Goal: Task Accomplishment & Management: Manage account settings

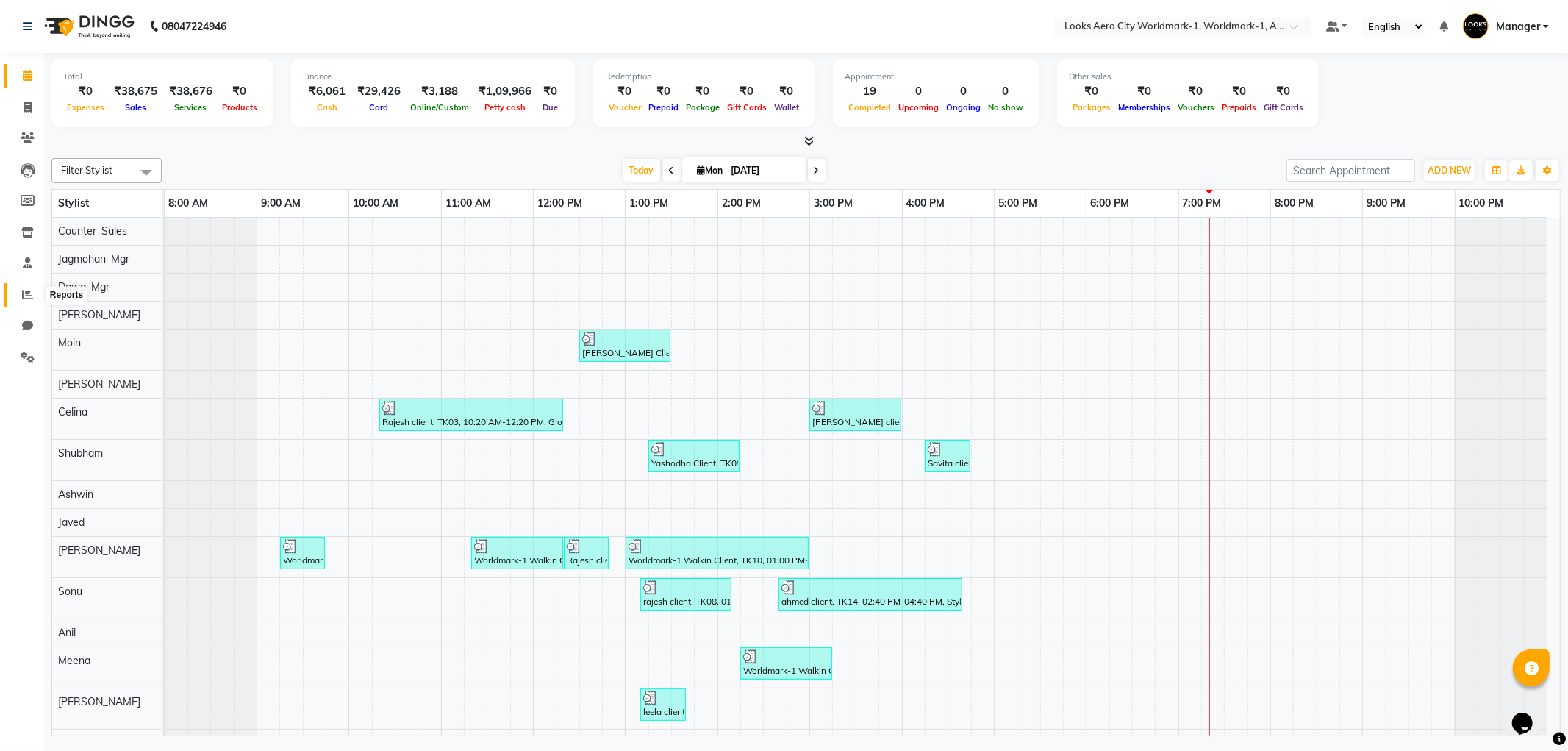
click at [26, 291] on icon at bounding box center [28, 295] width 11 height 11
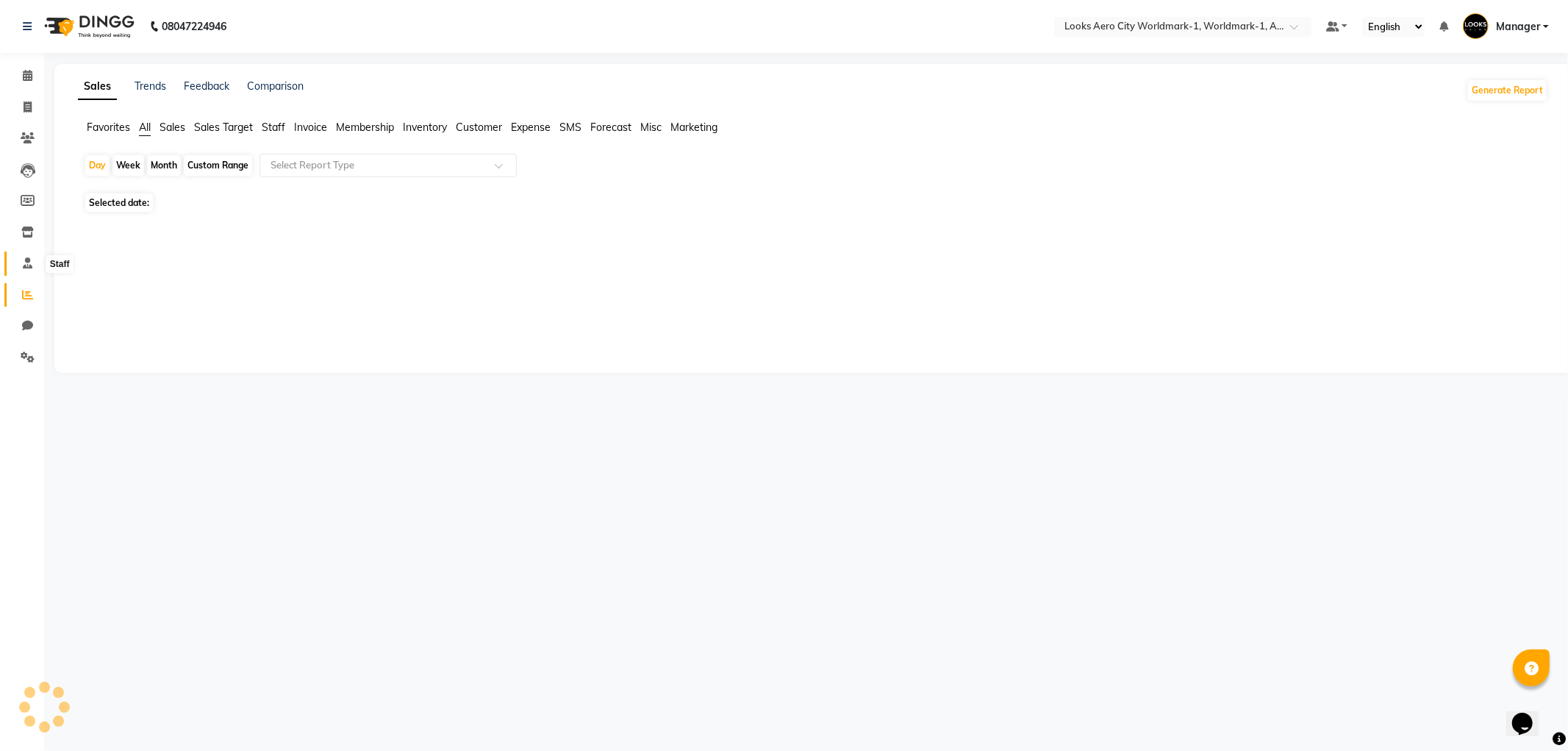
click at [24, 268] on icon at bounding box center [28, 263] width 10 height 11
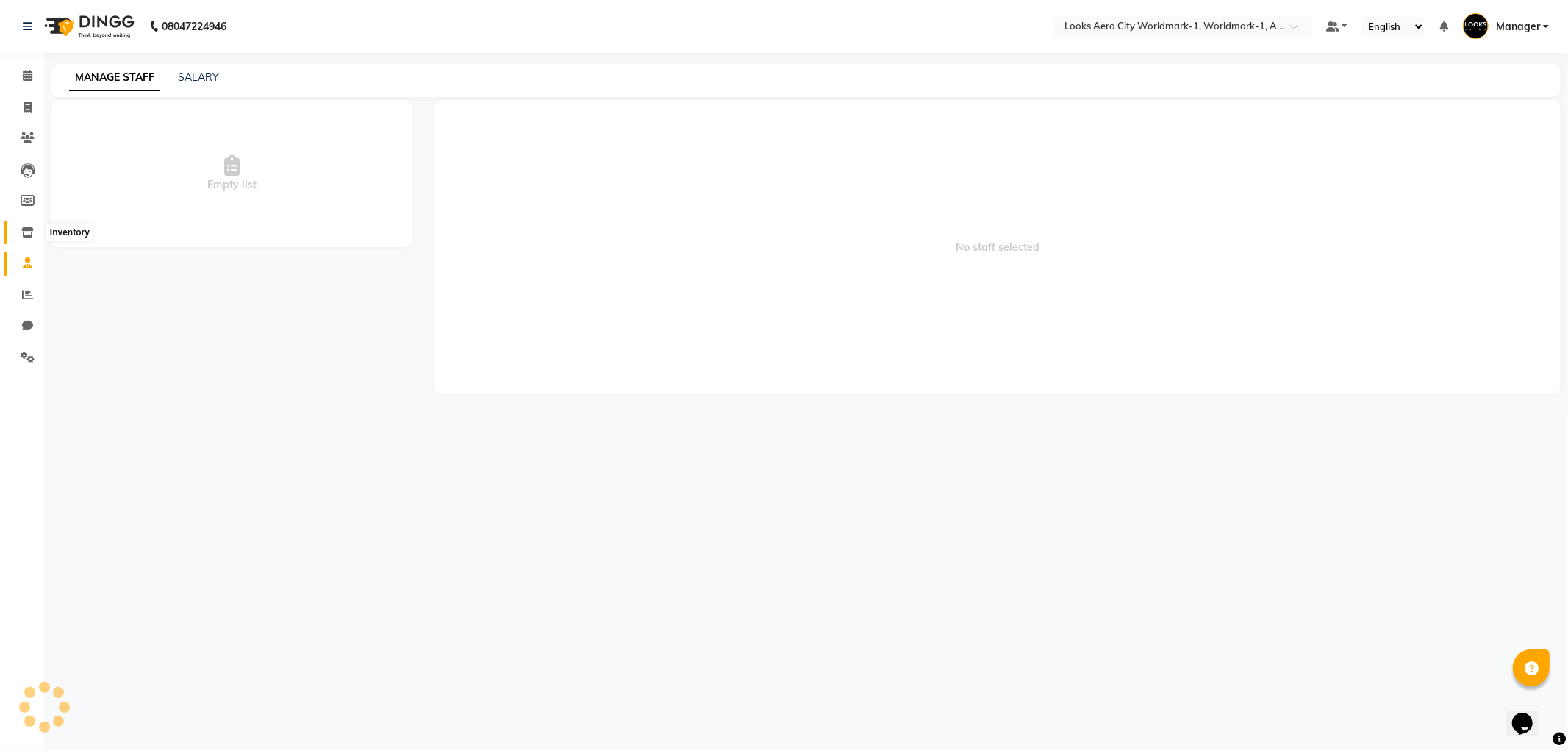
click at [25, 232] on icon at bounding box center [28, 232] width 13 height 11
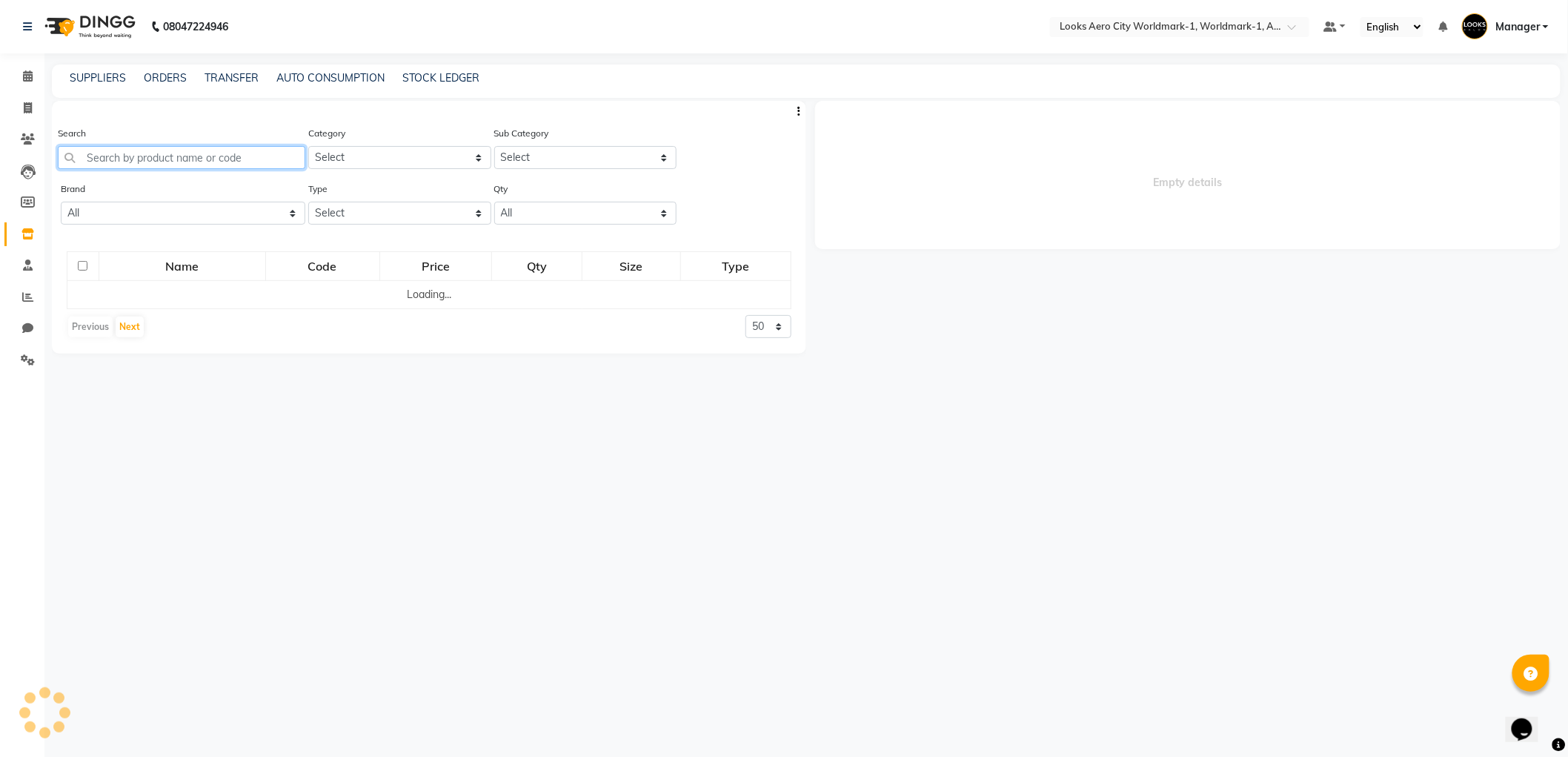
click at [179, 159] on input "text" at bounding box center [181, 157] width 247 height 23
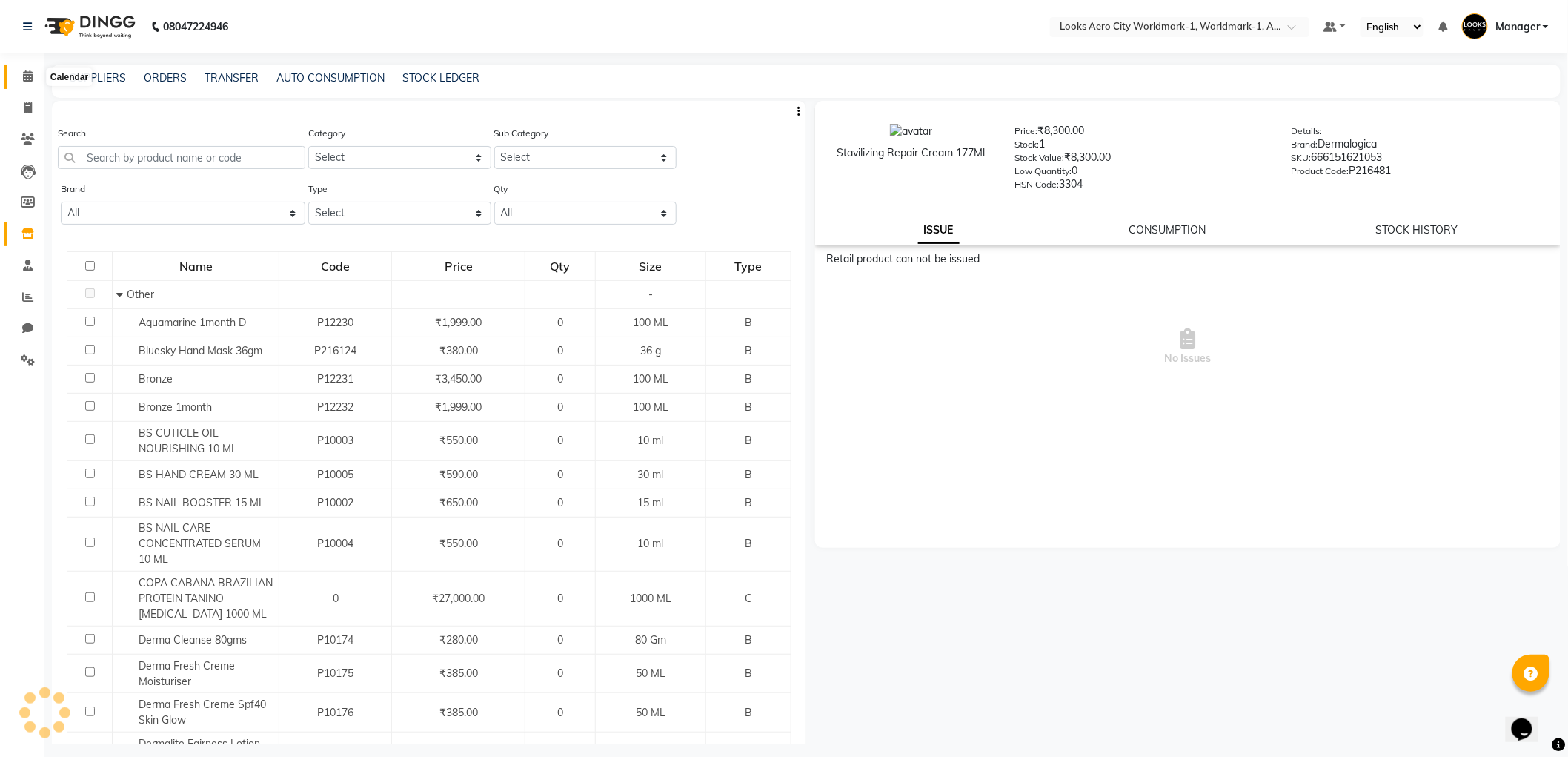
click at [23, 78] on icon at bounding box center [28, 76] width 10 height 11
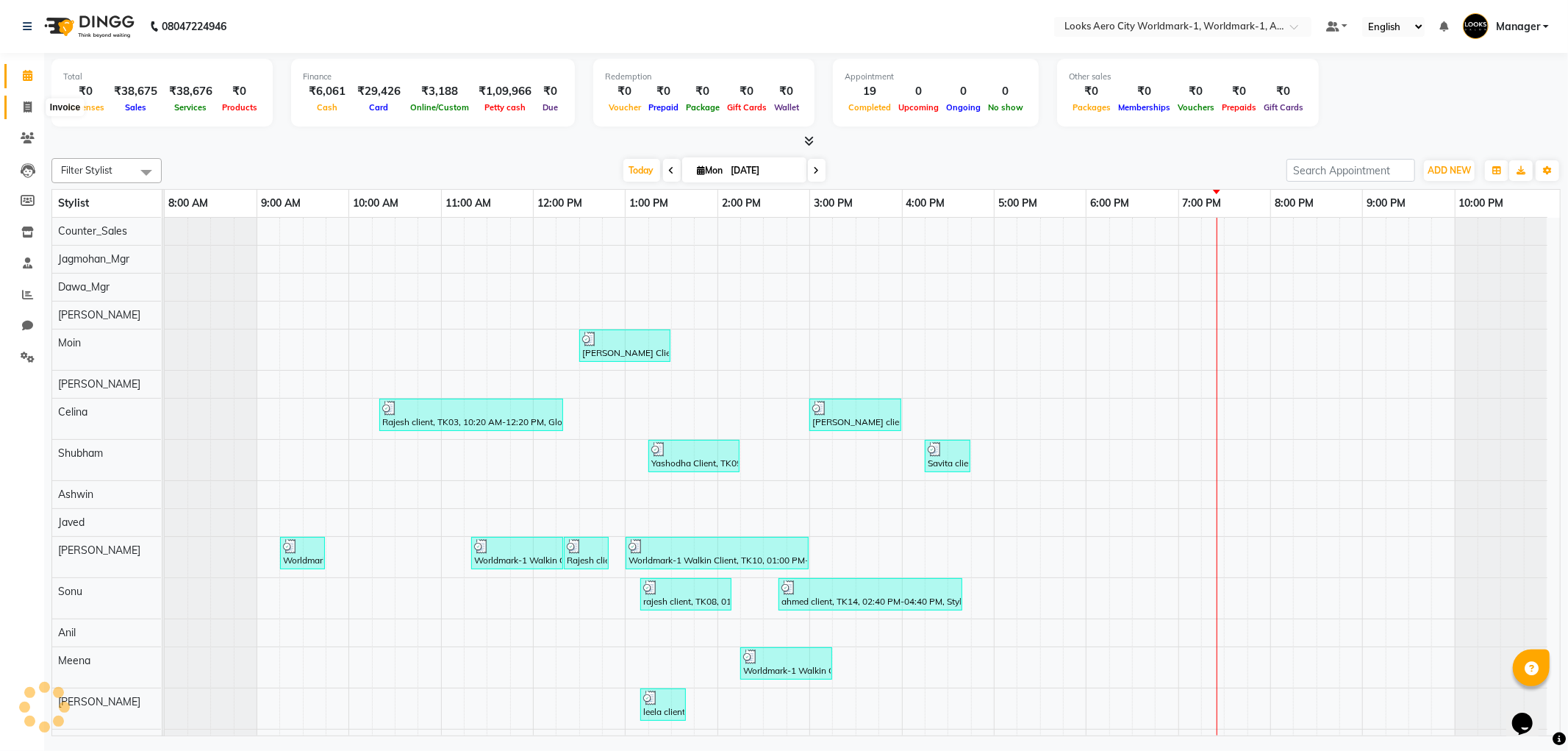
click at [17, 107] on span at bounding box center [28, 107] width 25 height 17
select select "service"
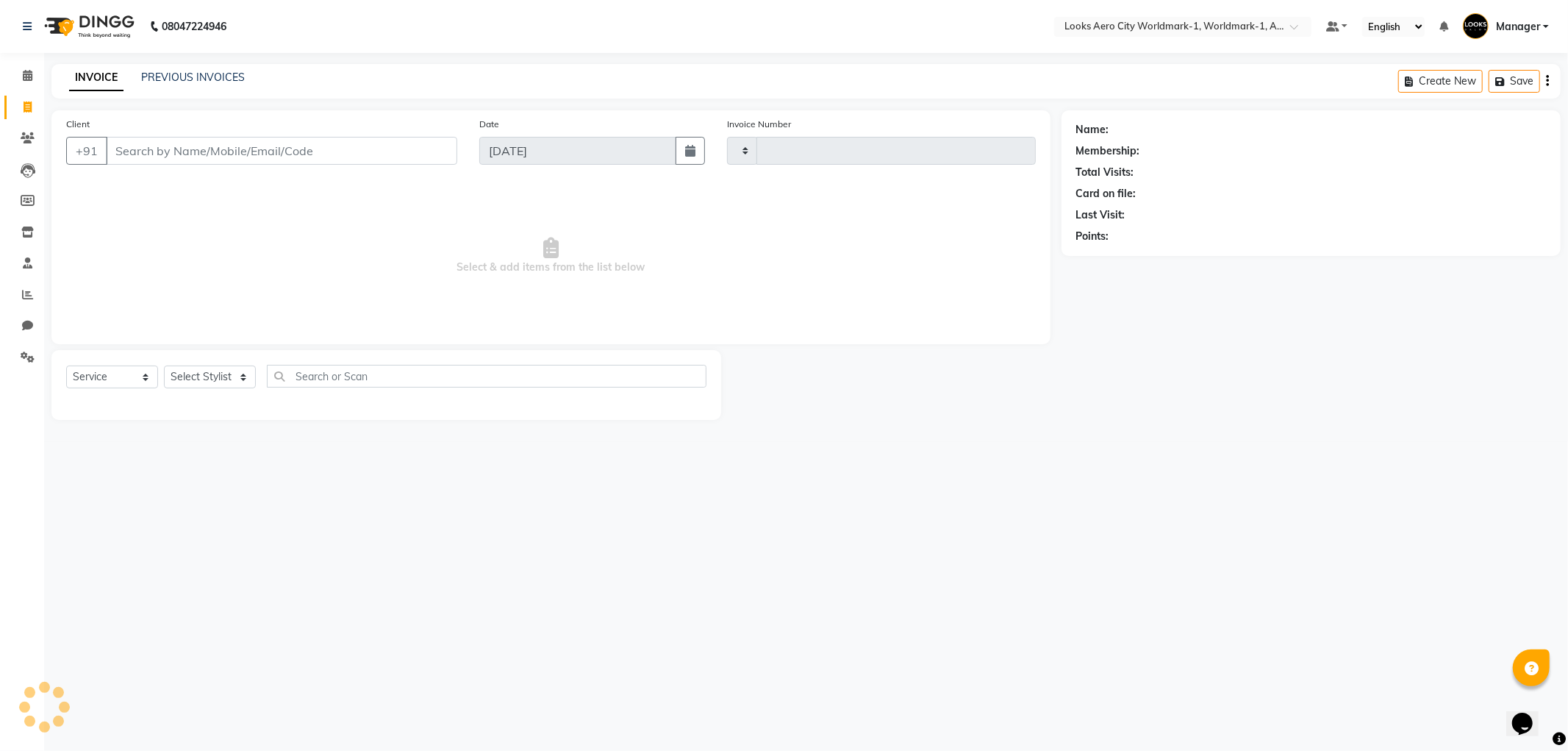
type input "7065"
select select "8573"
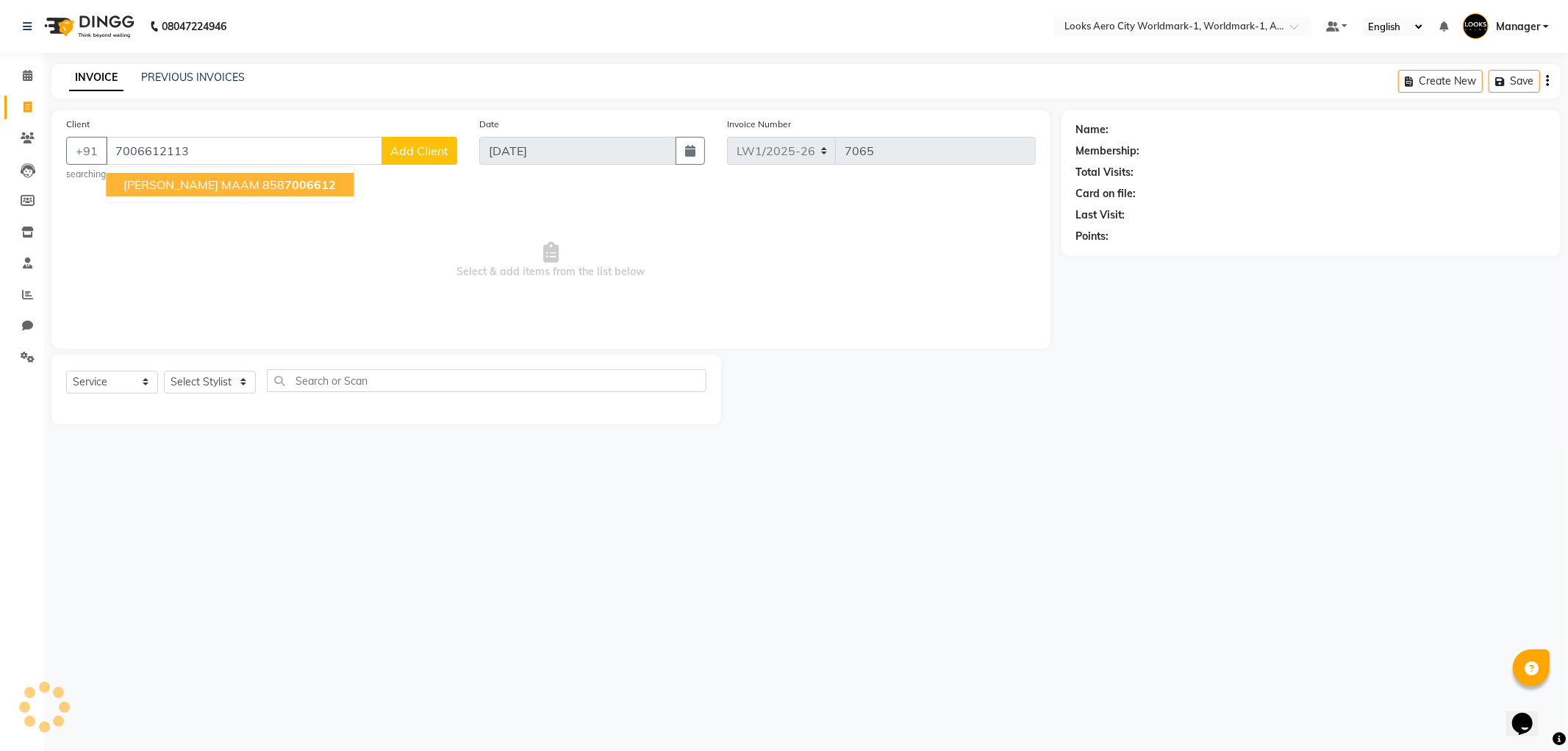
type input "7006612113"
click at [444, 156] on span "Add Client" at bounding box center [419, 150] width 58 height 15
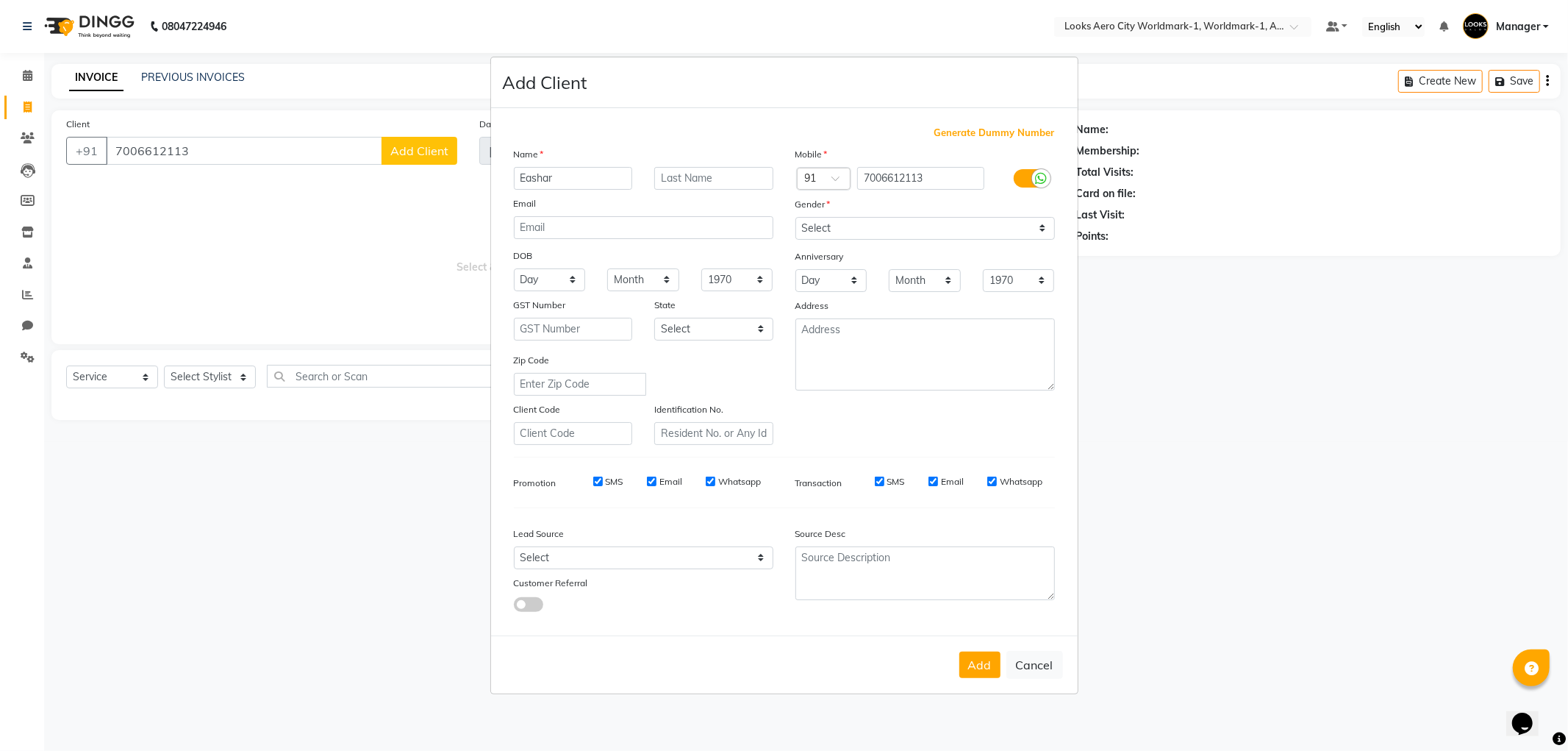
type input "Eashar"
click at [716, 184] on input "text" at bounding box center [714, 178] width 119 height 23
type input "client"
click at [834, 230] on select "Select [DEMOGRAPHIC_DATA] [DEMOGRAPHIC_DATA] Other Prefer Not To Say" at bounding box center [925, 228] width 260 height 23
select select "male"
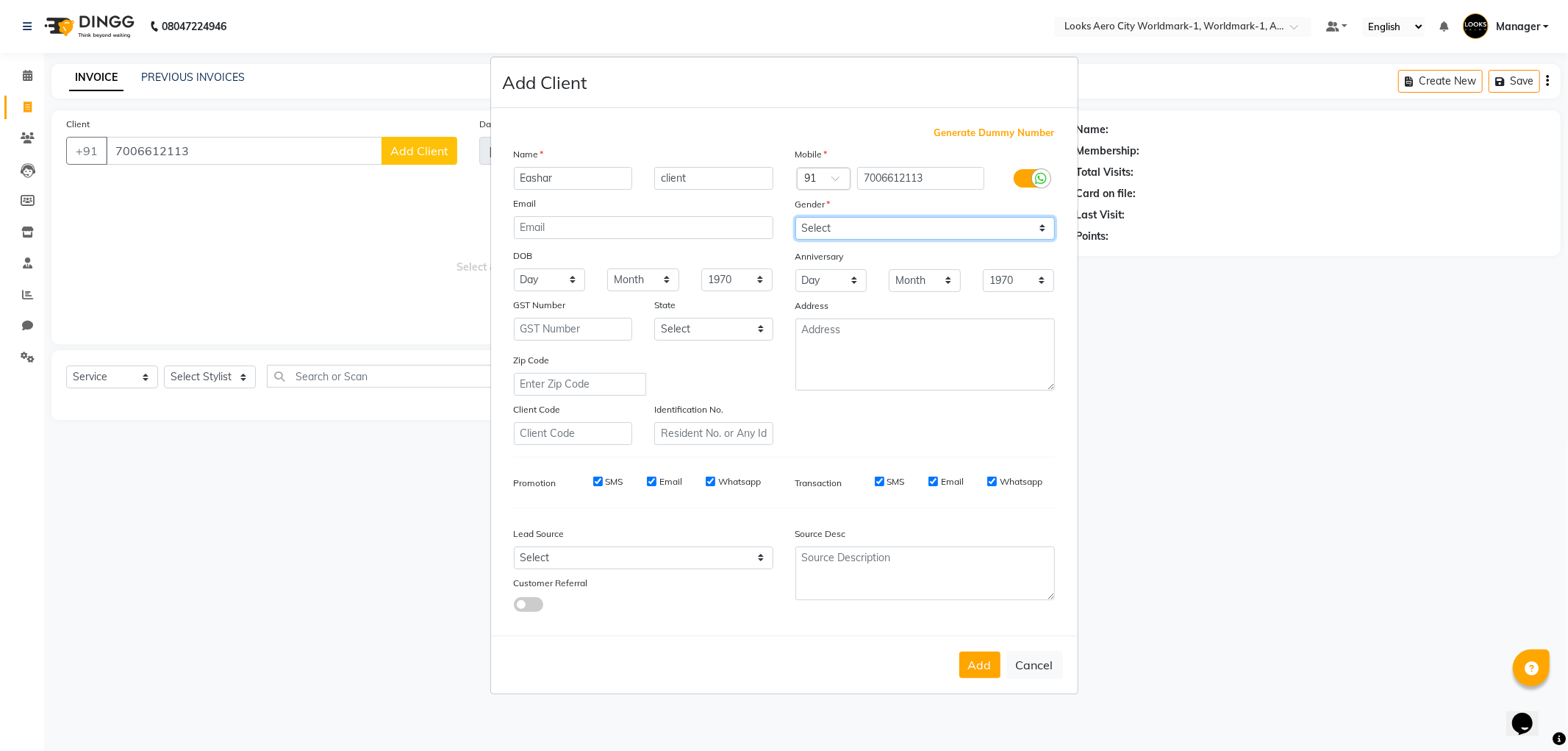
click at [795, 217] on select "Select [DEMOGRAPHIC_DATA] [DEMOGRAPHIC_DATA] Other Prefer Not To Say" at bounding box center [925, 228] width 260 height 23
click at [980, 673] on button "Add" at bounding box center [980, 664] width 41 height 26
select select
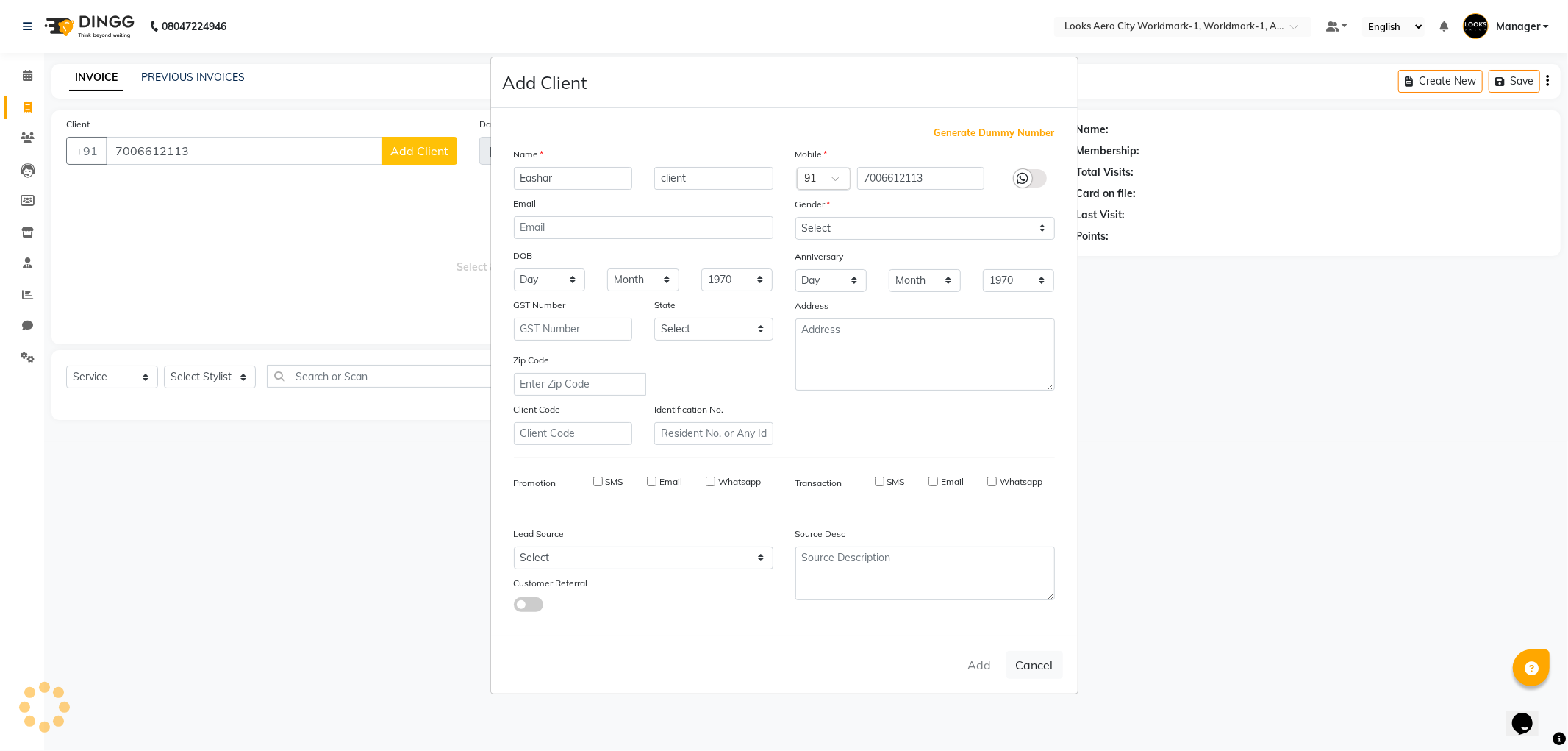
select select
checkbox input "false"
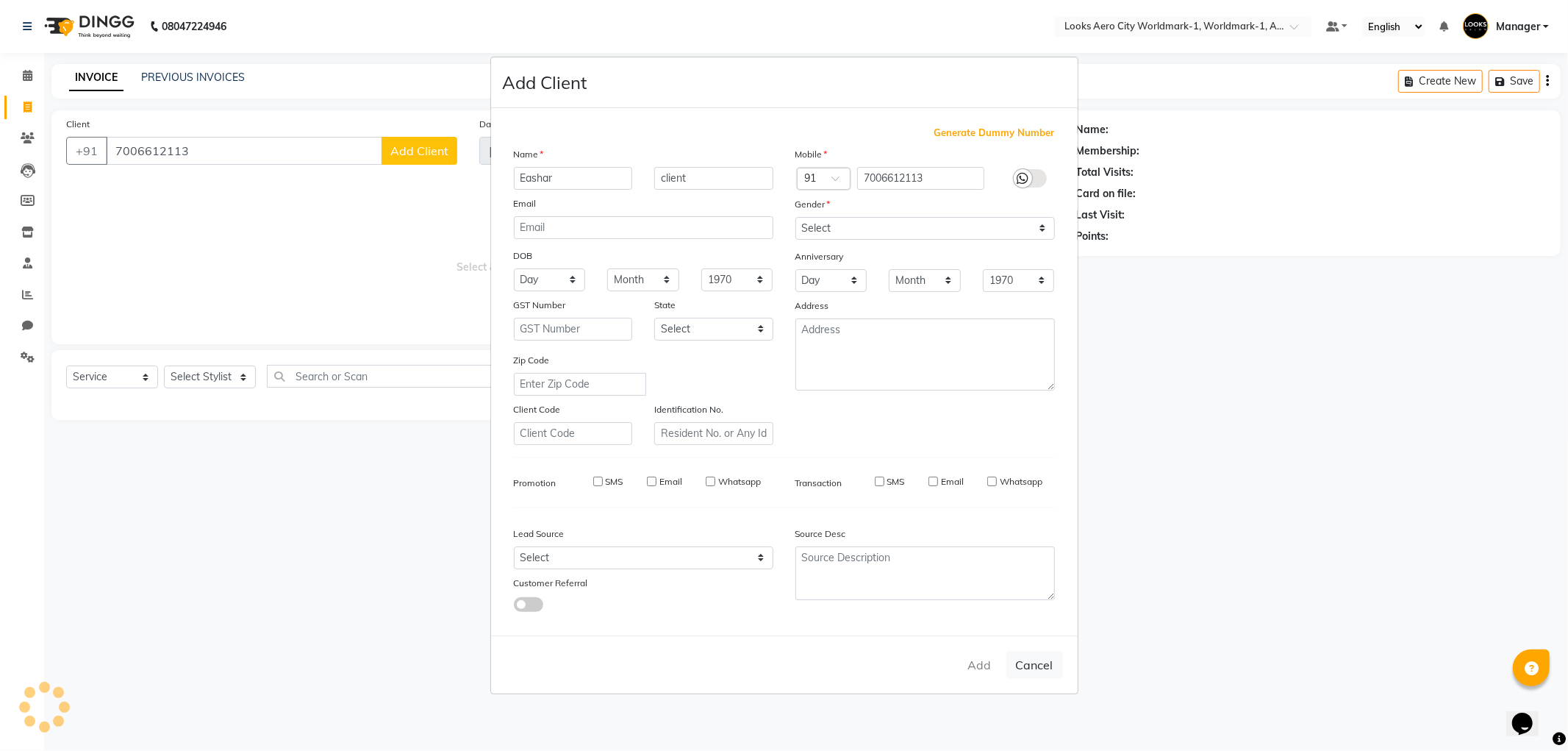
checkbox input "false"
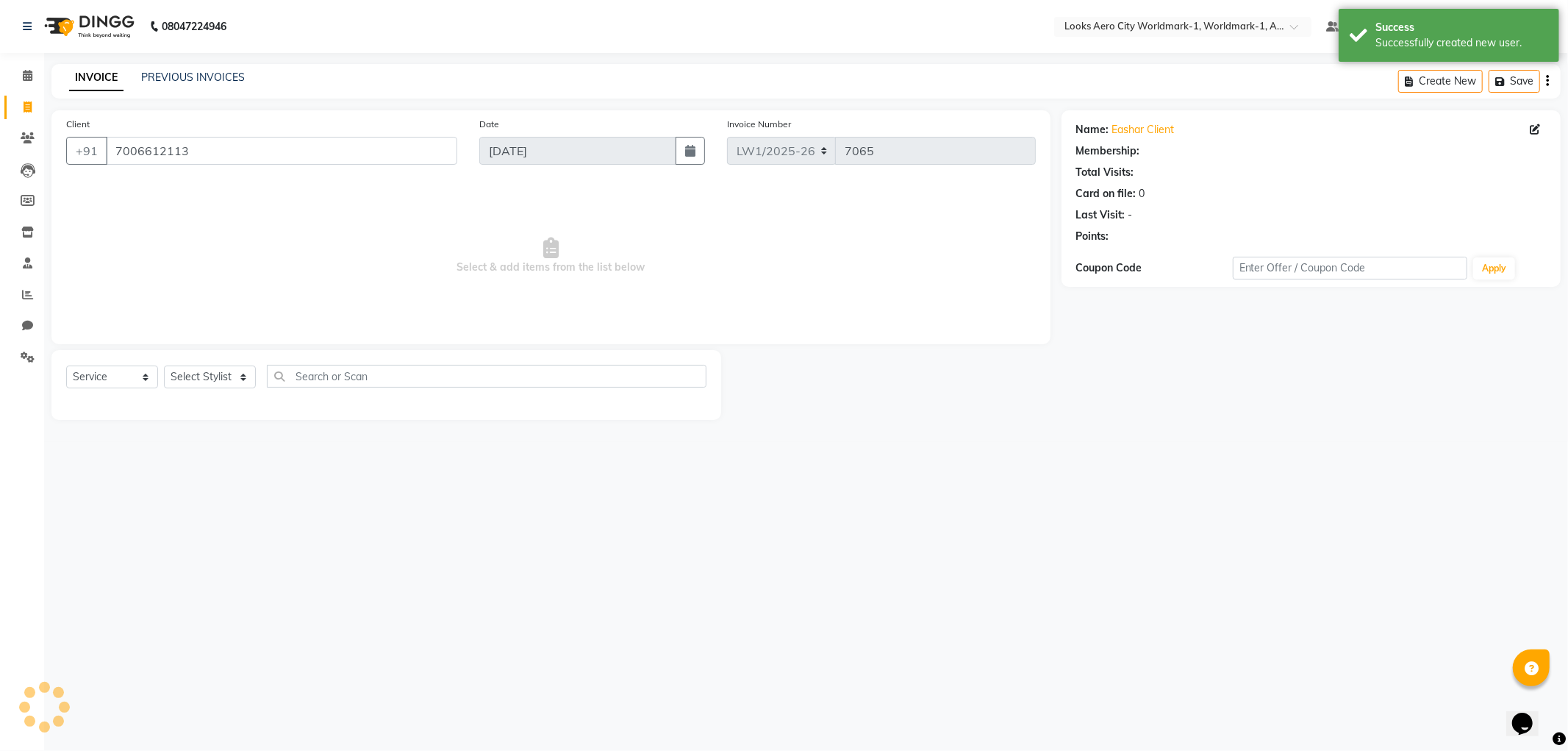
select select "1: Object"
click at [206, 376] on select "Select Stylist [PERSON_NAME] [PERSON_NAME] [PERSON_NAME] [PERSON_NAME] Counter_…" at bounding box center [210, 377] width 92 height 23
select select "84543"
click at [164, 366] on select "Select Stylist [PERSON_NAME] [PERSON_NAME] [PERSON_NAME] [PERSON_NAME] Counter_…" at bounding box center [210, 377] width 92 height 23
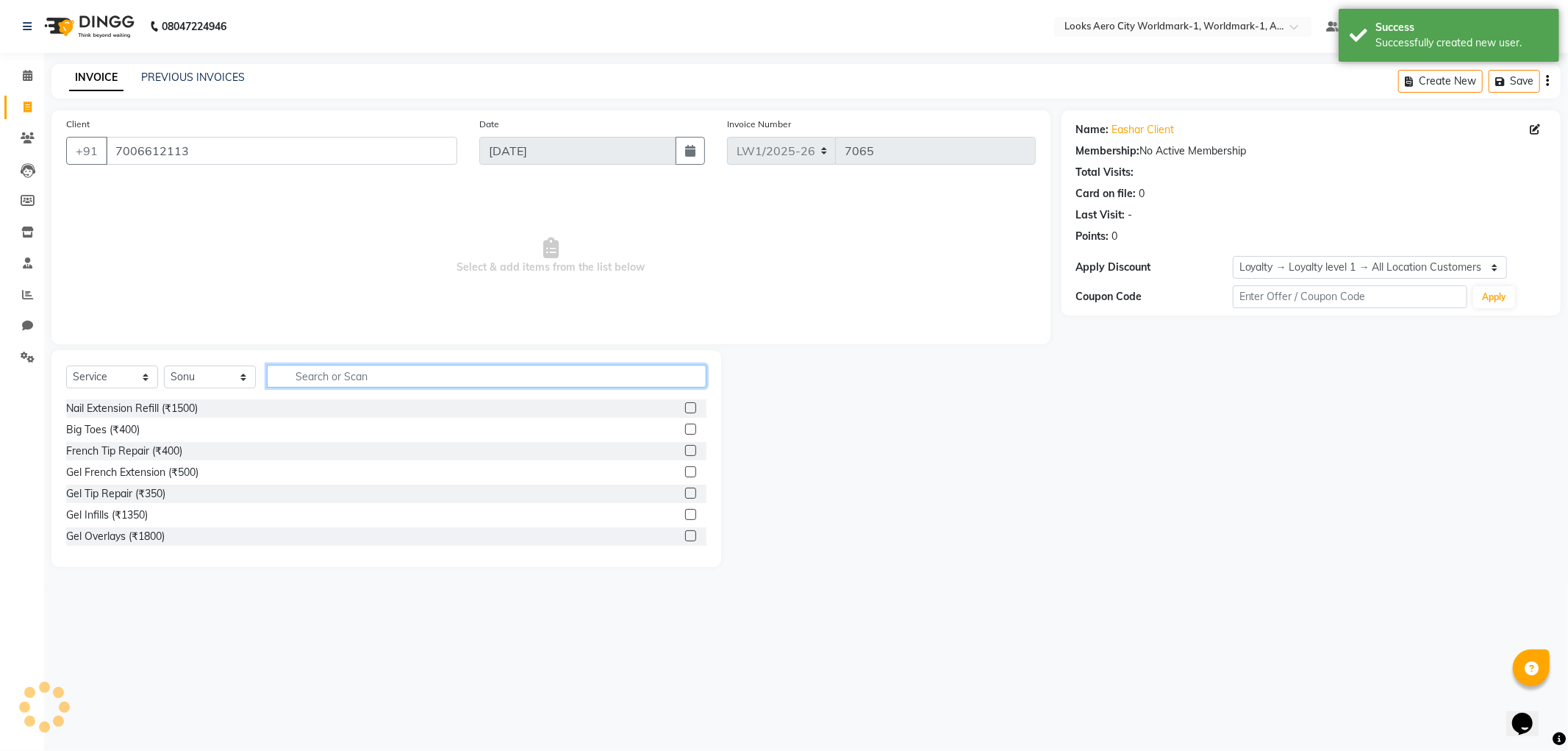
click at [306, 375] on input "text" at bounding box center [486, 376] width 439 height 23
type input "cut"
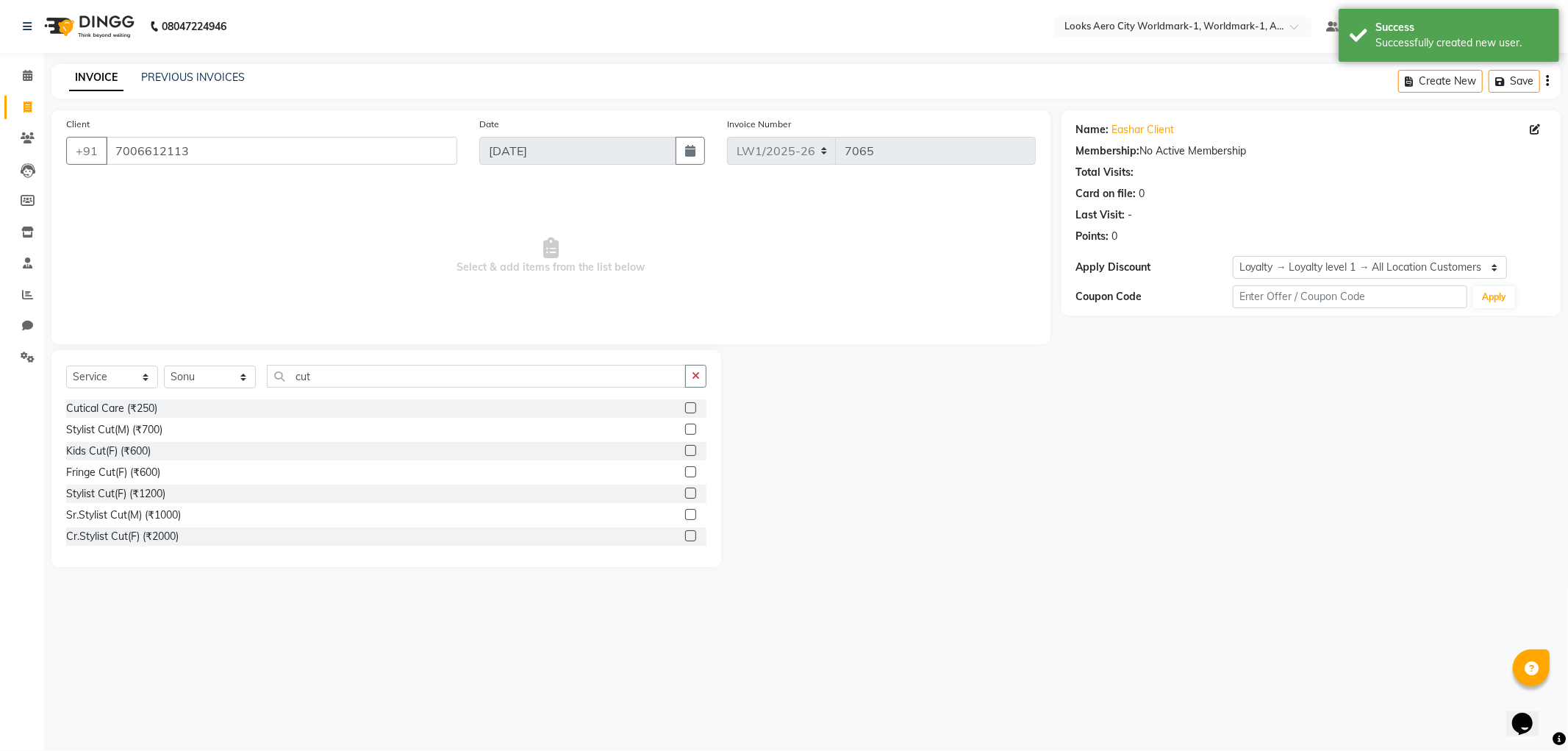
click at [686, 430] on label at bounding box center [691, 429] width 11 height 11
click at [686, 430] on input "checkbox" at bounding box center [690, 430] width 10 height 10
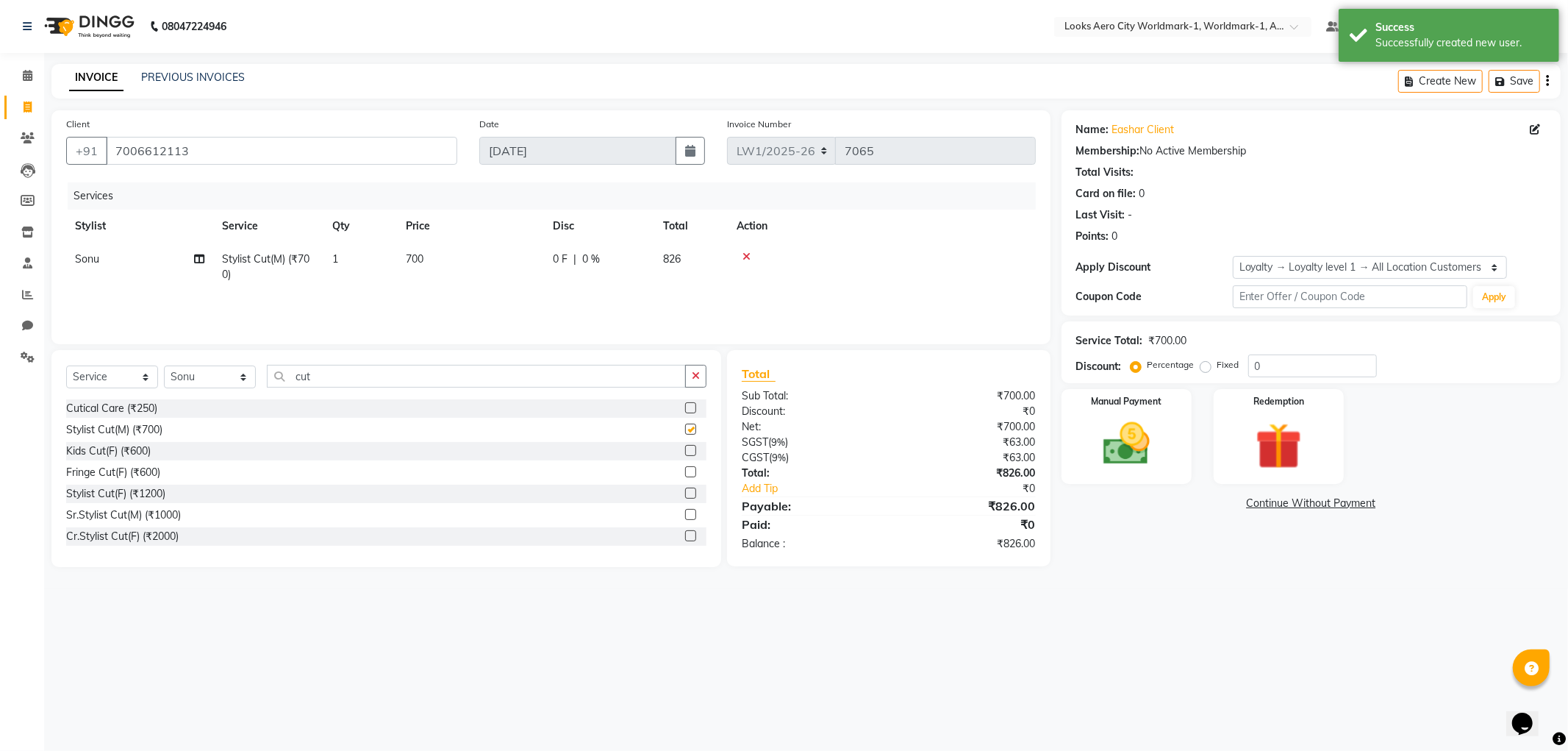
checkbox input "false"
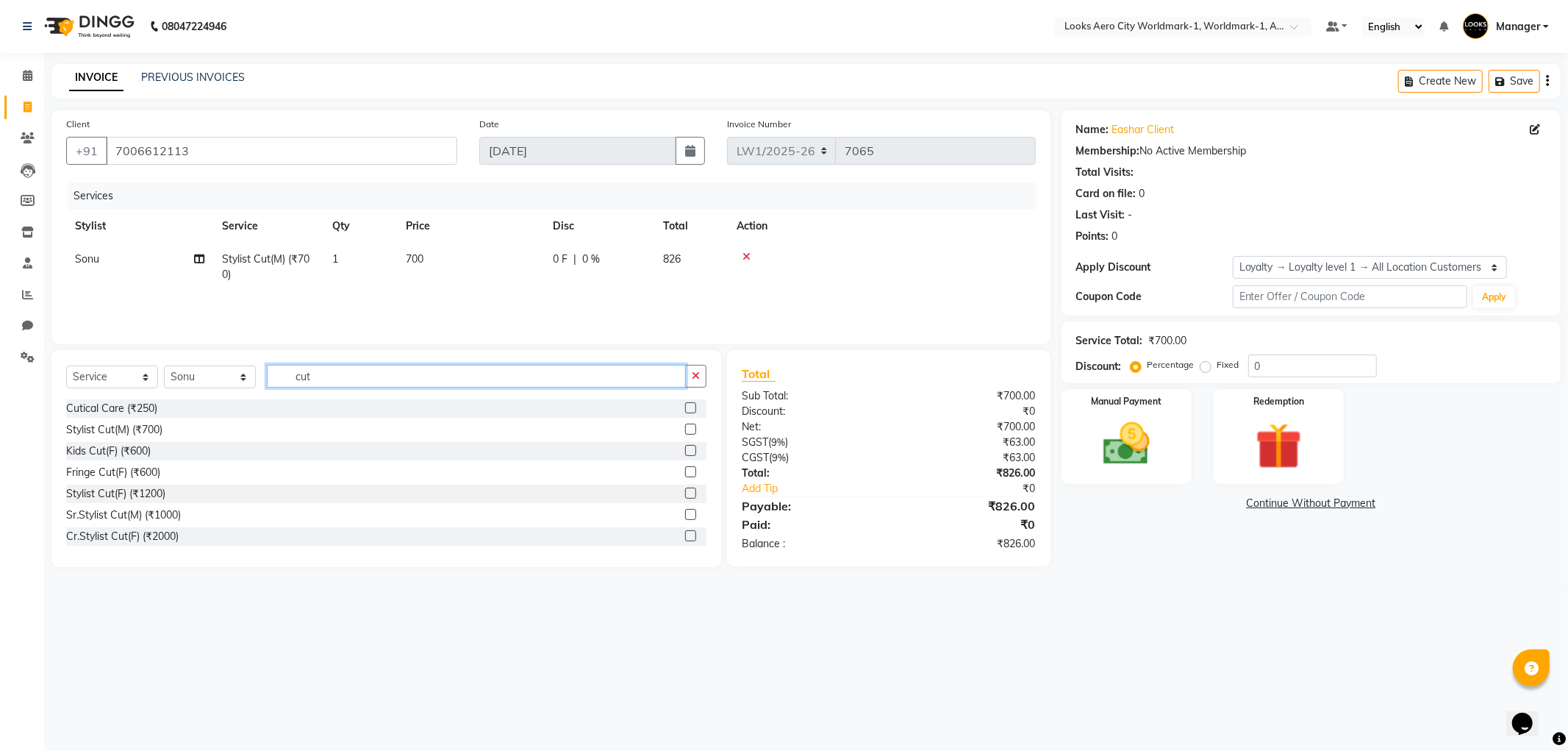
drag, startPoint x: 431, startPoint y: 383, endPoint x: 230, endPoint y: 374, distance: 201.2
click at [230, 374] on div "Select Service Product Membership Package Voucher Prepaid Gift Card Select Styl…" at bounding box center [386, 381] width 640 height 34
type input "colo"
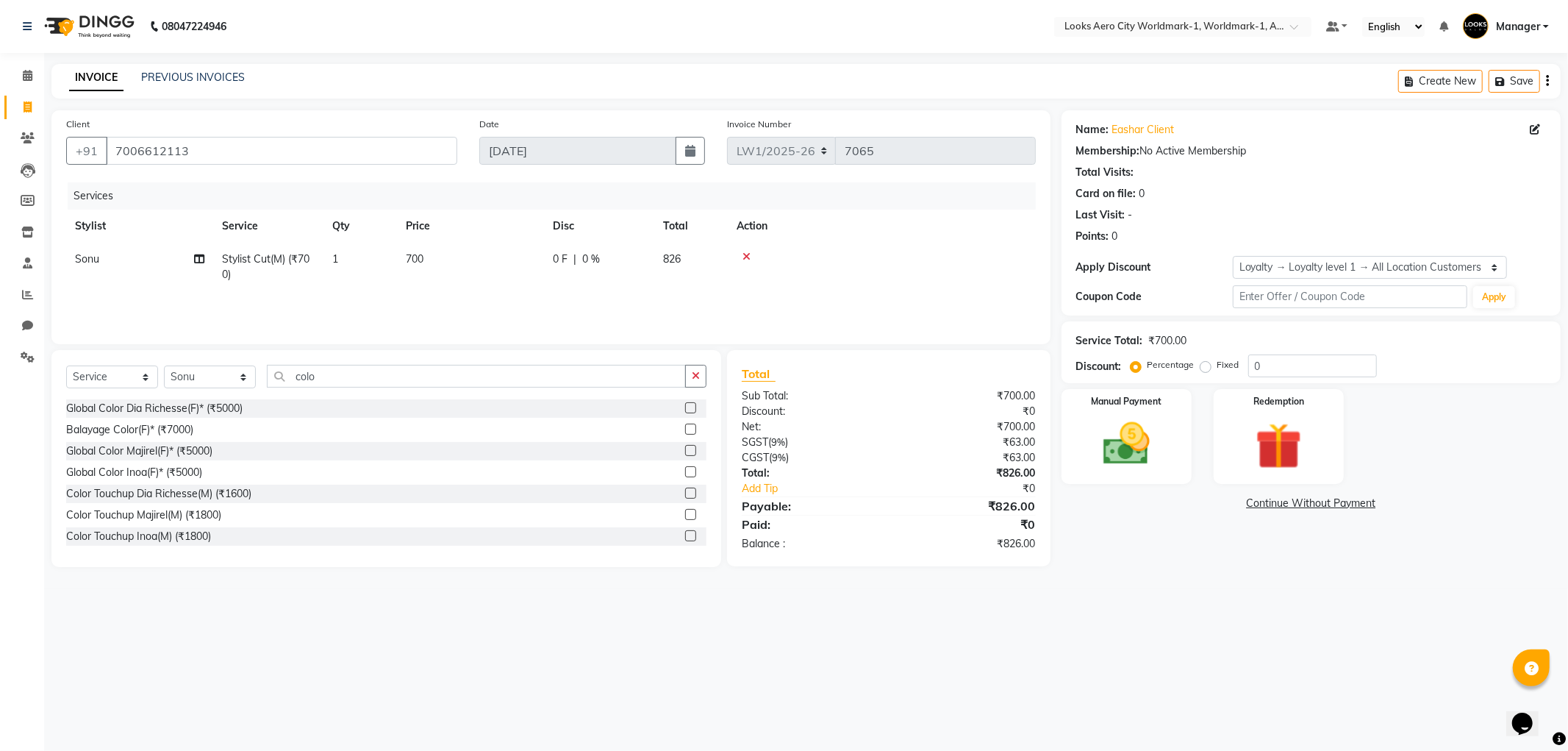
click at [686, 537] on label at bounding box center [691, 536] width 11 height 11
click at [686, 537] on input "checkbox" at bounding box center [690, 536] width 10 height 10
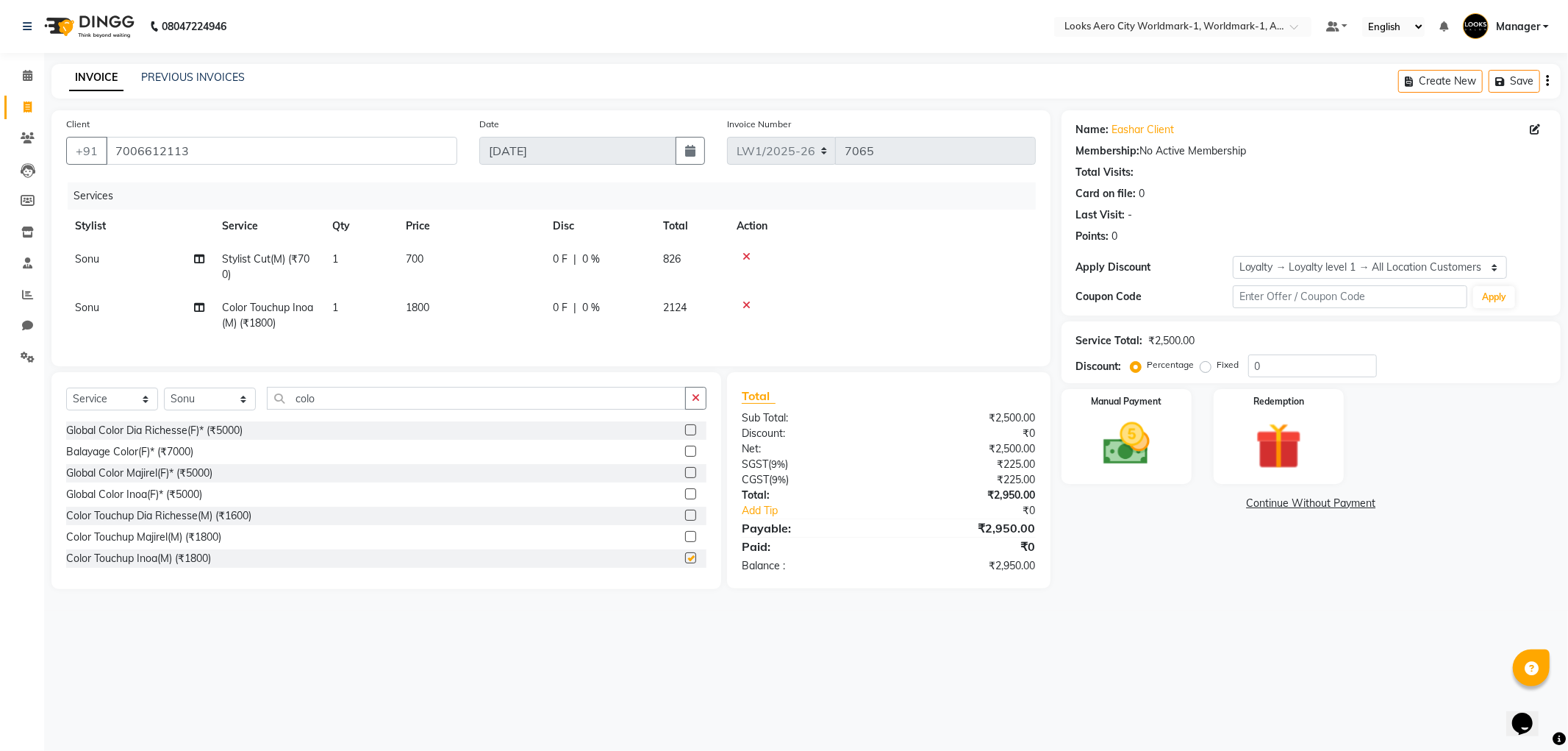
checkbox input "false"
click at [481, 319] on td "1800" at bounding box center [470, 315] width 147 height 48
select select "84543"
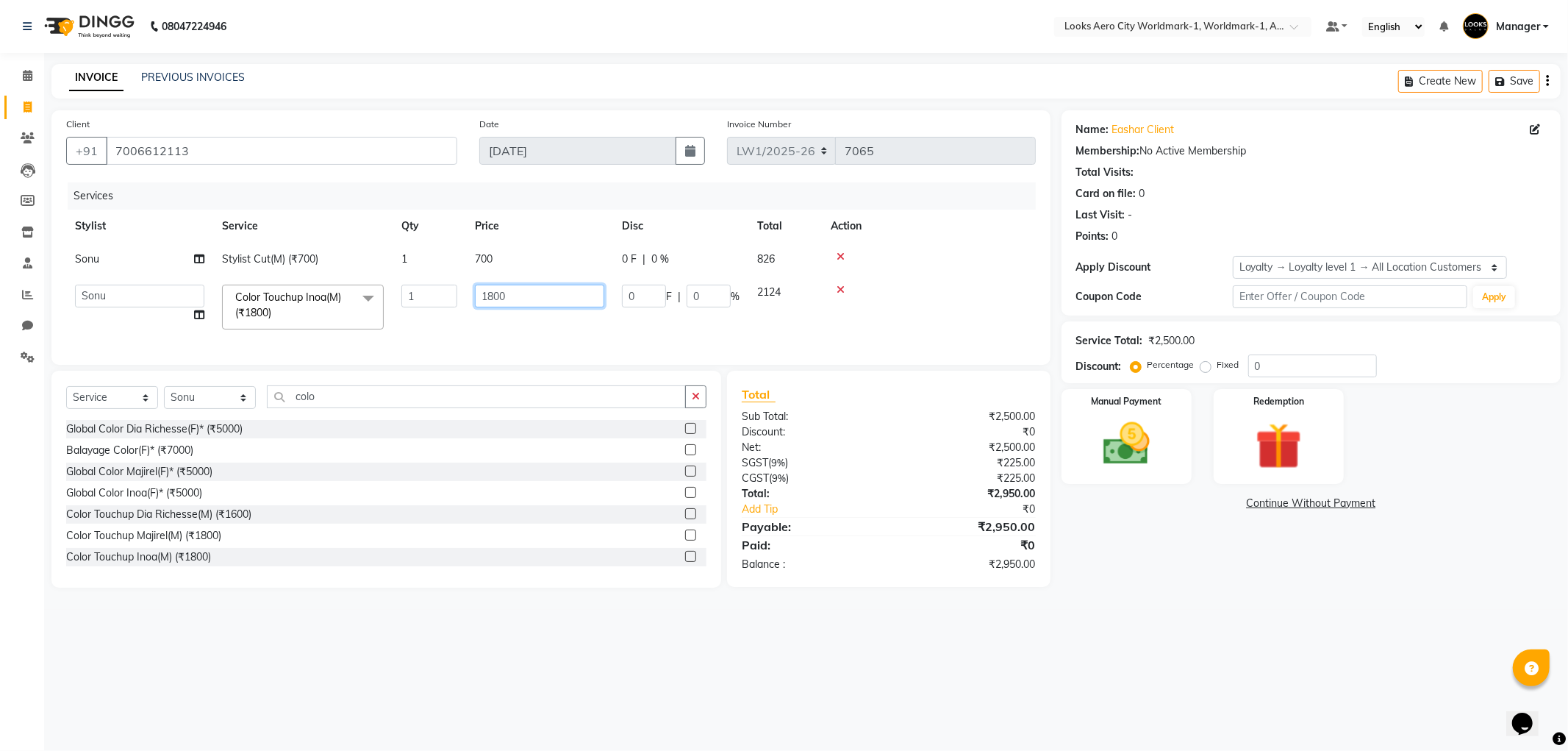
drag, startPoint x: 504, startPoint y: 303, endPoint x: 452, endPoint y: 310, distance: 52.5
click at [452, 310] on tr "Abhishek_Nails Amita Chauhan Anil Ashwin Celina Counter_Sales Dawa_Mgr Gaurav_P…" at bounding box center [550, 307] width 970 height 63
type input "1500"
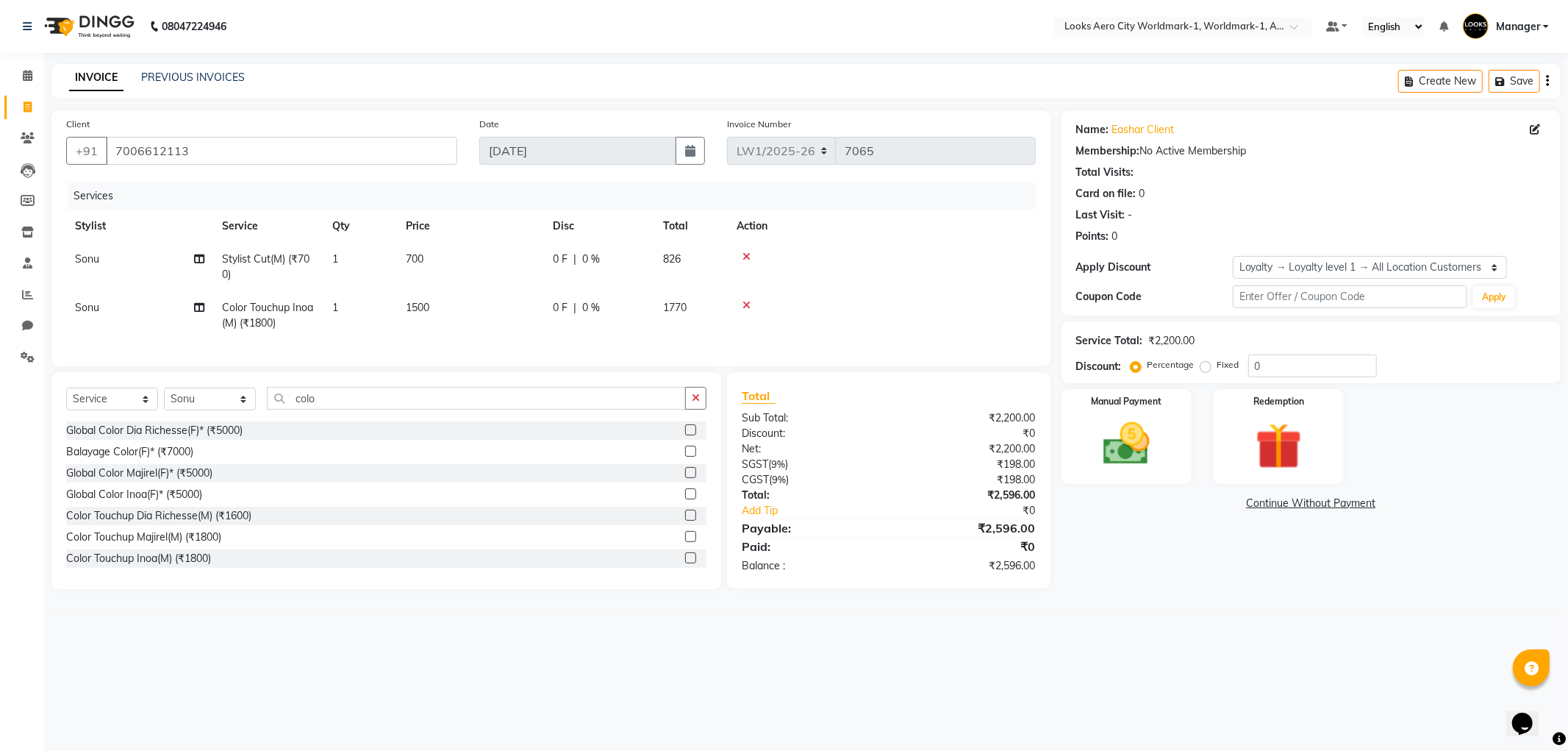
click at [516, 265] on td "700" at bounding box center [470, 266] width 147 height 48
select select "84543"
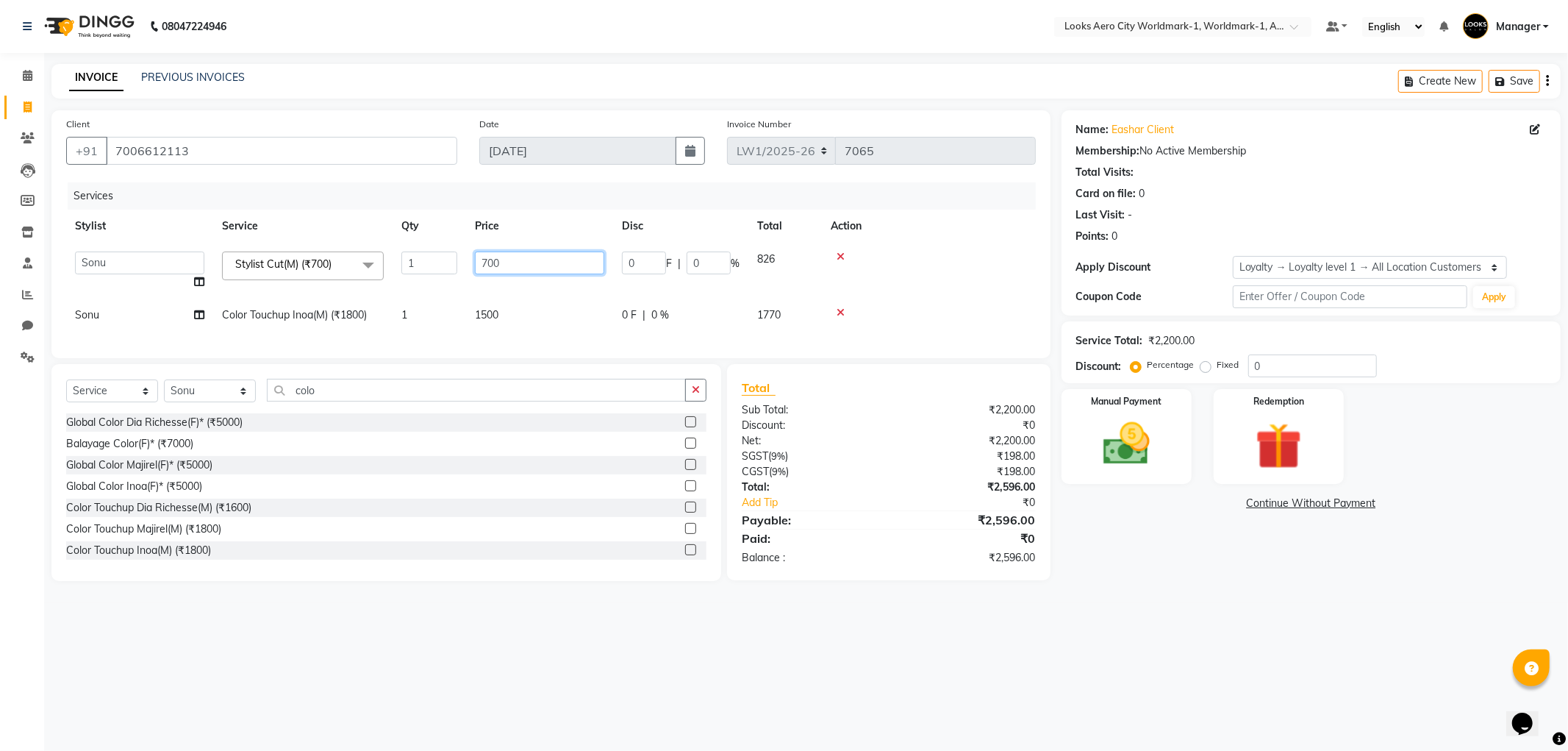
drag, startPoint x: 525, startPoint y: 261, endPoint x: 443, endPoint y: 276, distance: 83.4
click at [443, 276] on tr "Abhishek_Nails Amita Chauhan Anil Ashwin Celina Counter_Sales Dawa_Mgr Gaurav_P…" at bounding box center [550, 270] width 970 height 56
type input "600"
click at [1148, 603] on main "INVOICE PREVIOUS INVOICES Create New Save Client +91 7006612113 Date 01-09-2025…" at bounding box center [806, 334] width 1524 height 539
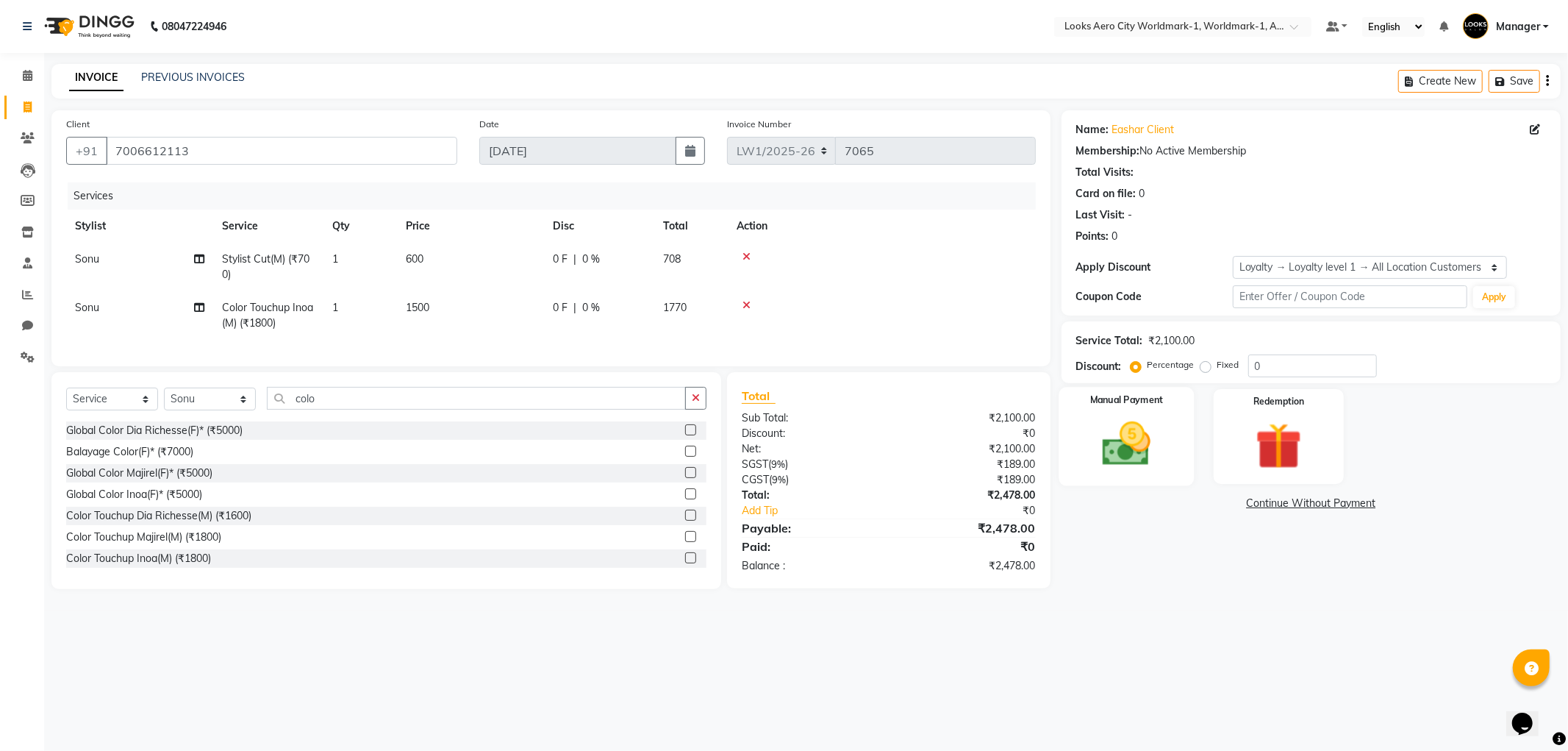
click at [1140, 471] on img at bounding box center [1126, 444] width 79 height 56
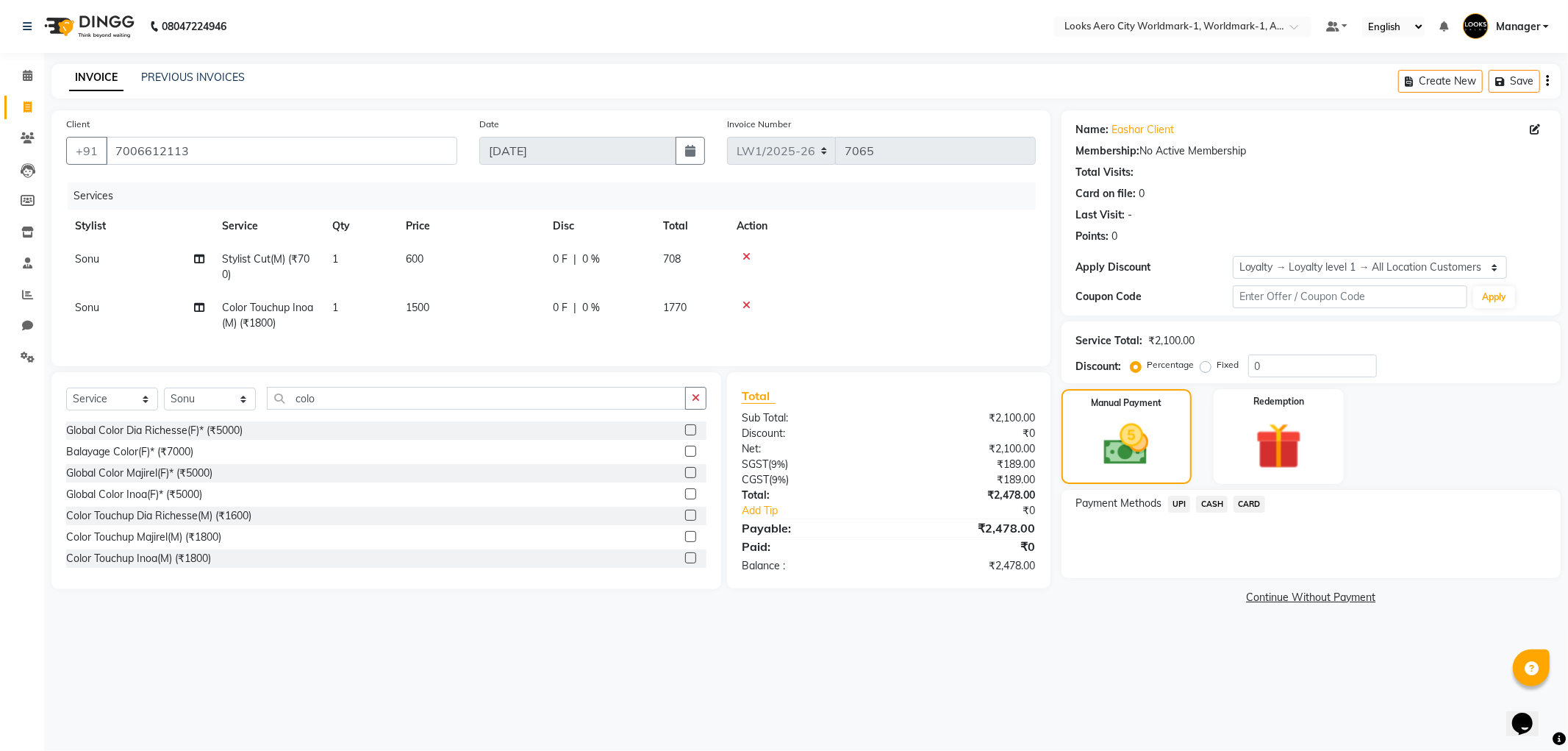
click at [1252, 506] on span "CARD" at bounding box center [1249, 504] width 32 height 17
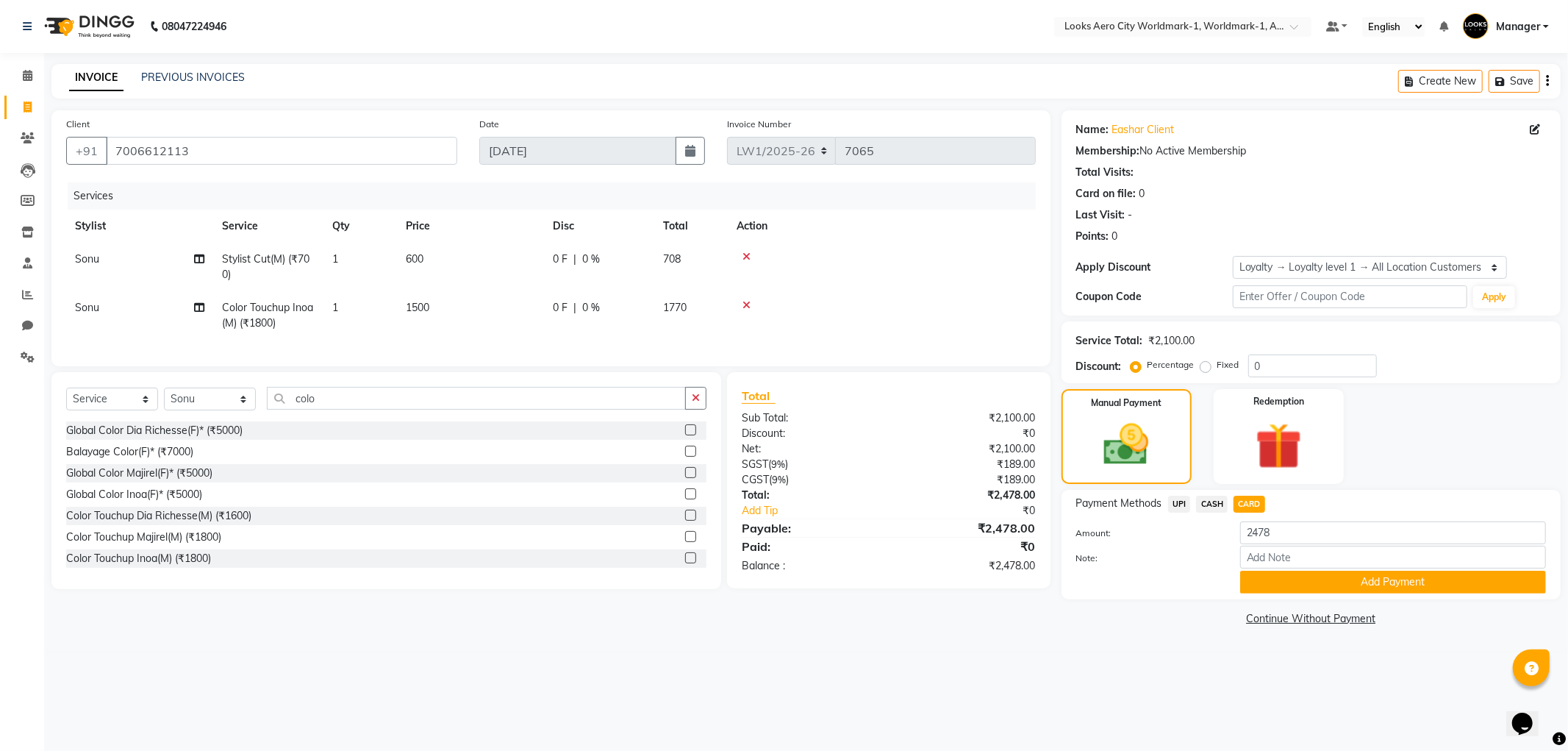
click at [1185, 502] on span "UPI" at bounding box center [1180, 504] width 23 height 17
click at [1290, 575] on button "Add Payment" at bounding box center [1392, 582] width 306 height 23
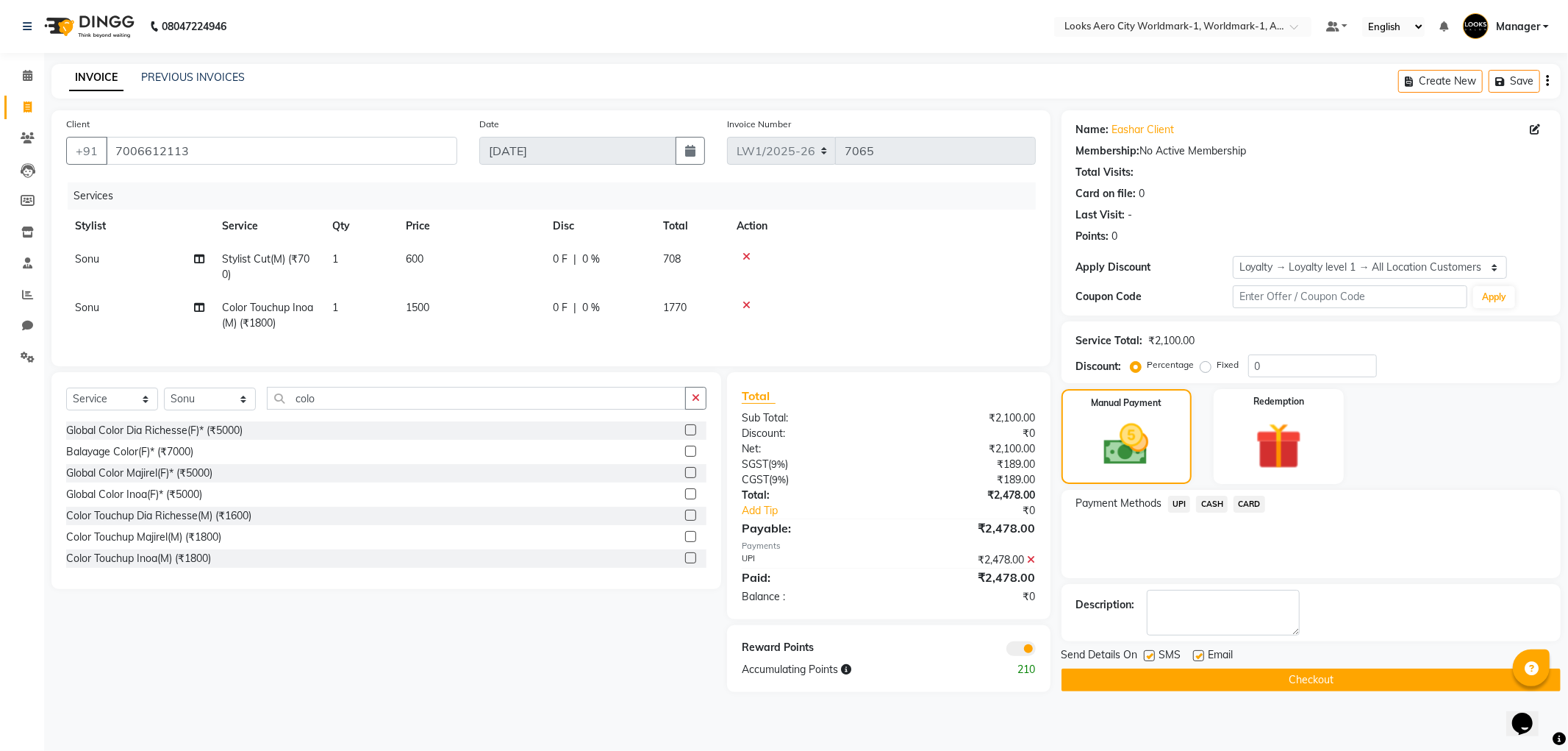
click at [1200, 652] on label at bounding box center [1199, 656] width 11 height 11
click at [1200, 652] on input "checkbox" at bounding box center [1198, 656] width 10 height 10
checkbox input "false"
click at [1191, 669] on button "Checkout" at bounding box center [1311, 679] width 499 height 23
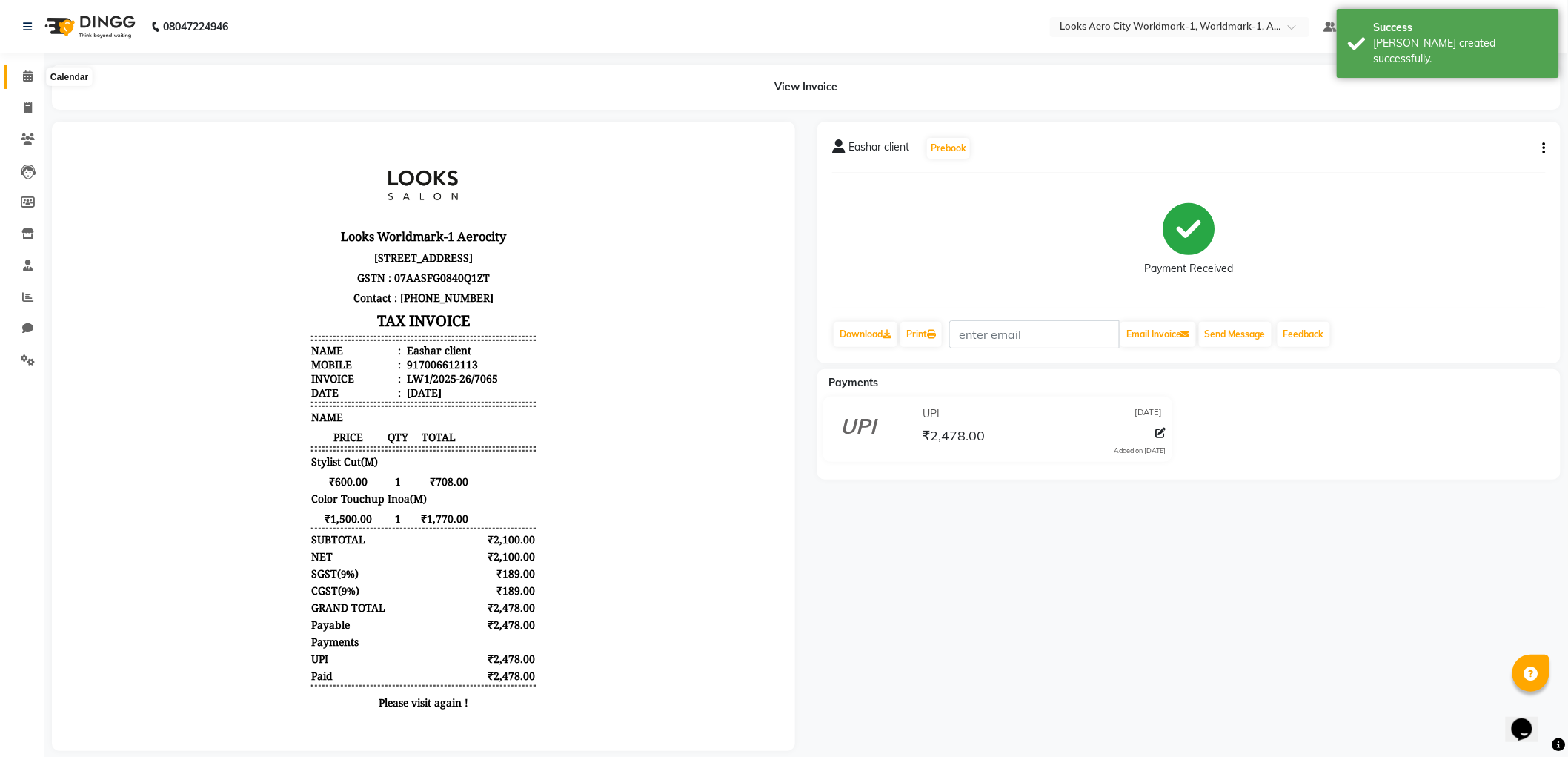
click at [24, 75] on icon at bounding box center [28, 76] width 10 height 11
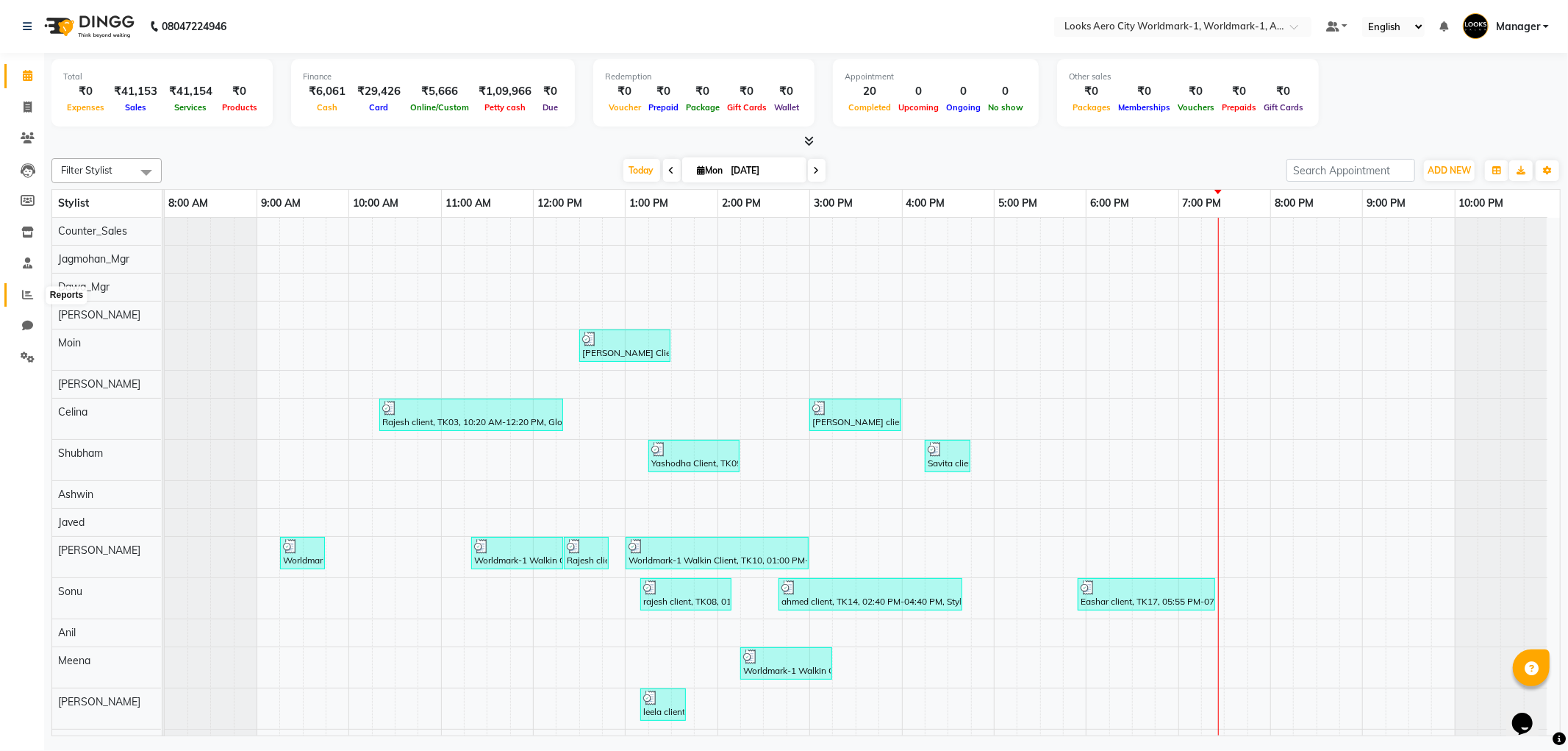
click at [18, 294] on span at bounding box center [28, 295] width 25 height 17
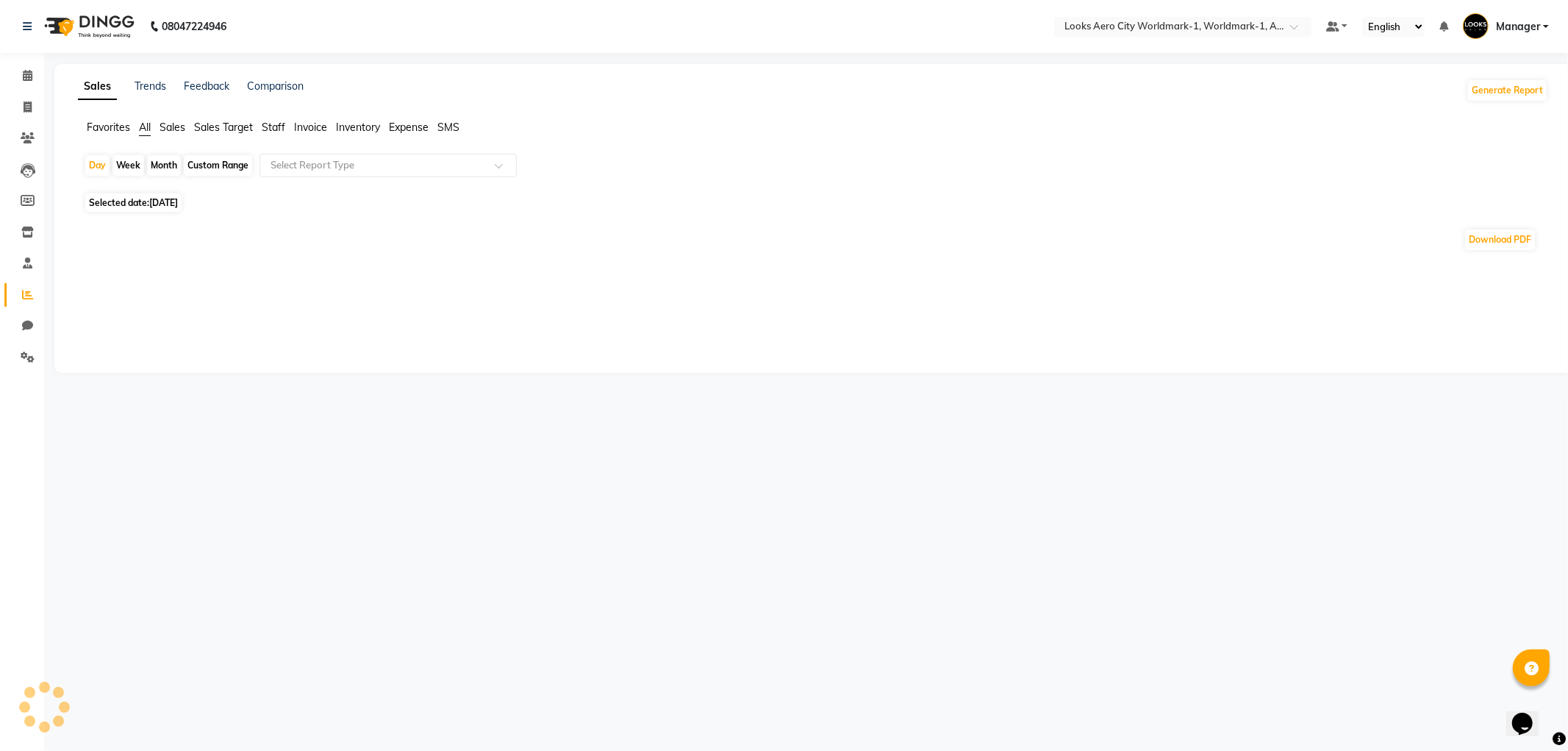
click at [274, 129] on span "Staff" at bounding box center [273, 127] width 24 height 14
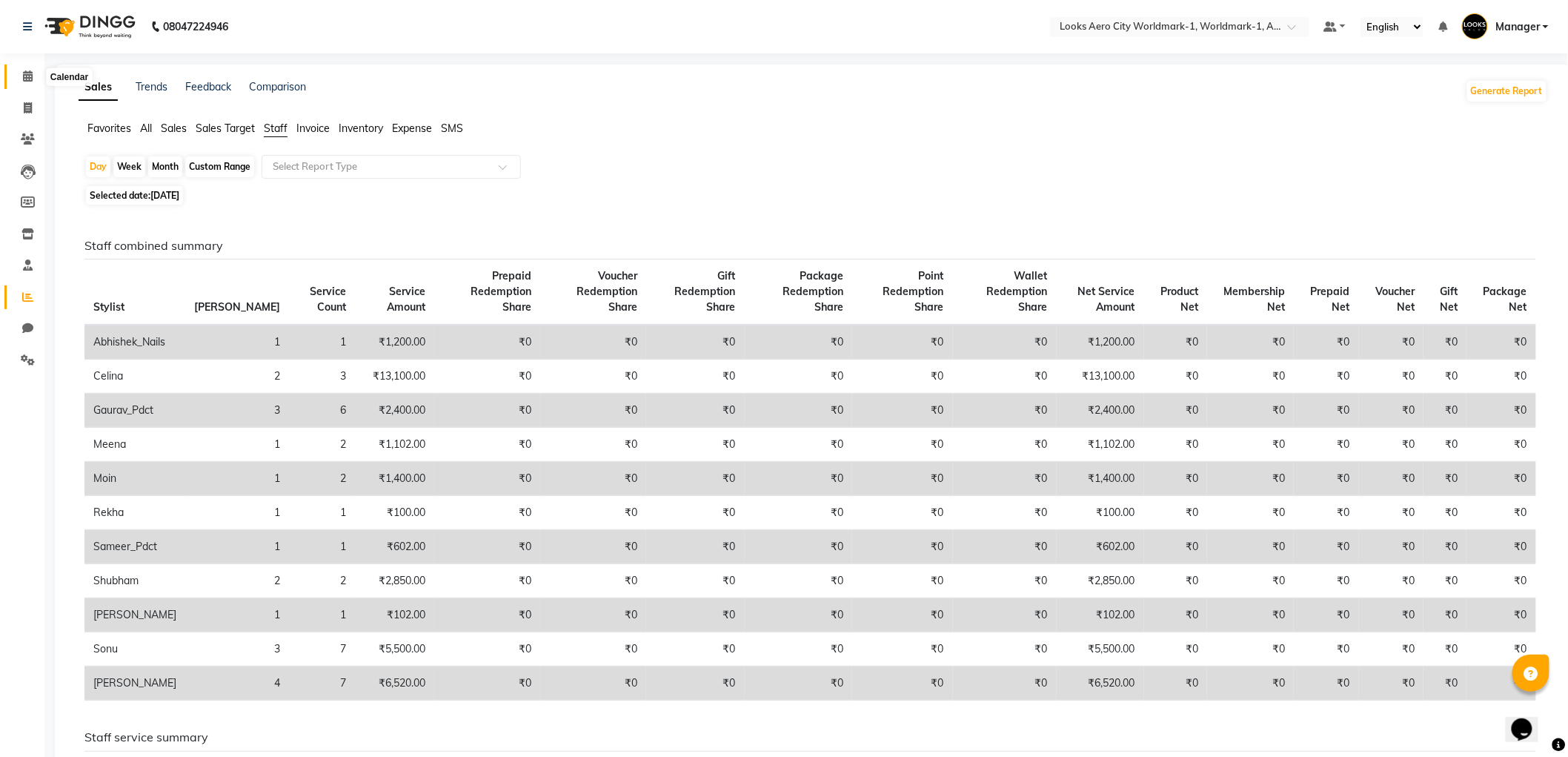
click at [24, 75] on icon at bounding box center [28, 76] width 10 height 11
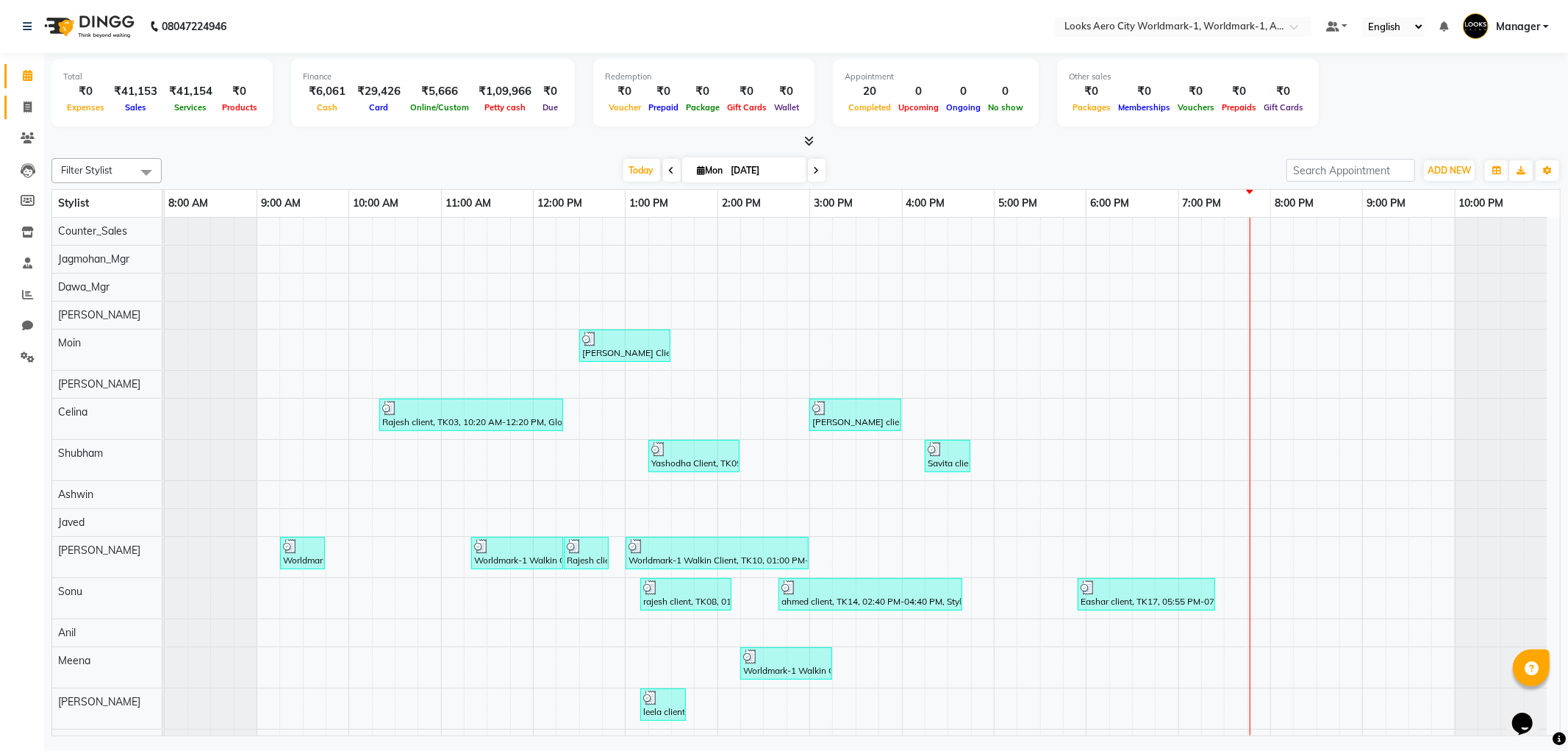
click at [12, 105] on link "Invoice" at bounding box center [22, 107] width 35 height 25
select select "service"
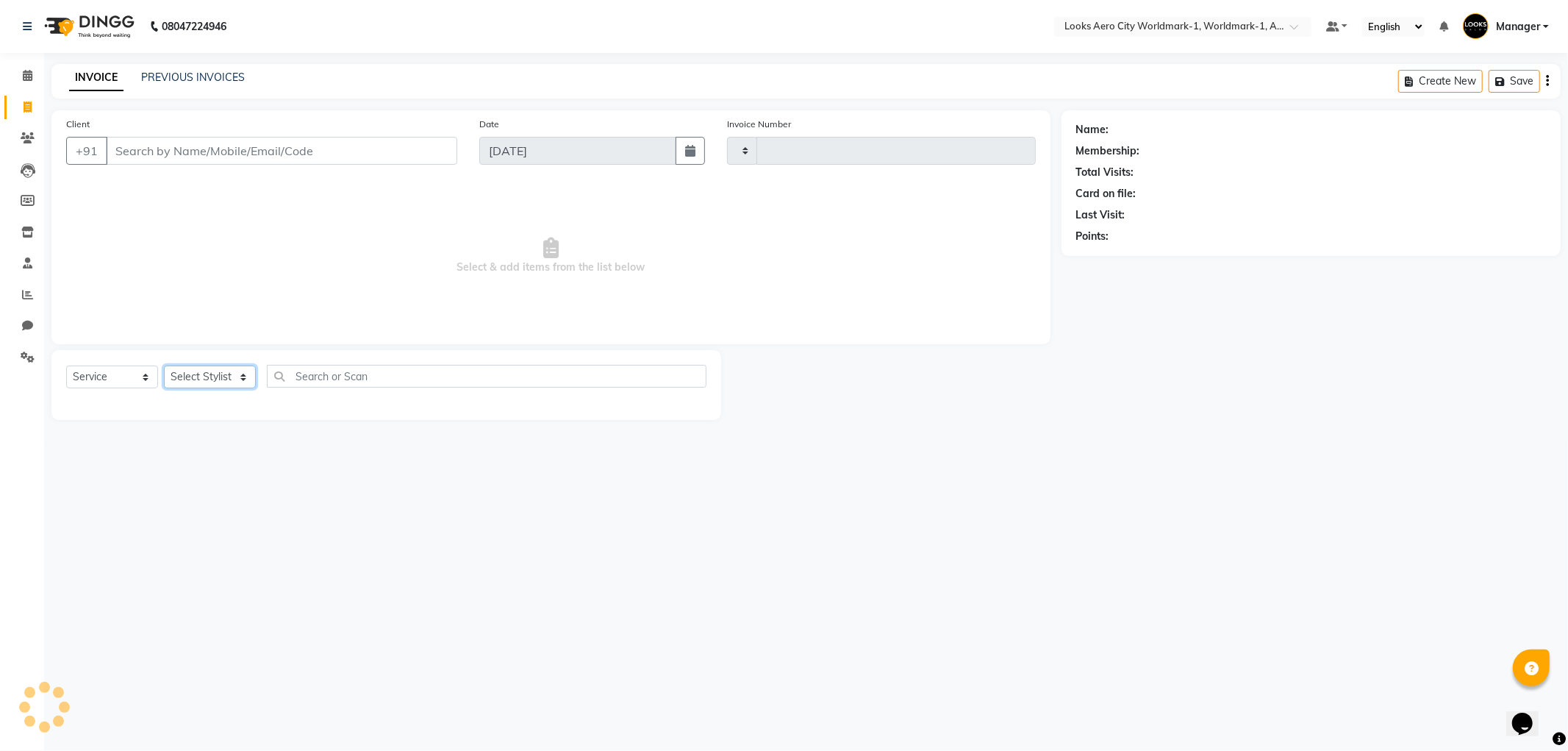
click at [199, 377] on select "Select Stylist" at bounding box center [210, 377] width 92 height 23
select select "8573"
type input "7066"
click at [199, 377] on select "Select Stylist" at bounding box center [210, 377] width 92 height 23
click at [197, 377] on select "Select Stylist" at bounding box center [210, 377] width 92 height 23
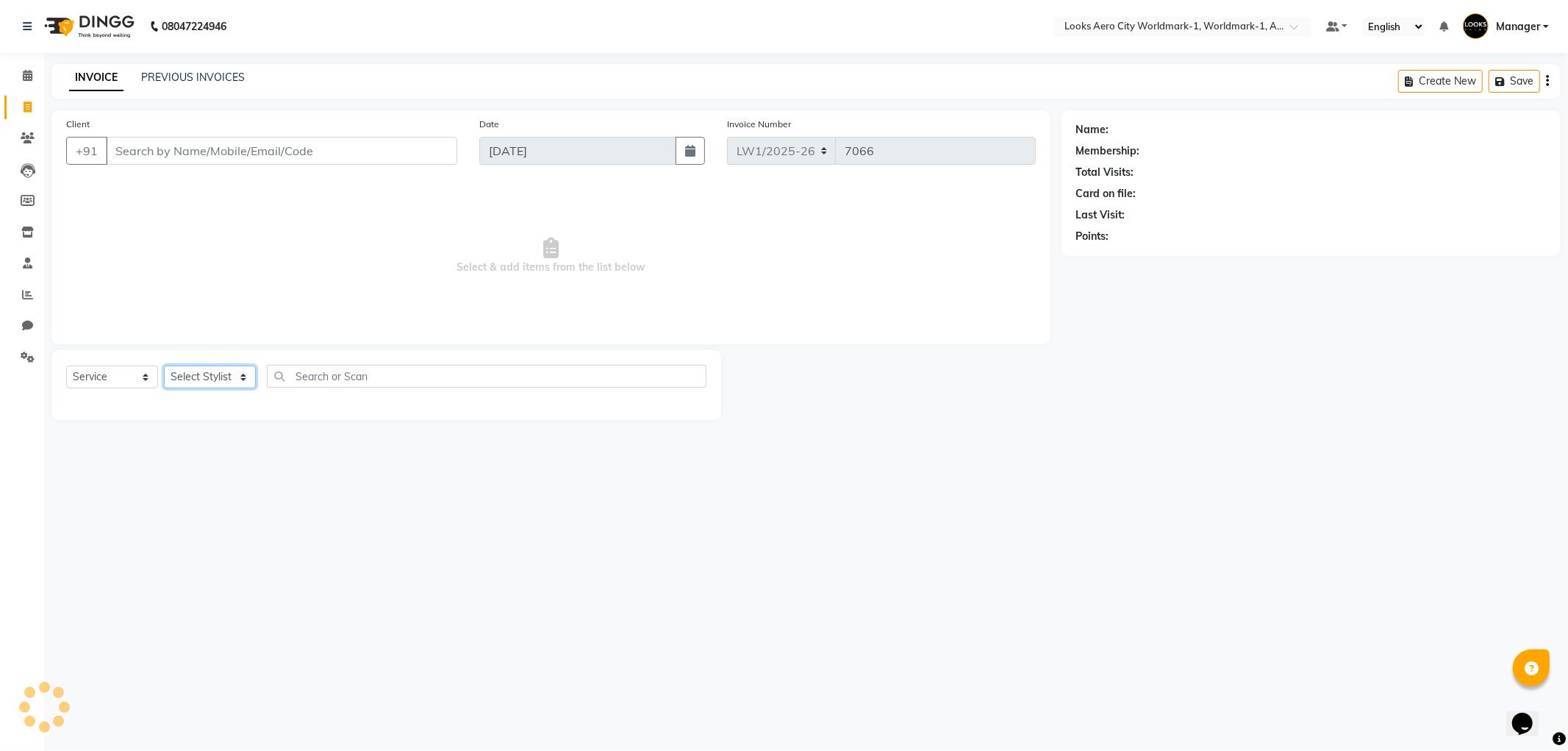
click at [197, 377] on select "Select Stylist [PERSON_NAME] [PERSON_NAME] [PERSON_NAME] [PERSON_NAME] Counter_…" at bounding box center [210, 377] width 92 height 23
select select "84552"
click at [164, 366] on select "Select Stylist [PERSON_NAME] [PERSON_NAME] [PERSON_NAME] [PERSON_NAME] Counter_…" at bounding box center [210, 377] width 92 height 23
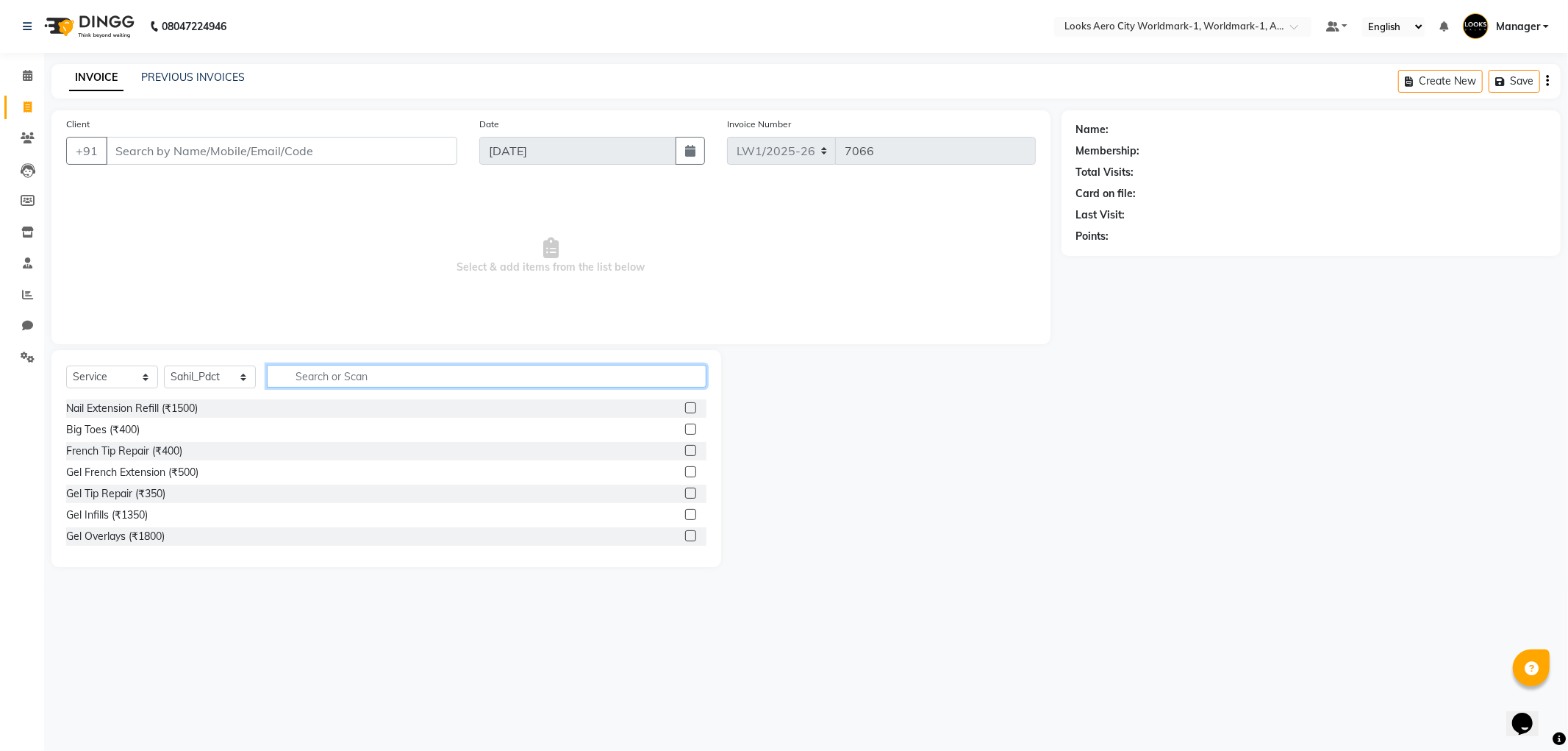
click at [300, 381] on input "text" at bounding box center [486, 376] width 439 height 23
type input "wash"
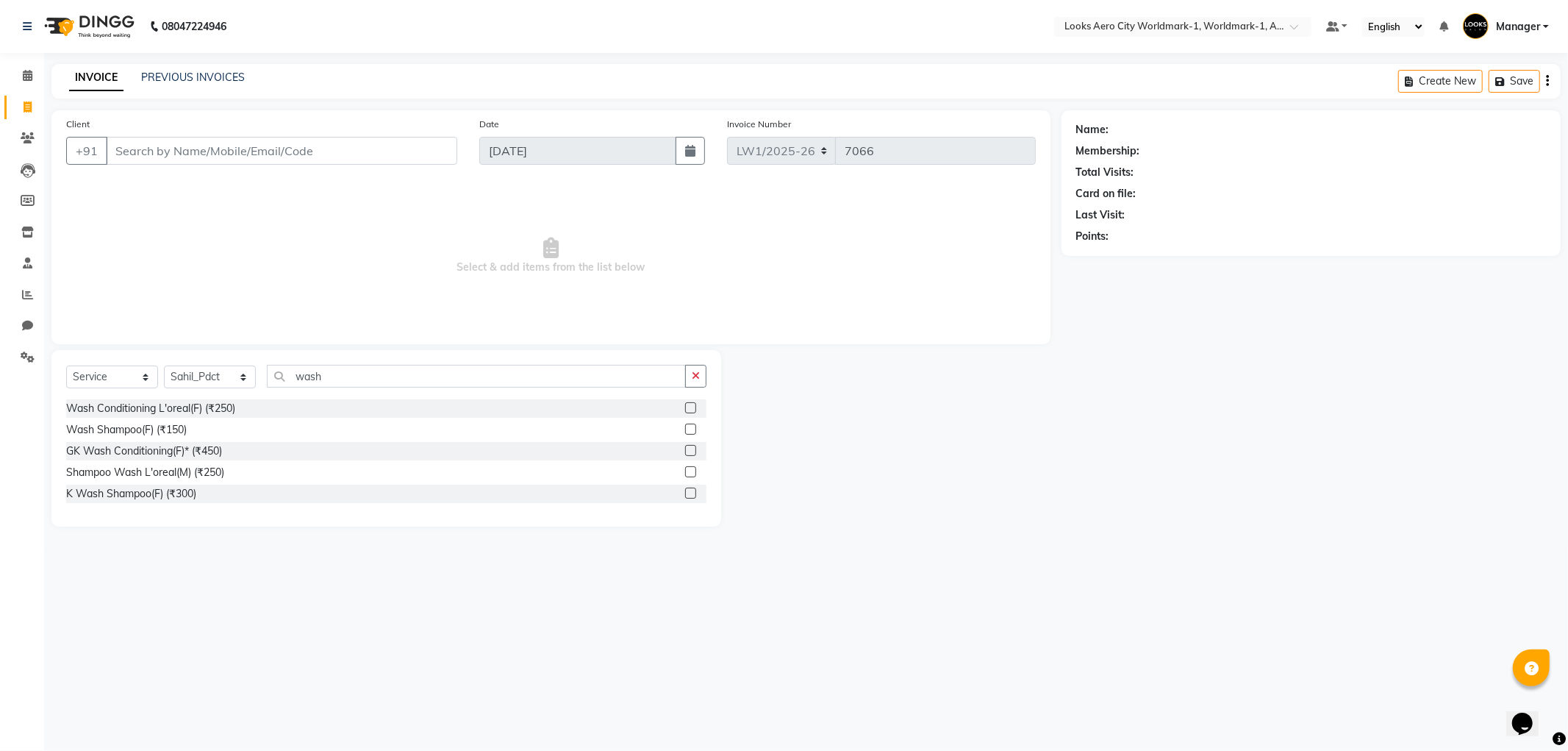
click at [691, 430] on label at bounding box center [691, 429] width 11 height 11
click at [691, 430] on input "checkbox" at bounding box center [690, 430] width 10 height 10
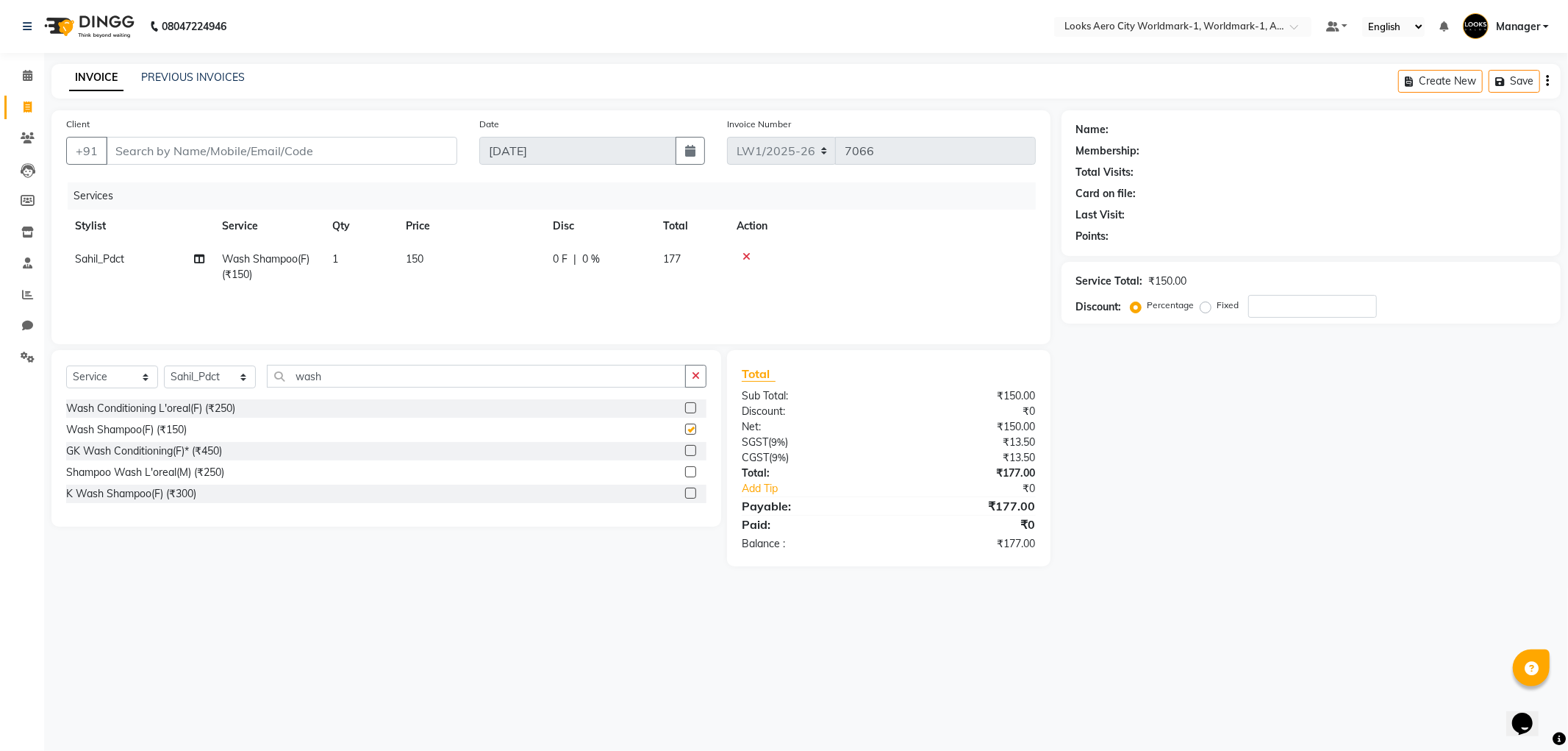
checkbox input "false"
click at [469, 254] on td "150" at bounding box center [470, 266] width 147 height 48
select select "84552"
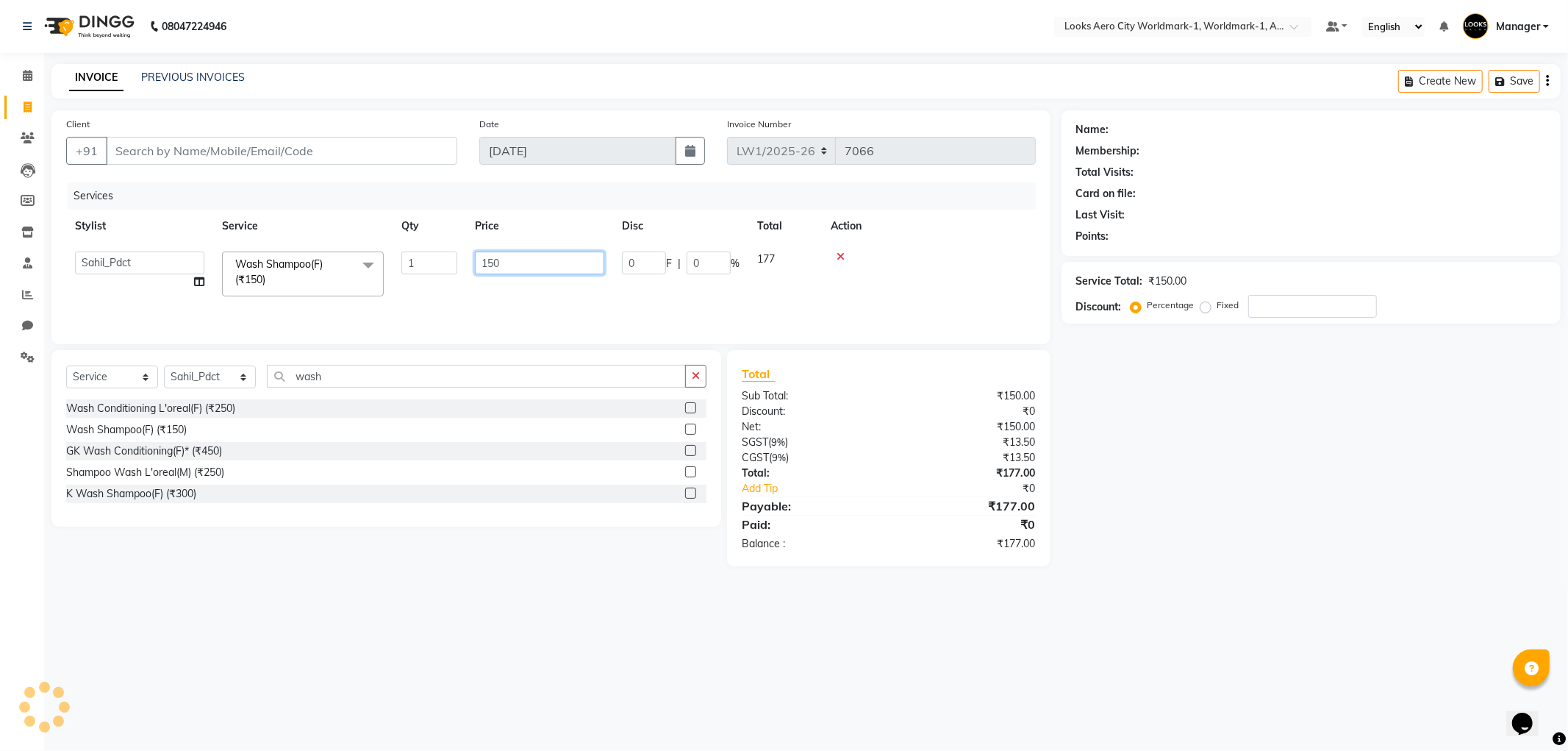
drag, startPoint x: 508, startPoint y: 254, endPoint x: 465, endPoint y: 240, distance: 45.2
click at [465, 240] on table "Stylist Service Qty Price Disc Total Action Abhishek_Nails Amita Chauhan Anil A…" at bounding box center [550, 257] width 970 height 95
type input "600"
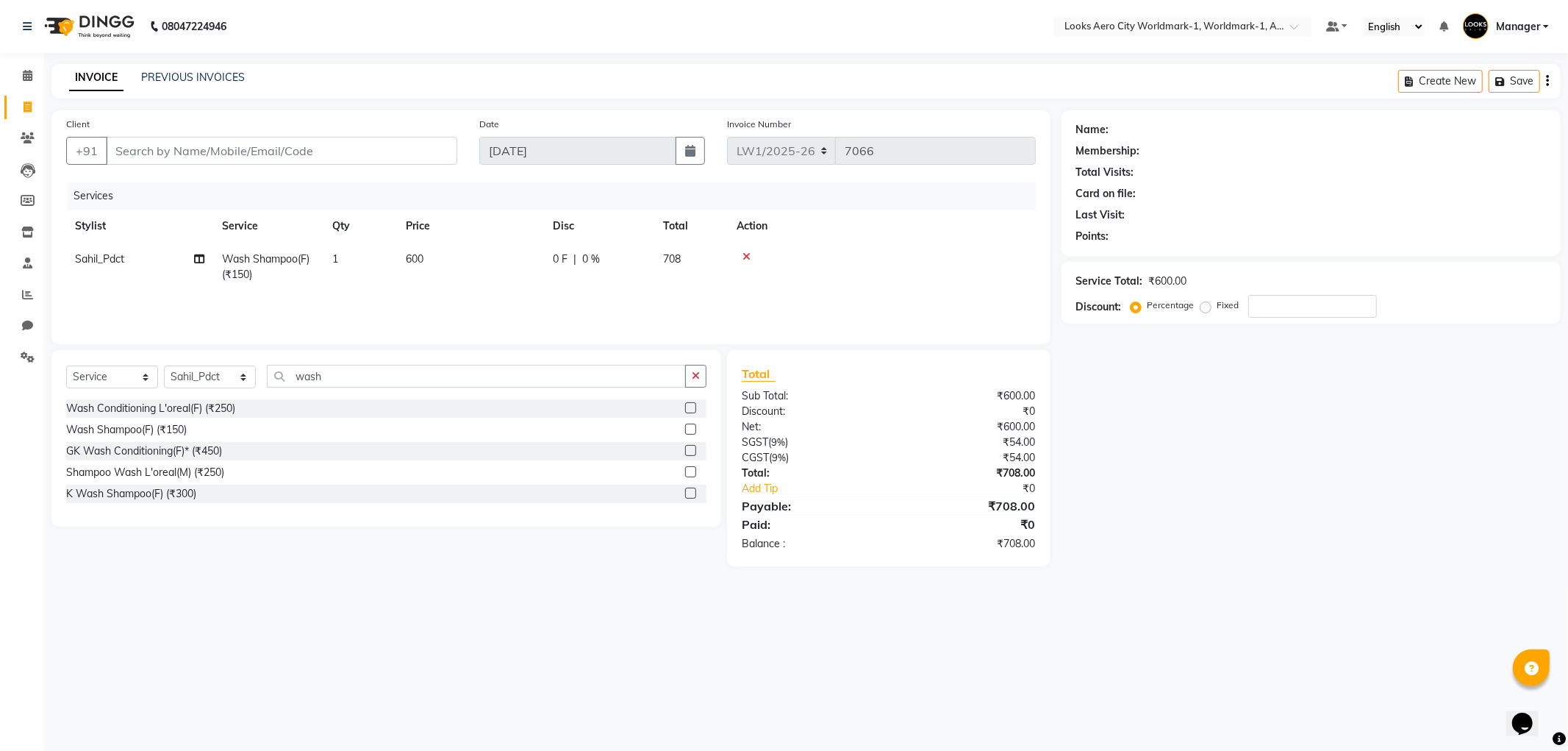
click at [458, 610] on div "08047224946 Select Location × Looks Aero City Worldmark-1, Worldmark-1, Aerocit…" at bounding box center [784, 375] width 1568 height 751
click at [748, 258] on icon at bounding box center [747, 257] width 8 height 10
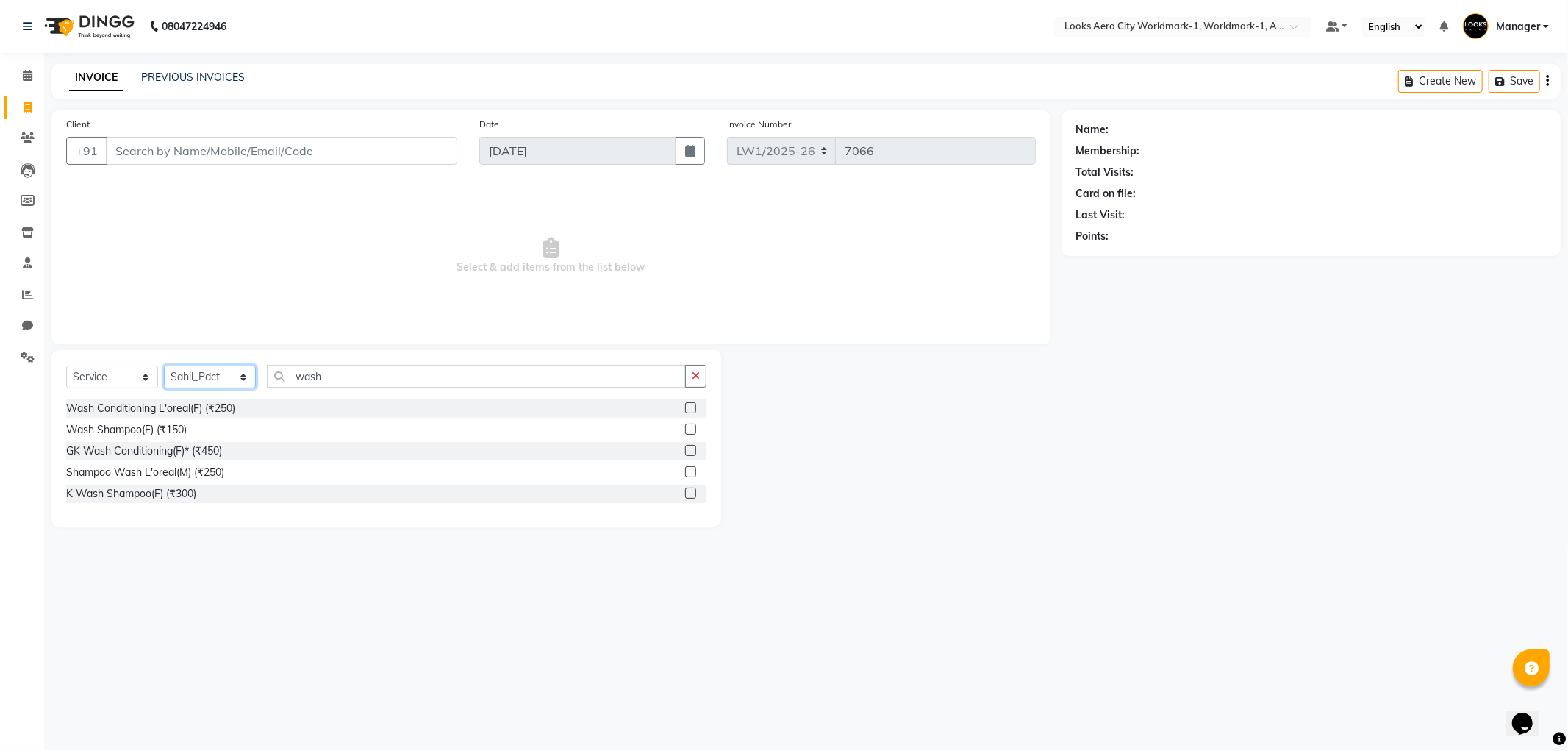
click at [204, 379] on select "Select Stylist [PERSON_NAME] [PERSON_NAME] [PERSON_NAME] [PERSON_NAME] Counter_…" at bounding box center [210, 377] width 92 height 23
click at [210, 377] on select "Select Stylist [PERSON_NAME] [PERSON_NAME] [PERSON_NAME] [PERSON_NAME] Counter_…" at bounding box center [210, 377] width 92 height 23
select select "84543"
click at [164, 366] on select "Select Stylist [PERSON_NAME] [PERSON_NAME] [PERSON_NAME] [PERSON_NAME] Counter_…" at bounding box center [210, 377] width 92 height 23
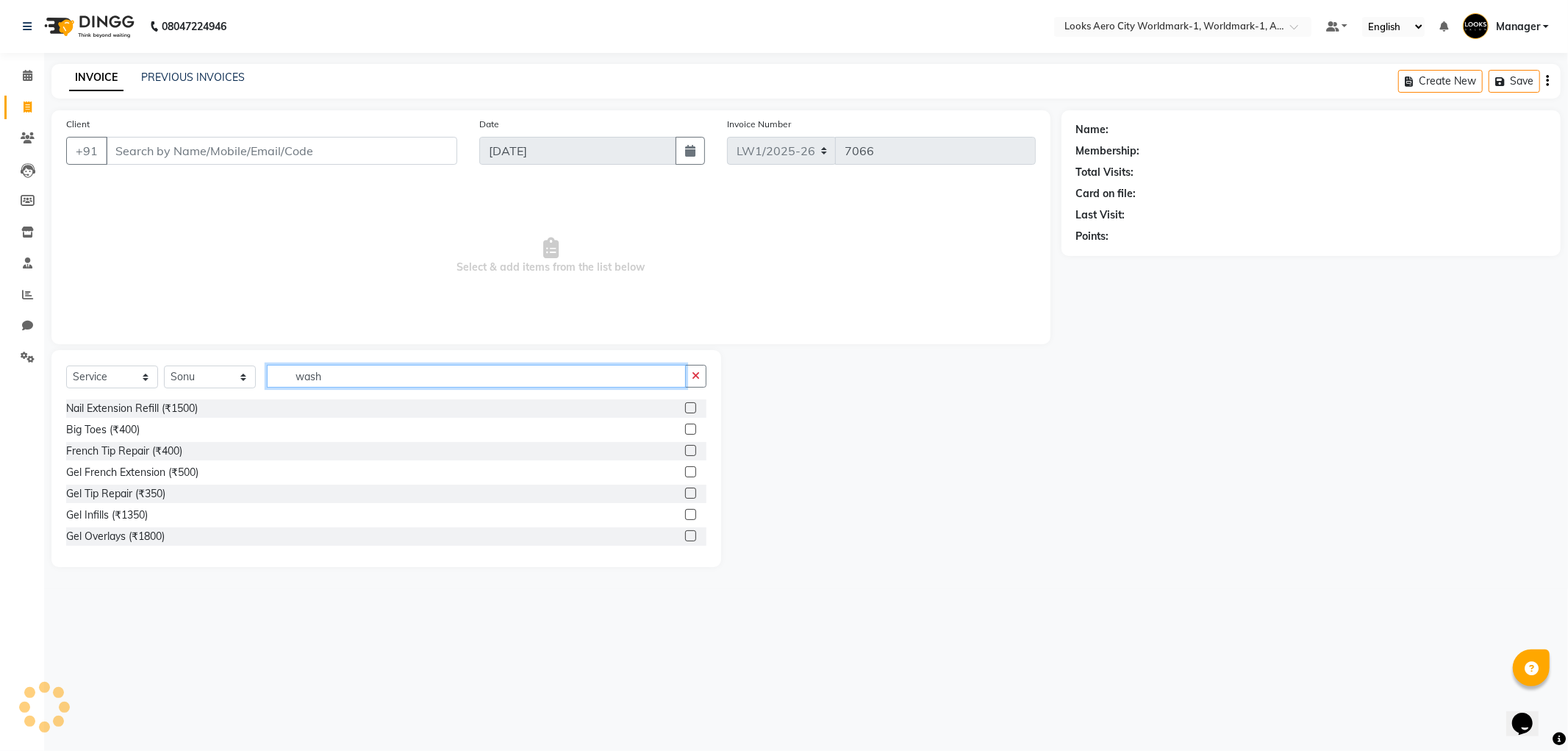
drag, startPoint x: 324, startPoint y: 371, endPoint x: 278, endPoint y: 369, distance: 46.0
click at [278, 369] on input "wash" at bounding box center [477, 376] width 419 height 23
type input "cut"
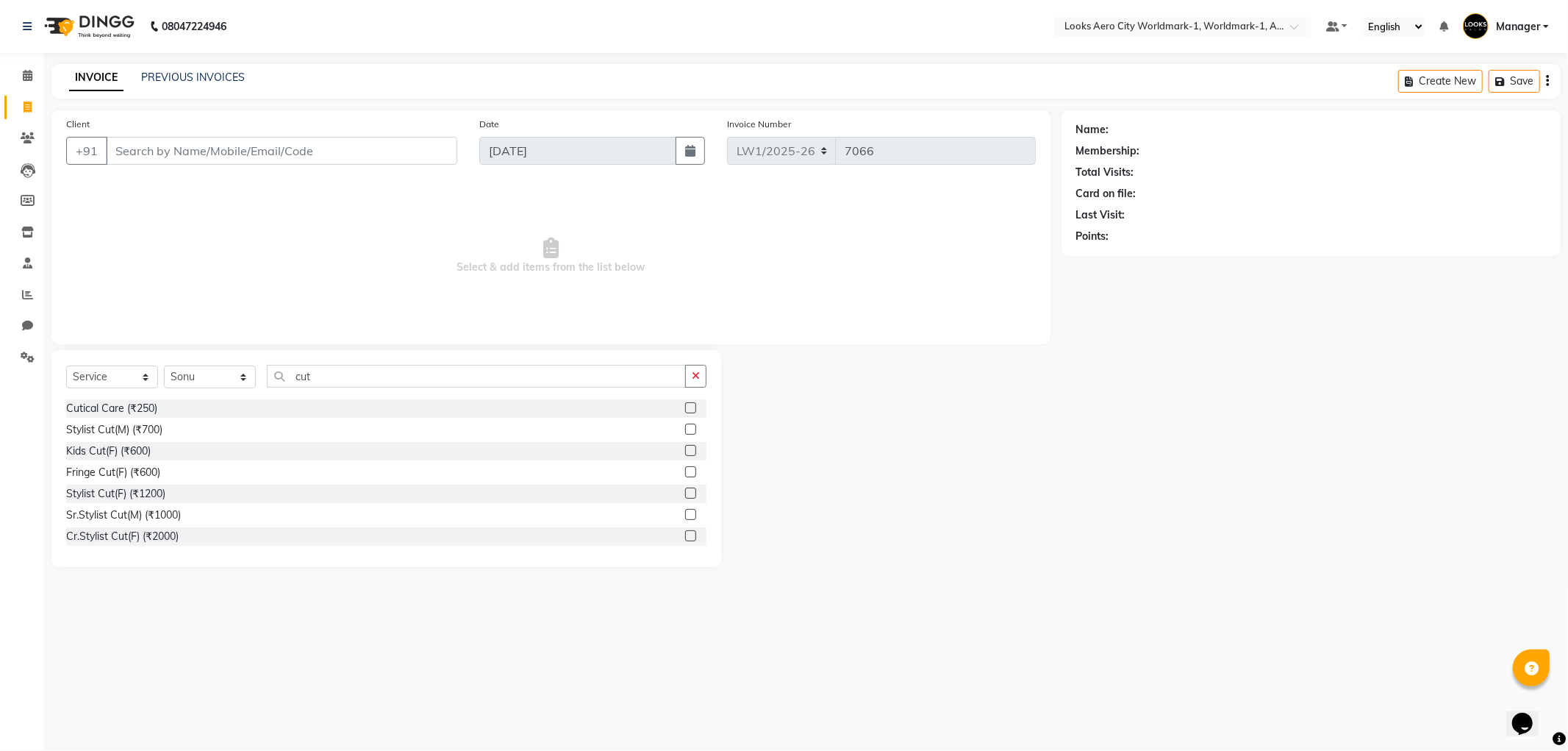
click at [686, 428] on label at bounding box center [691, 429] width 11 height 11
click at [686, 428] on input "checkbox" at bounding box center [690, 430] width 10 height 10
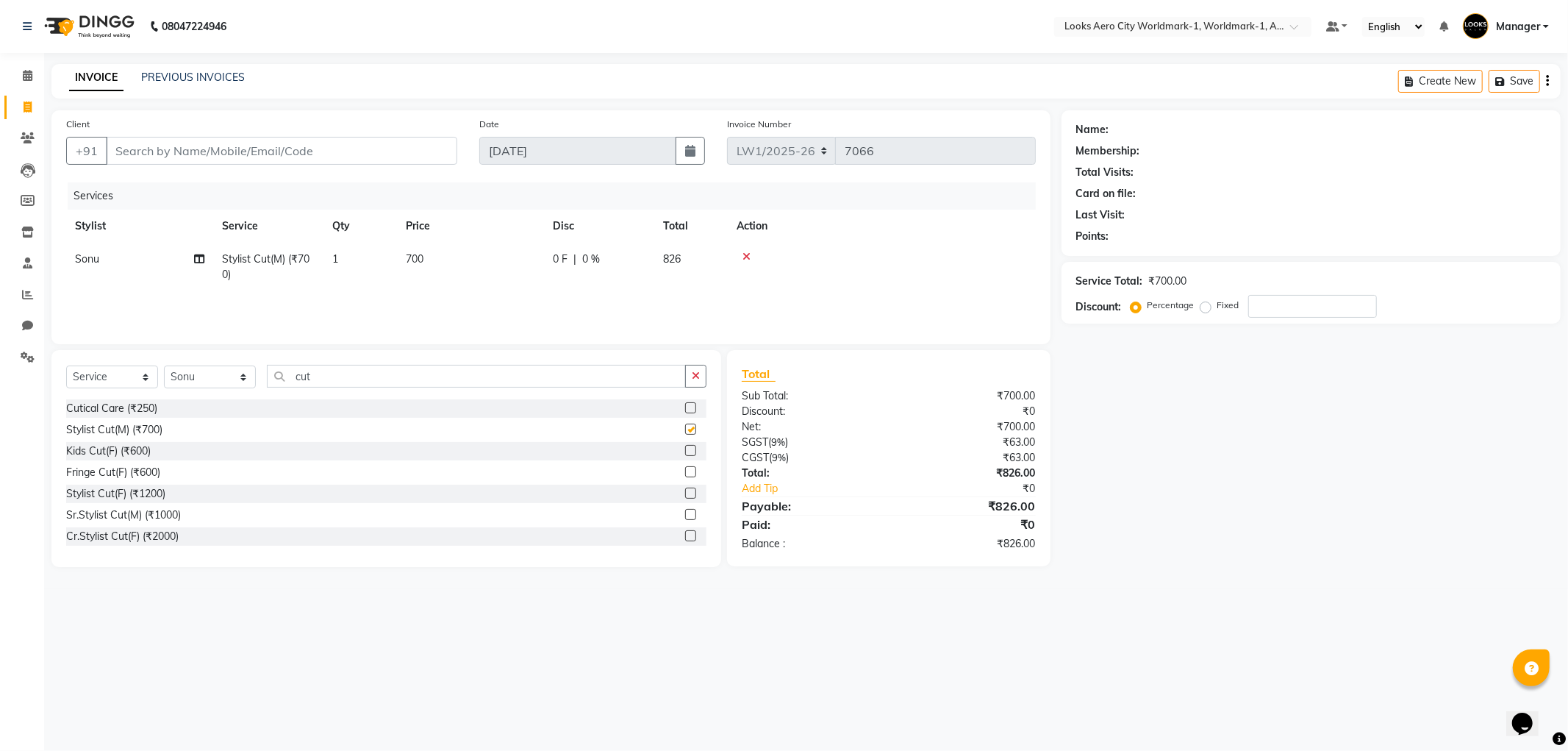
checkbox input "false"
drag, startPoint x: 323, startPoint y: 378, endPoint x: 281, endPoint y: 372, distance: 42.4
click at [284, 374] on input "cut" at bounding box center [477, 376] width 419 height 23
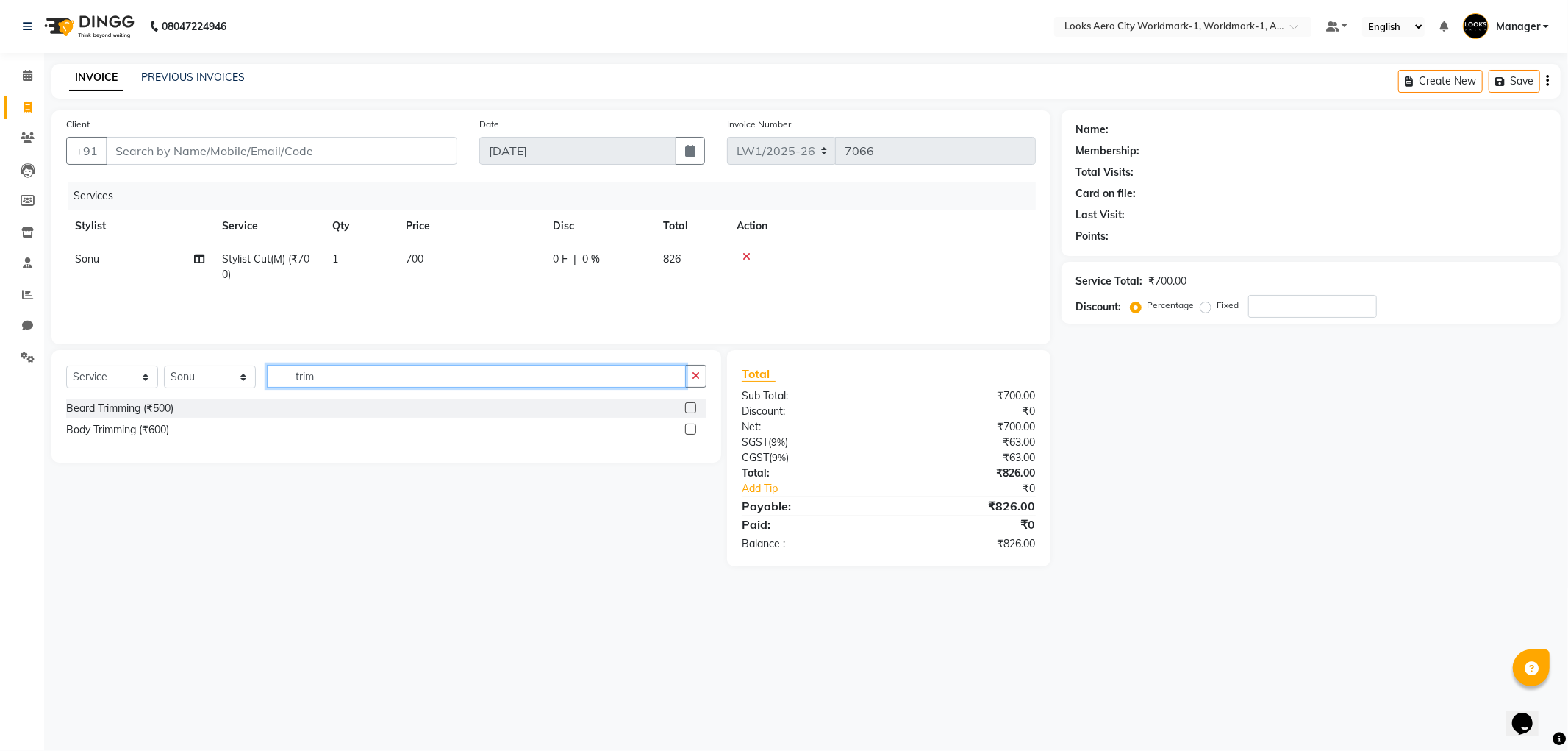
type input "trim"
drag, startPoint x: 689, startPoint y: 408, endPoint x: 620, endPoint y: 351, distance: 89.5
click at [689, 407] on label at bounding box center [691, 408] width 11 height 11
click at [689, 407] on input "checkbox" at bounding box center [690, 408] width 10 height 10
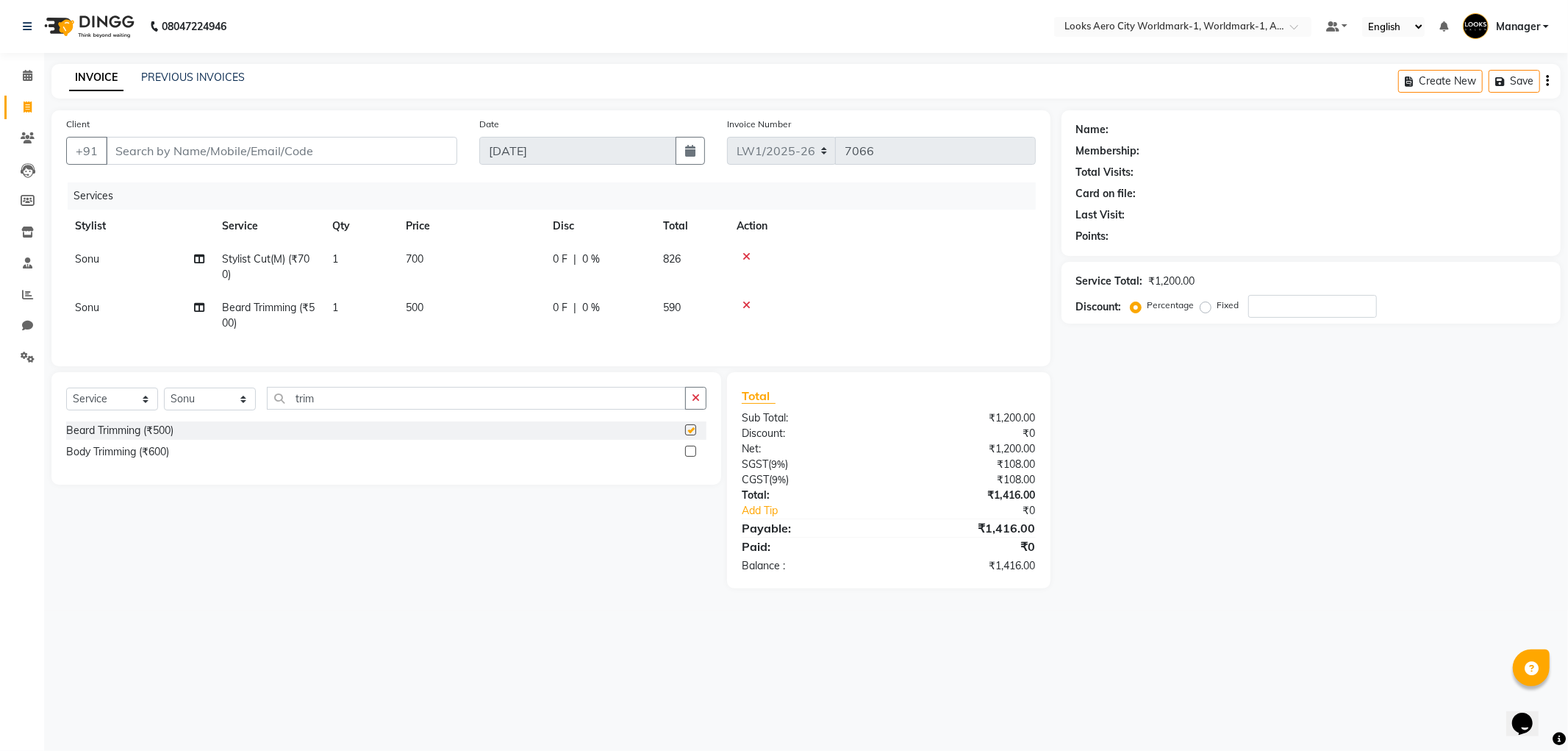
click at [491, 269] on td "700" at bounding box center [470, 266] width 147 height 48
checkbox input "false"
select select "84543"
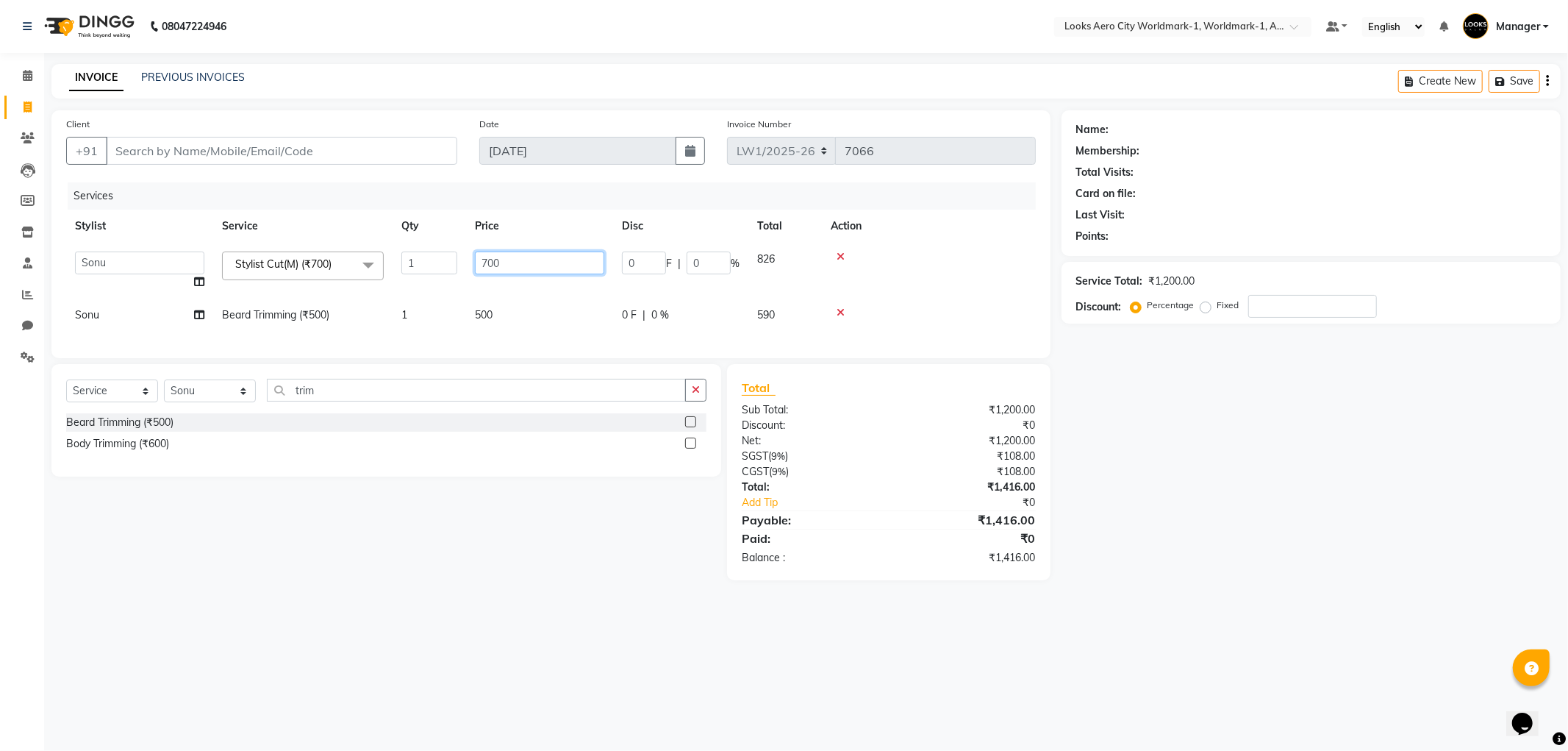
drag, startPoint x: 516, startPoint y: 265, endPoint x: 458, endPoint y: 255, distance: 58.9
click at [458, 255] on tr "Abhishek_Nails Amita Chauhan Anil Ashwin Celina Counter_Sales Dawa_Mgr Gaurav_P…" at bounding box center [550, 270] width 970 height 56
type input "600"
click at [529, 310] on td "500" at bounding box center [539, 315] width 147 height 33
select select "84543"
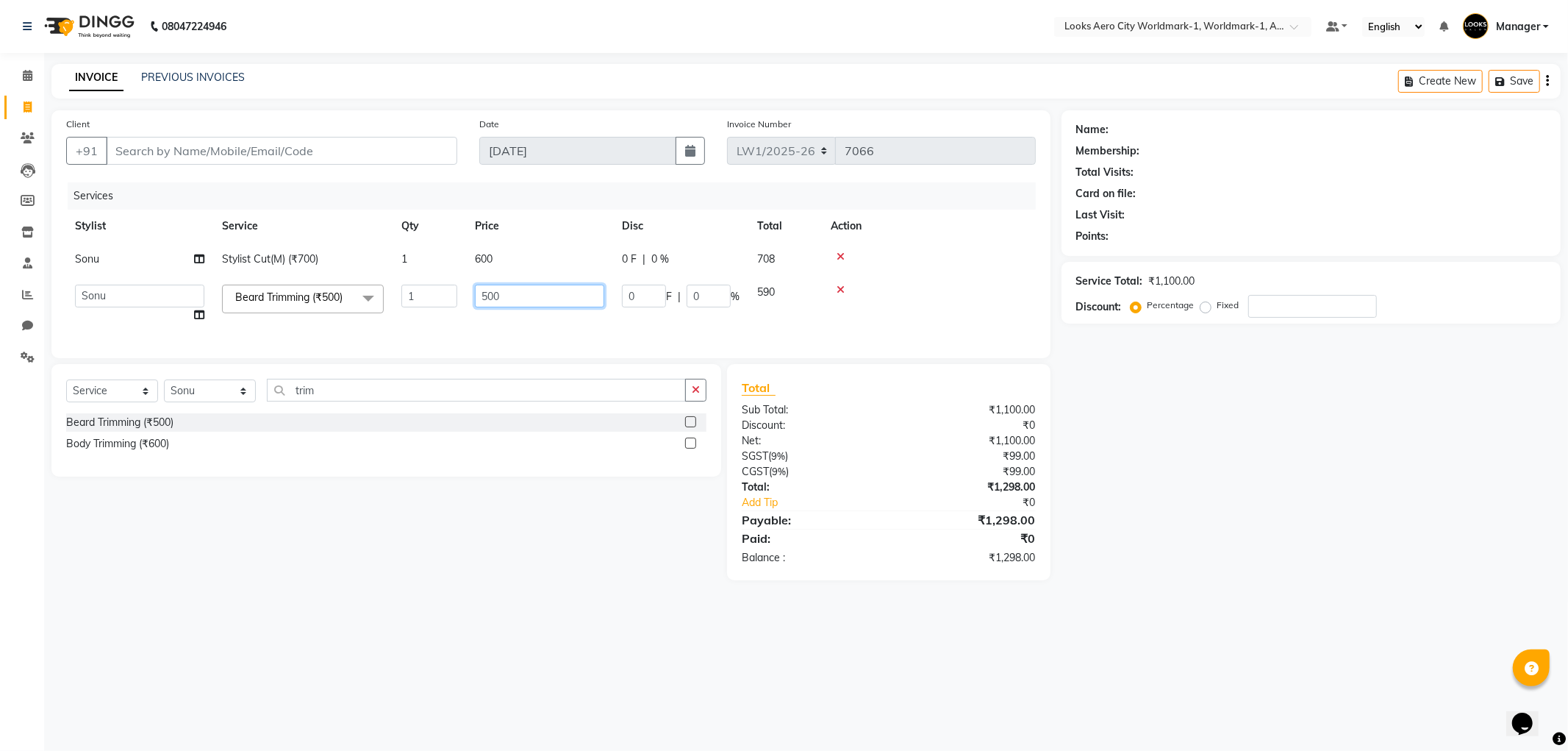
drag, startPoint x: 508, startPoint y: 290, endPoint x: 446, endPoint y: 277, distance: 63.3
click at [446, 277] on tr "Abhishek_Nails Amita Chauhan Anil Ashwin Celina Counter_Sales Dawa_Mgr Gaurav_P…" at bounding box center [550, 304] width 970 height 56
type input "400"
click at [479, 567] on div "Select Service Product Membership Package Voucher Prepaid Gift Card Select Styl…" at bounding box center [380, 472] width 681 height 216
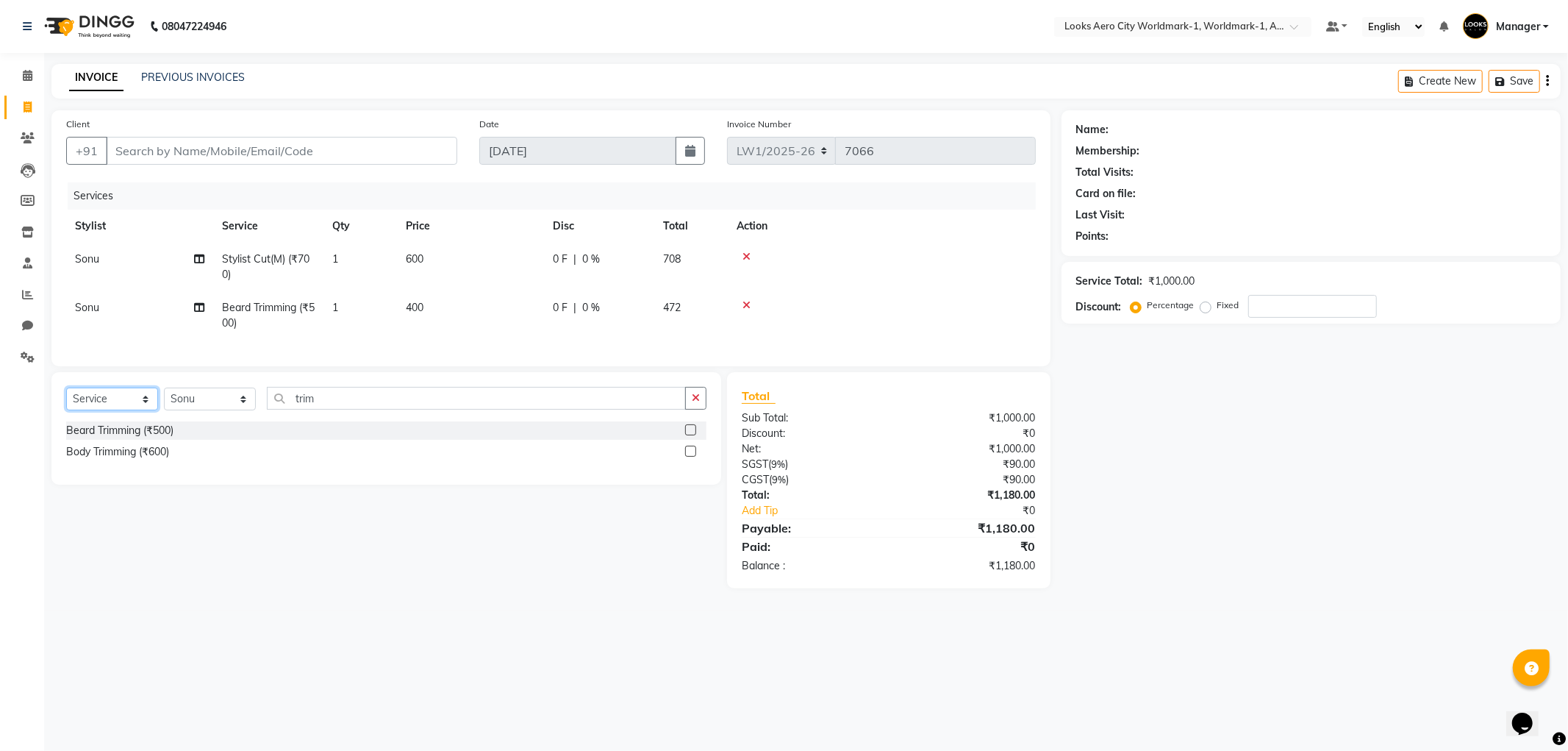
click at [118, 409] on select "Select Service Product Membership Package Voucher Prepaid Gift Card" at bounding box center [112, 399] width 92 height 23
click at [114, 410] on select "Select Service Product Membership Package Voucher Prepaid Gift Card" at bounding box center [112, 399] width 92 height 23
select select "product"
click at [66, 400] on select "Select Service Product Membership Package Voucher Prepaid Gift Card" at bounding box center [112, 399] width 92 height 23
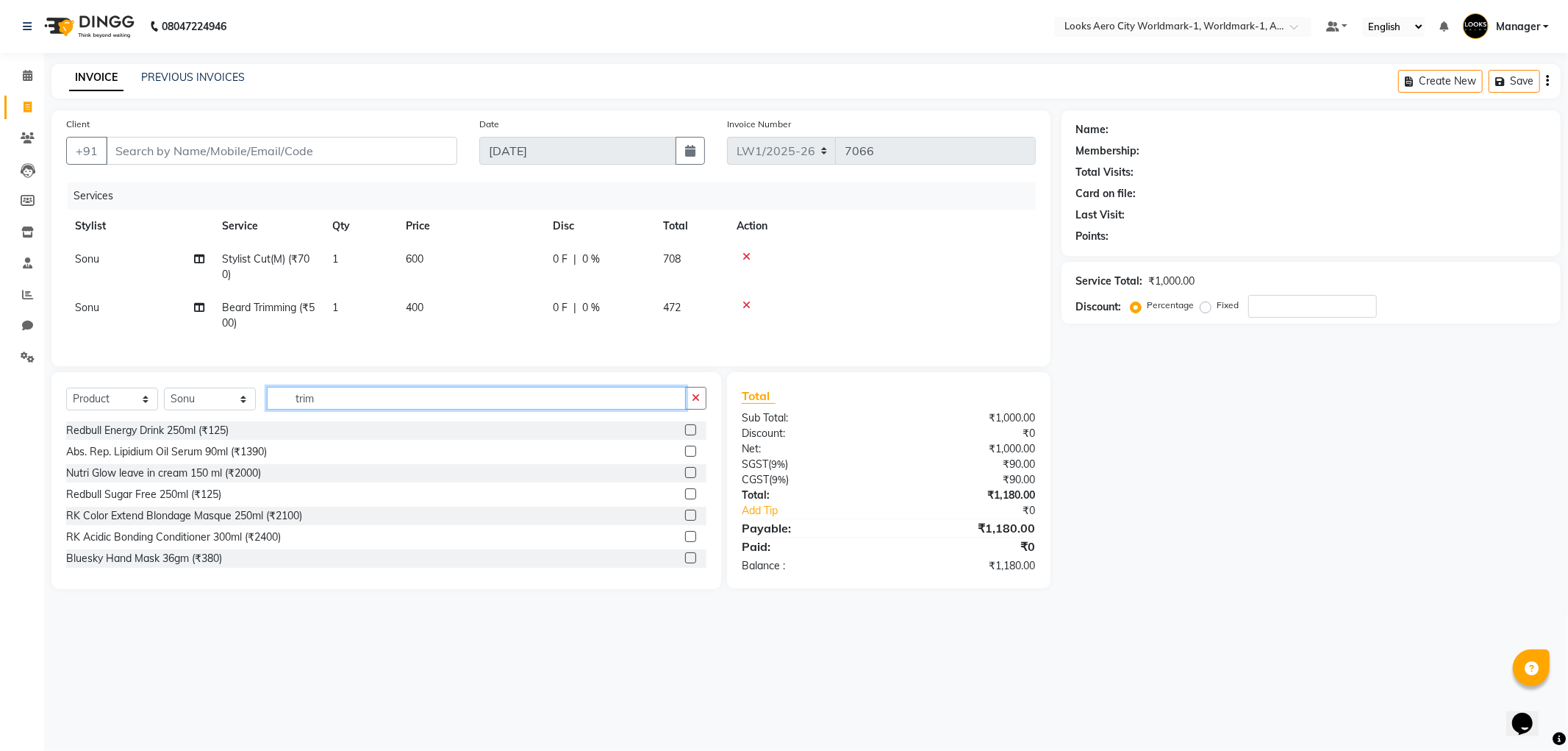
click at [344, 409] on input "trim" at bounding box center [477, 398] width 419 height 23
type input "t"
type input "7640153994479"
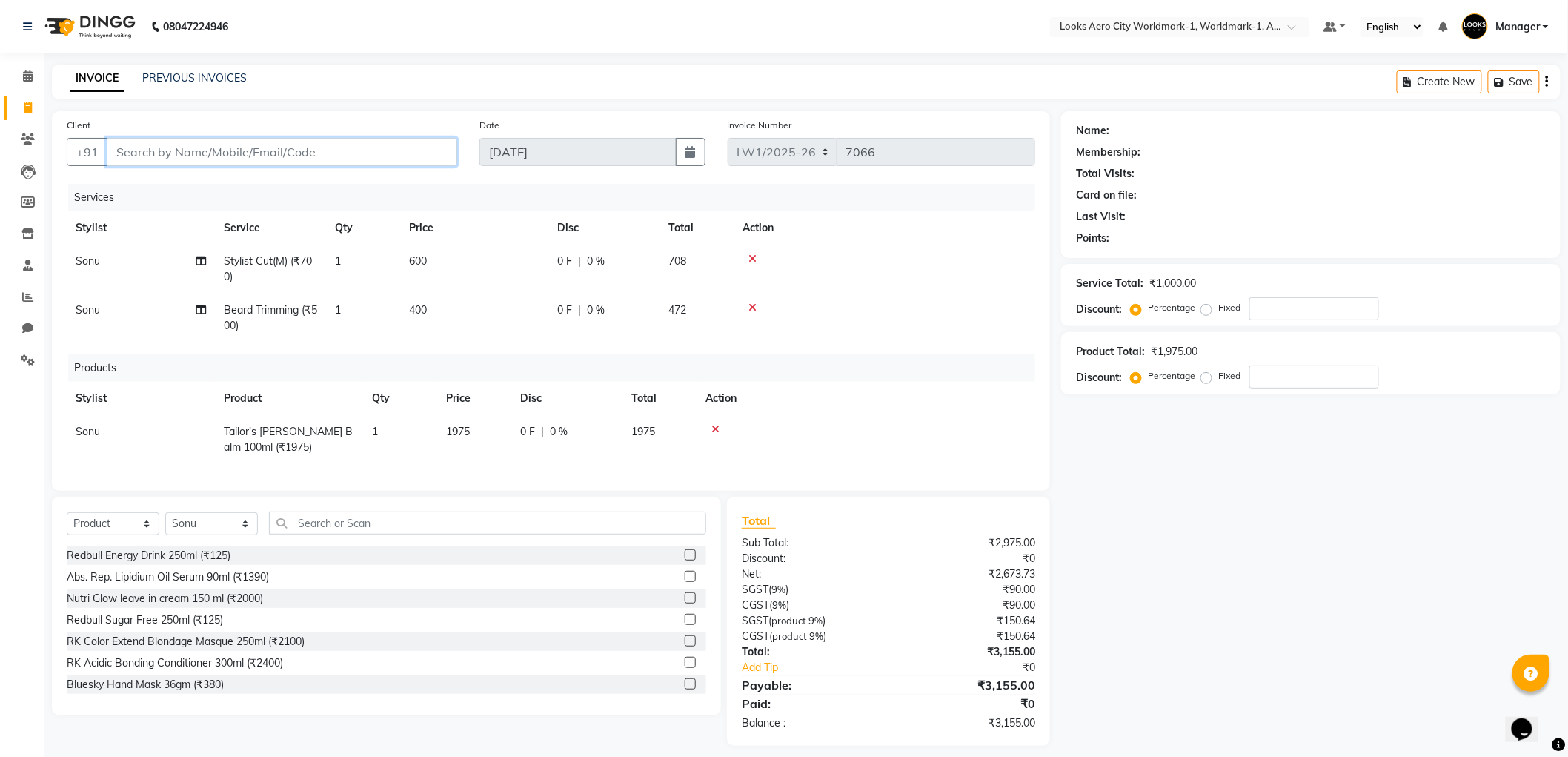
click at [204, 148] on input "Client" at bounding box center [282, 151] width 351 height 28
type input "9"
type input "0"
type input "9810238884"
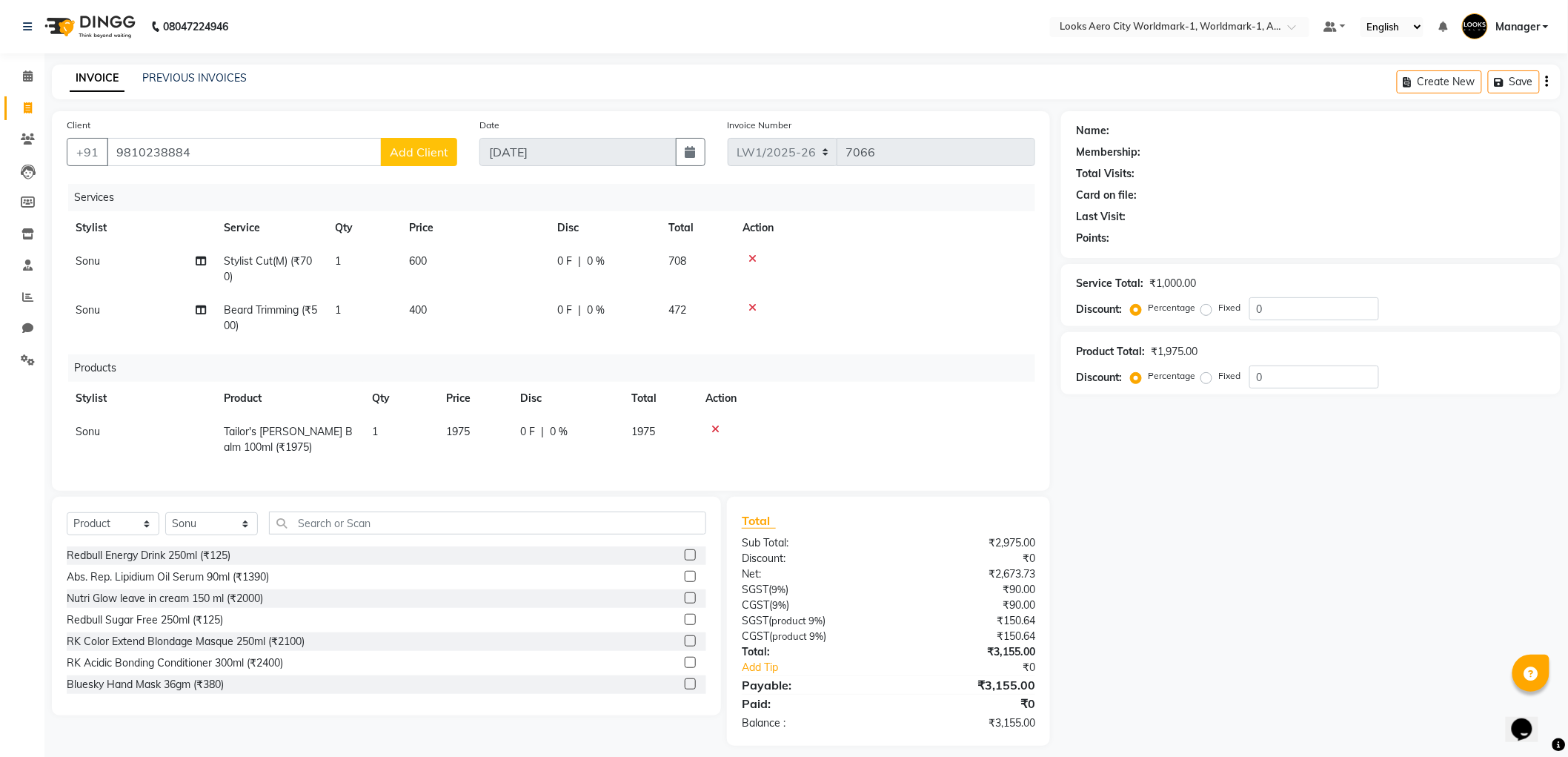
click at [427, 150] on span "Add Client" at bounding box center [419, 151] width 58 height 15
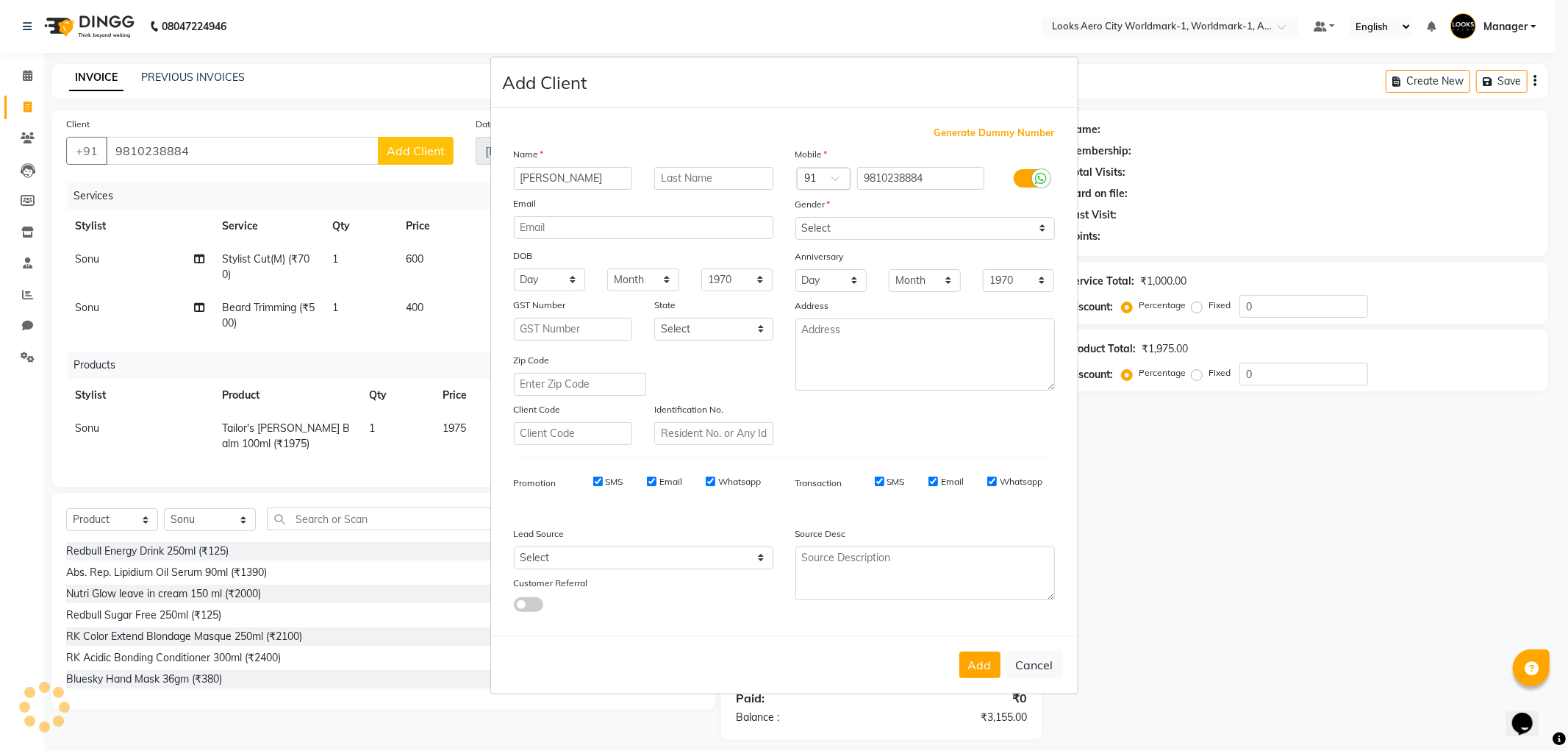
type input "tilak"
click at [729, 181] on input "text" at bounding box center [714, 178] width 119 height 23
type input "raj"
click at [842, 226] on select "Select [DEMOGRAPHIC_DATA] [DEMOGRAPHIC_DATA] Other Prefer Not To Say" at bounding box center [925, 228] width 260 height 23
select select "male"
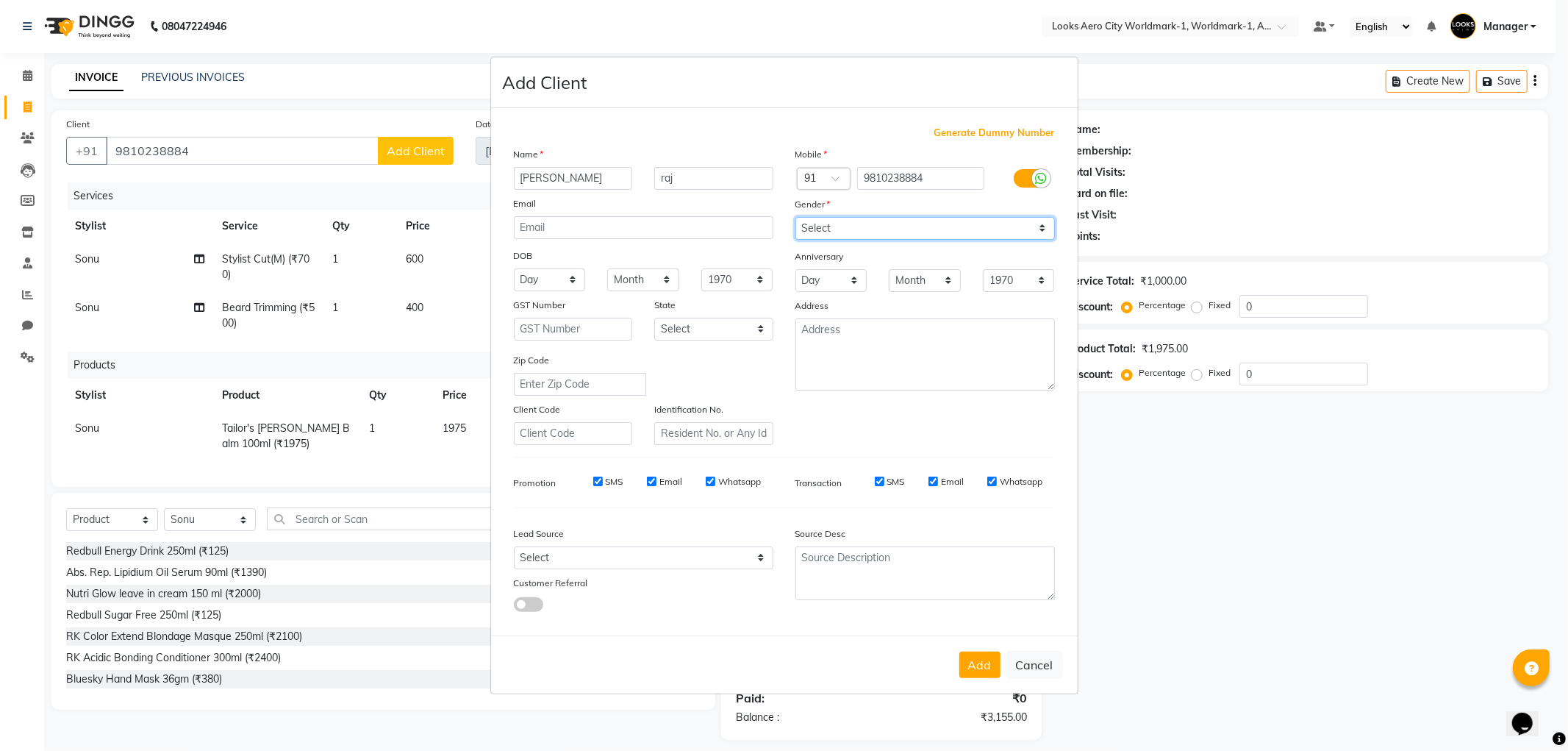
click at [795, 217] on select "Select [DEMOGRAPHIC_DATA] [DEMOGRAPHIC_DATA] Other Prefer Not To Say" at bounding box center [925, 228] width 260 height 23
click at [1018, 663] on button "Cancel" at bounding box center [1034, 664] width 56 height 28
select select
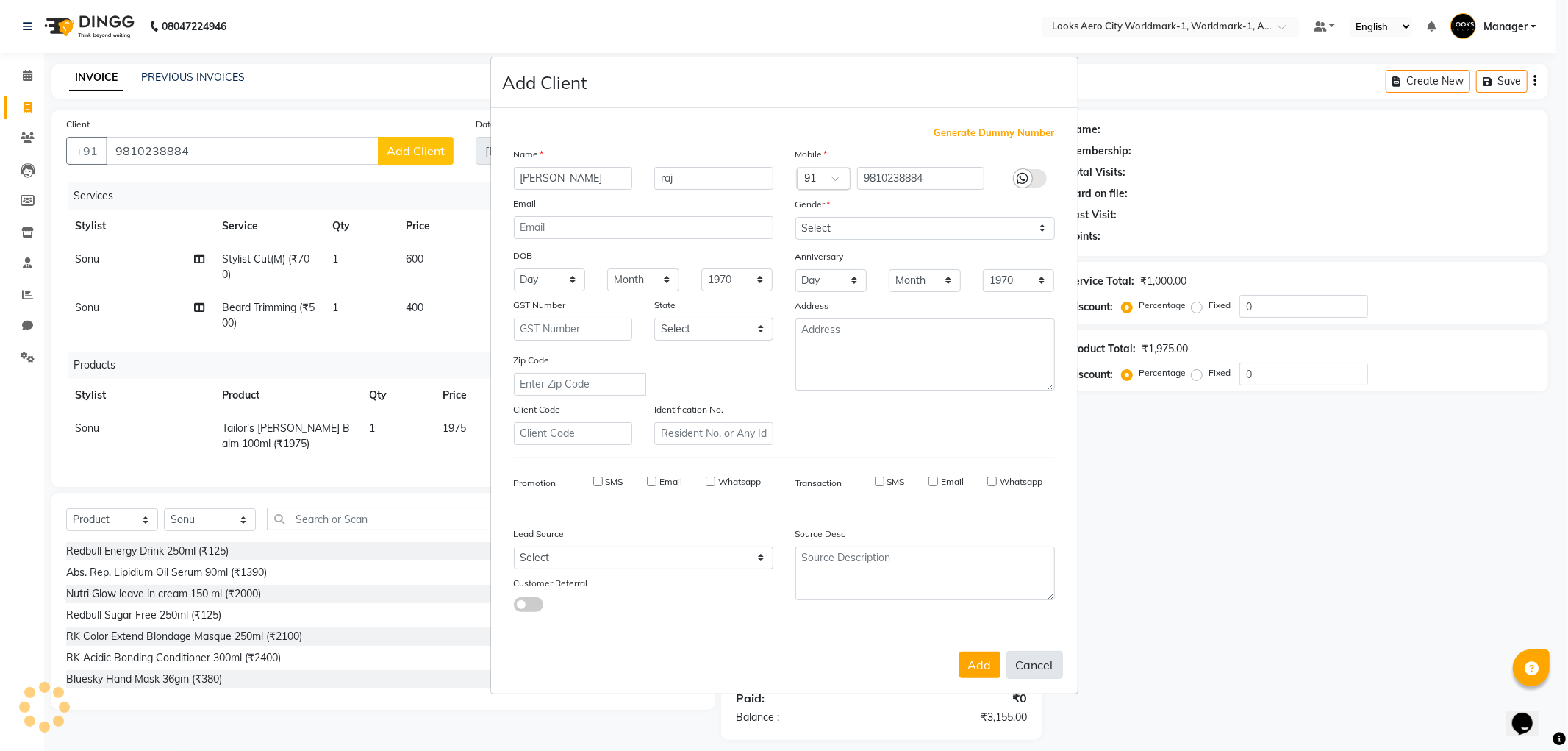
select select
checkbox input "false"
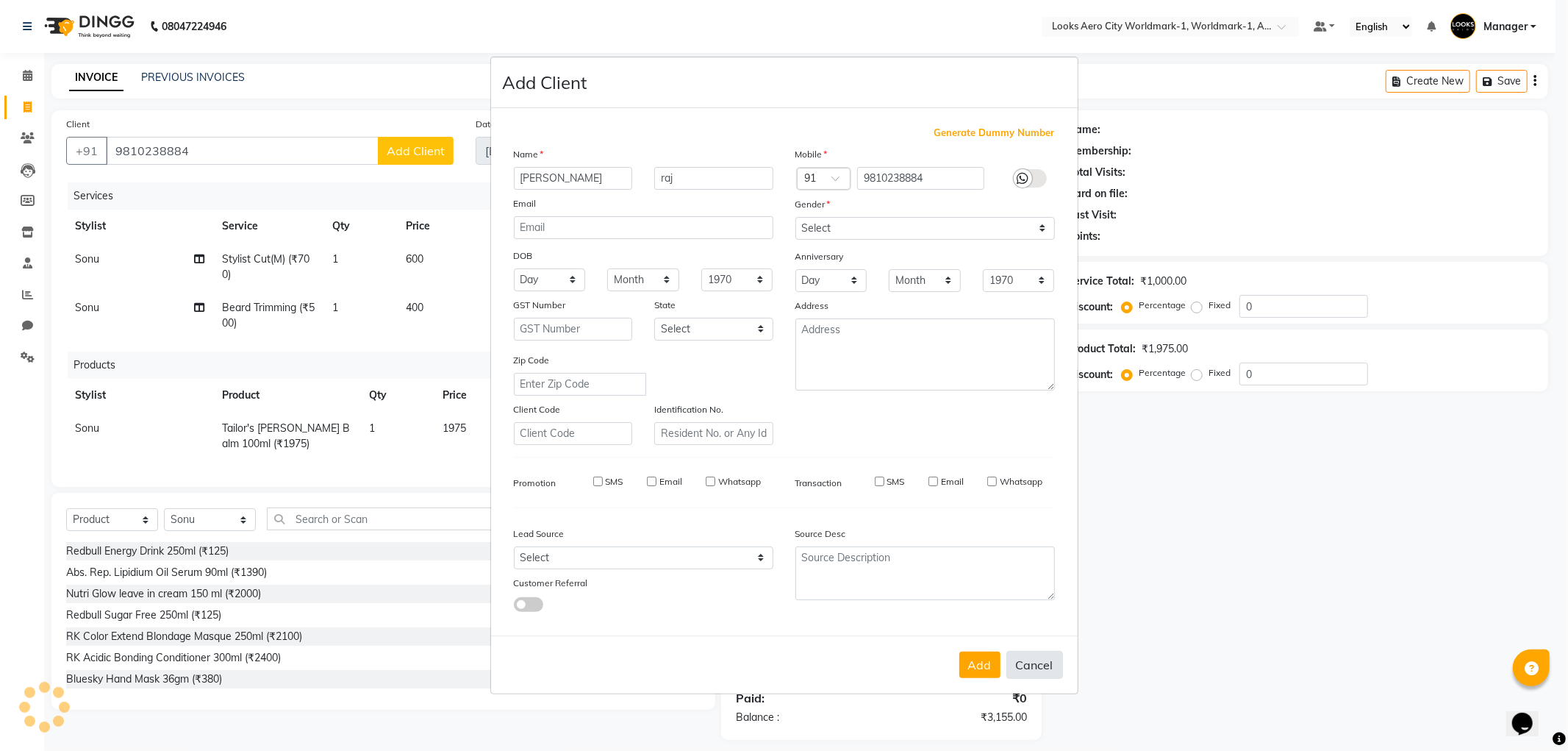
checkbox input "false"
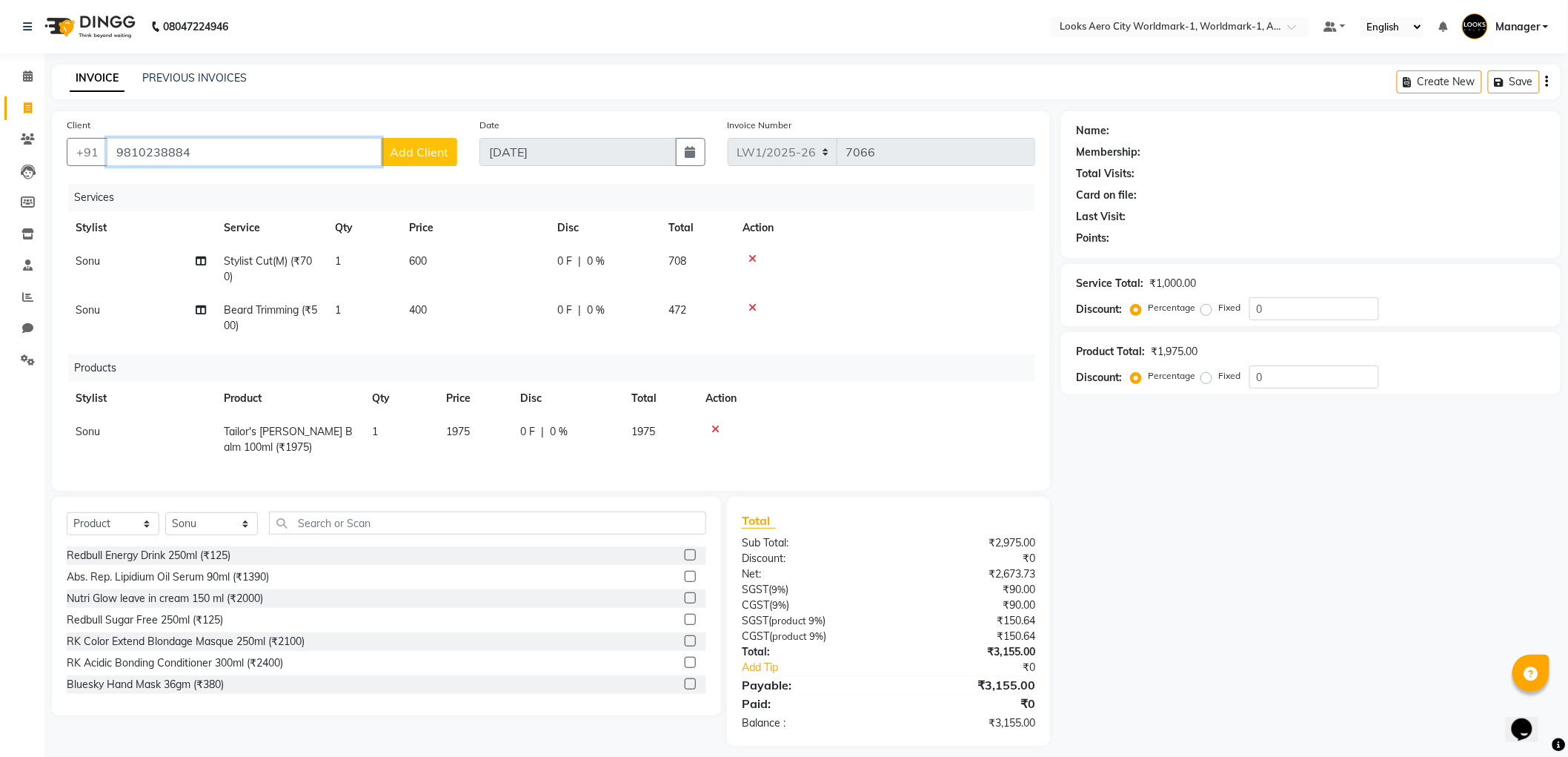
click at [205, 154] on input "9810238884" at bounding box center [243, 151] width 275 height 28
drag, startPoint x: 273, startPoint y: 159, endPoint x: 77, endPoint y: 161, distance: 196.0
click at [86, 161] on div "+91 887917264 Add Client" at bounding box center [262, 151] width 391 height 28
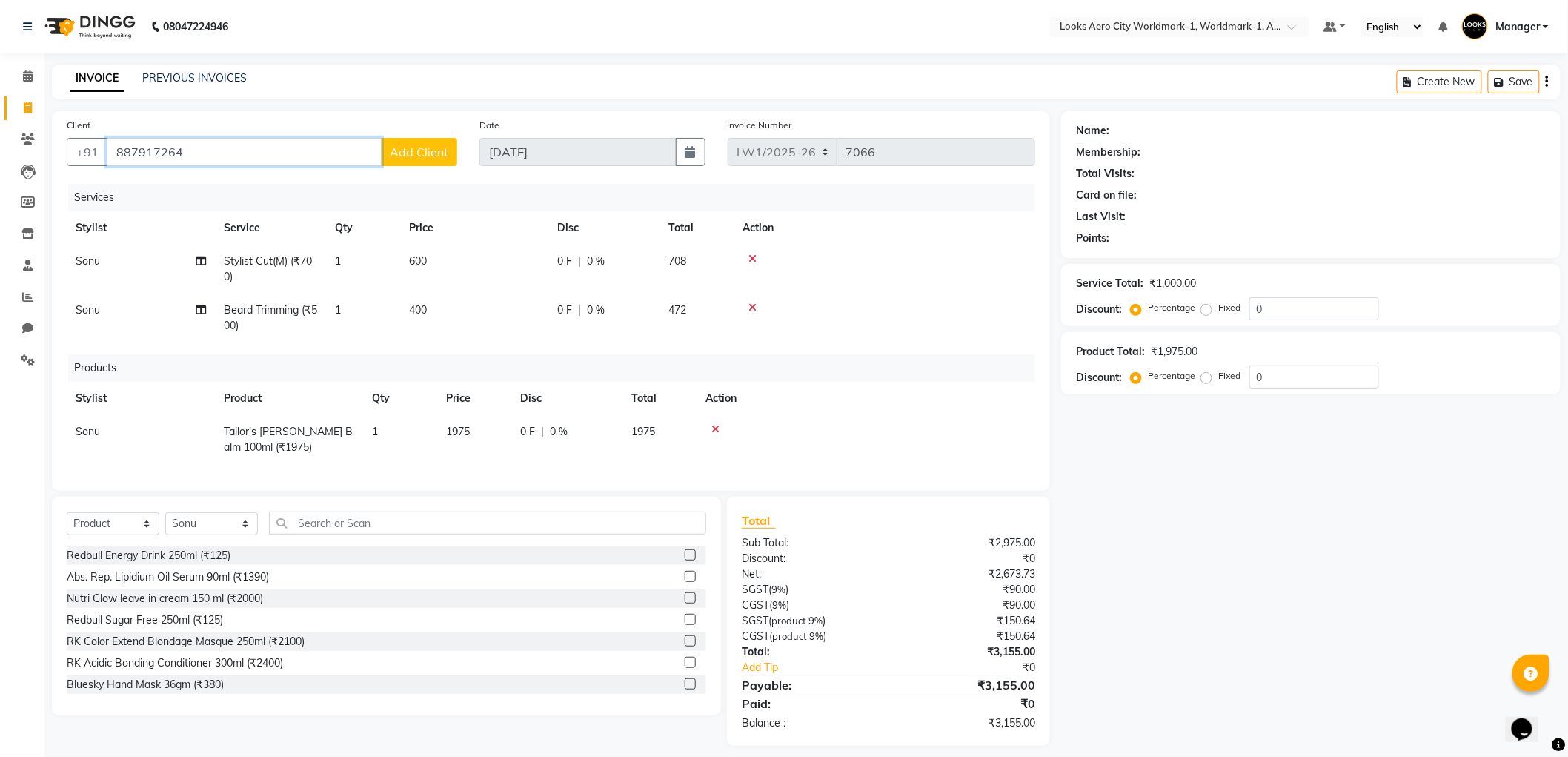
paste input "981023888"
type input "9810238884"
click at [425, 156] on span "Add Client" at bounding box center [419, 151] width 58 height 15
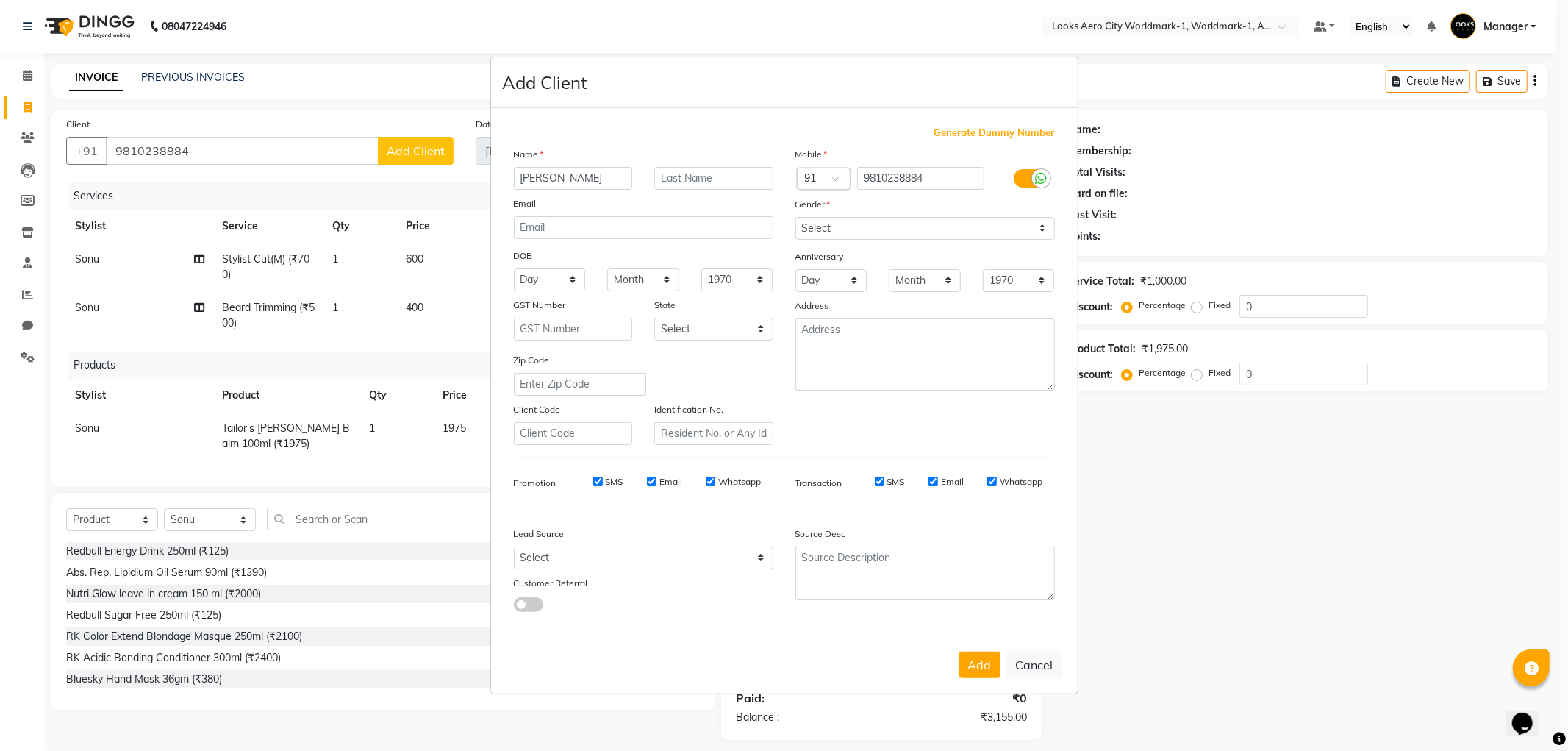
type input "Tilak"
click at [679, 180] on input "text" at bounding box center [714, 178] width 119 height 23
type input "Raj seth"
click at [821, 228] on select "Select [DEMOGRAPHIC_DATA] [DEMOGRAPHIC_DATA] Other Prefer Not To Say" at bounding box center [925, 228] width 260 height 23
select select "male"
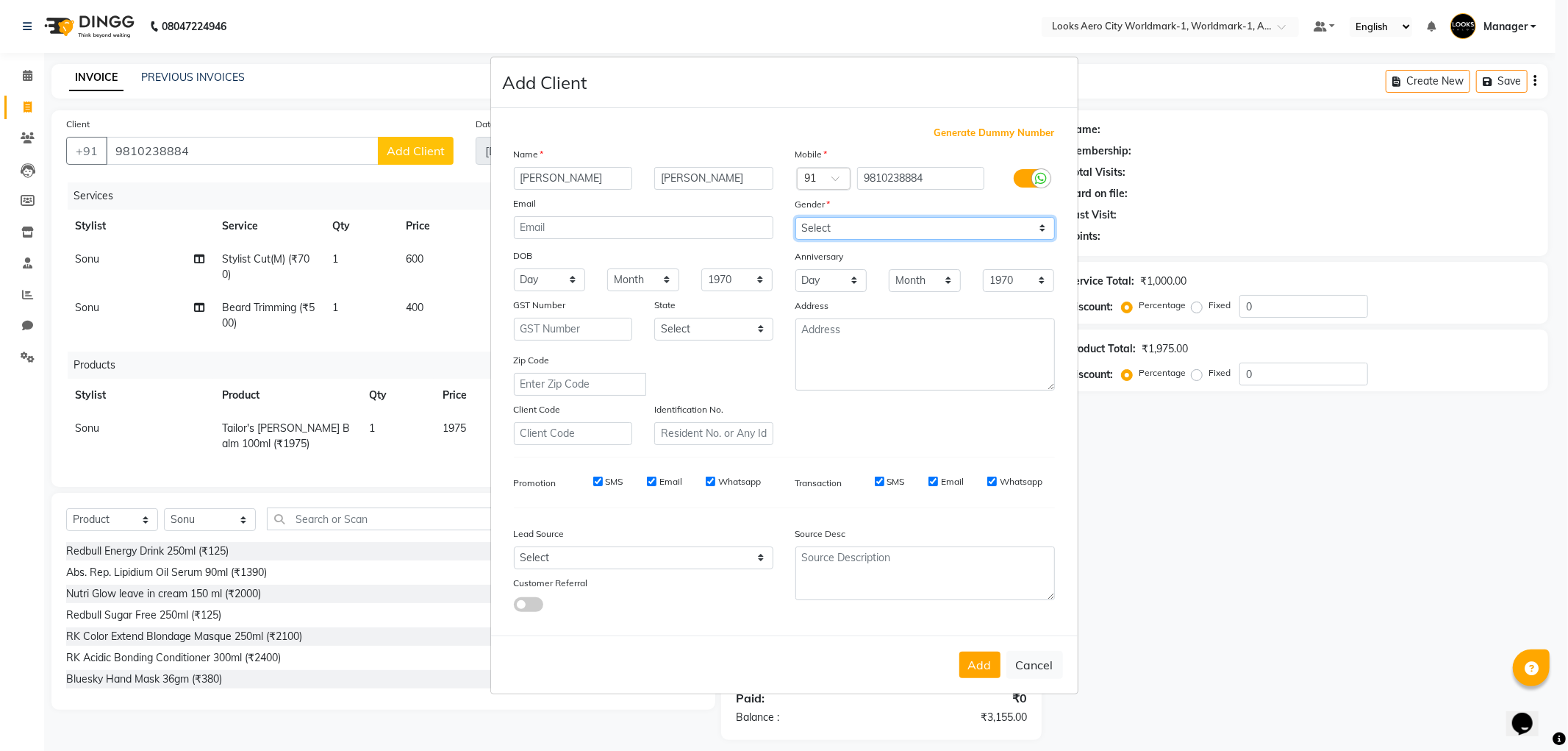
click at [795, 217] on select "Select [DEMOGRAPHIC_DATA] [DEMOGRAPHIC_DATA] Other Prefer Not To Say" at bounding box center [925, 228] width 260 height 23
click at [979, 670] on button "Add" at bounding box center [980, 664] width 41 height 26
select select
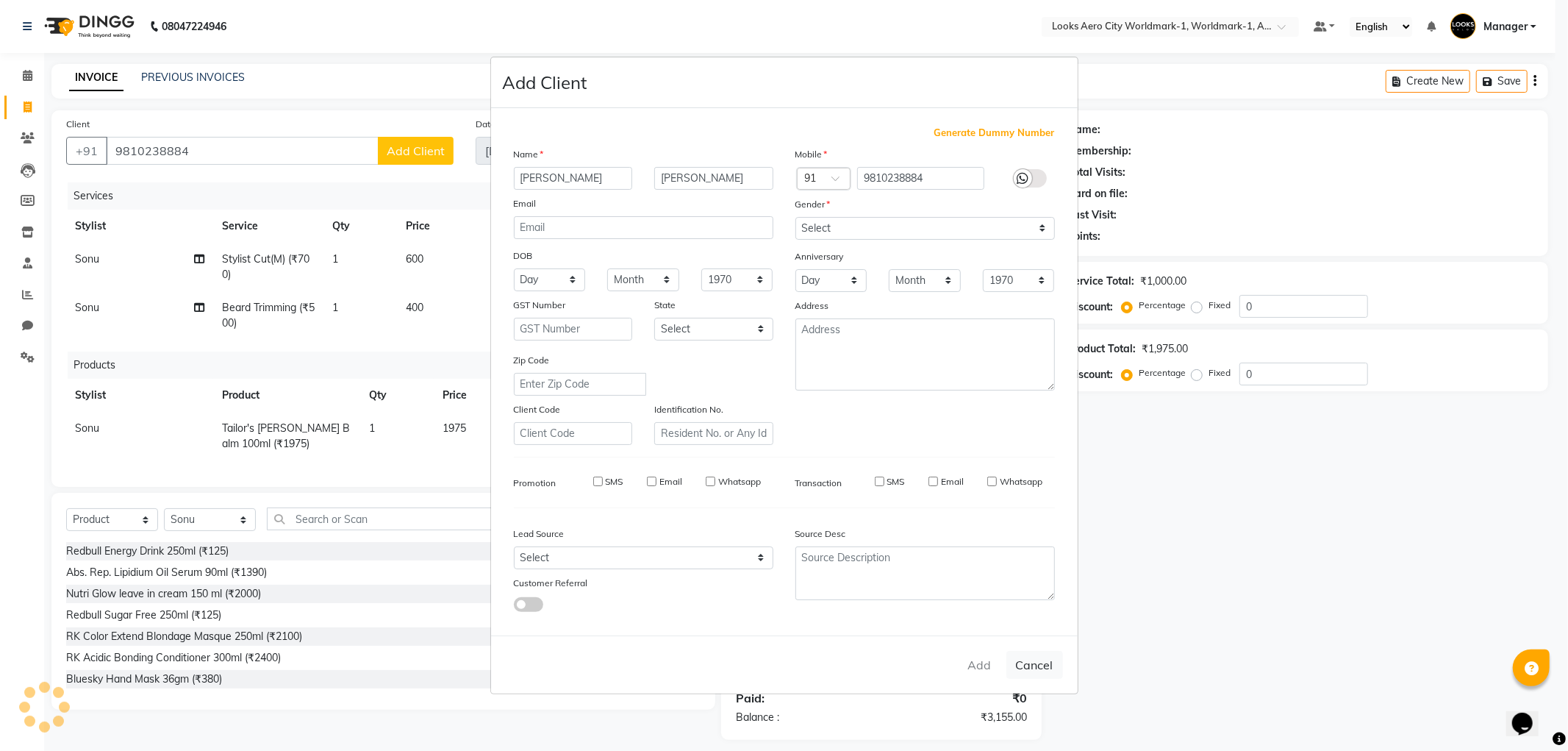
select select
checkbox input "false"
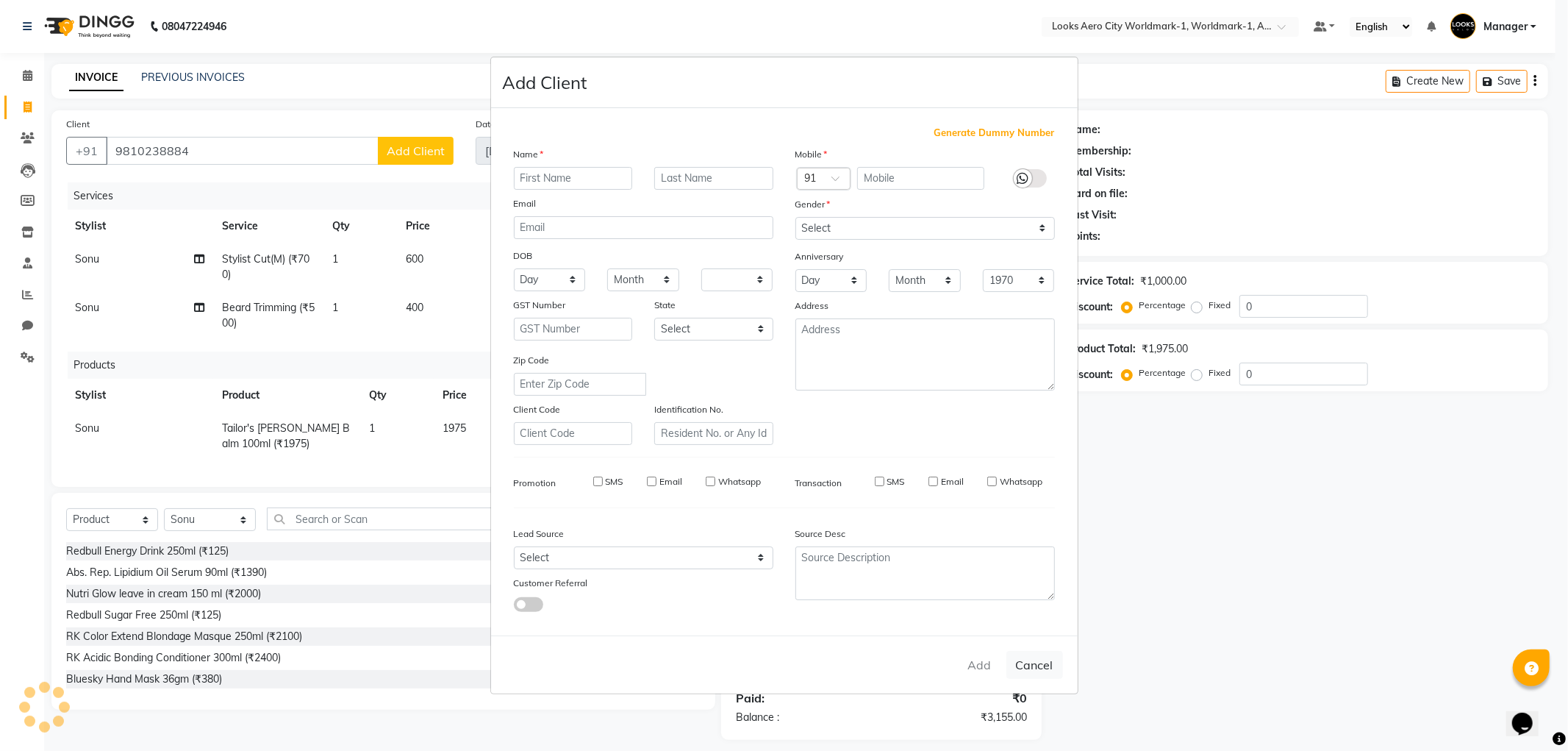
checkbox input "false"
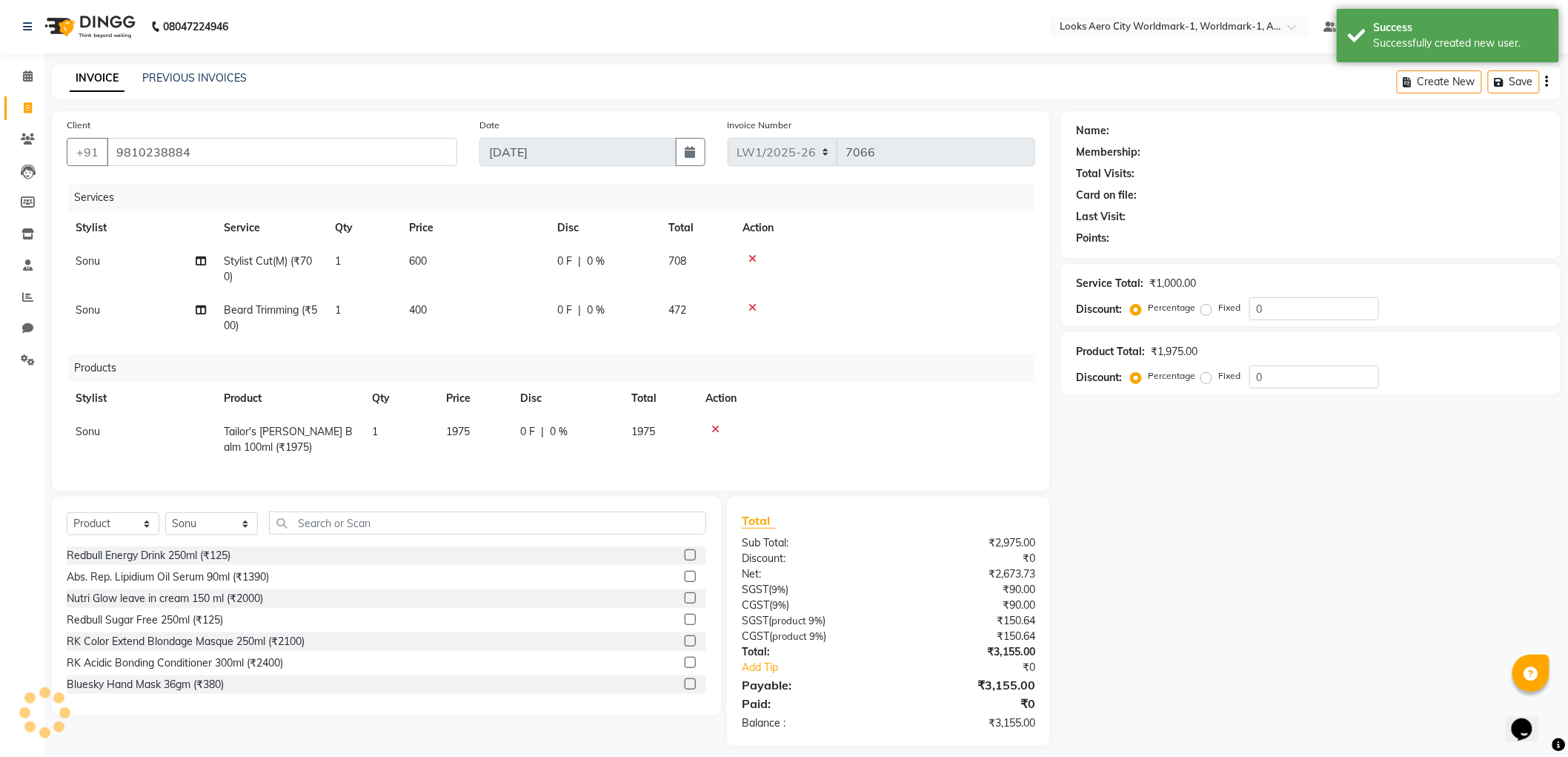
click at [1128, 558] on div "Name: Membership: Total Visits: Card on file: Last Visit: Points: Service Total…" at bounding box center [1317, 429] width 511 height 634
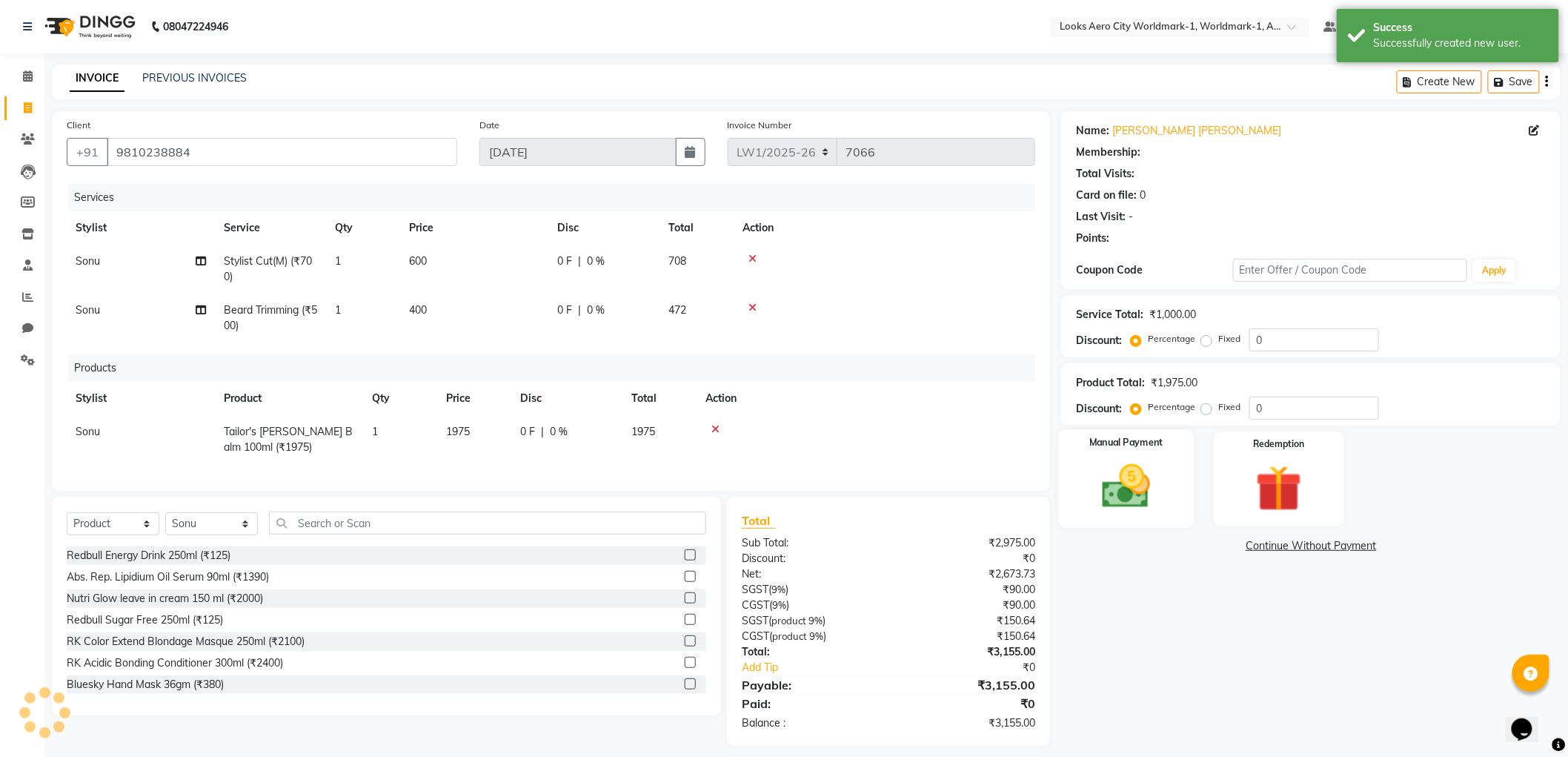
click at [1140, 489] on img at bounding box center [1127, 486] width 78 height 55
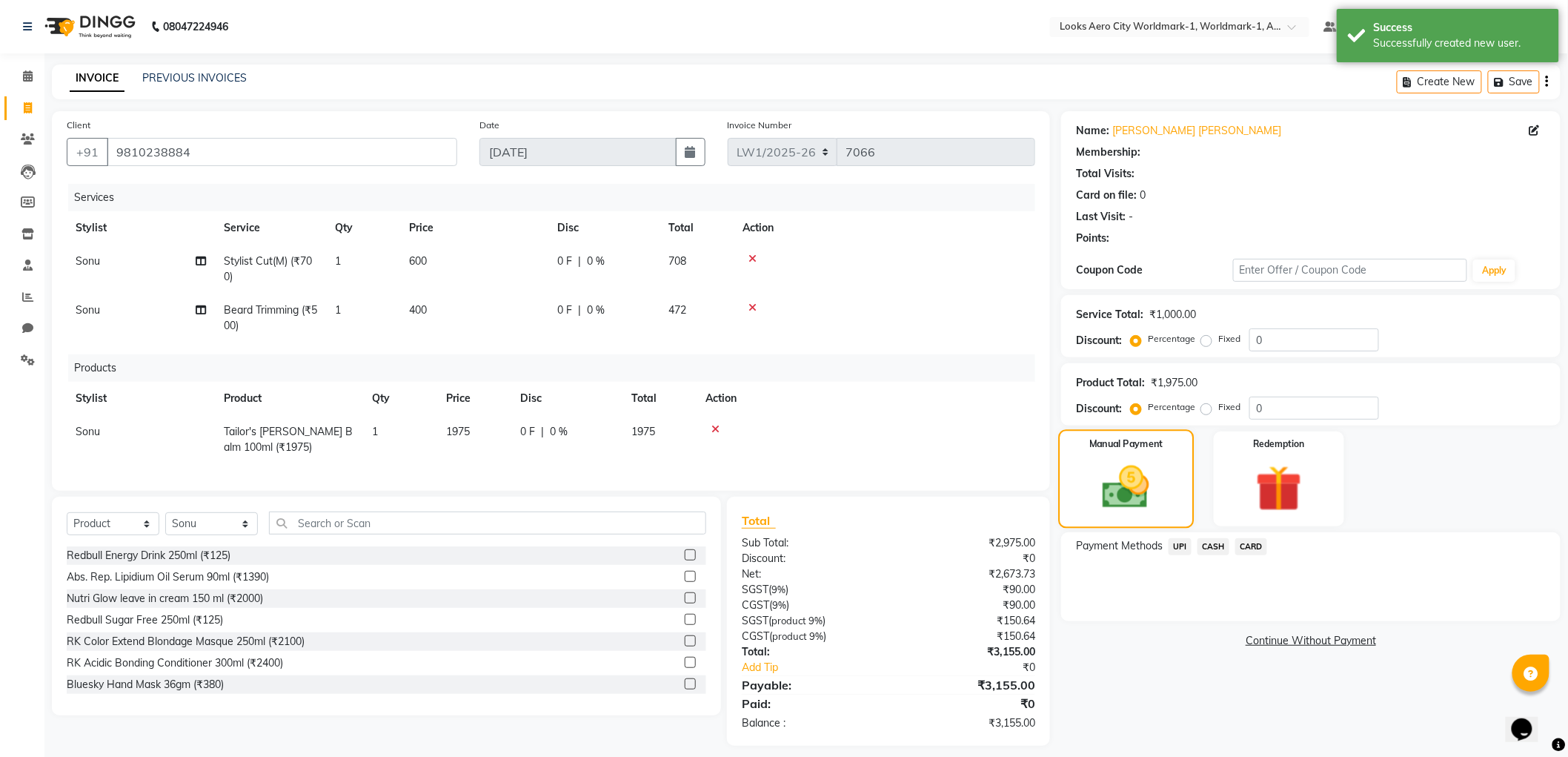
select select "1: Object"
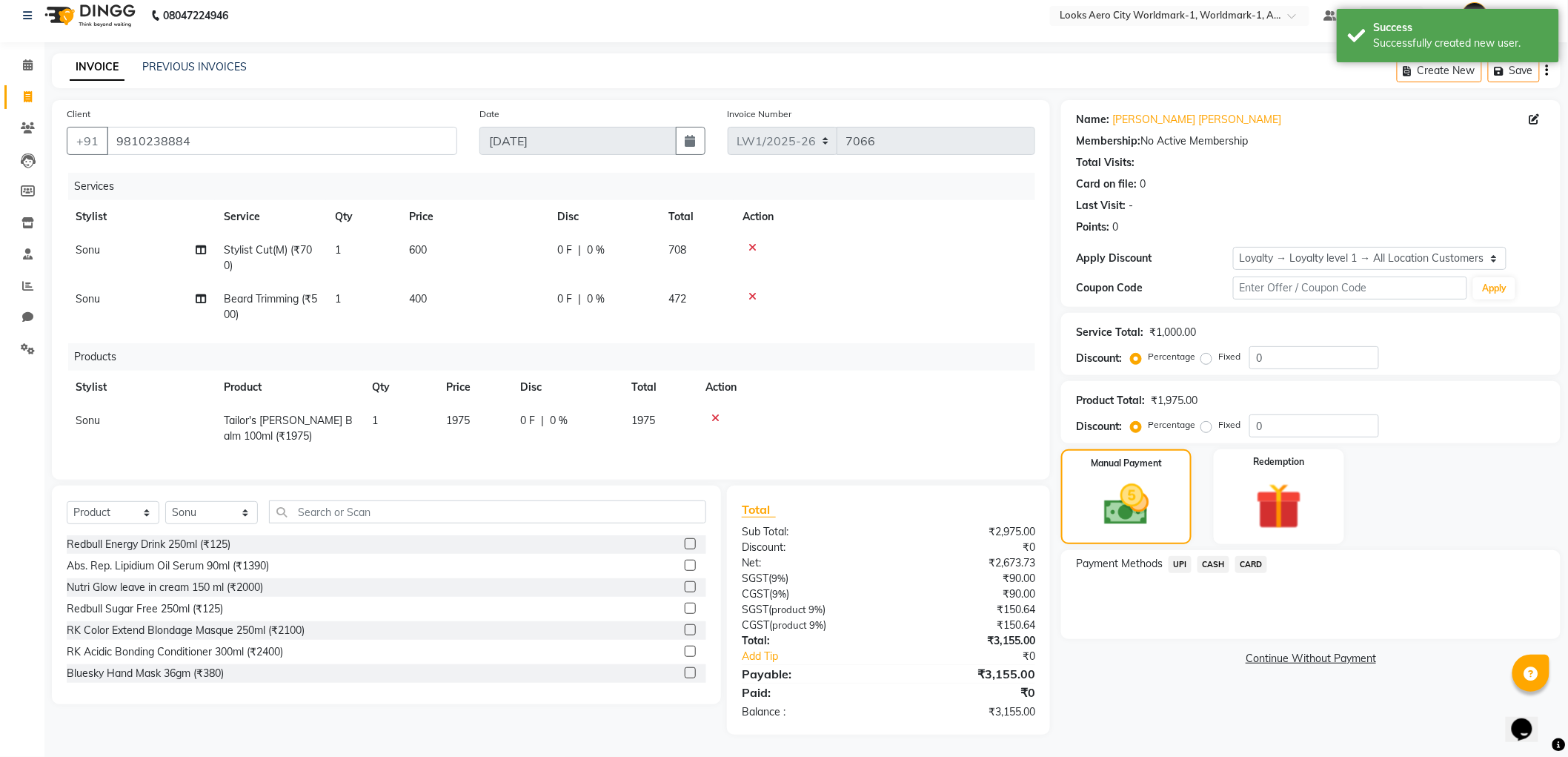
scroll to position [24, 0]
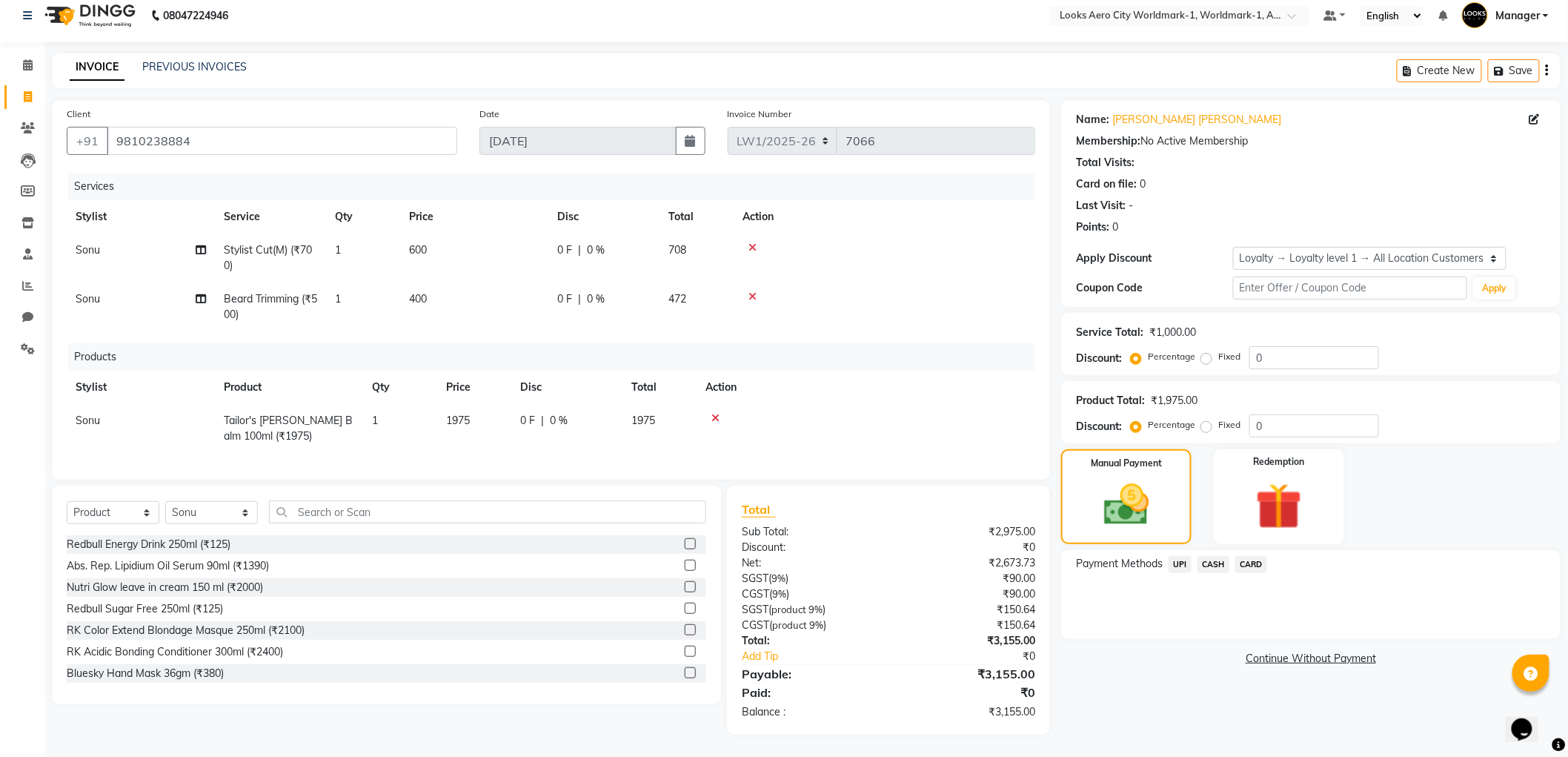
click at [1248, 556] on span "CARD" at bounding box center [1252, 564] width 32 height 17
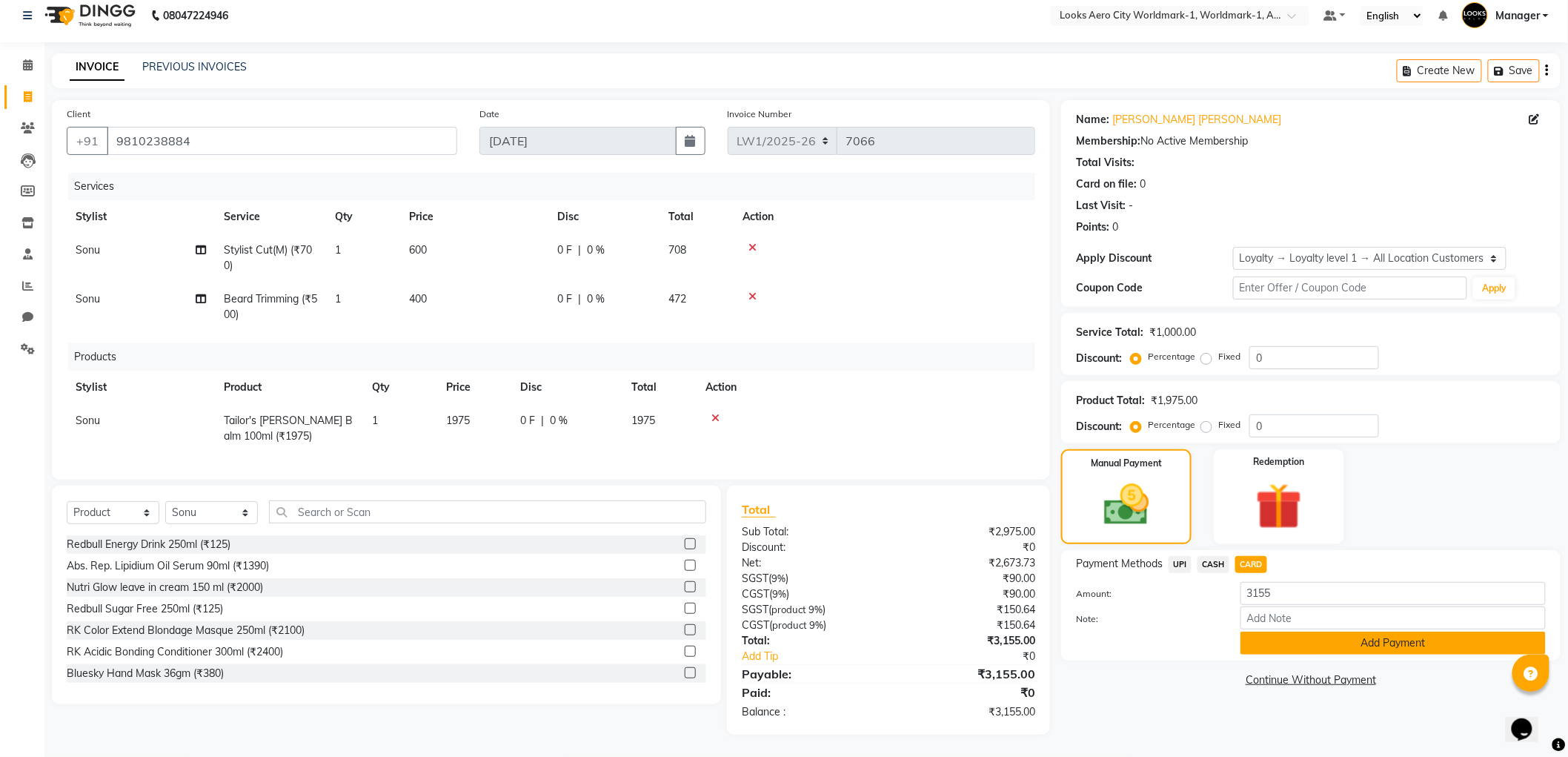
click at [1297, 634] on button "Add Payment" at bounding box center [1393, 643] width 305 height 23
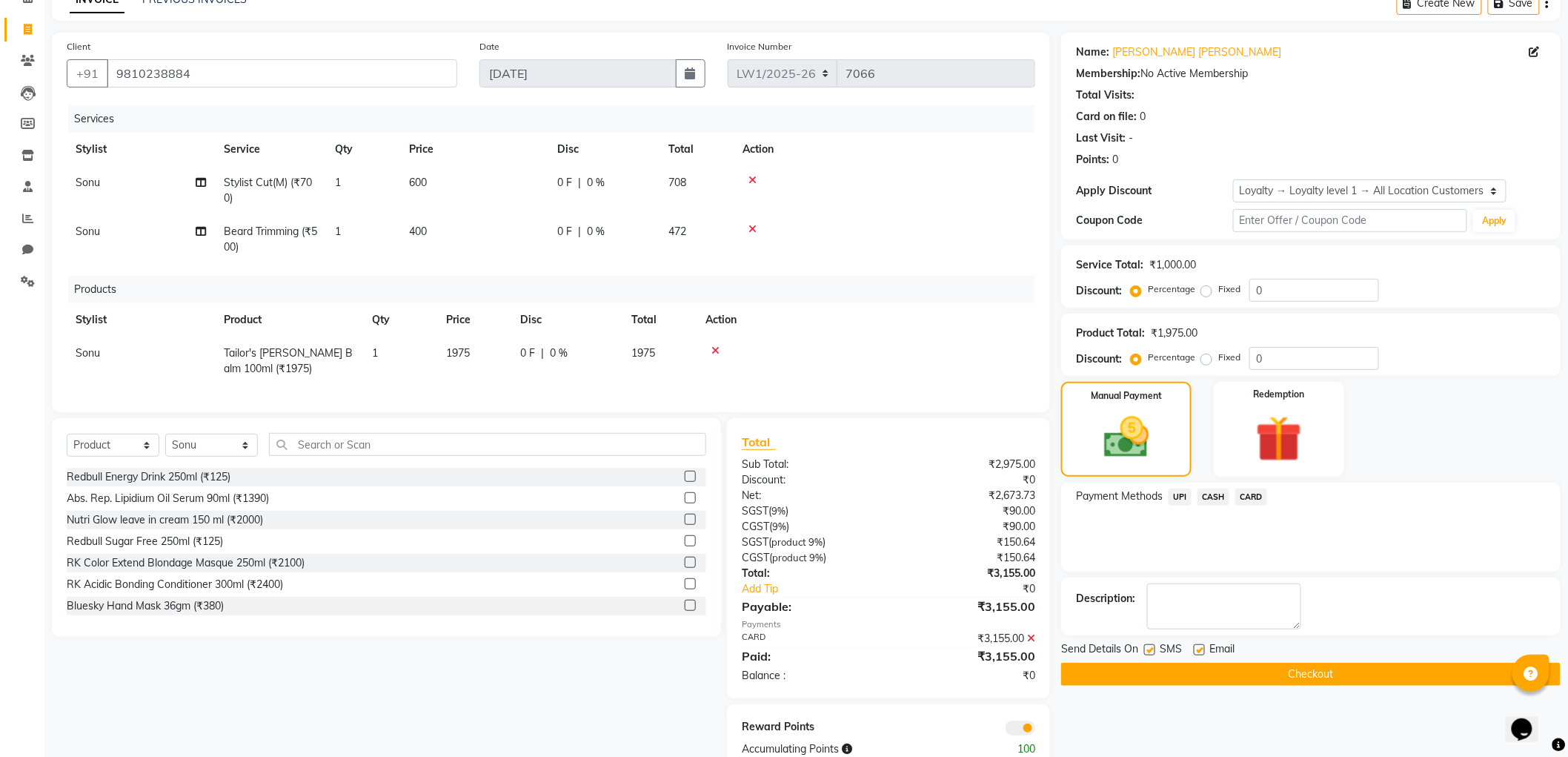
scroll to position [127, 0]
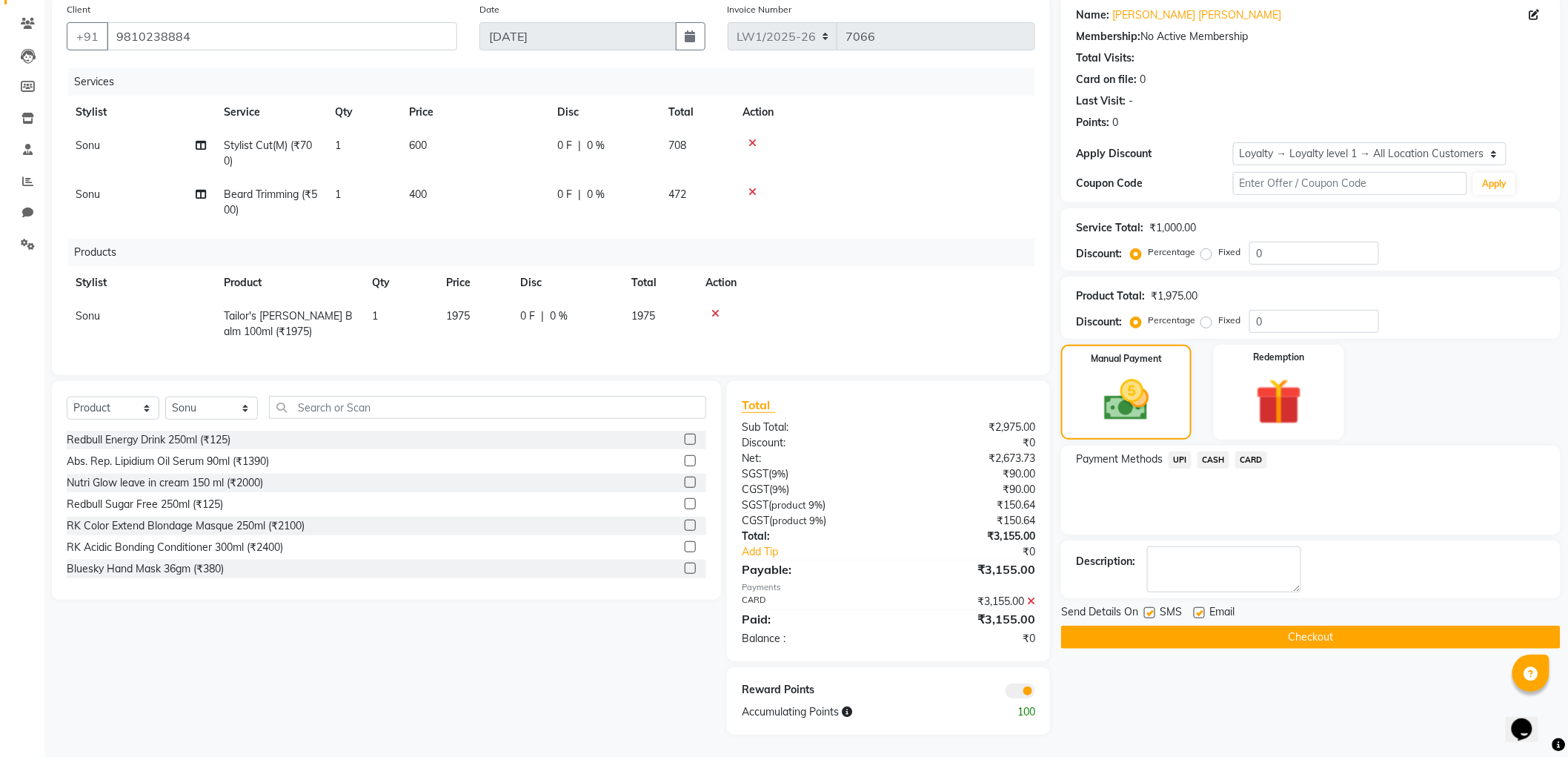
click at [1202, 607] on label at bounding box center [1200, 613] width 11 height 11
click at [1202, 609] on input "checkbox" at bounding box center [1199, 614] width 10 height 10
checkbox input "false"
click at [1197, 626] on button "Checkout" at bounding box center [1311, 637] width 500 height 23
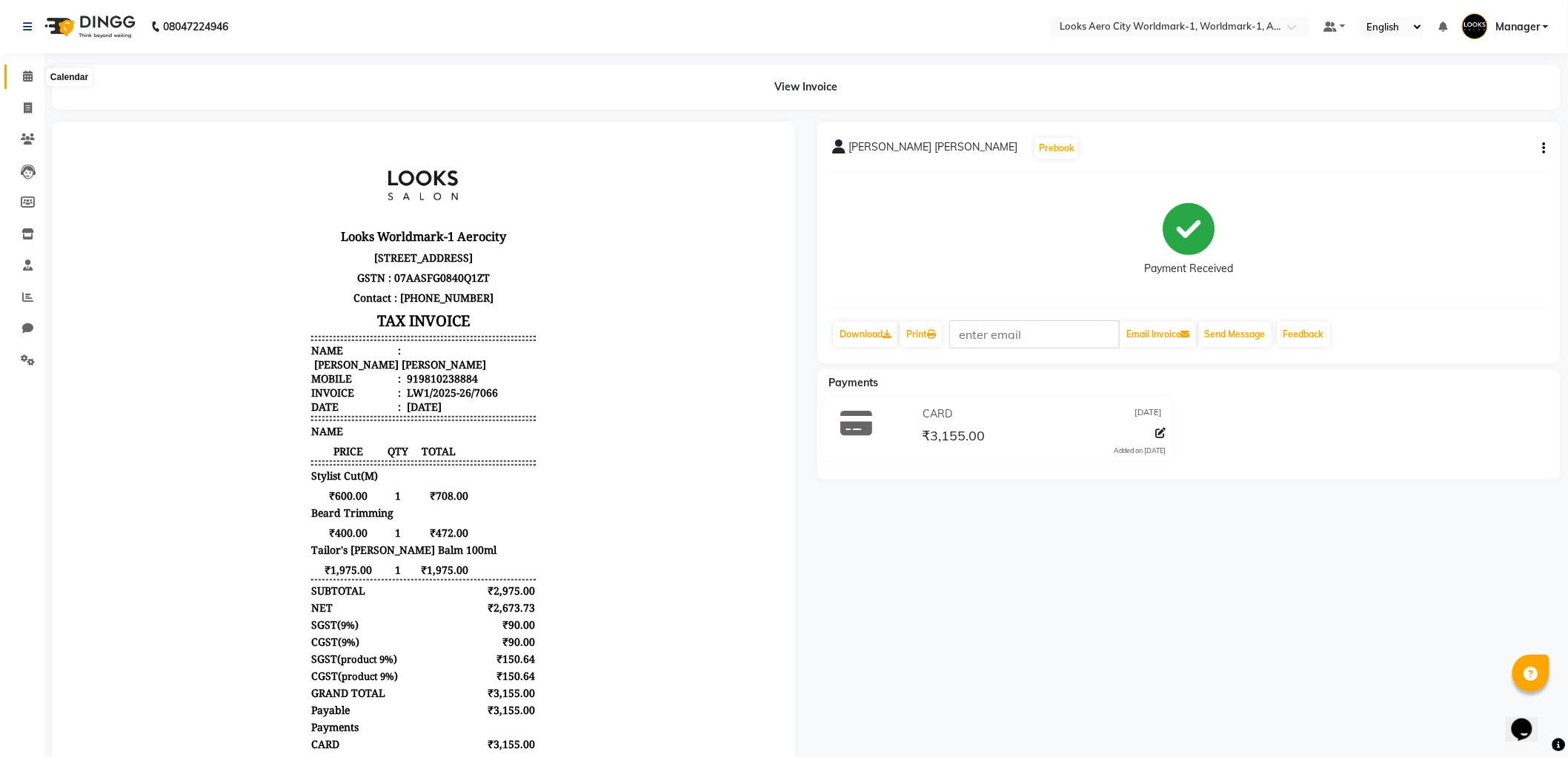
click at [20, 68] on span at bounding box center [28, 76] width 26 height 17
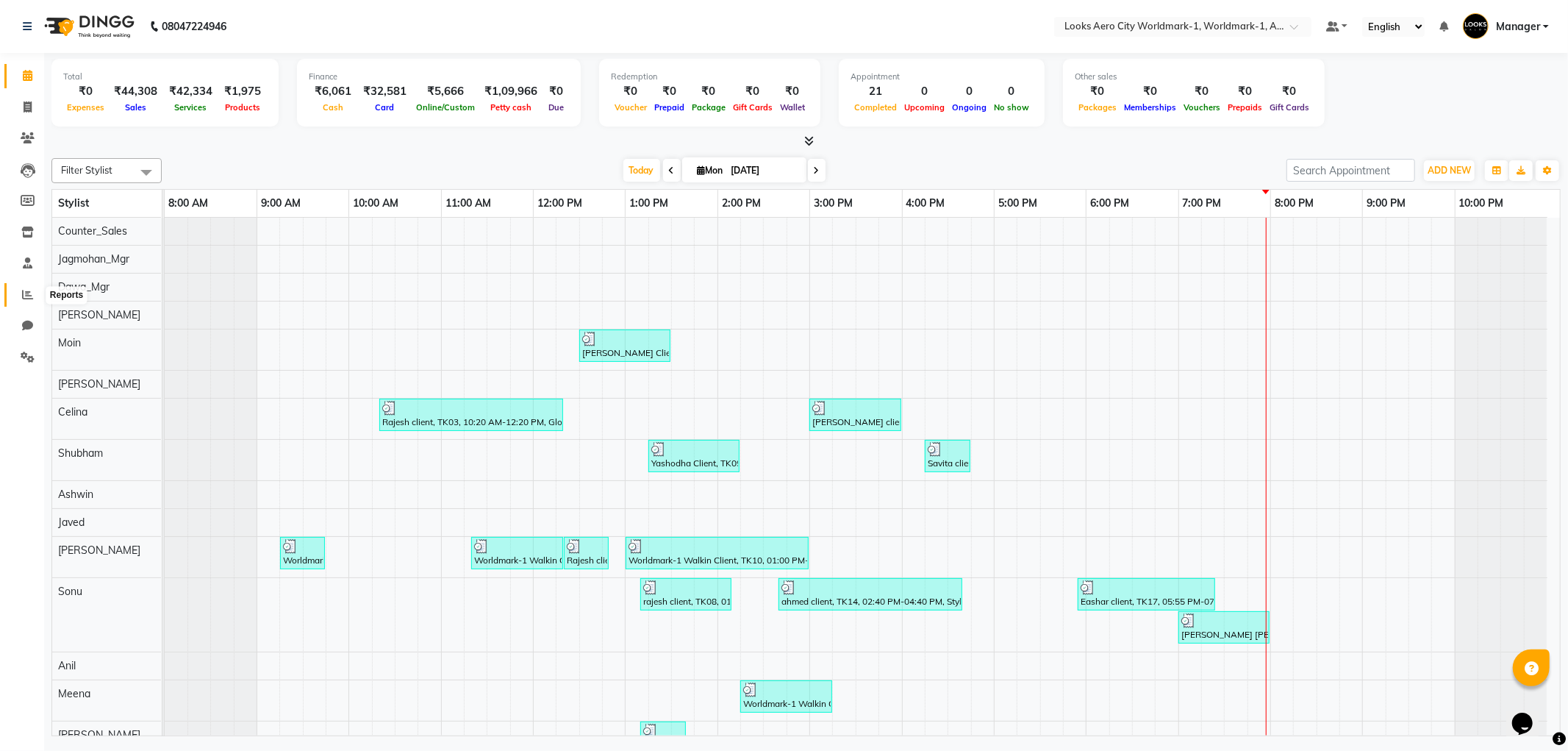
click at [22, 291] on icon at bounding box center [28, 295] width 11 height 11
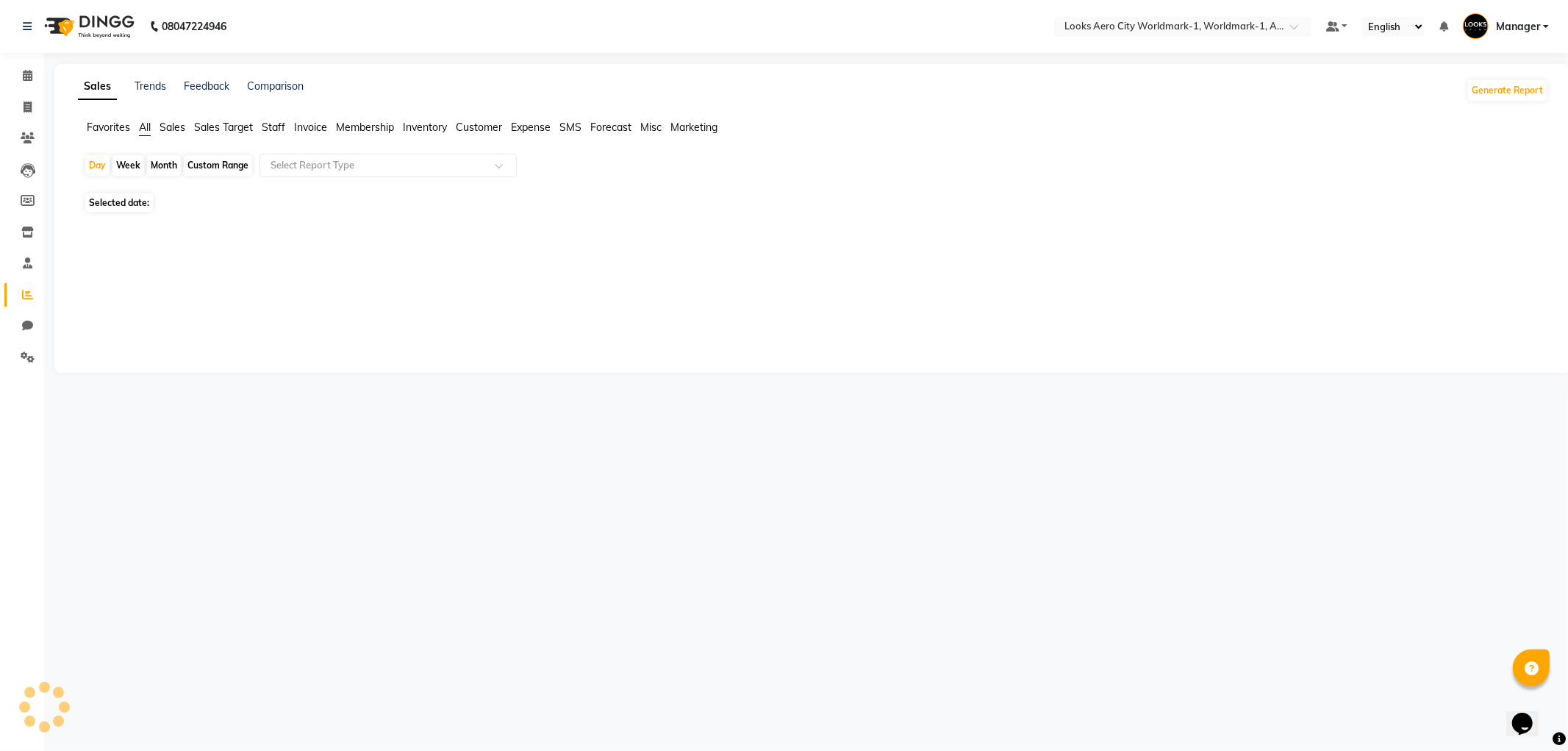
click at [271, 129] on span "Staff" at bounding box center [273, 127] width 24 height 14
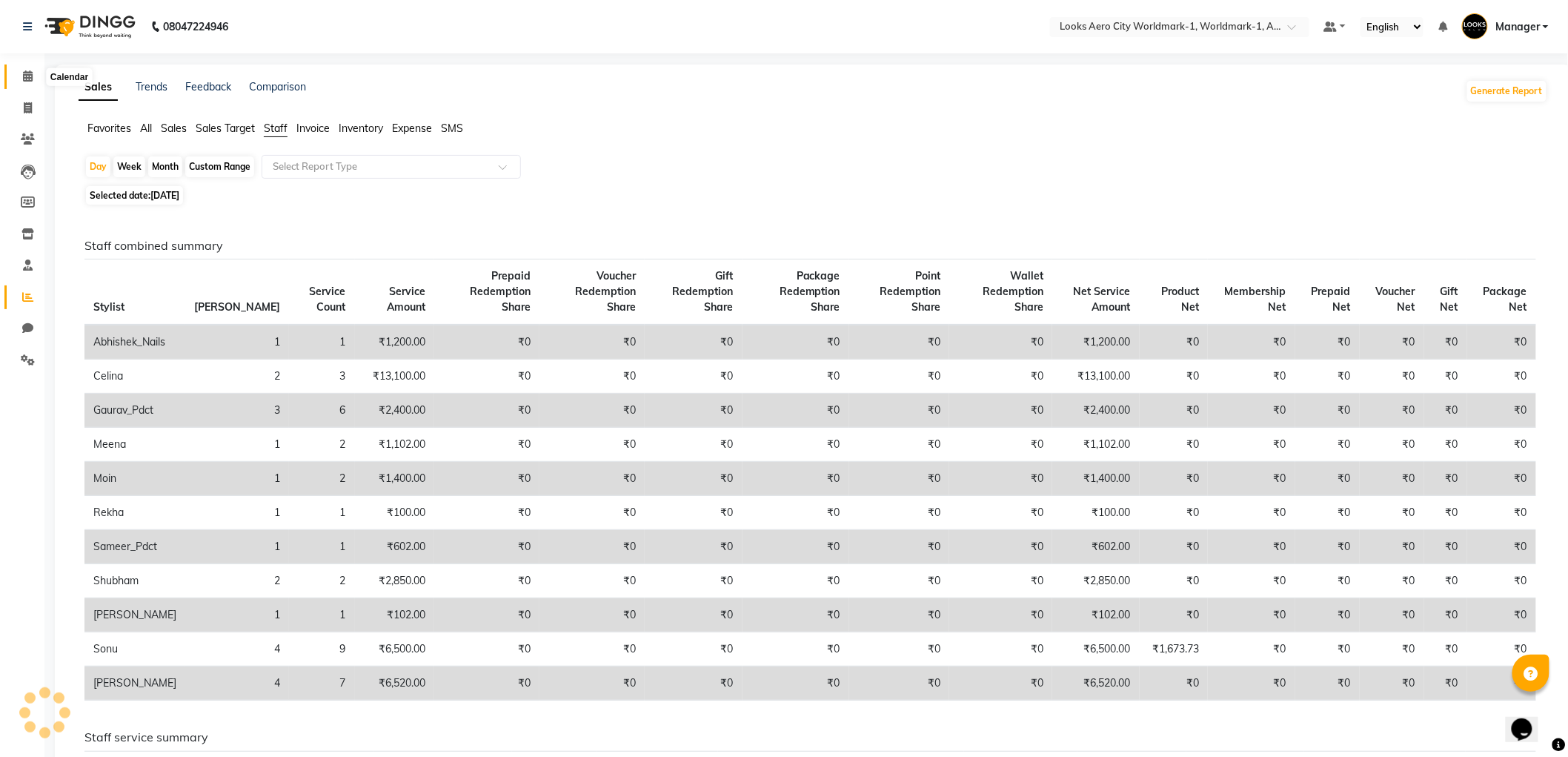
click at [21, 73] on span at bounding box center [28, 76] width 26 height 17
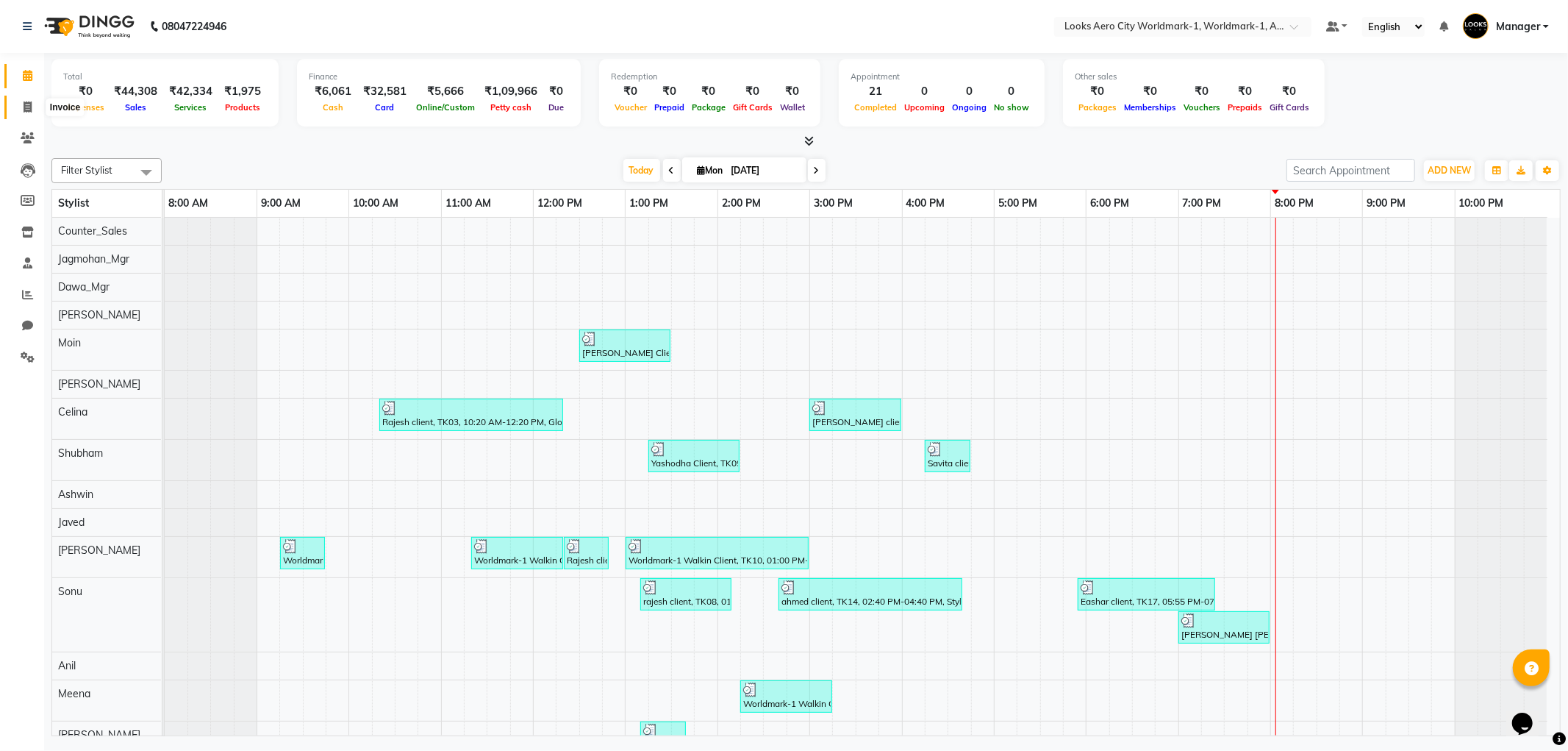
click at [27, 102] on icon at bounding box center [28, 107] width 8 height 11
select select "service"
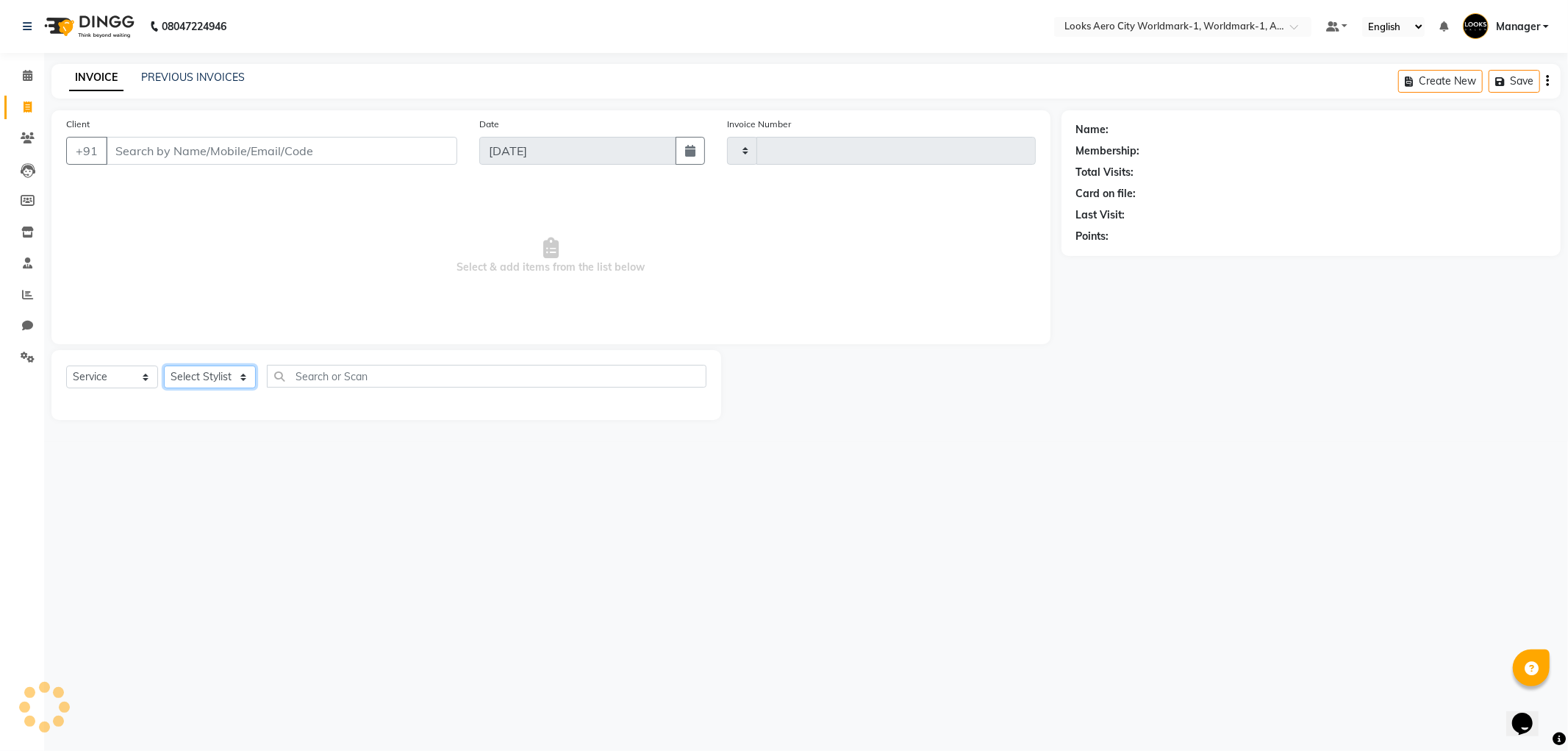
click at [197, 377] on select "Select Stylist" at bounding box center [210, 377] width 92 height 23
click at [196, 377] on select "Select Stylist" at bounding box center [210, 377] width 92 height 23
click at [194, 376] on select "Select Stylist" at bounding box center [210, 377] width 92 height 23
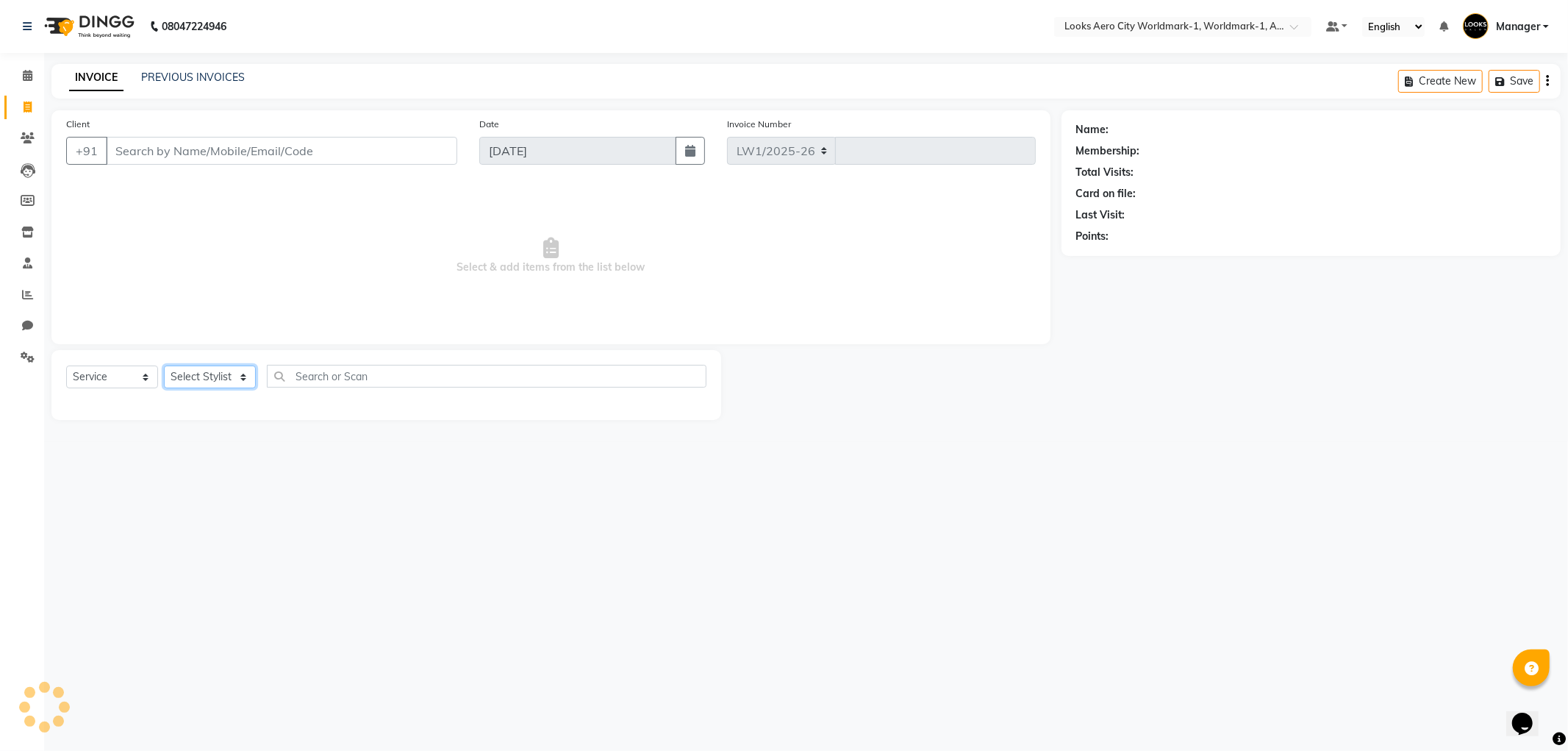
select select "8573"
type input "7067"
click at [193, 375] on select "Select Stylist" at bounding box center [210, 377] width 92 height 23
click at [192, 375] on select "Select Stylist" at bounding box center [210, 377] width 92 height 23
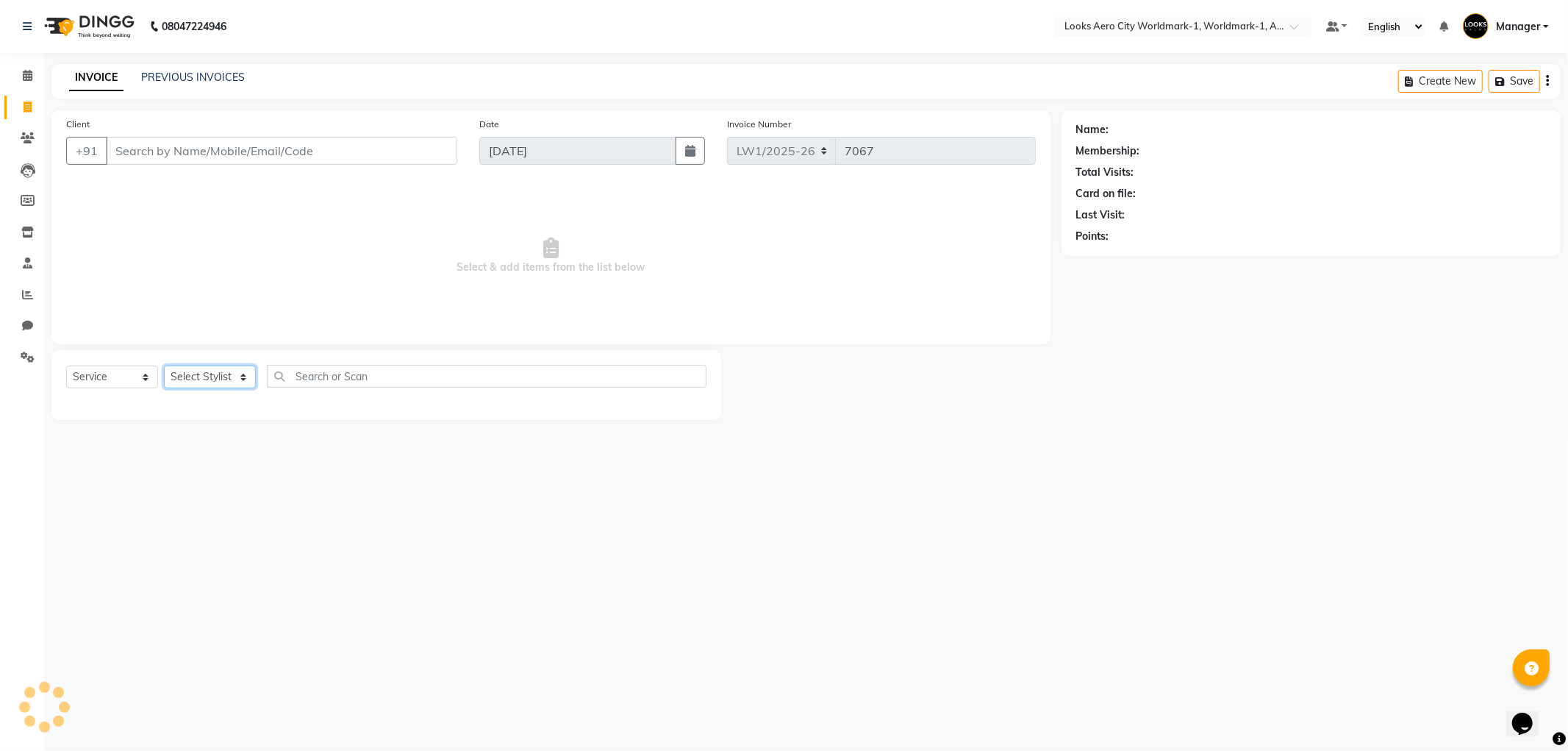
click at [192, 375] on select "Select Stylist" at bounding box center [210, 377] width 92 height 23
click at [187, 374] on select "Select Stylist" at bounding box center [210, 377] width 92 height 23
click at [181, 374] on select "Select Stylist" at bounding box center [210, 377] width 92 height 23
click at [180, 375] on select "Select Stylist" at bounding box center [210, 377] width 92 height 23
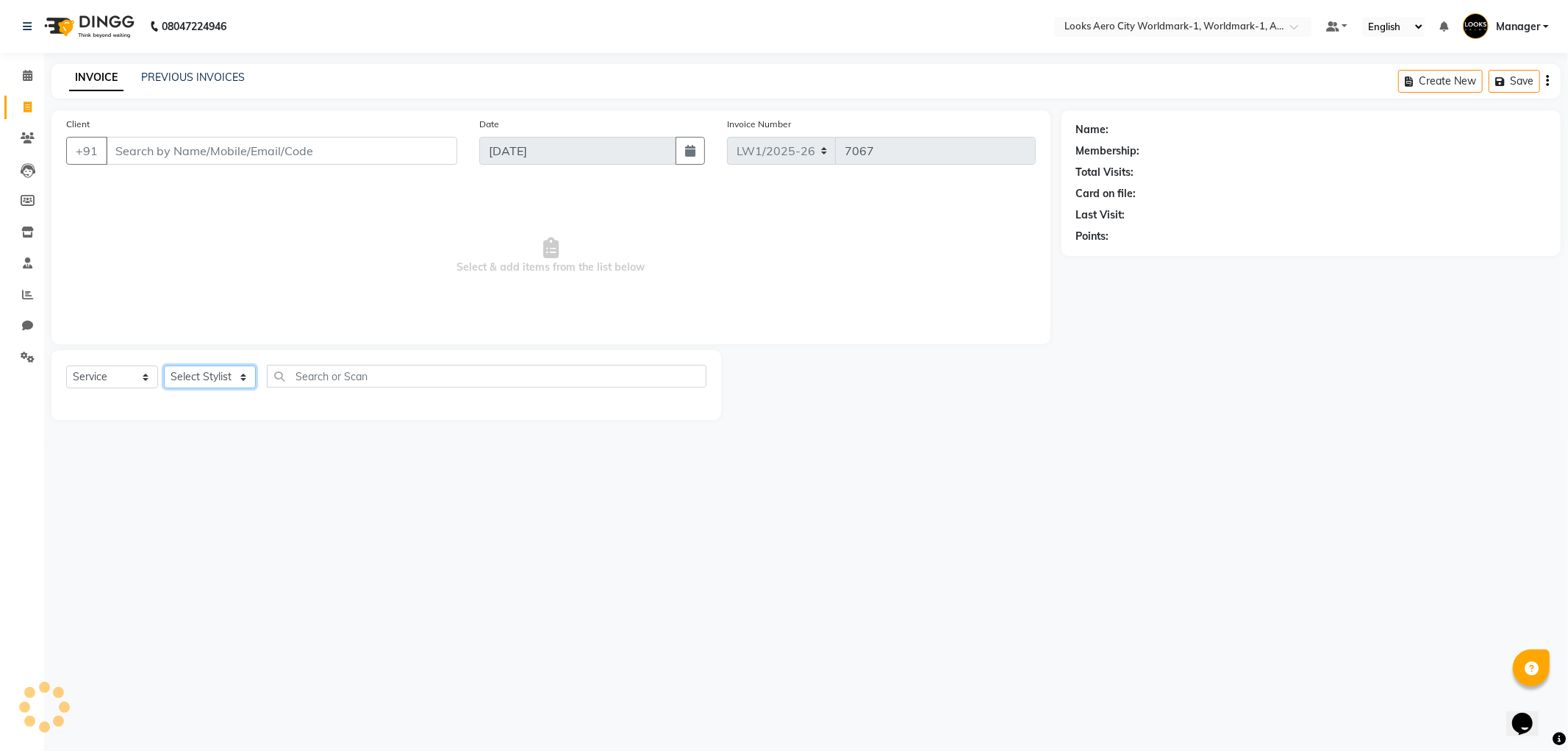
click at [178, 375] on select "Select Stylist" at bounding box center [210, 377] width 92 height 23
click at [176, 375] on select "Select Stylist" at bounding box center [210, 377] width 92 height 23
click at [177, 373] on select "Select Stylist" at bounding box center [210, 377] width 92 height 23
click at [172, 370] on select "Select Stylist" at bounding box center [210, 377] width 92 height 23
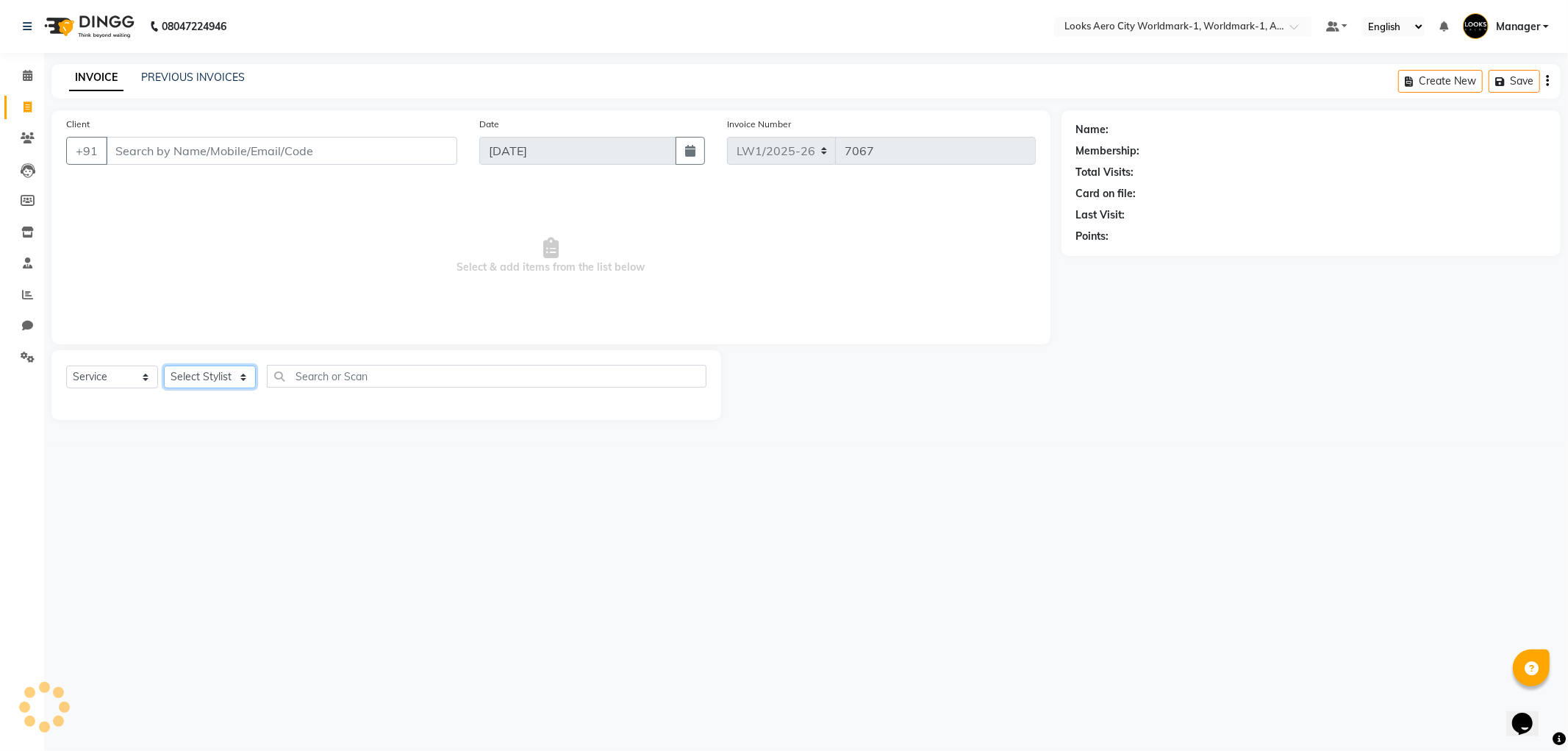
click at [172, 370] on select "Select Stylist" at bounding box center [210, 377] width 92 height 23
click at [172, 370] on select "Select Stylist" at bounding box center [210, 377] width 92 height 23
click at [173, 153] on input "Client" at bounding box center [281, 150] width 351 height 28
click at [214, 379] on select "Select Stylist" at bounding box center [210, 377] width 92 height 23
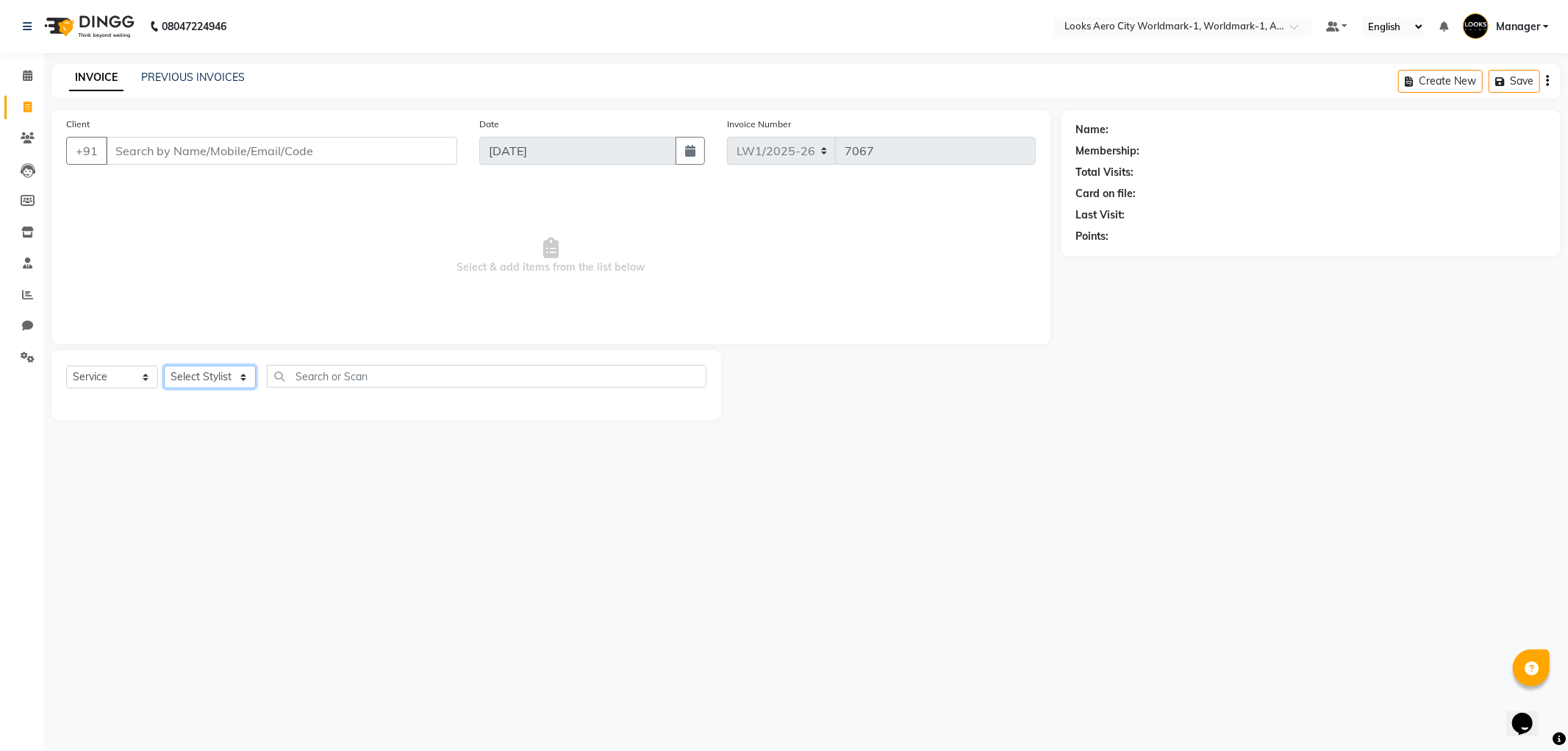
click at [214, 379] on select "Select Stylist" at bounding box center [210, 377] width 92 height 23
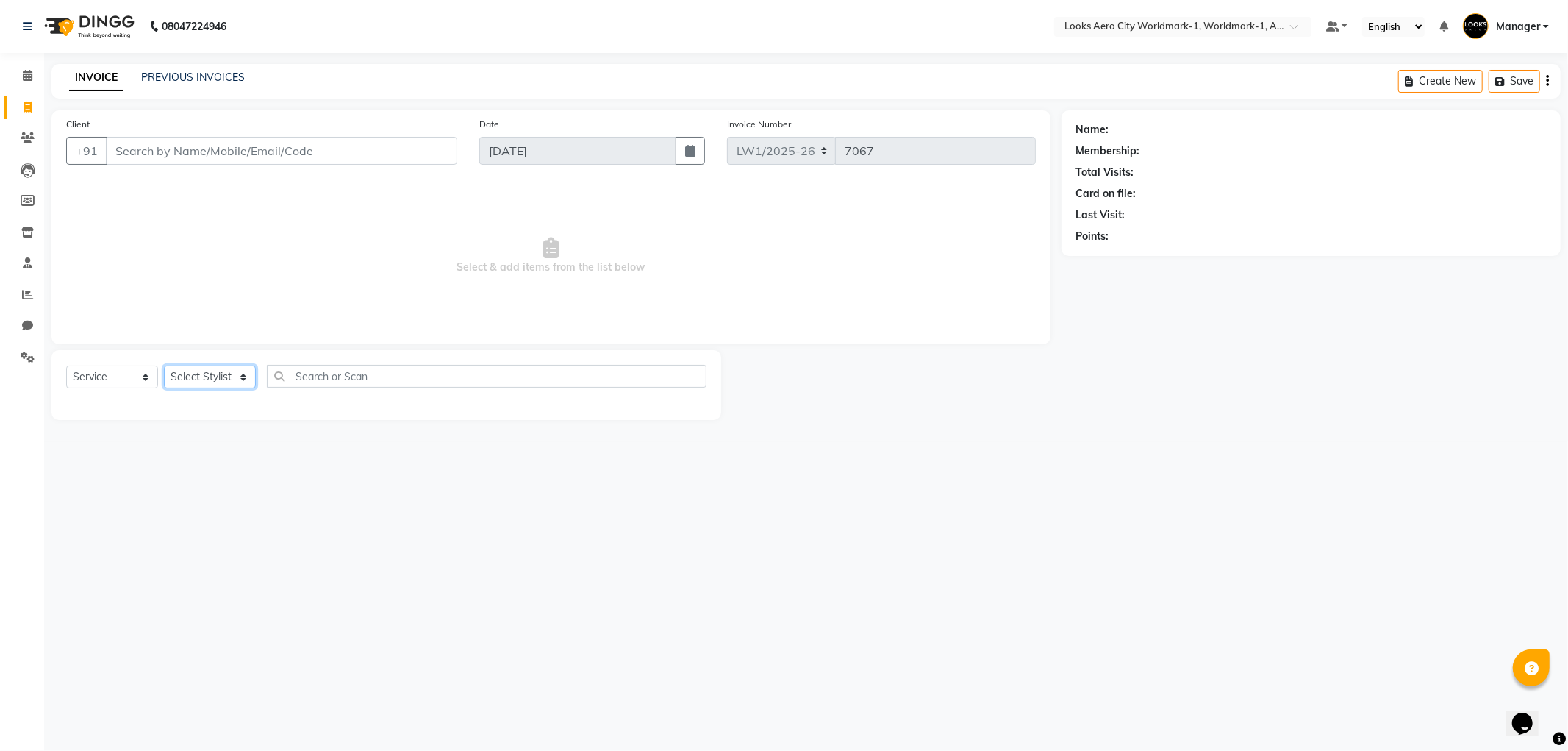
click at [214, 379] on select "Select Stylist" at bounding box center [210, 377] width 92 height 23
click at [214, 379] on select "Select Stylist [PERSON_NAME] [PERSON_NAME] [PERSON_NAME] [PERSON_NAME] Counter_…" at bounding box center [210, 377] width 92 height 23
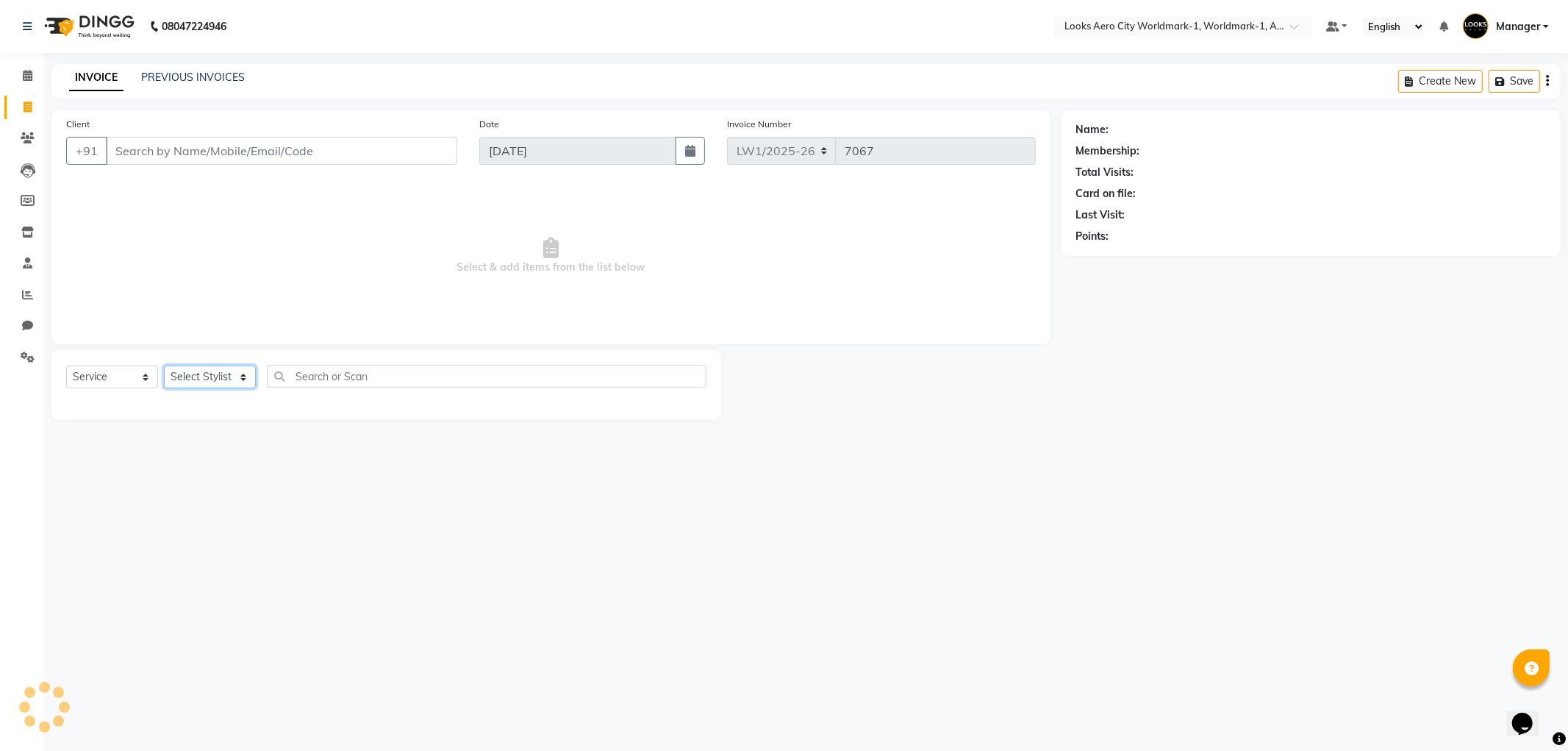
select select "84536"
click at [164, 366] on select "Select Stylist [PERSON_NAME] [PERSON_NAME] [PERSON_NAME] [PERSON_NAME] Counter_…" at bounding box center [210, 377] width 92 height 23
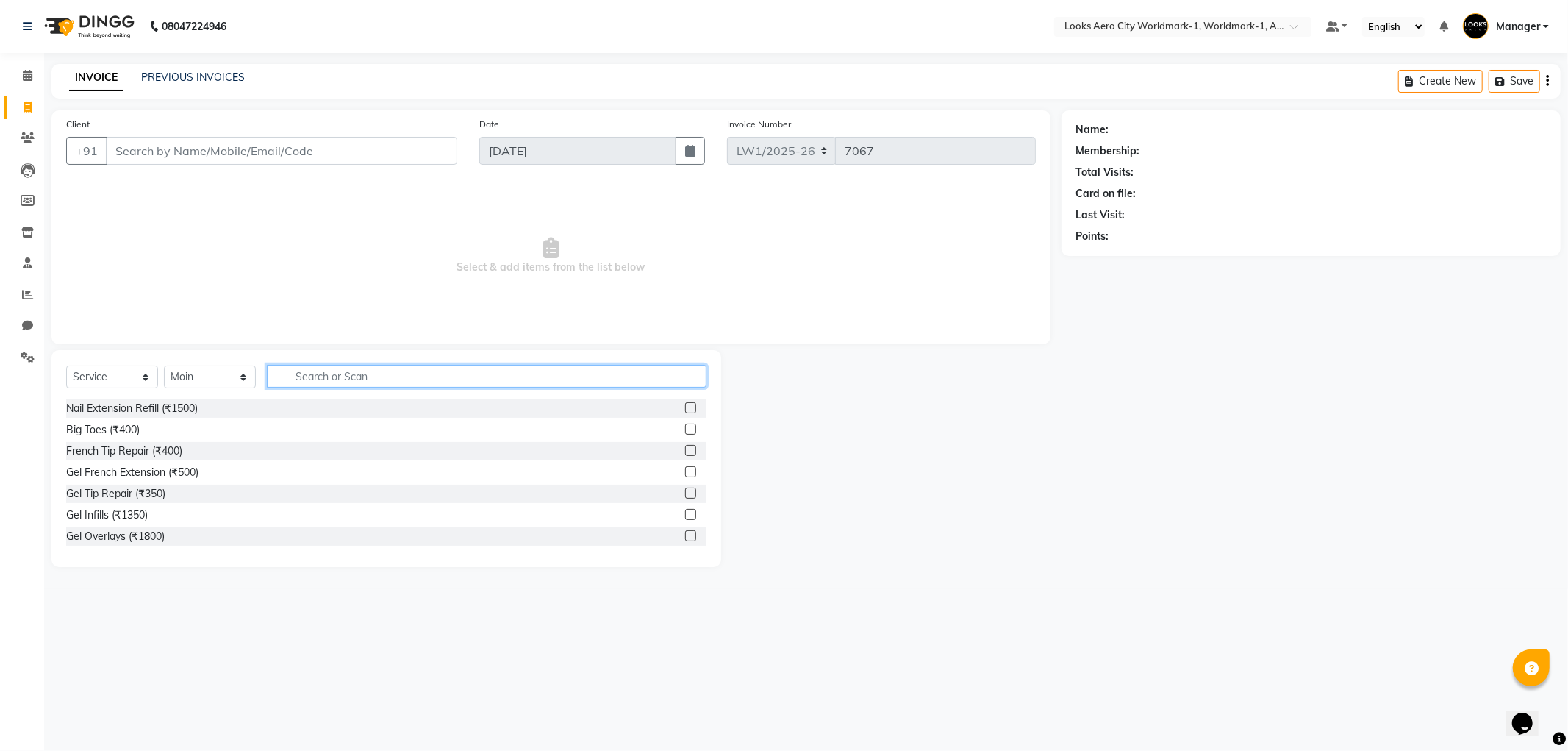
click at [313, 379] on input "text" at bounding box center [486, 376] width 439 height 23
type input "iro"
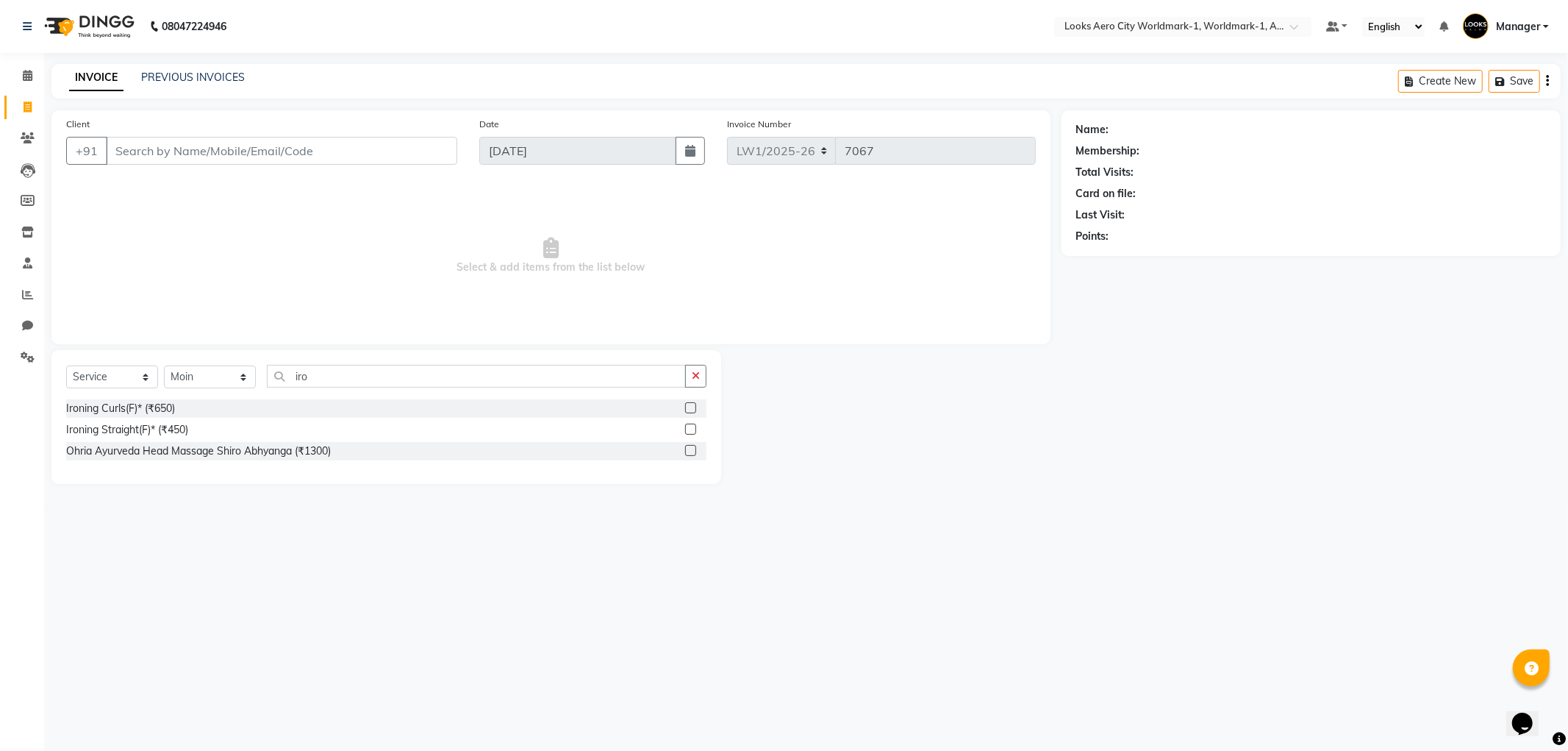
click at [694, 434] on label at bounding box center [691, 429] width 11 height 11
click at [694, 434] on input "checkbox" at bounding box center [690, 430] width 10 height 10
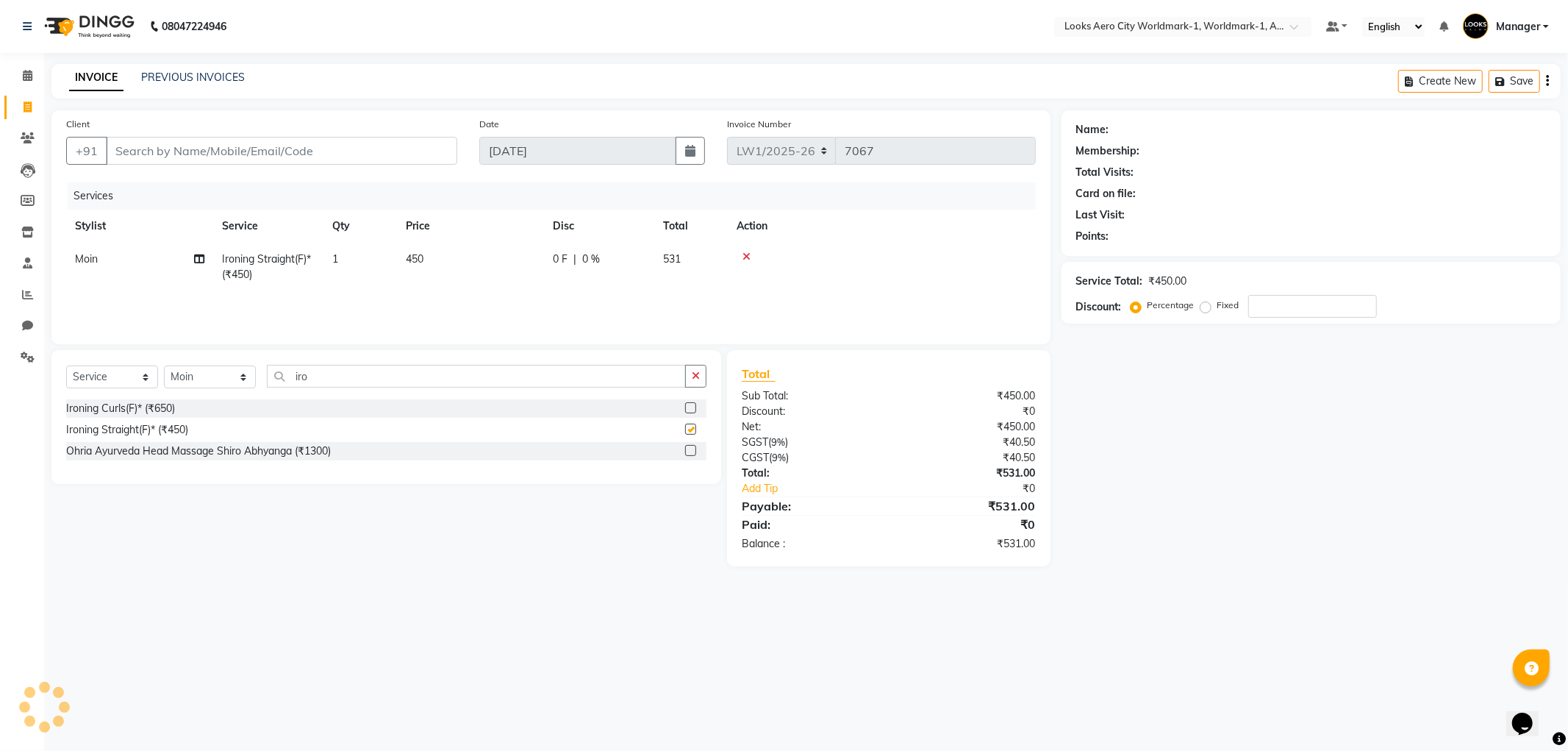
checkbox input "false"
click at [482, 276] on td "450" at bounding box center [470, 266] width 147 height 48
select select "84536"
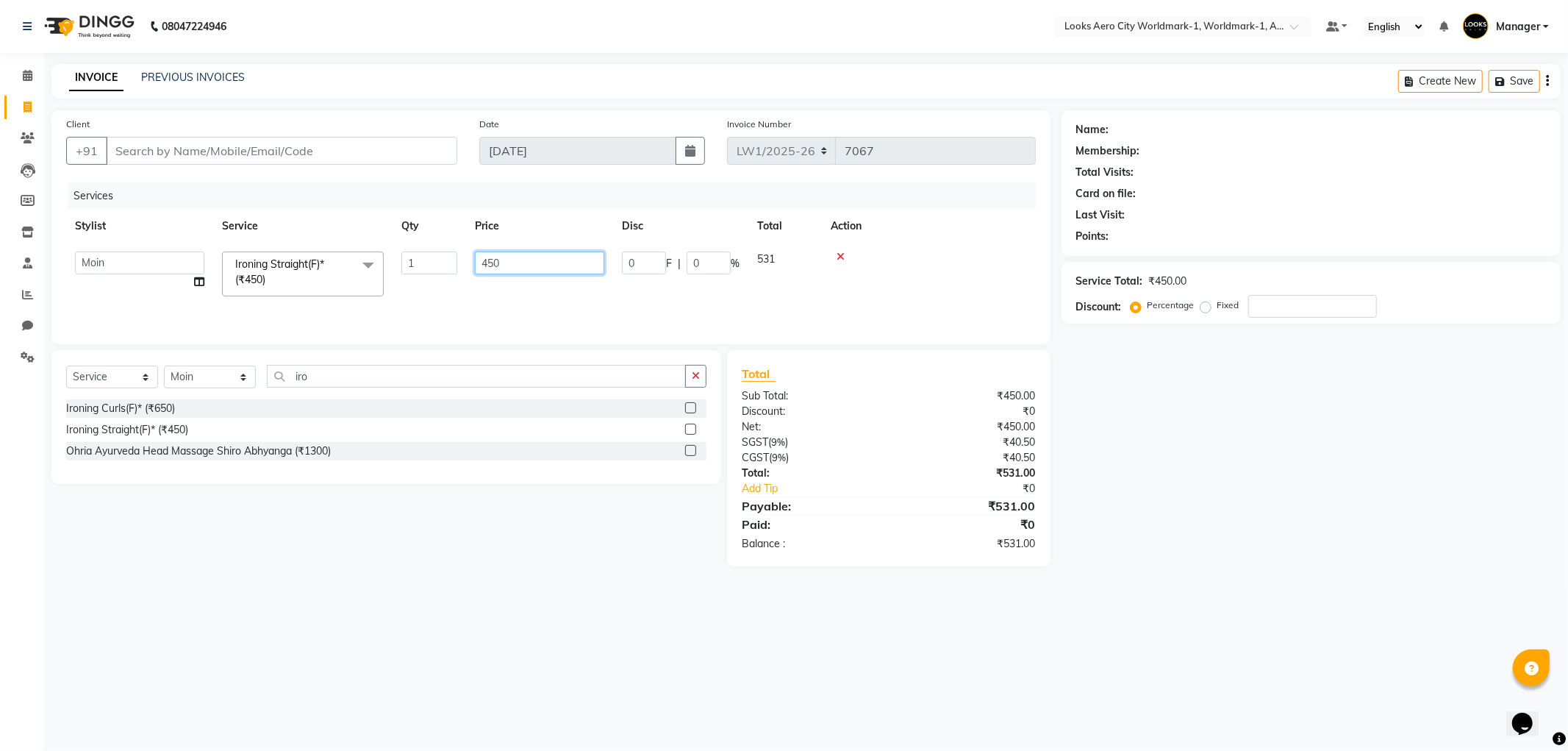
drag, startPoint x: 529, startPoint y: 265, endPoint x: 472, endPoint y: 270, distance: 57.2
click at [472, 270] on td "450" at bounding box center [539, 273] width 147 height 63
type input "1500"
click at [478, 552] on div "Select Service Product Membership Package Voucher Prepaid Gift Card Select Styl…" at bounding box center [380, 459] width 681 height 216
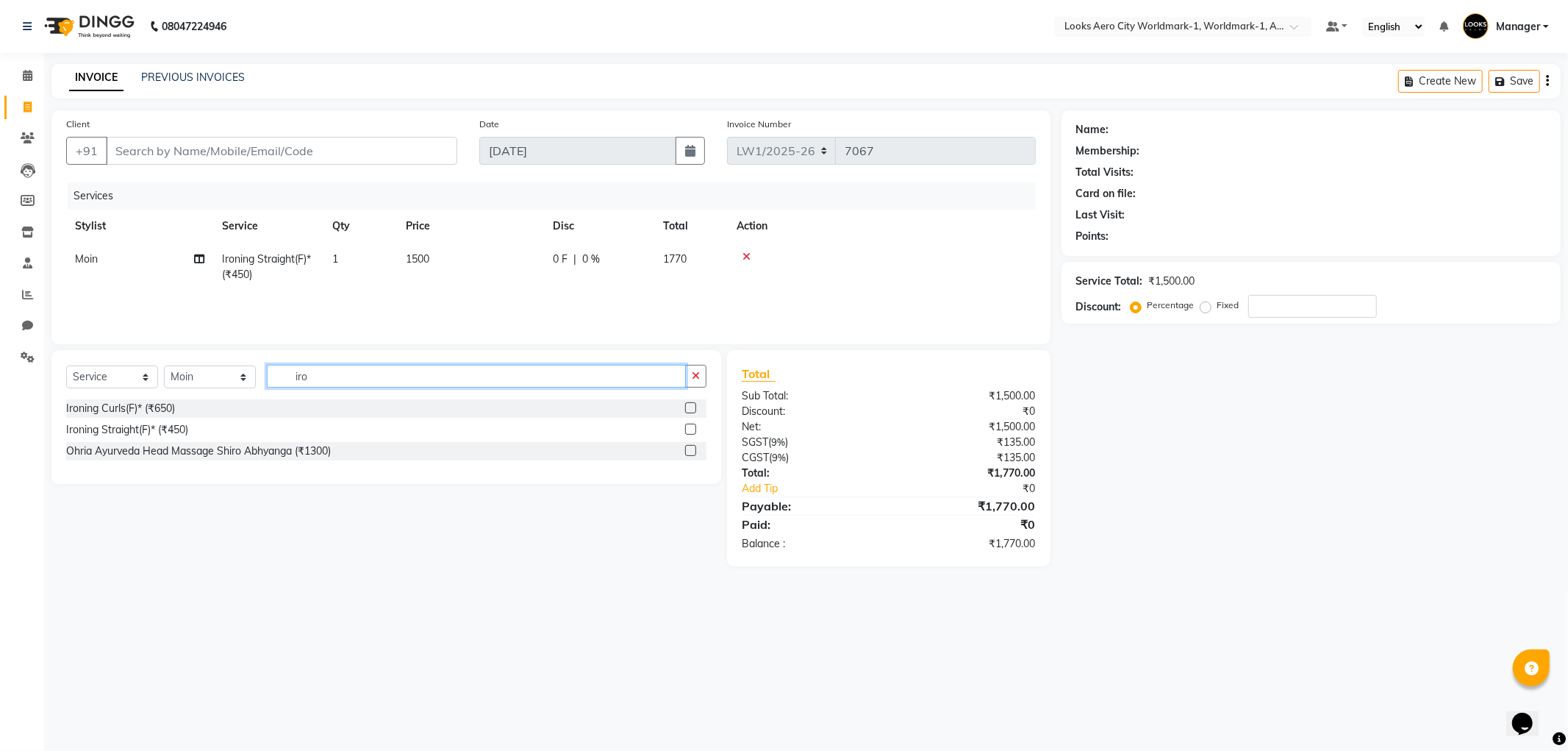
drag, startPoint x: 334, startPoint y: 380, endPoint x: 268, endPoint y: 380, distance: 66.0
click at [268, 380] on input "iro" at bounding box center [477, 376] width 419 height 23
type input "k wash"
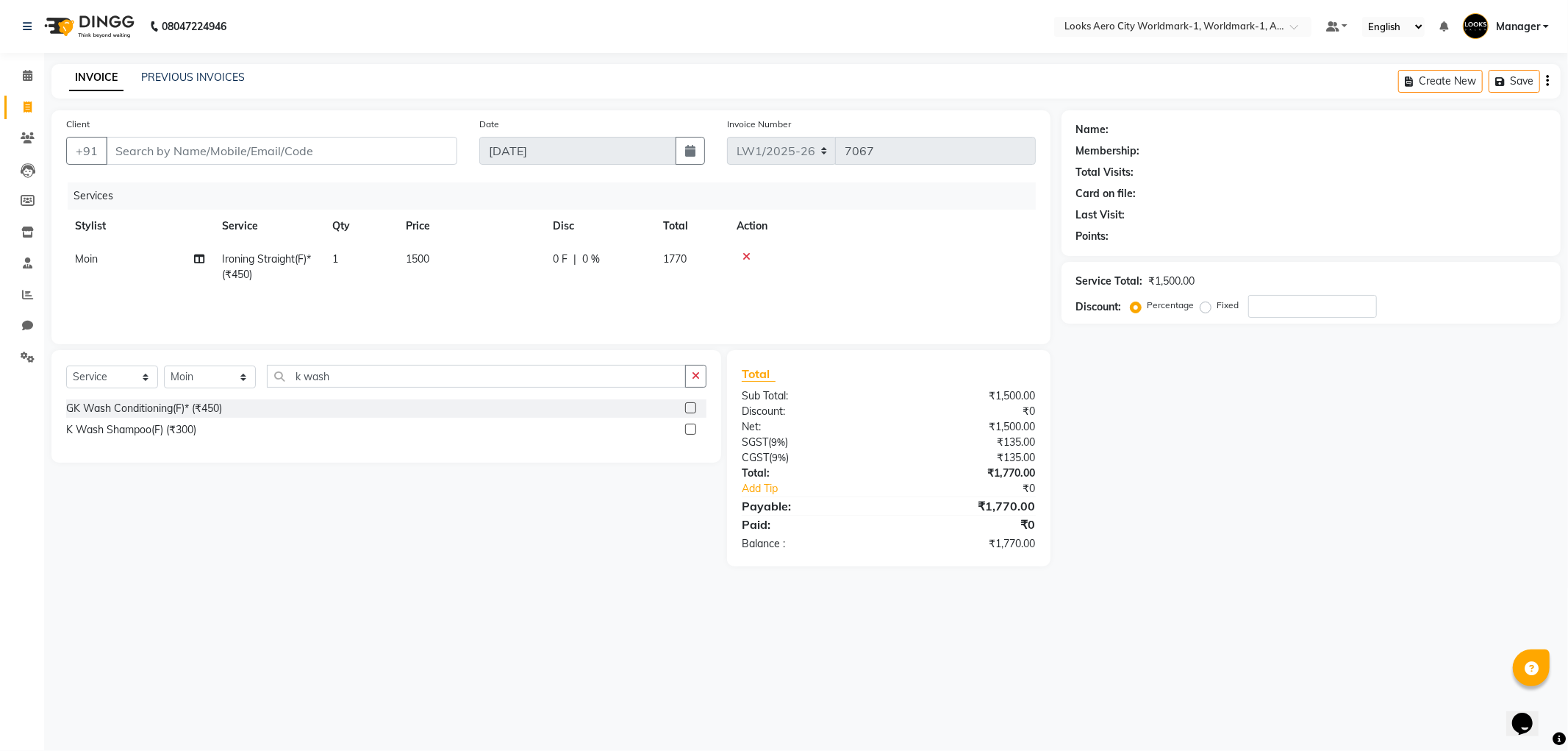
click at [687, 430] on label at bounding box center [691, 429] width 11 height 11
click at [687, 430] on input "checkbox" at bounding box center [690, 430] width 10 height 10
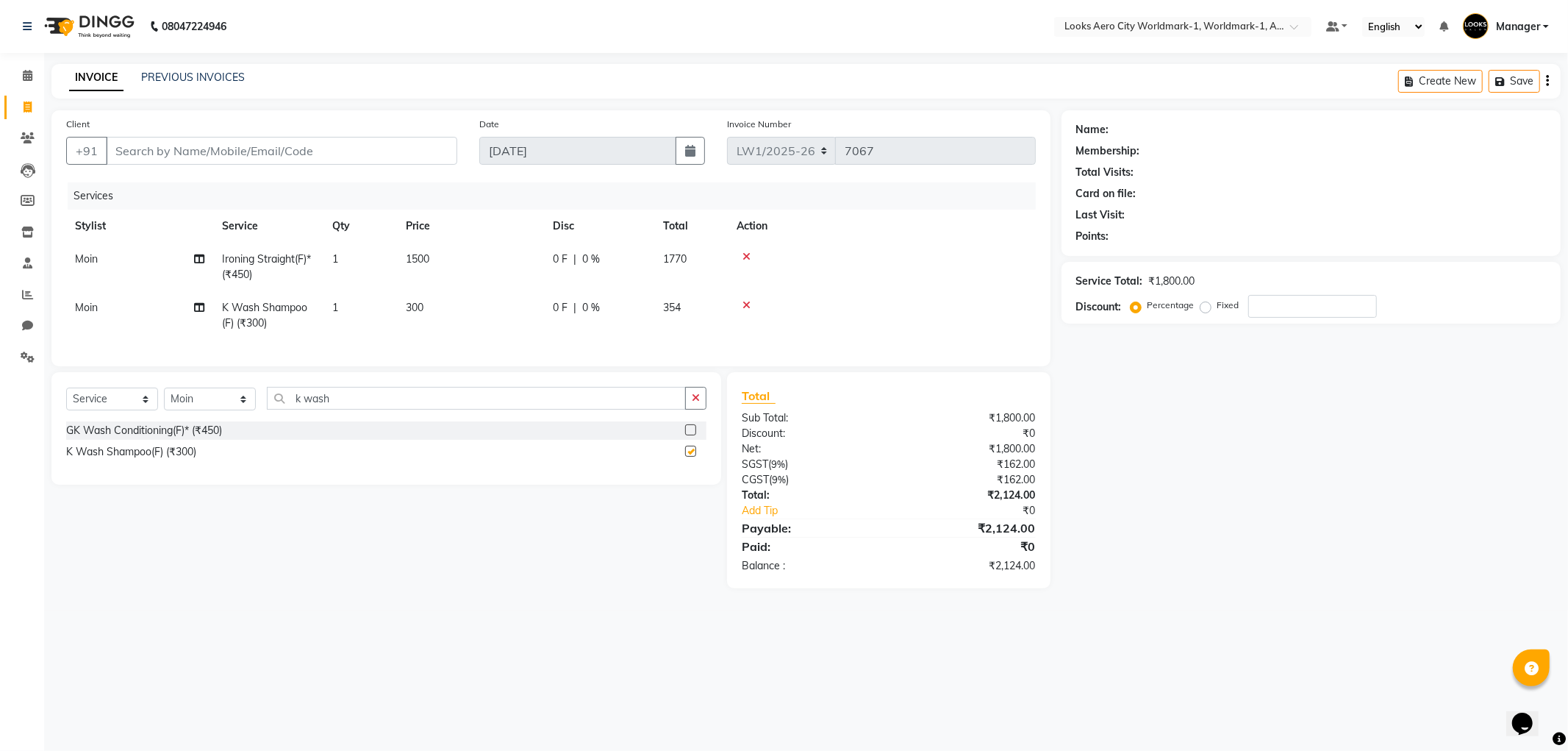
checkbox input "false"
click at [489, 314] on td "300" at bounding box center [470, 315] width 147 height 48
select select "84536"
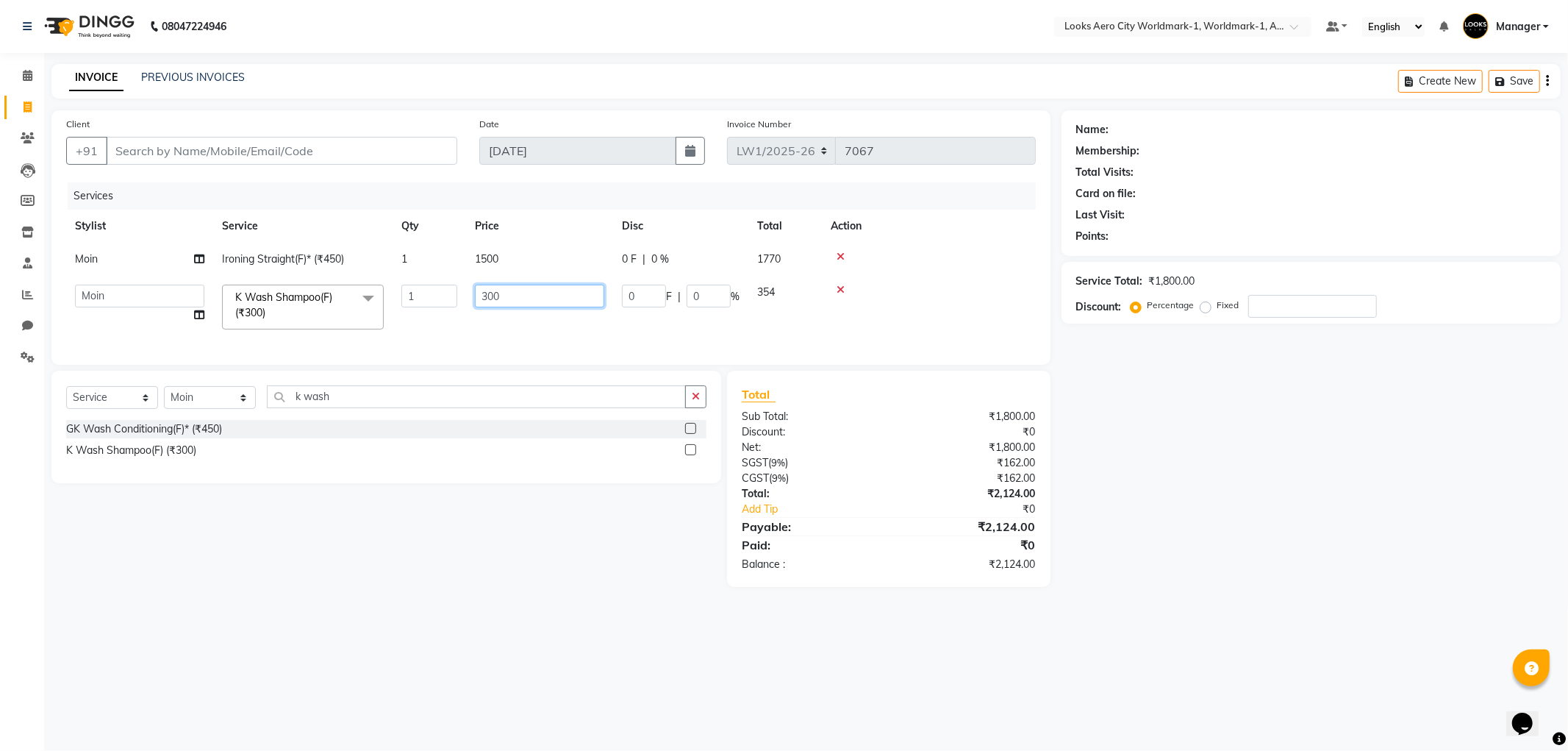
drag, startPoint x: 510, startPoint y: 297, endPoint x: 427, endPoint y: 296, distance: 83.0
click at [427, 296] on tr "Abhishek_Nails Amita Chauhan Anil Ashwin Celina Counter_Sales Dawa_Mgr Gaurav_P…" at bounding box center [550, 307] width 970 height 63
type input "600"
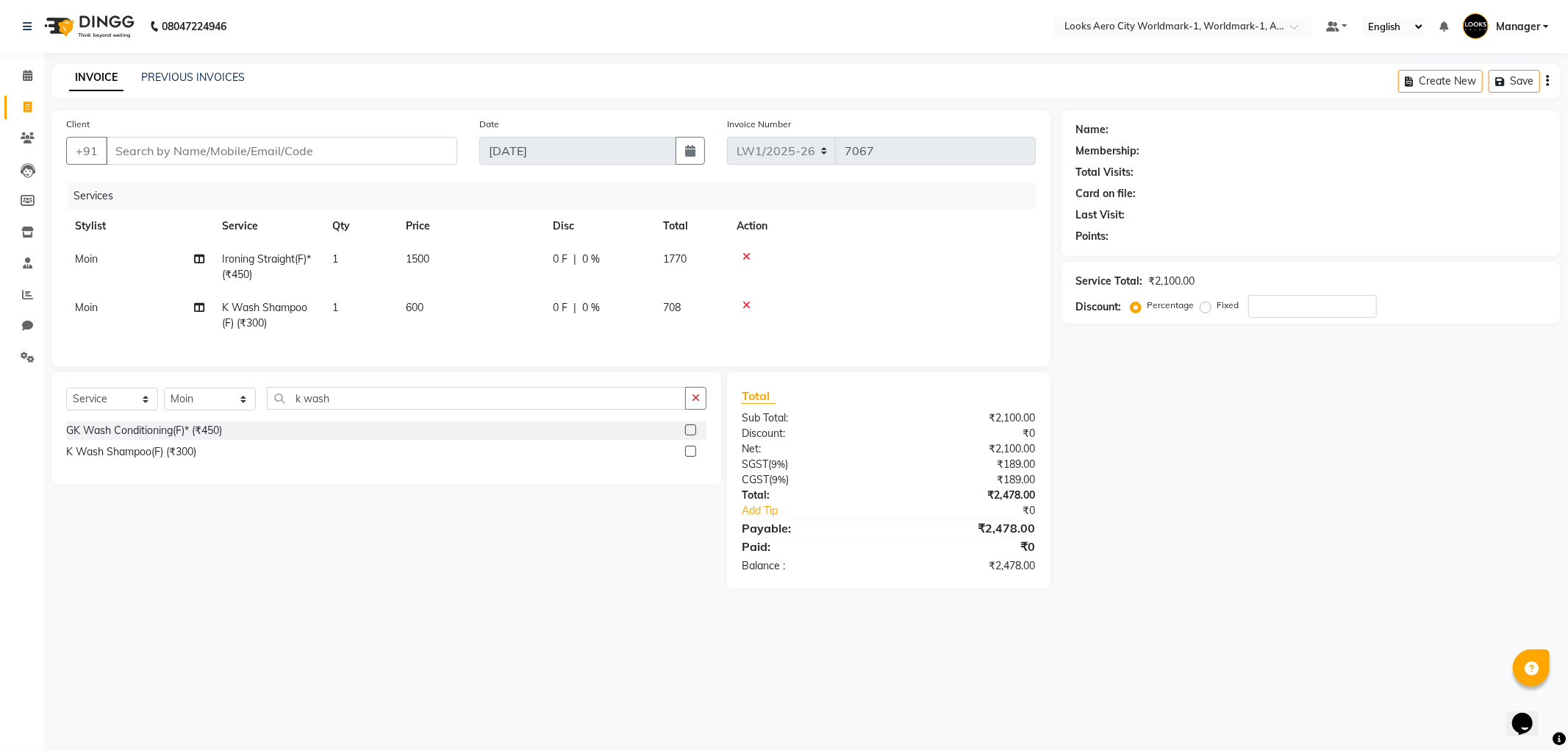
click at [491, 588] on div "Select Service Product Membership Package Voucher Prepaid Gift Card Select Styl…" at bounding box center [380, 480] width 681 height 216
click at [195, 145] on input "Client" at bounding box center [281, 150] width 351 height 28
type input "7"
type input "0"
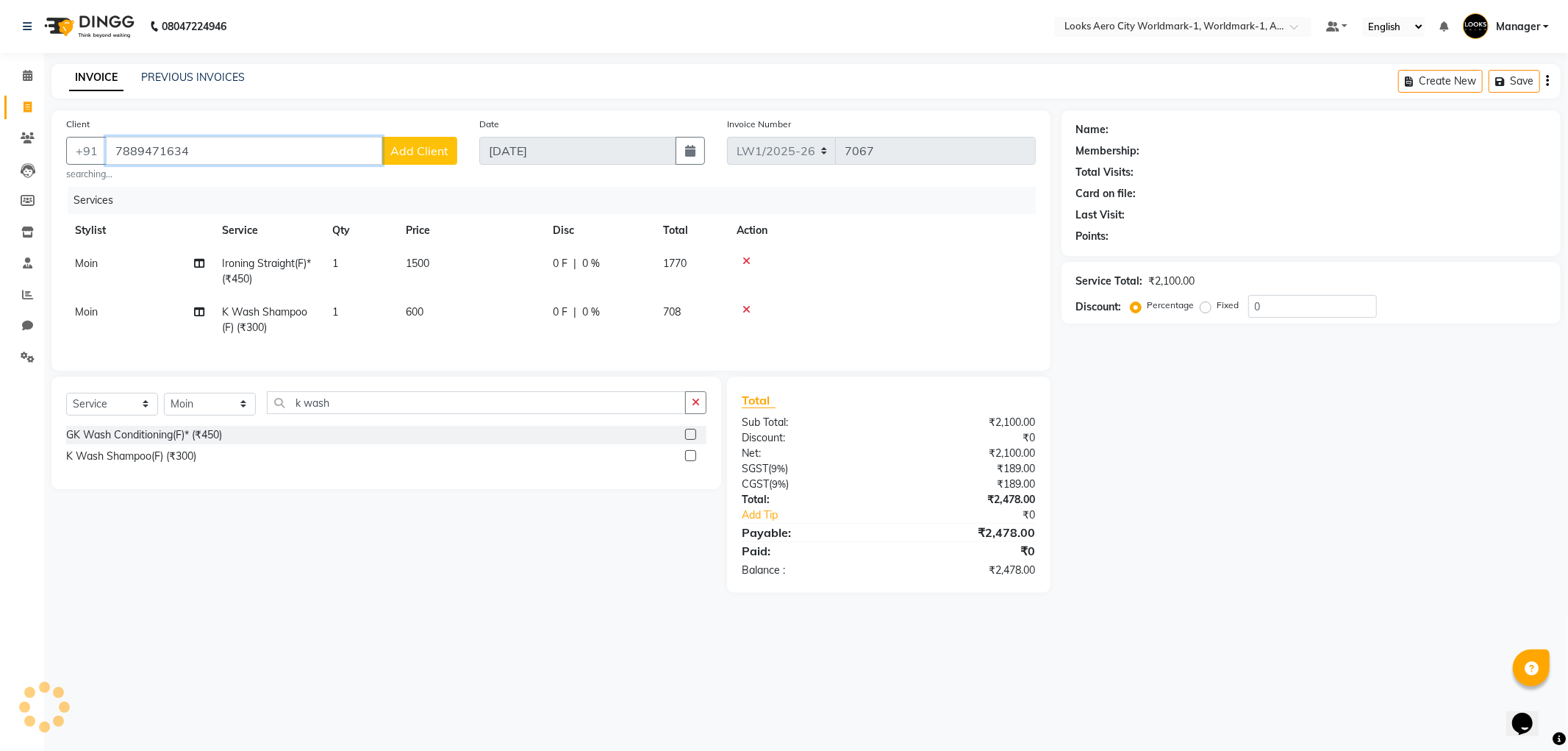
type input "7889471634"
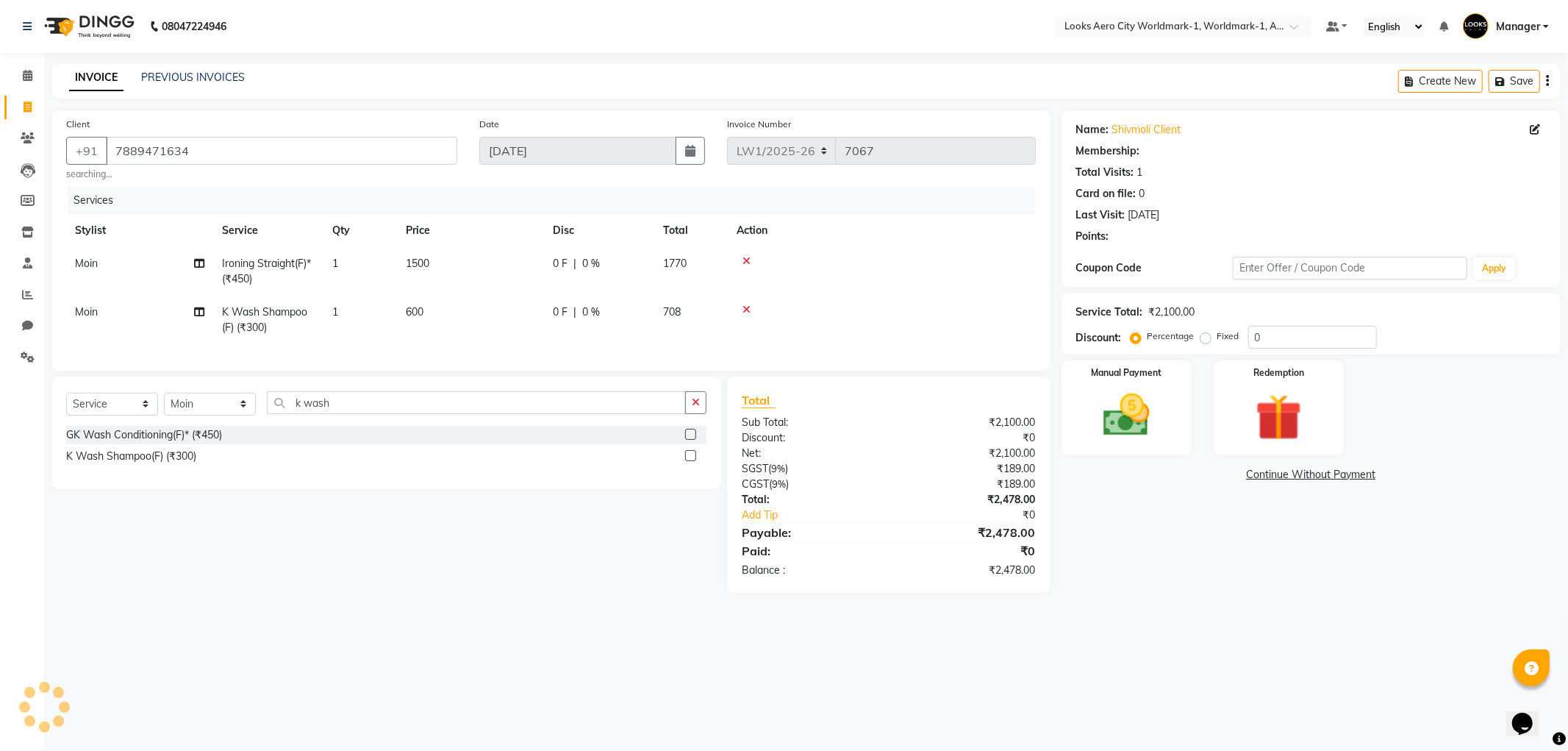
select select "1: Object"
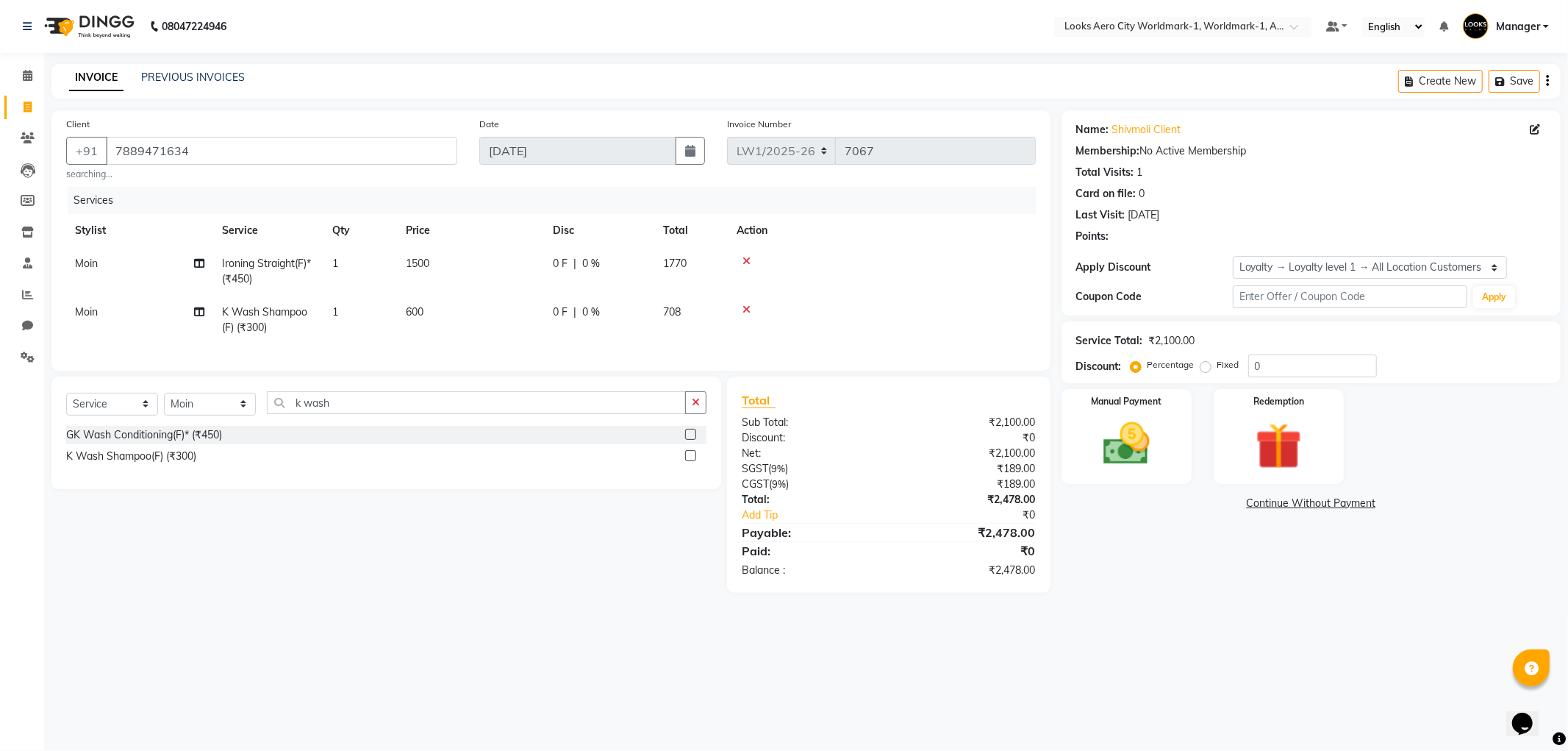
drag, startPoint x: 1192, startPoint y: 591, endPoint x: 1206, endPoint y: 540, distance: 52.9
click at [1192, 590] on div "Name: Shivmoli Client Membership: No Active Membership Total Visits: 1 Card on …" at bounding box center [1316, 351] width 510 height 482
drag, startPoint x: 1274, startPoint y: 368, endPoint x: 1228, endPoint y: 364, distance: 46.2
click at [1236, 366] on div "Percentage Fixed 0" at bounding box center [1255, 366] width 243 height 23
type input "10"
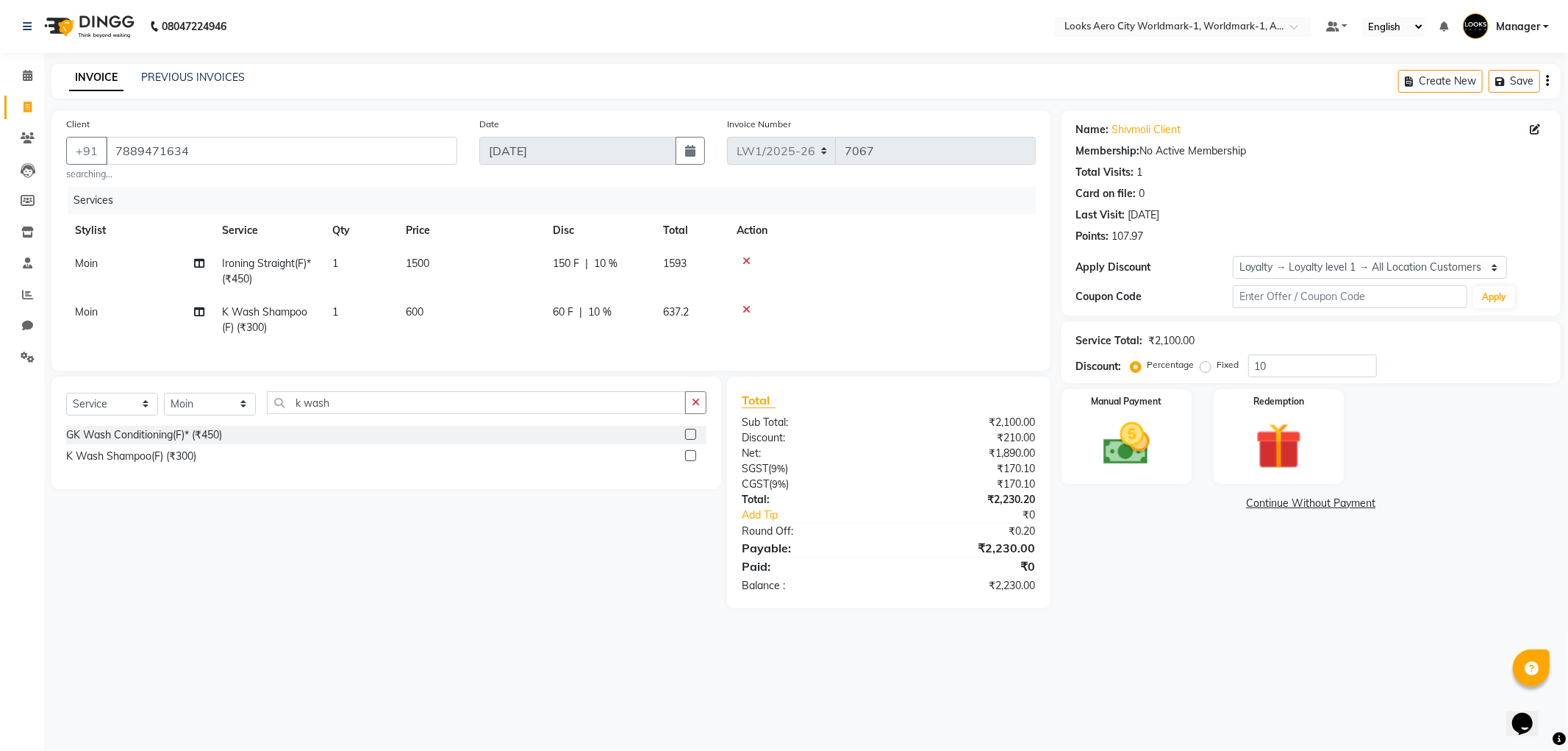
click at [1157, 630] on main "INVOICE PREVIOUS INVOICES Create New Save Client +91 7889471634 searching... Da…" at bounding box center [806, 347] width 1524 height 567
click at [1142, 453] on img at bounding box center [1126, 444] width 79 height 56
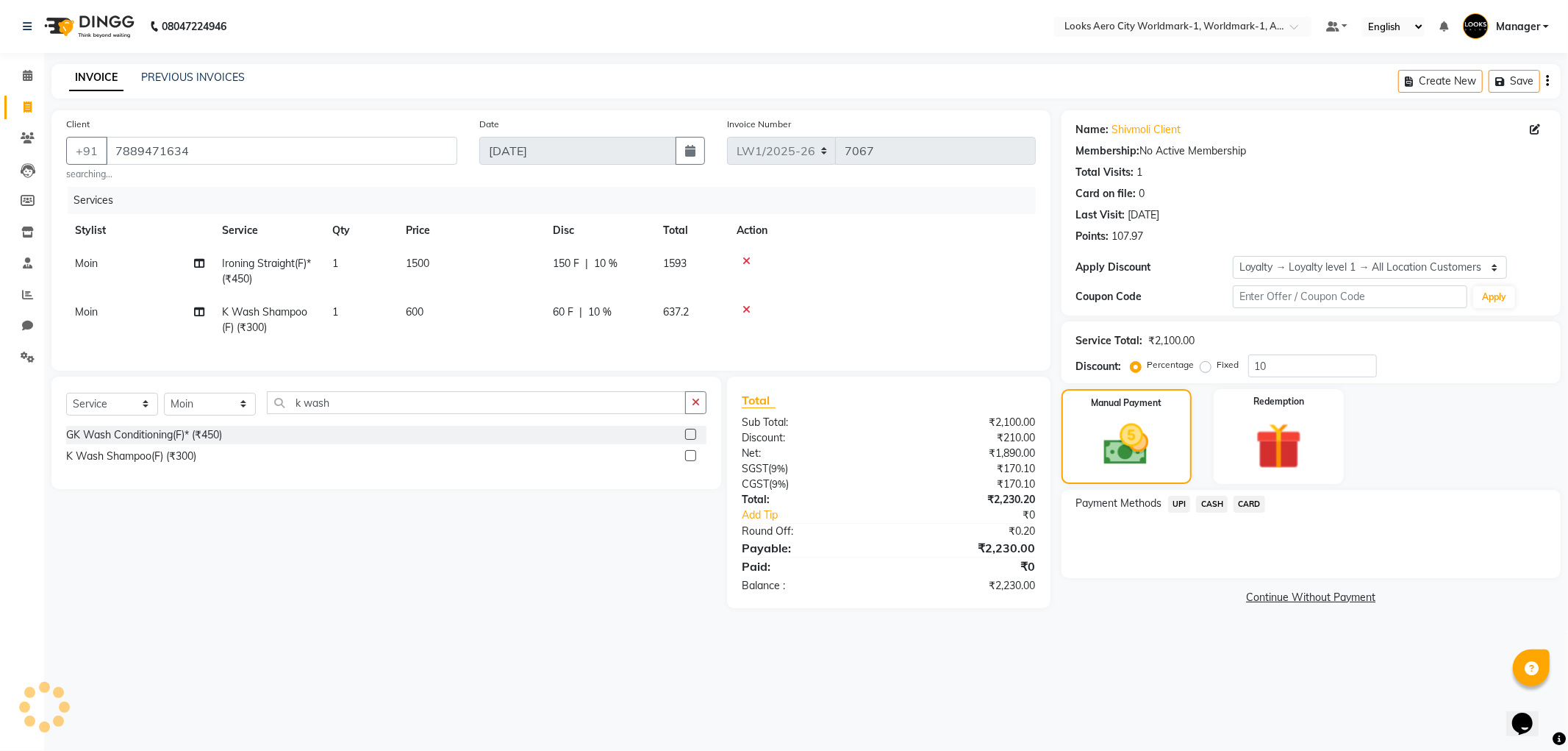
click at [1245, 502] on span "CARD" at bounding box center [1249, 504] width 32 height 17
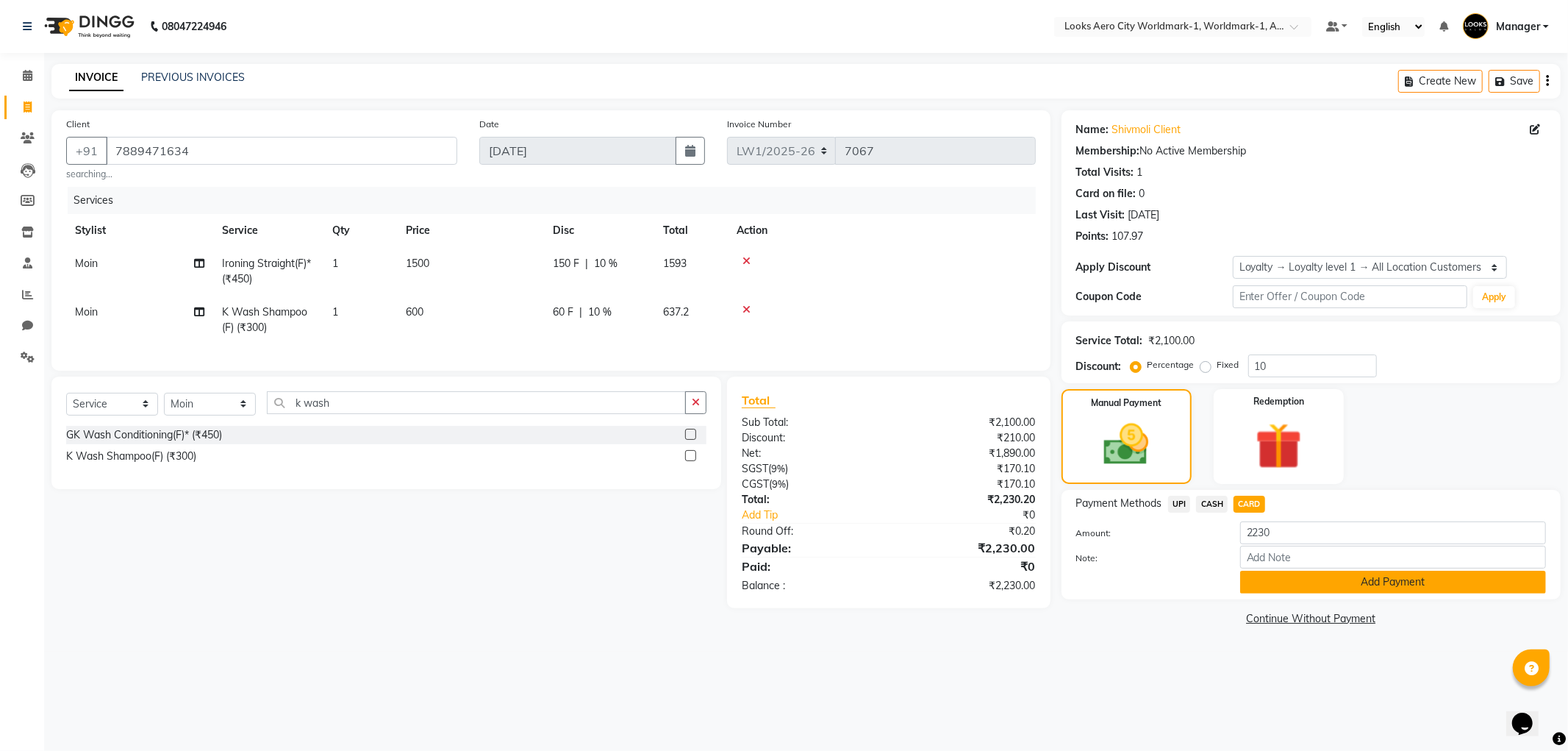
click at [1320, 579] on button "Add Payment" at bounding box center [1392, 582] width 306 height 23
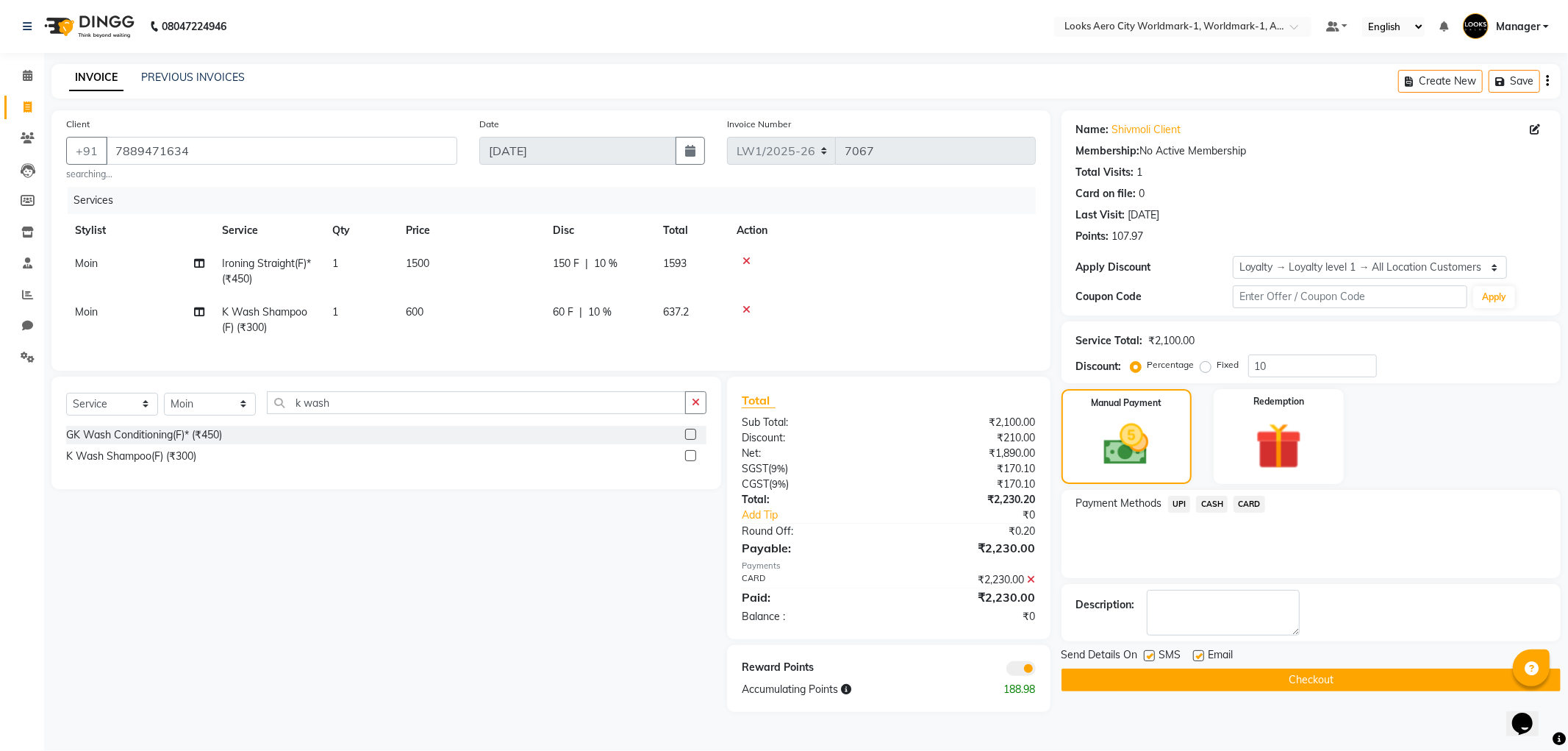
click at [1196, 651] on label at bounding box center [1199, 656] width 11 height 11
click at [1196, 652] on input "checkbox" at bounding box center [1198, 656] width 10 height 10
checkbox input "false"
click at [1172, 677] on button "Checkout" at bounding box center [1311, 679] width 499 height 23
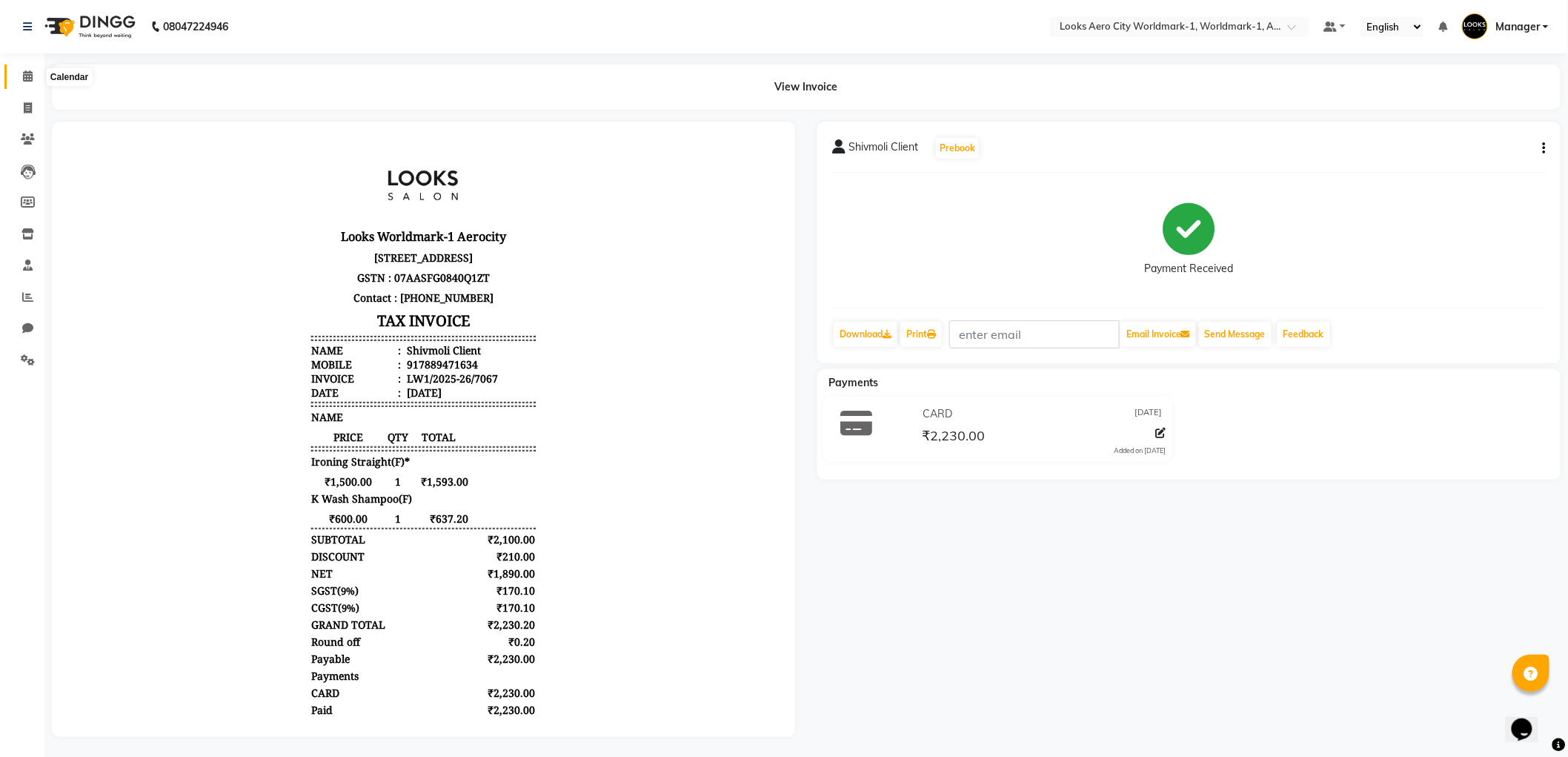
click at [34, 79] on span at bounding box center [28, 76] width 26 height 17
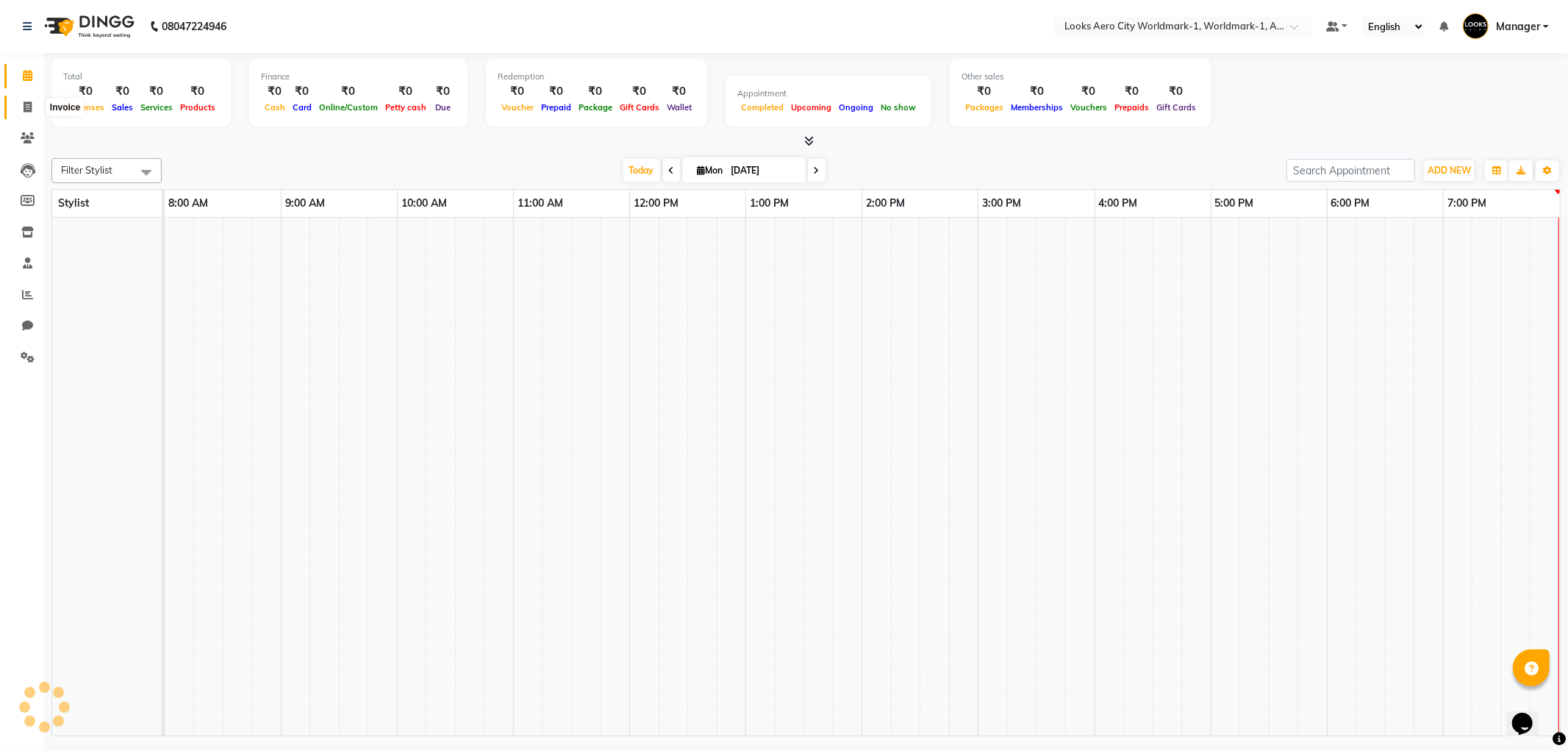
click at [32, 107] on span at bounding box center [28, 107] width 25 height 17
select select "service"
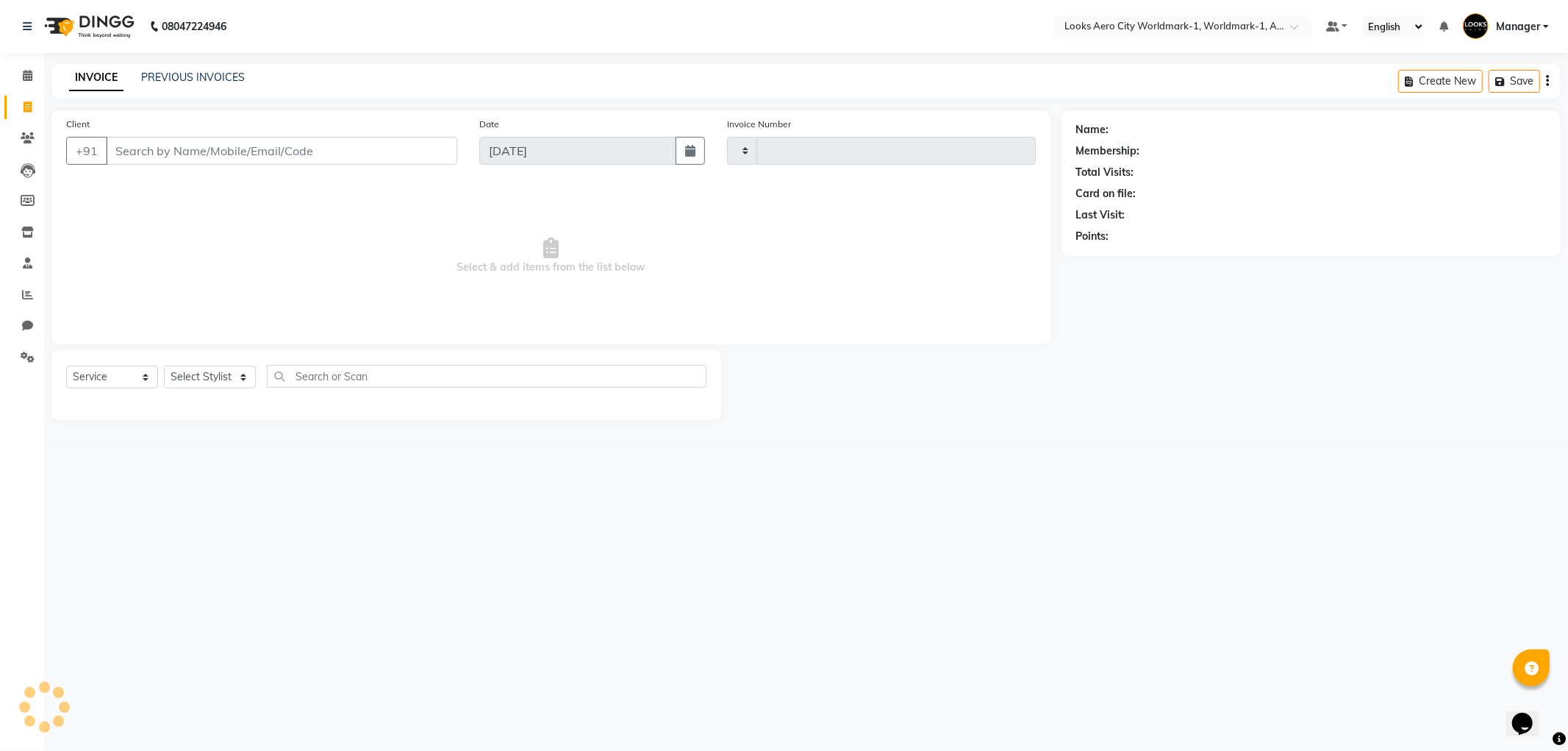
type input "7068"
select select "8573"
type input "9818150652"
click at [408, 149] on span "Add Client" at bounding box center [419, 150] width 58 height 15
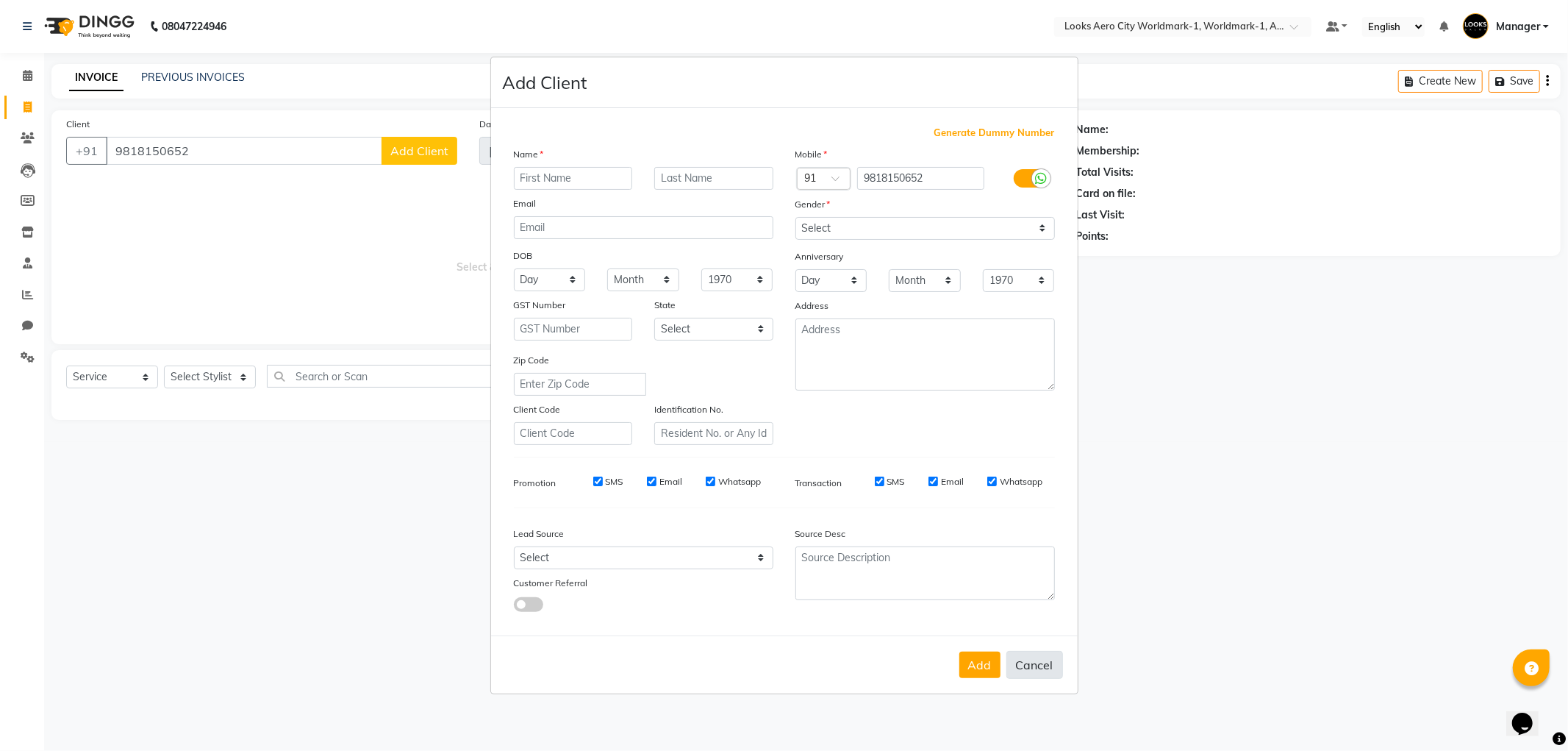
click at [1044, 663] on button "Cancel" at bounding box center [1034, 664] width 56 height 28
select select
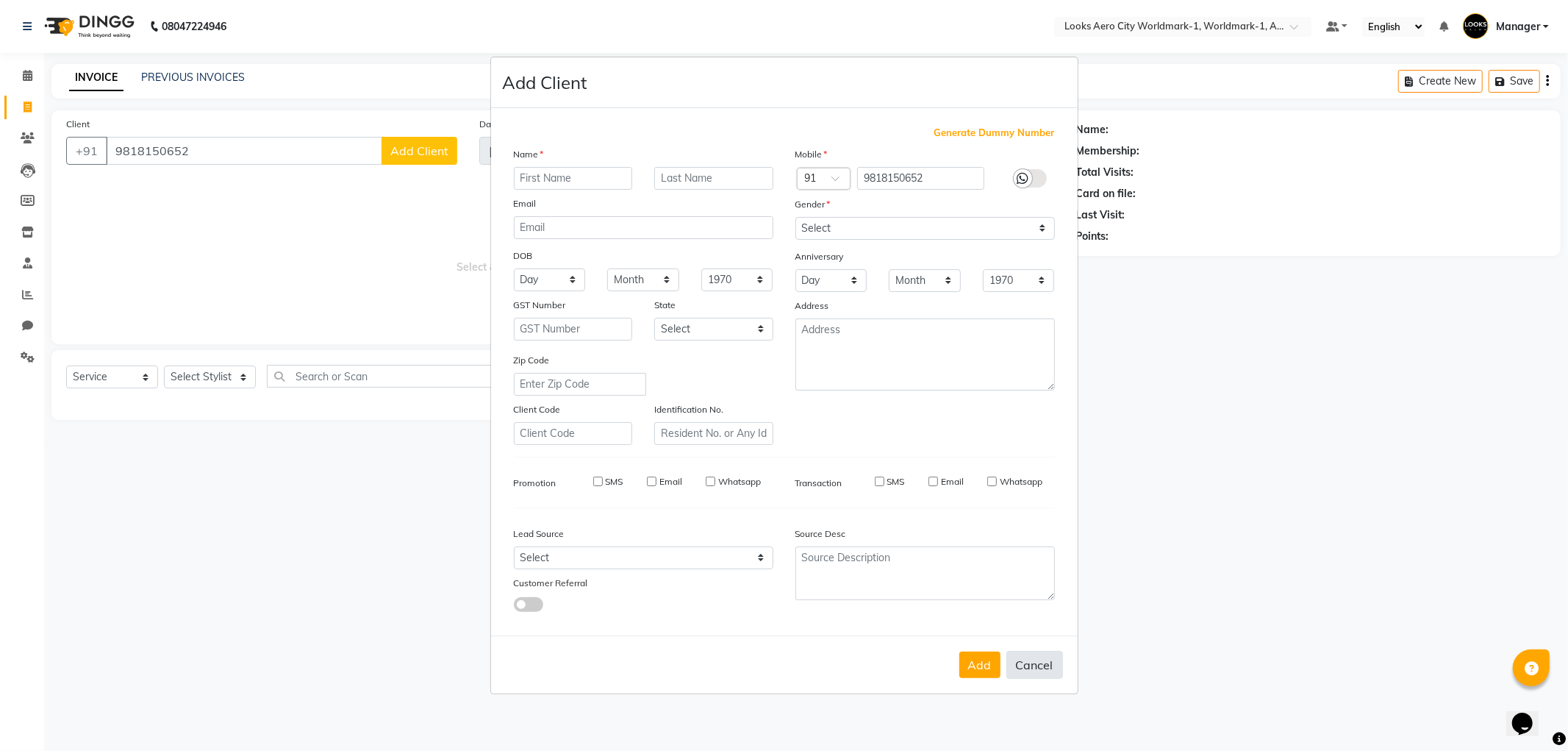
select select
checkbox input "false"
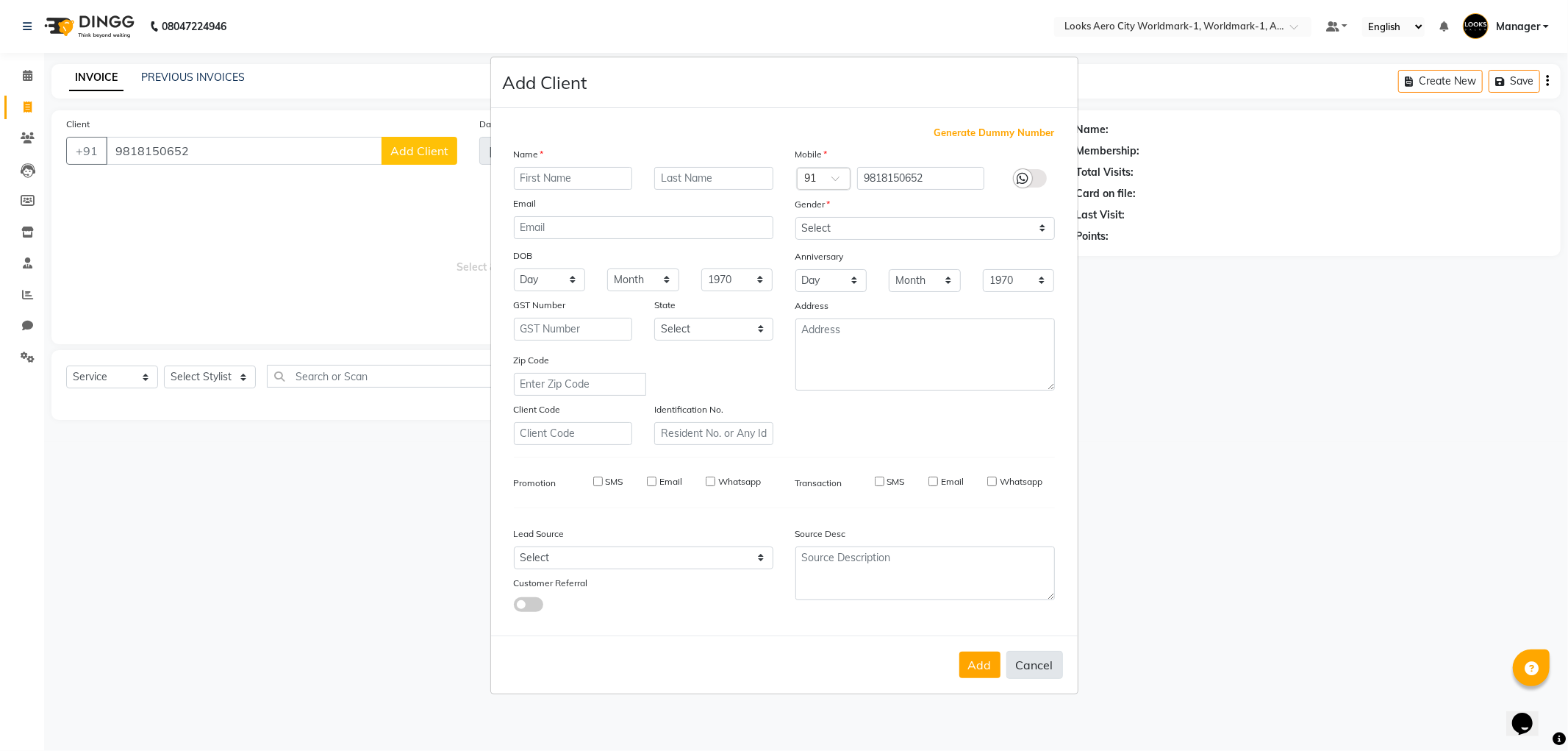
checkbox input "false"
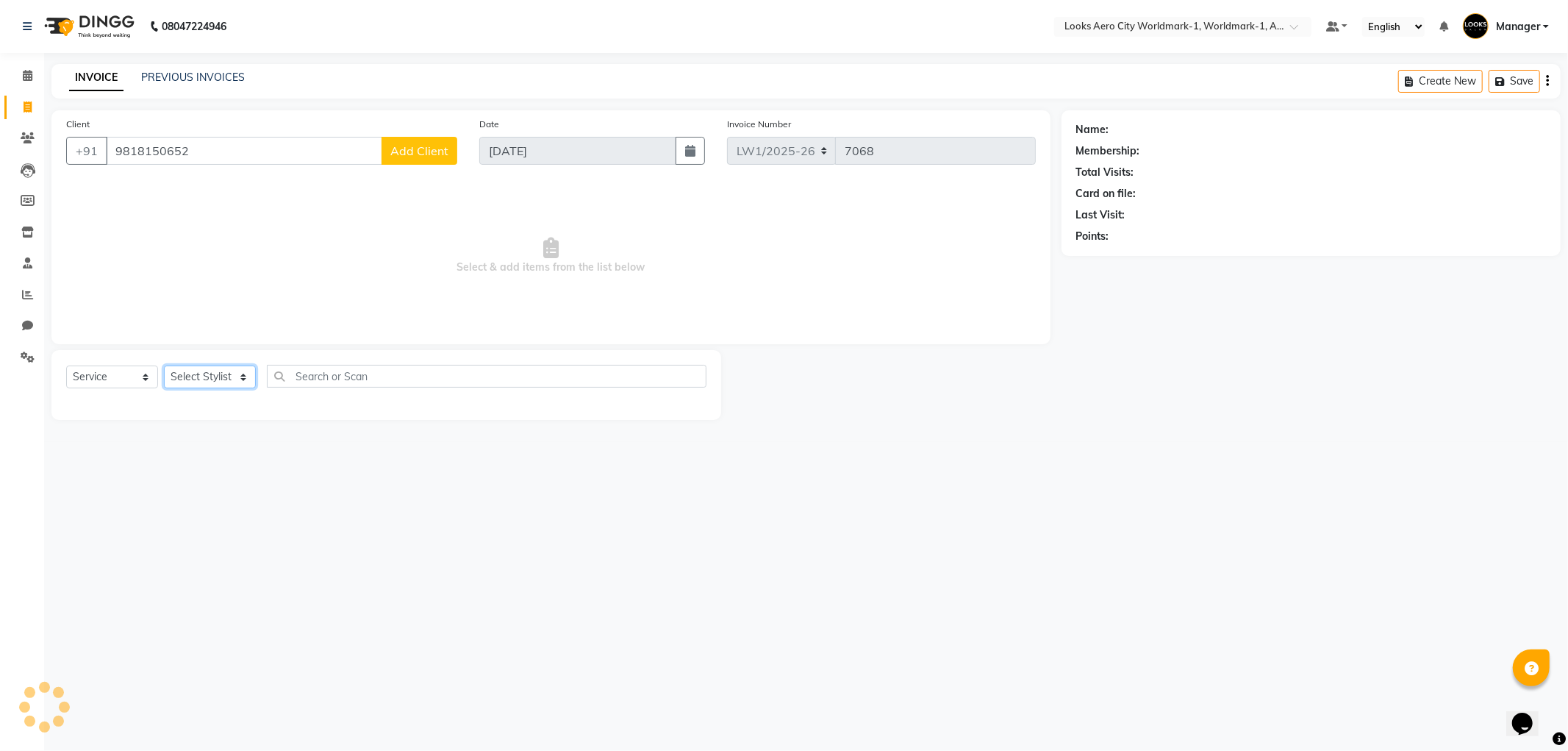
click at [201, 378] on select "Select Stylist [PERSON_NAME] [PERSON_NAME] [PERSON_NAME] [PERSON_NAME] Counter_…" at bounding box center [210, 377] width 92 height 23
select select "84554"
click at [164, 366] on select "Select Stylist [PERSON_NAME] [PERSON_NAME] [PERSON_NAME] [PERSON_NAME] Counter_…" at bounding box center [210, 377] width 92 height 23
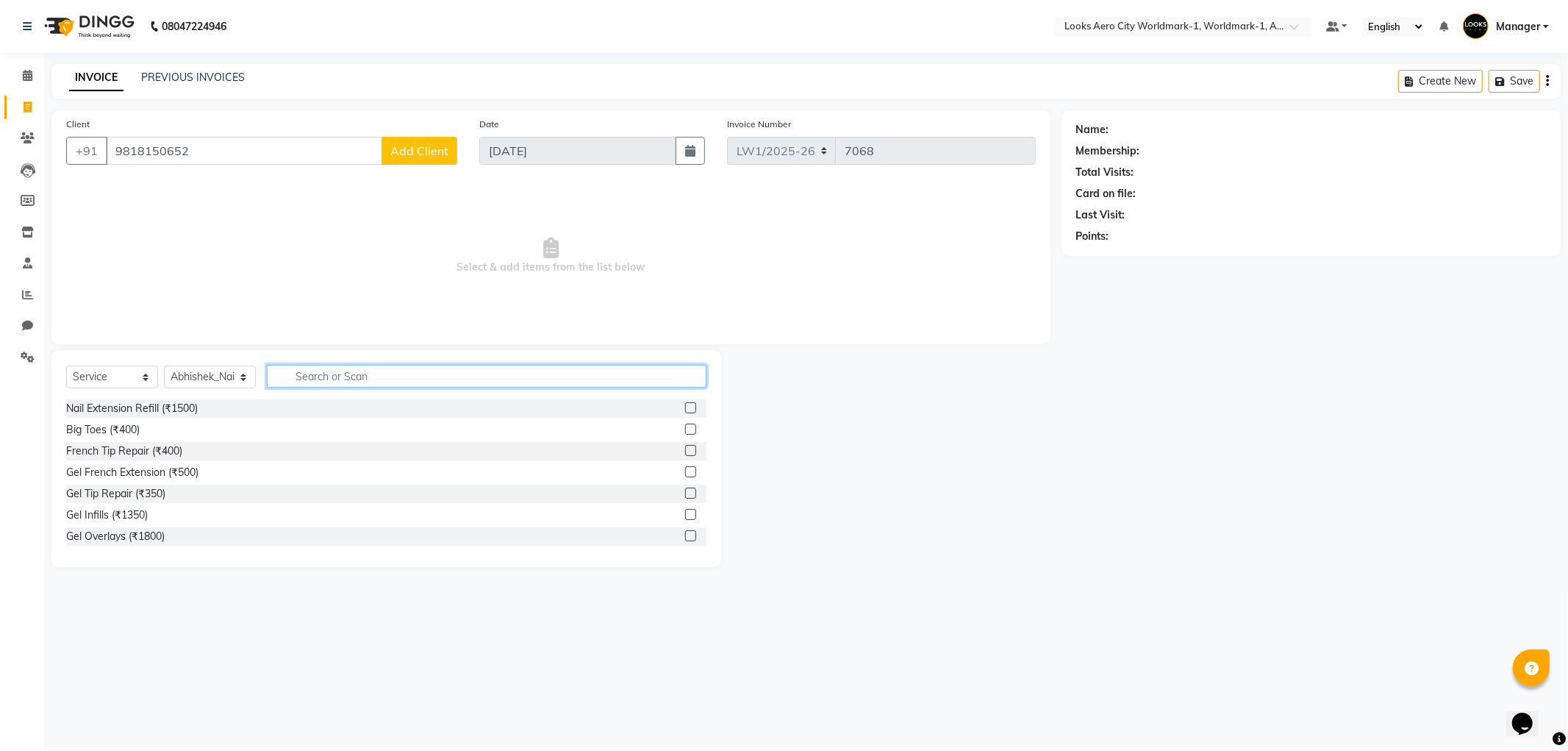
click at [327, 373] on input "text" at bounding box center [486, 376] width 439 height 23
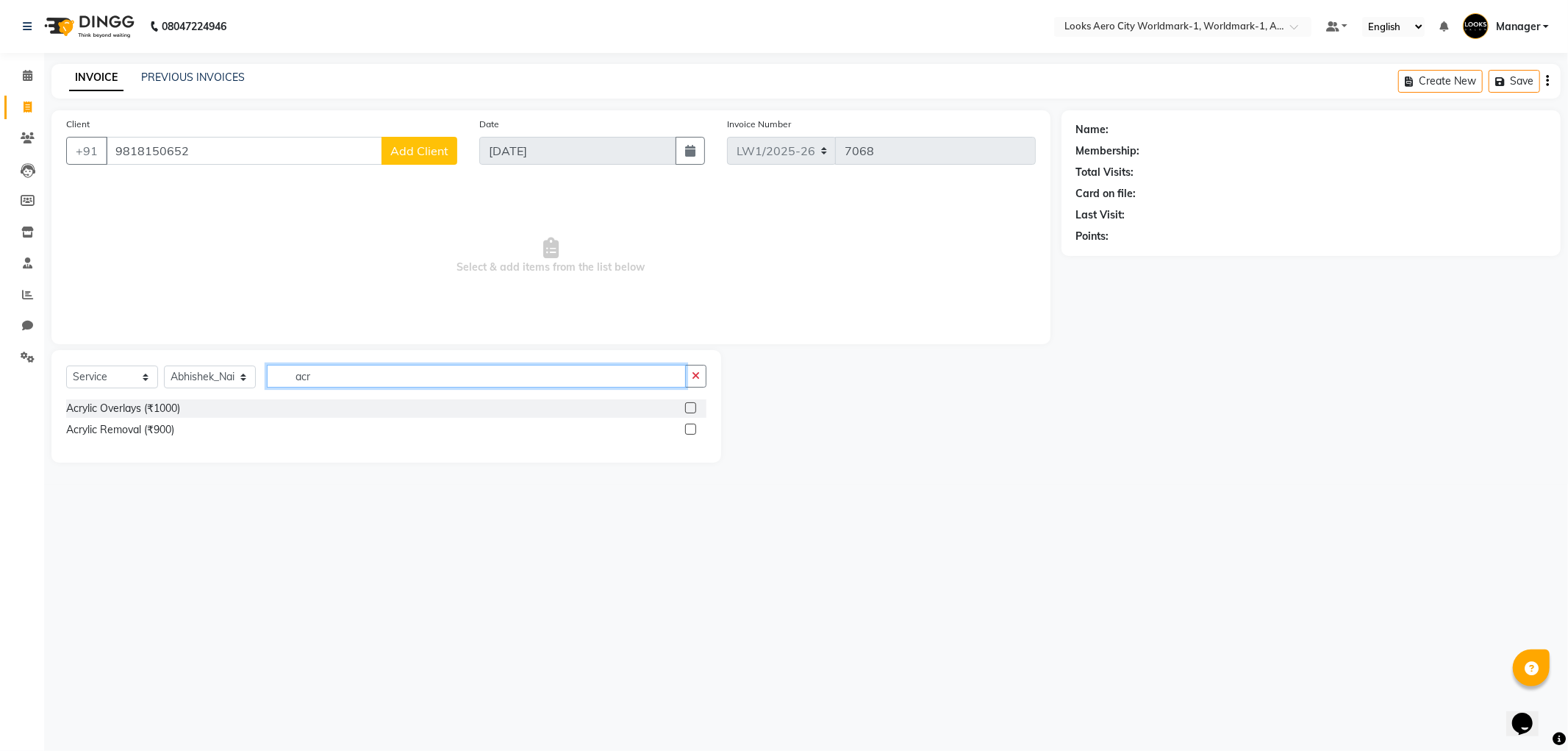
type input "acr"
click at [692, 408] on label at bounding box center [691, 408] width 11 height 11
click at [692, 408] on input "checkbox" at bounding box center [690, 408] width 10 height 10
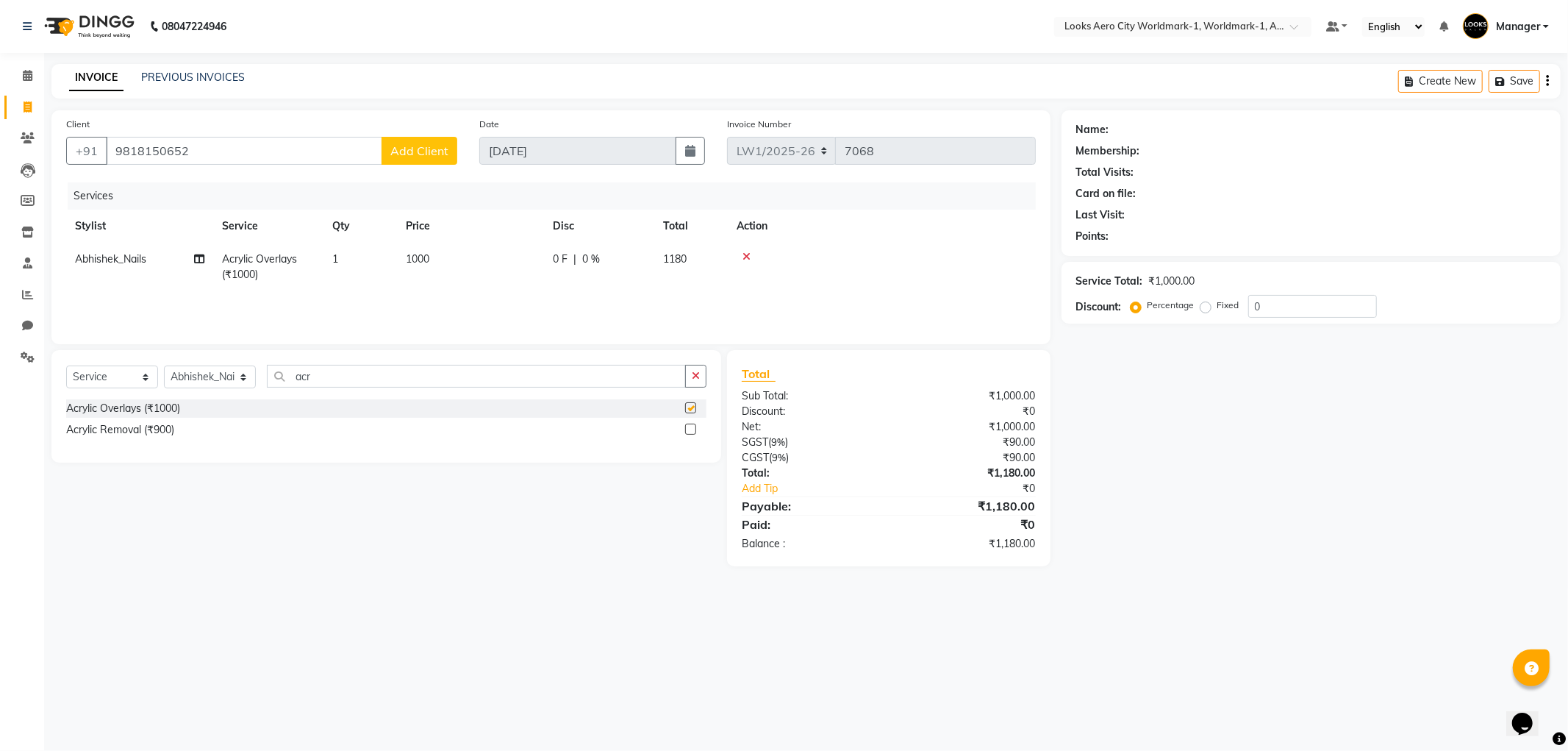
checkbox input "false"
click at [498, 261] on td "1000" at bounding box center [470, 266] width 147 height 48
drag, startPoint x: 522, startPoint y: 261, endPoint x: 471, endPoint y: 271, distance: 52.0
click at [471, 271] on td "1000" at bounding box center [539, 270] width 147 height 56
type input "1500"
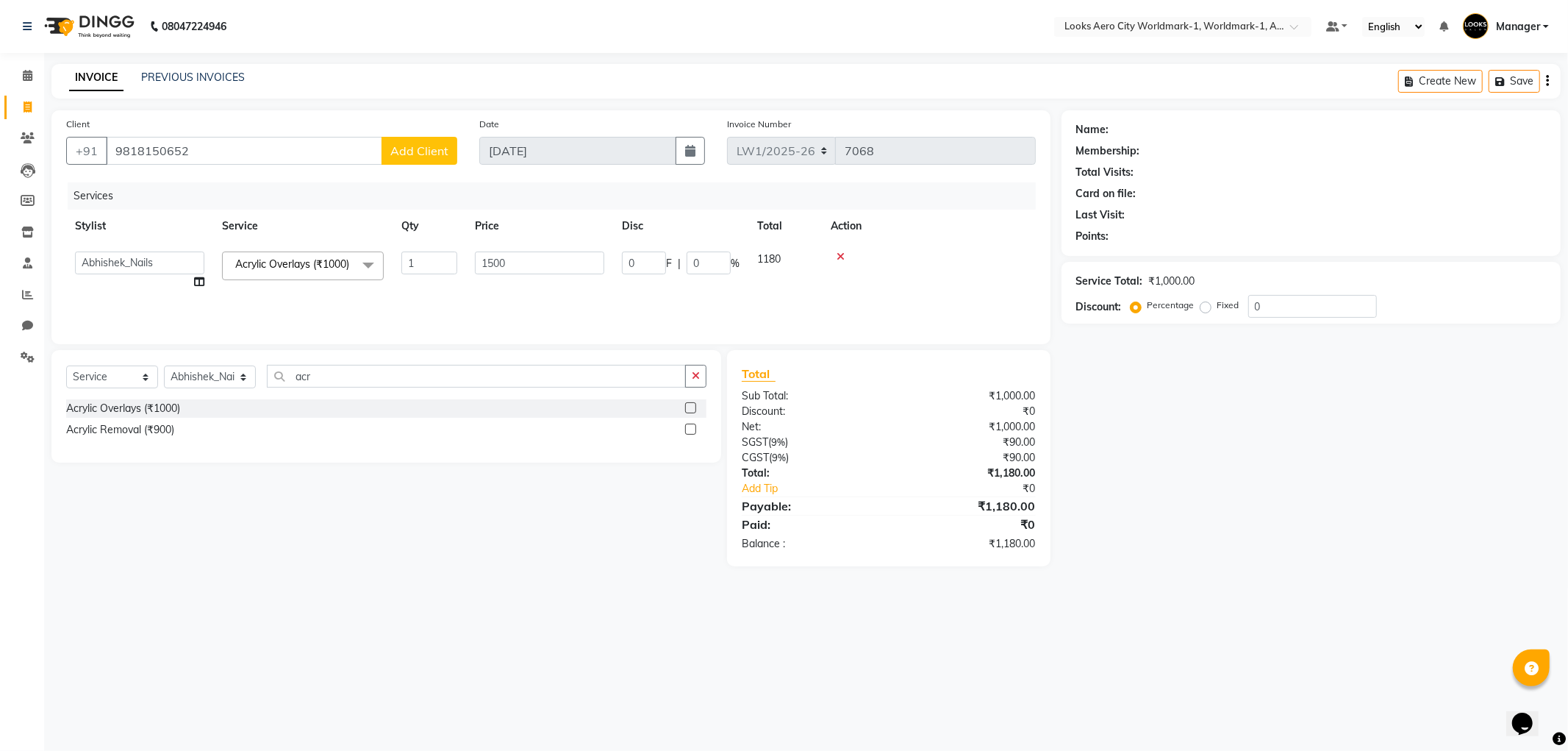
click at [508, 547] on div "Select Service Product Membership Package Voucher Prepaid Gift Card Select Styl…" at bounding box center [380, 459] width 681 height 216
click at [183, 377] on select "Select Stylist [PERSON_NAME] [PERSON_NAME] [PERSON_NAME] [PERSON_NAME] Counter_…" at bounding box center [210, 377] width 92 height 23
select select "84551"
click at [164, 366] on select "Select Stylist [PERSON_NAME] [PERSON_NAME] [PERSON_NAME] [PERSON_NAME] Counter_…" at bounding box center [210, 377] width 92 height 23
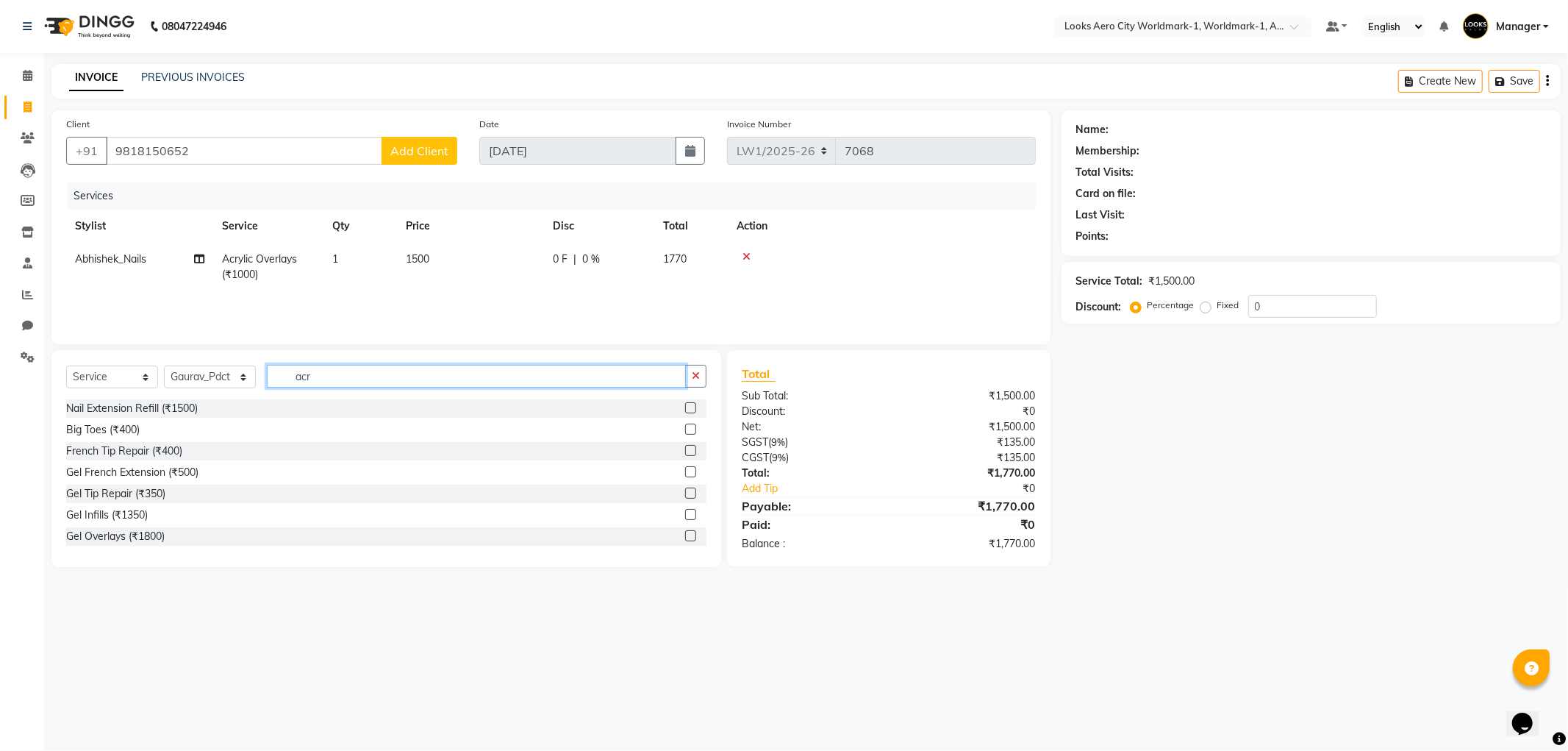
click at [326, 386] on input "acr" at bounding box center [477, 376] width 419 height 23
type input "a"
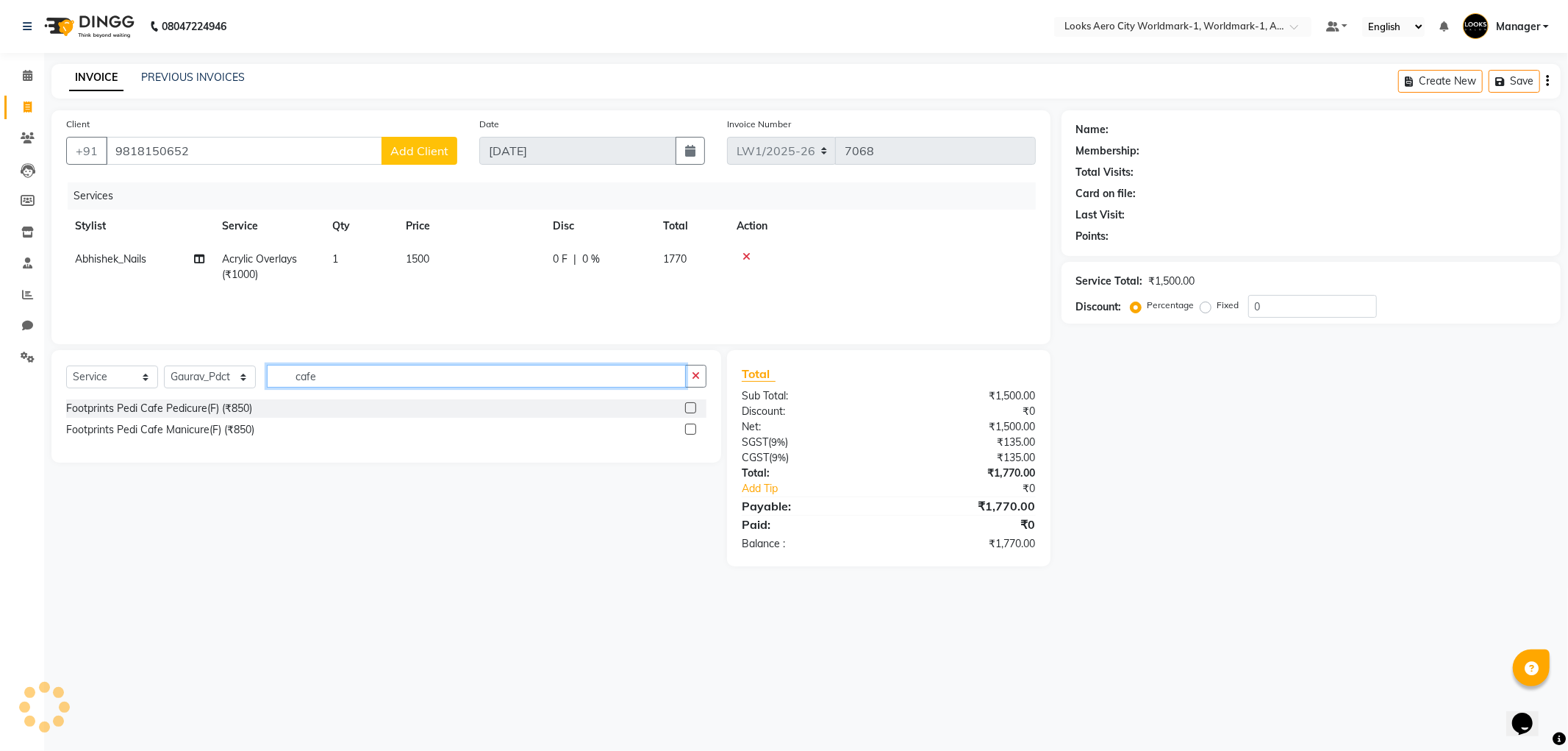
type input "cafe"
click at [693, 409] on label at bounding box center [691, 408] width 11 height 11
click at [693, 409] on input "checkbox" at bounding box center [690, 408] width 10 height 10
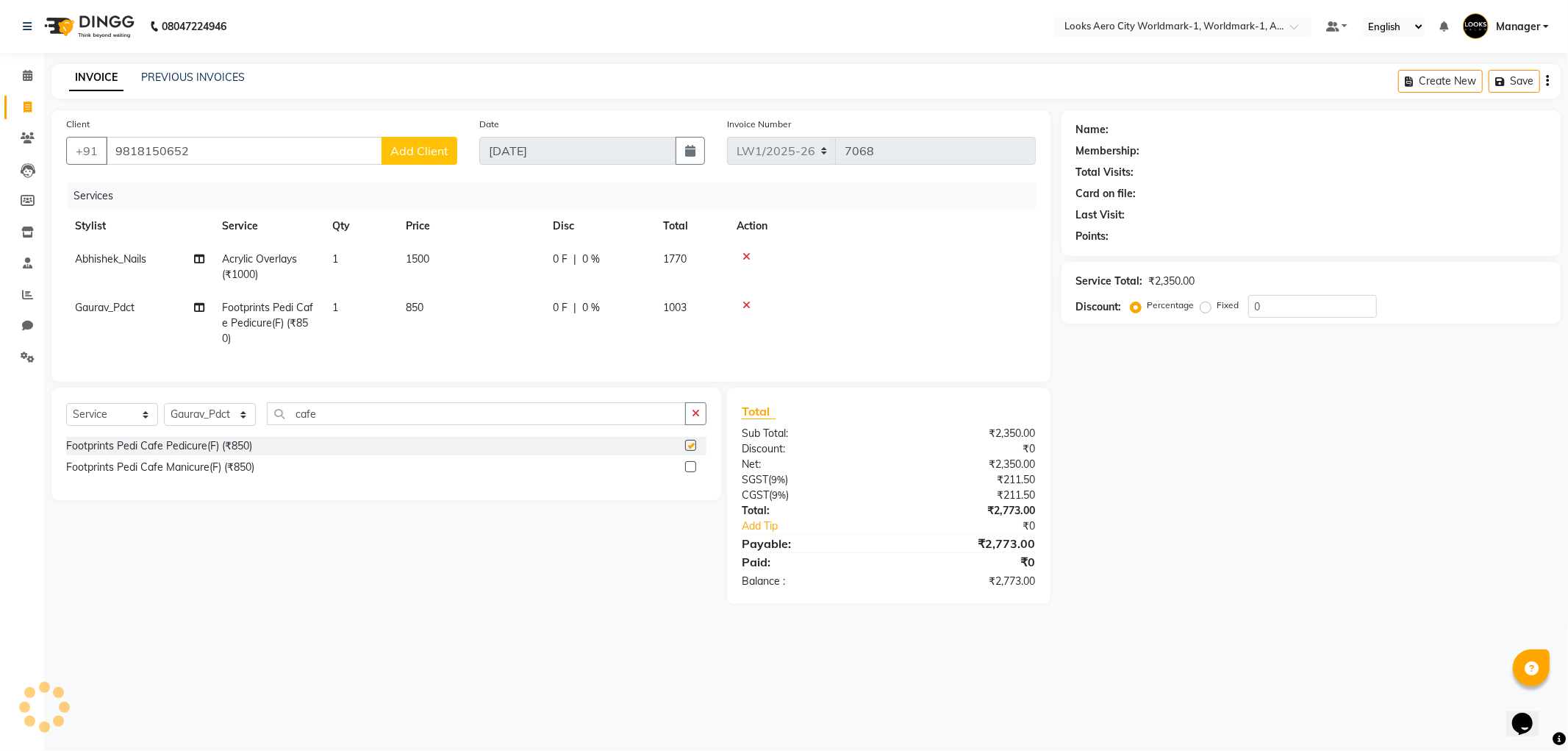
checkbox input "false"
click at [194, 145] on input "9818150652" at bounding box center [244, 150] width 276 height 28
click at [230, 186] on span "978496947" at bounding box center [263, 184] width 66 height 15
type input "9784969476"
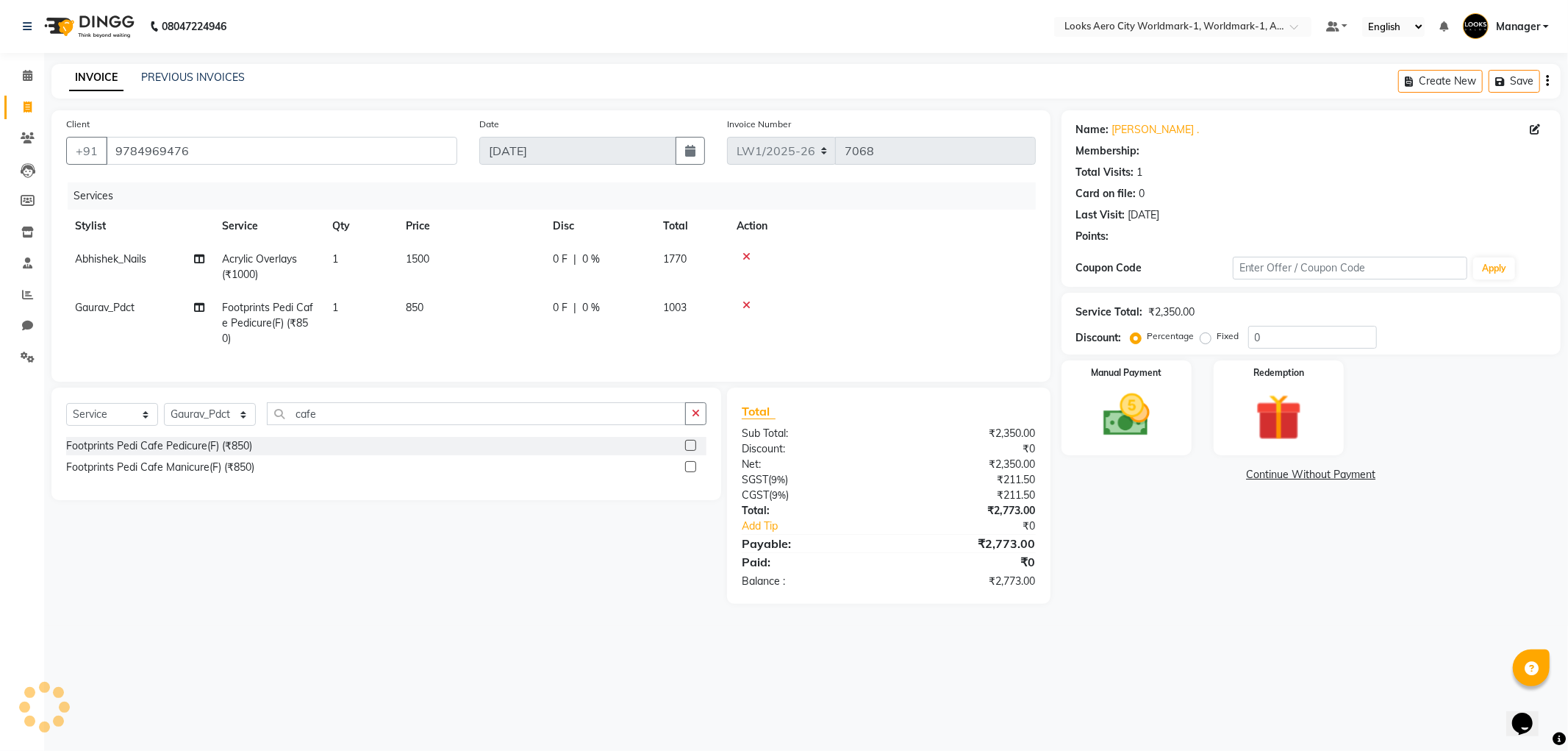
select select "1: Object"
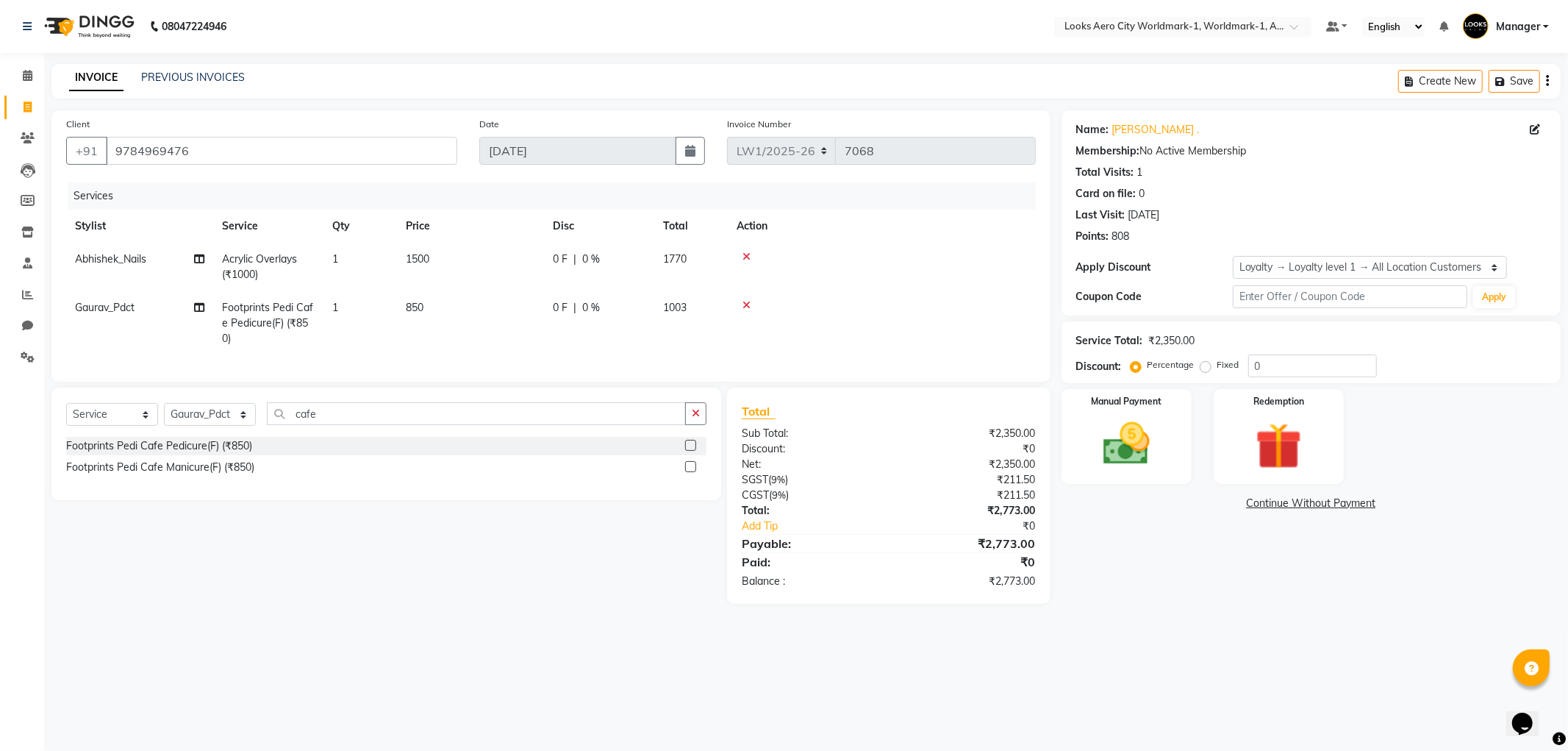
click at [491, 603] on div "Select Service Product Membership Package Voucher Prepaid Gift Card Select Styl…" at bounding box center [380, 496] width 681 height 216
drag, startPoint x: 1130, startPoint y: 211, endPoint x: 1197, endPoint y: 215, distance: 67.1
click at [1197, 215] on div "Last Visit: 06-09-2024" at bounding box center [1311, 215] width 469 height 15
click at [1169, 556] on div "Name: Shilpi . Membership: No Active Membership Total Visits: 1 Card on file: 0…" at bounding box center [1316, 357] width 510 height 494
click at [1121, 461] on img at bounding box center [1126, 444] width 79 height 56
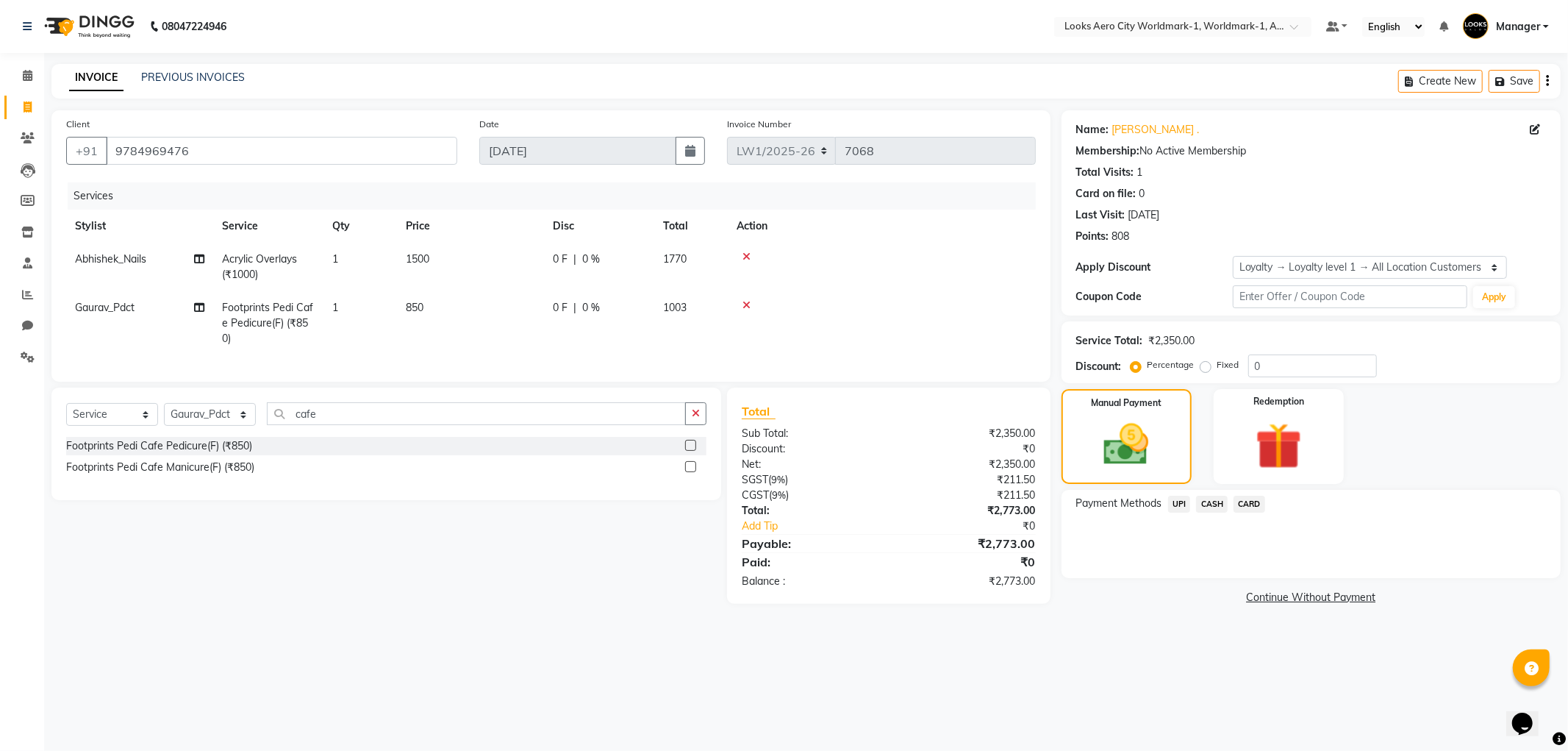
click at [1249, 501] on span "CARD" at bounding box center [1249, 504] width 32 height 17
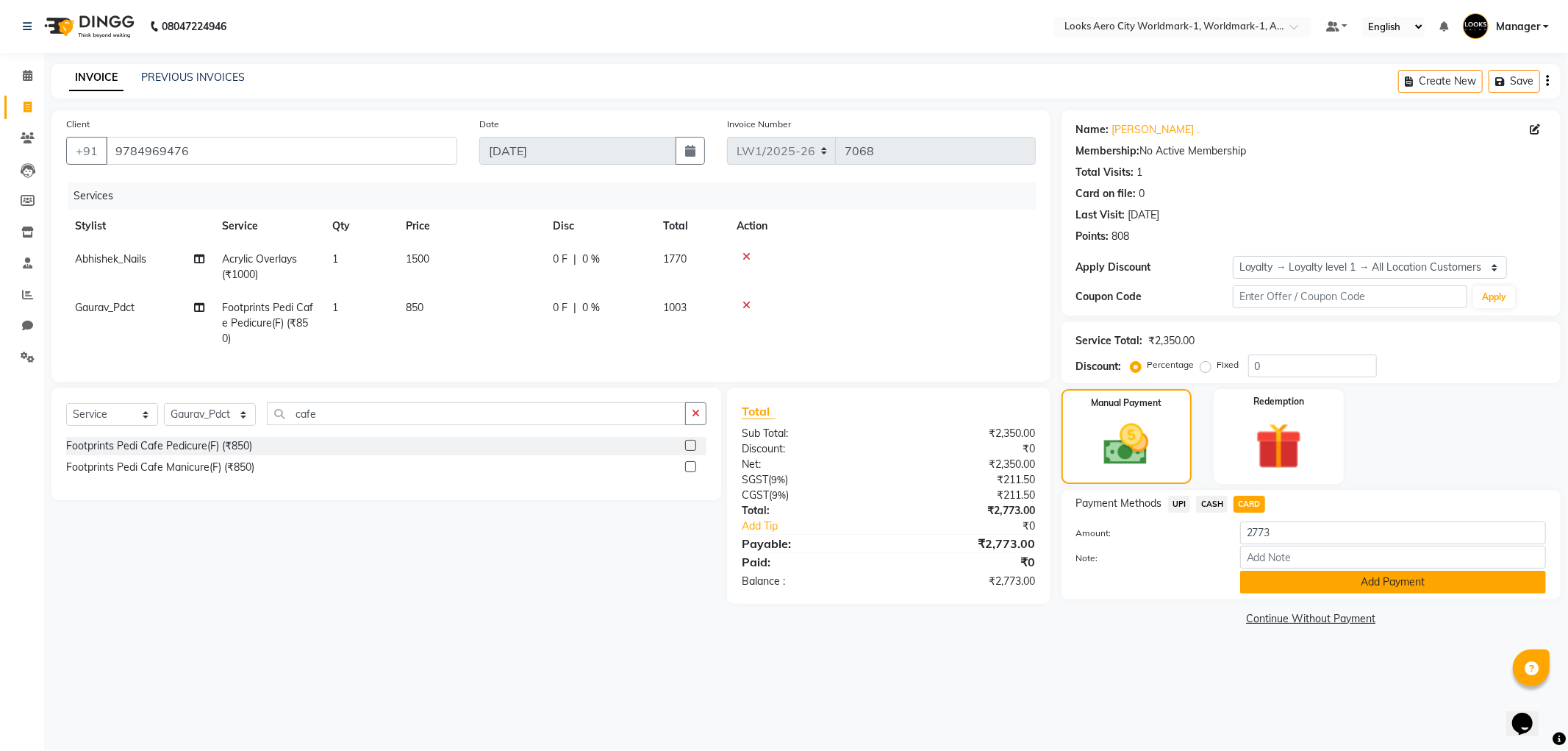
click at [1276, 582] on button "Add Payment" at bounding box center [1392, 582] width 306 height 23
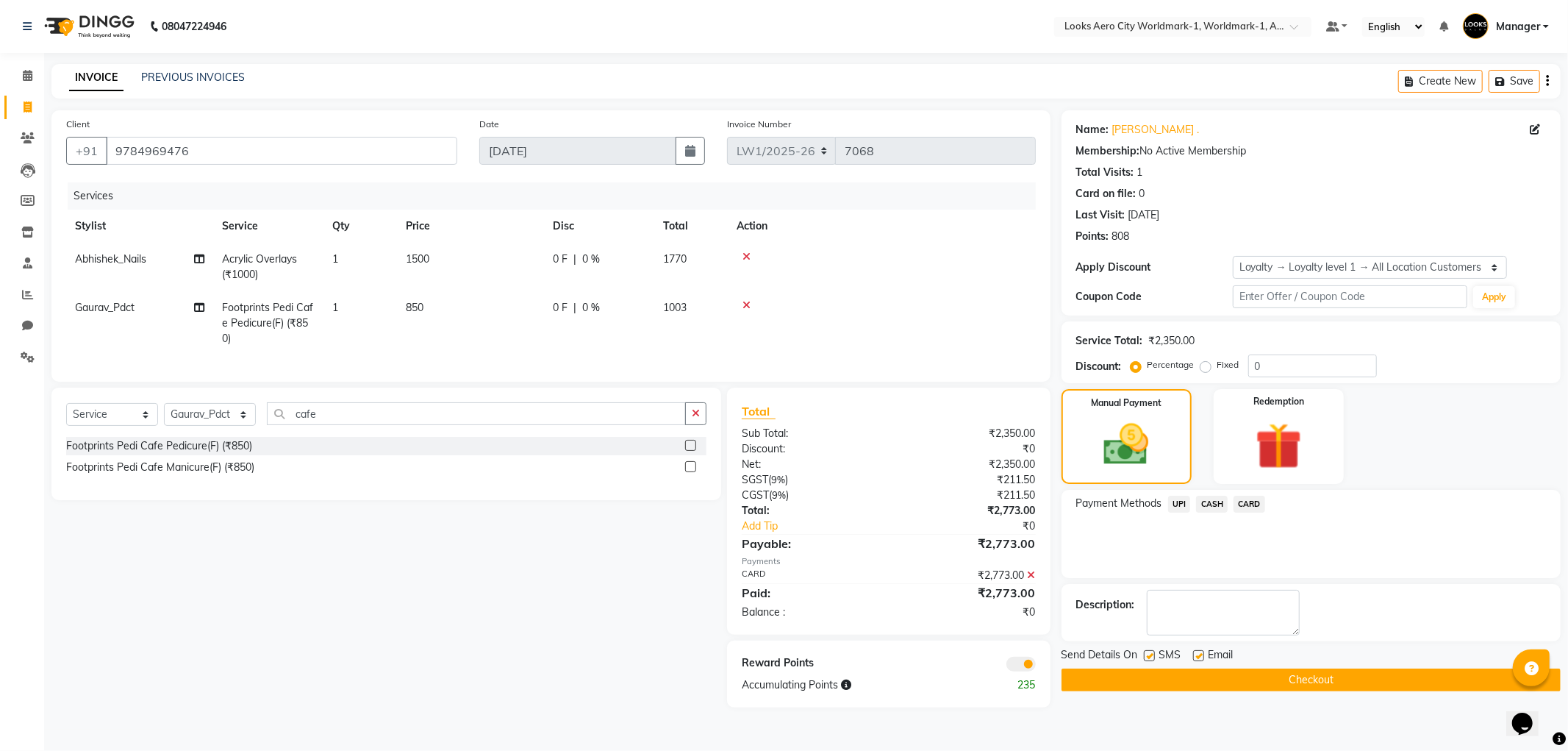
click at [1200, 657] on label at bounding box center [1199, 656] width 11 height 11
click at [1200, 657] on input "checkbox" at bounding box center [1198, 656] width 10 height 10
checkbox input "false"
click at [1116, 680] on button "Checkout" at bounding box center [1311, 679] width 499 height 23
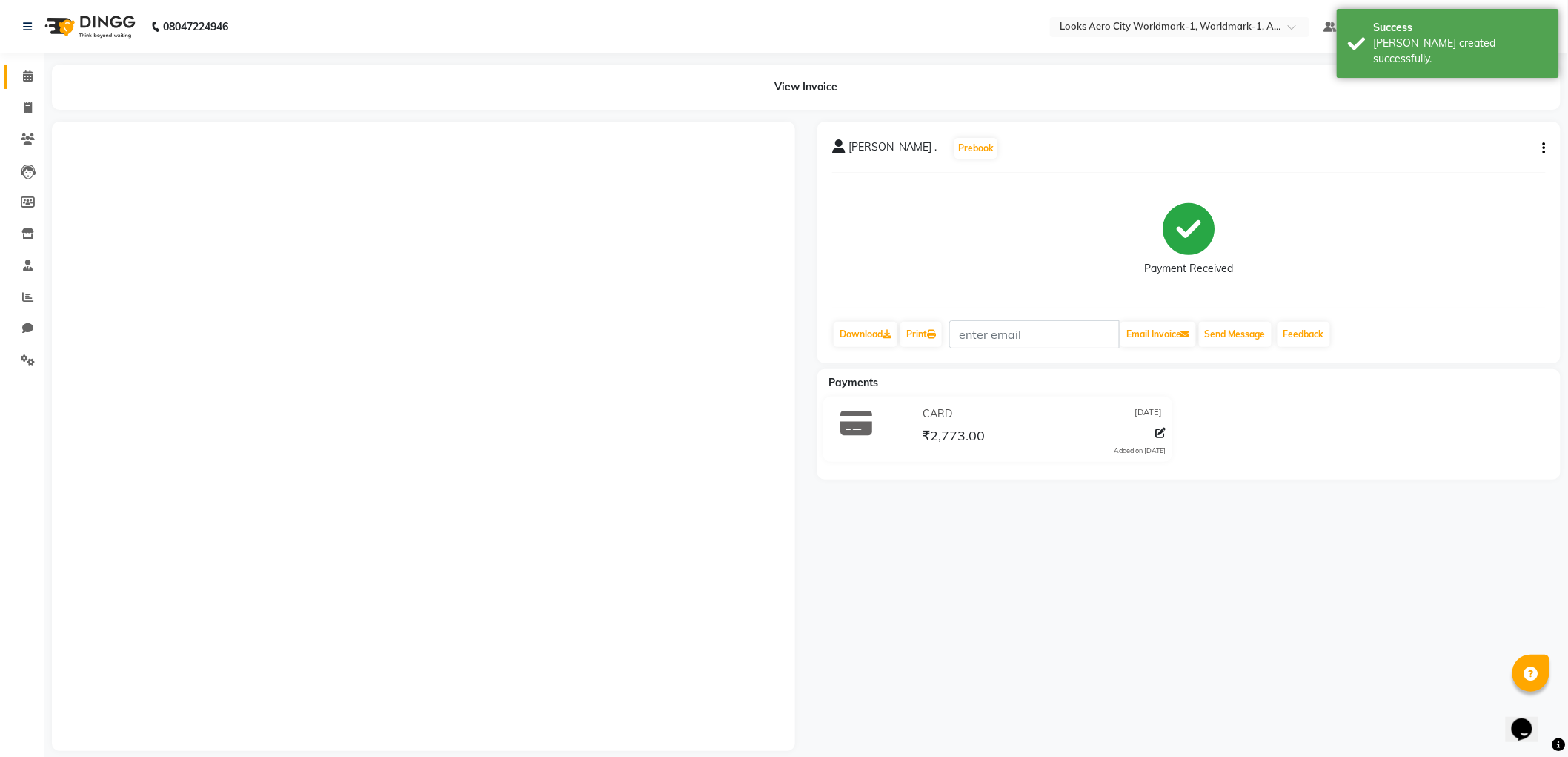
click at [13, 65] on link "Calendar" at bounding box center [22, 77] width 35 height 25
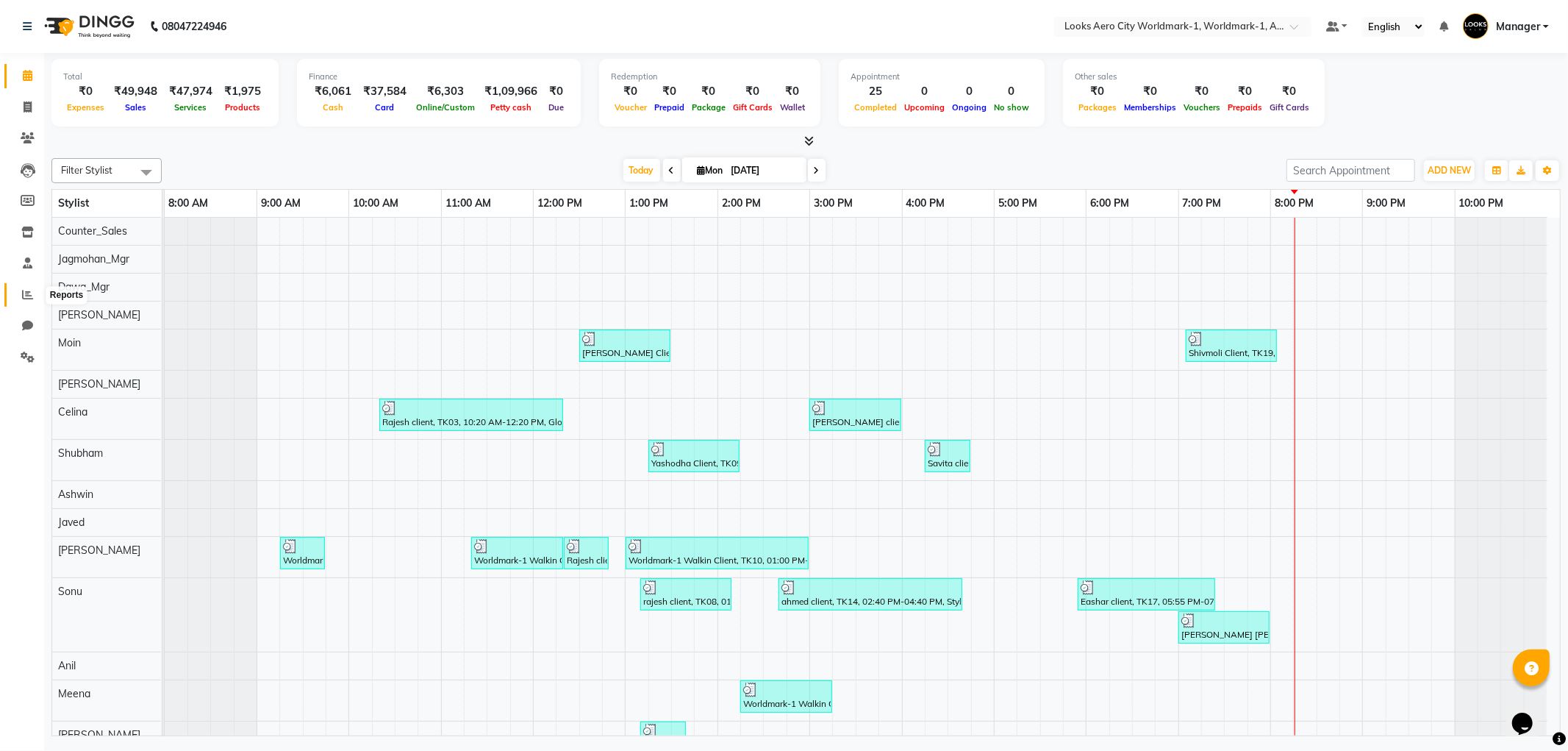
click at [19, 300] on span at bounding box center [28, 295] width 25 height 17
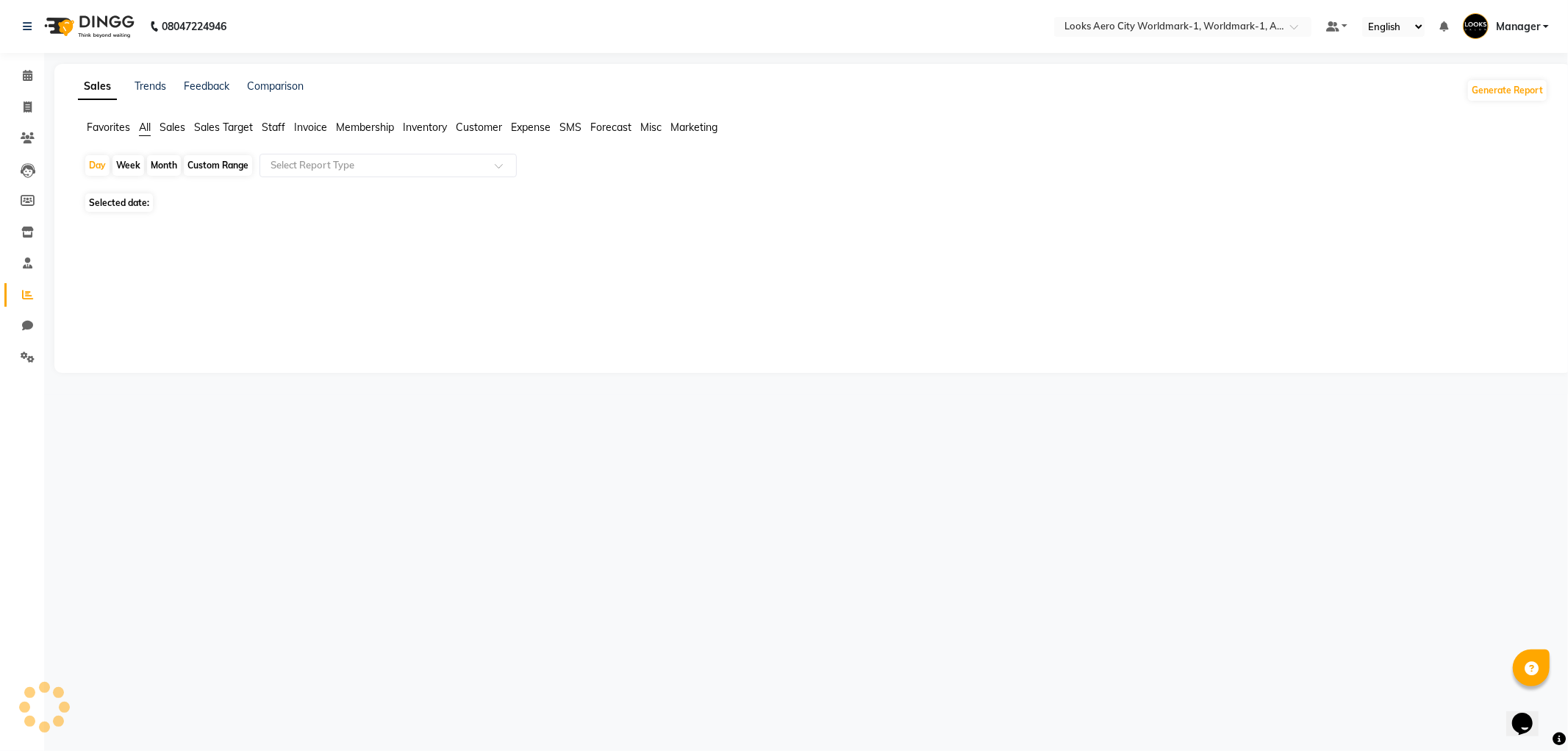
click at [280, 127] on span "Staff" at bounding box center [273, 127] width 24 height 14
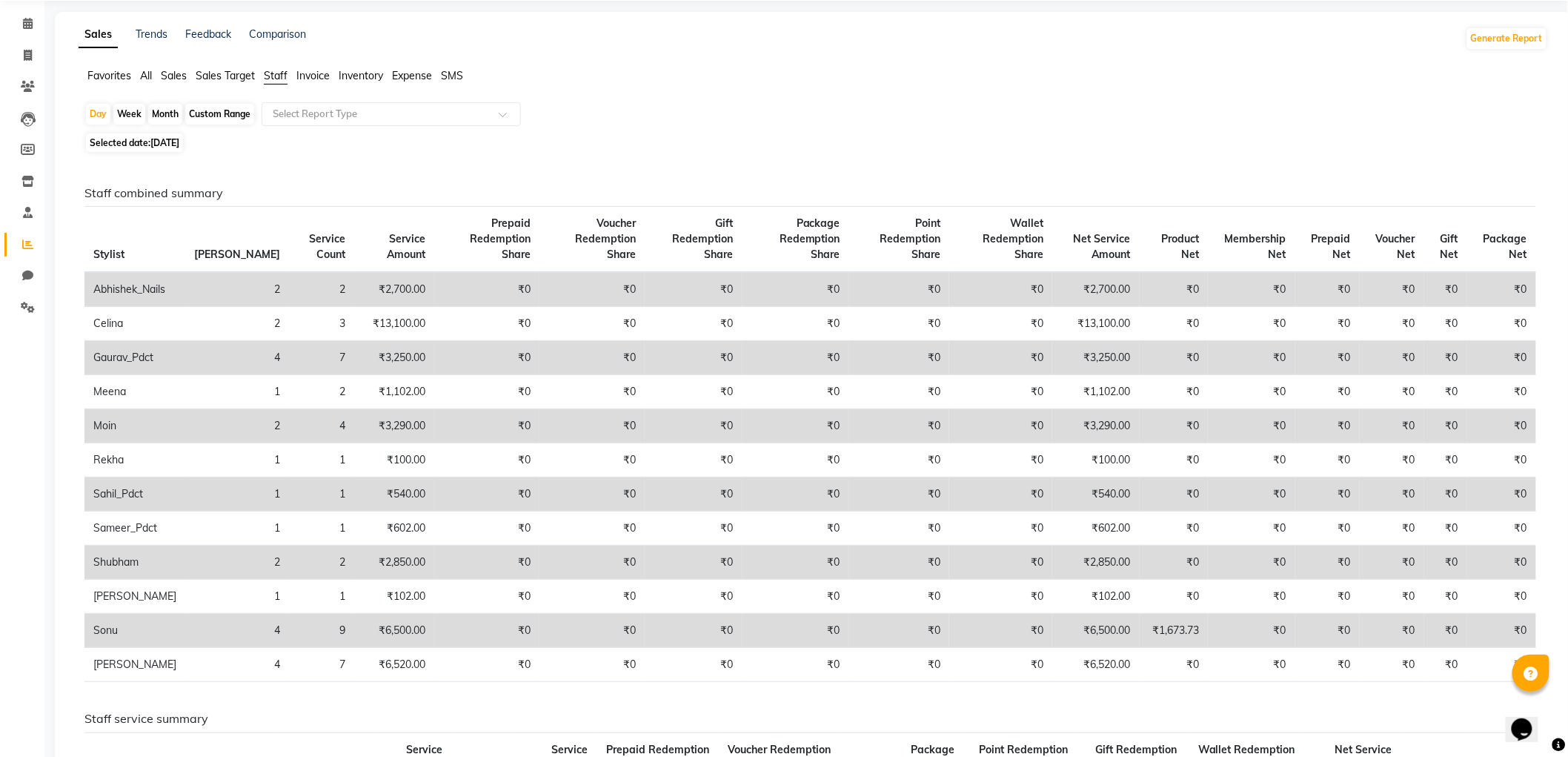
scroll to position [83, 0]
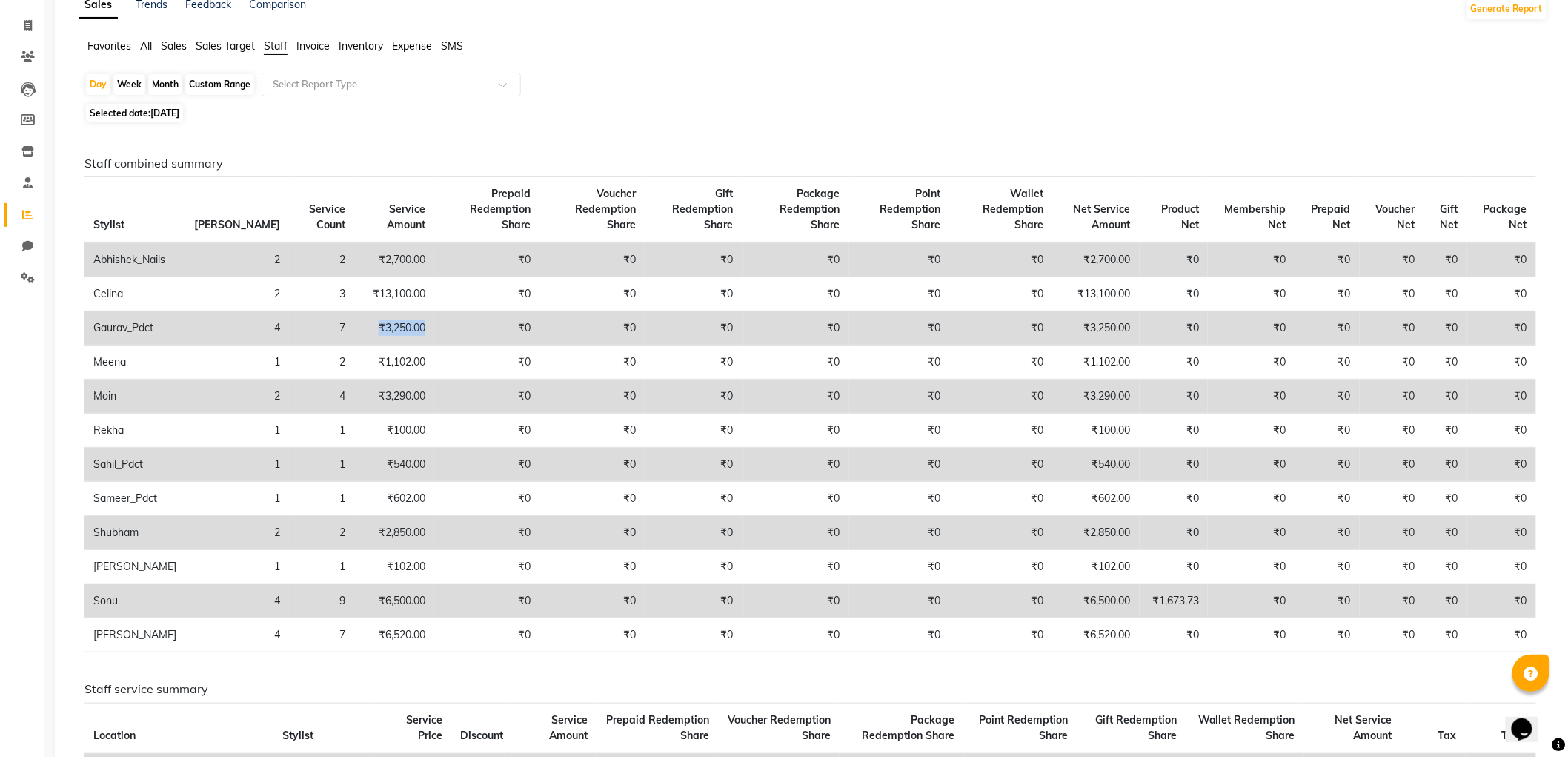
drag, startPoint x: 324, startPoint y: 321, endPoint x: 381, endPoint y: 327, distance: 57.3
click at [381, 327] on td "₹3,250.00" at bounding box center [394, 328] width 79 height 34
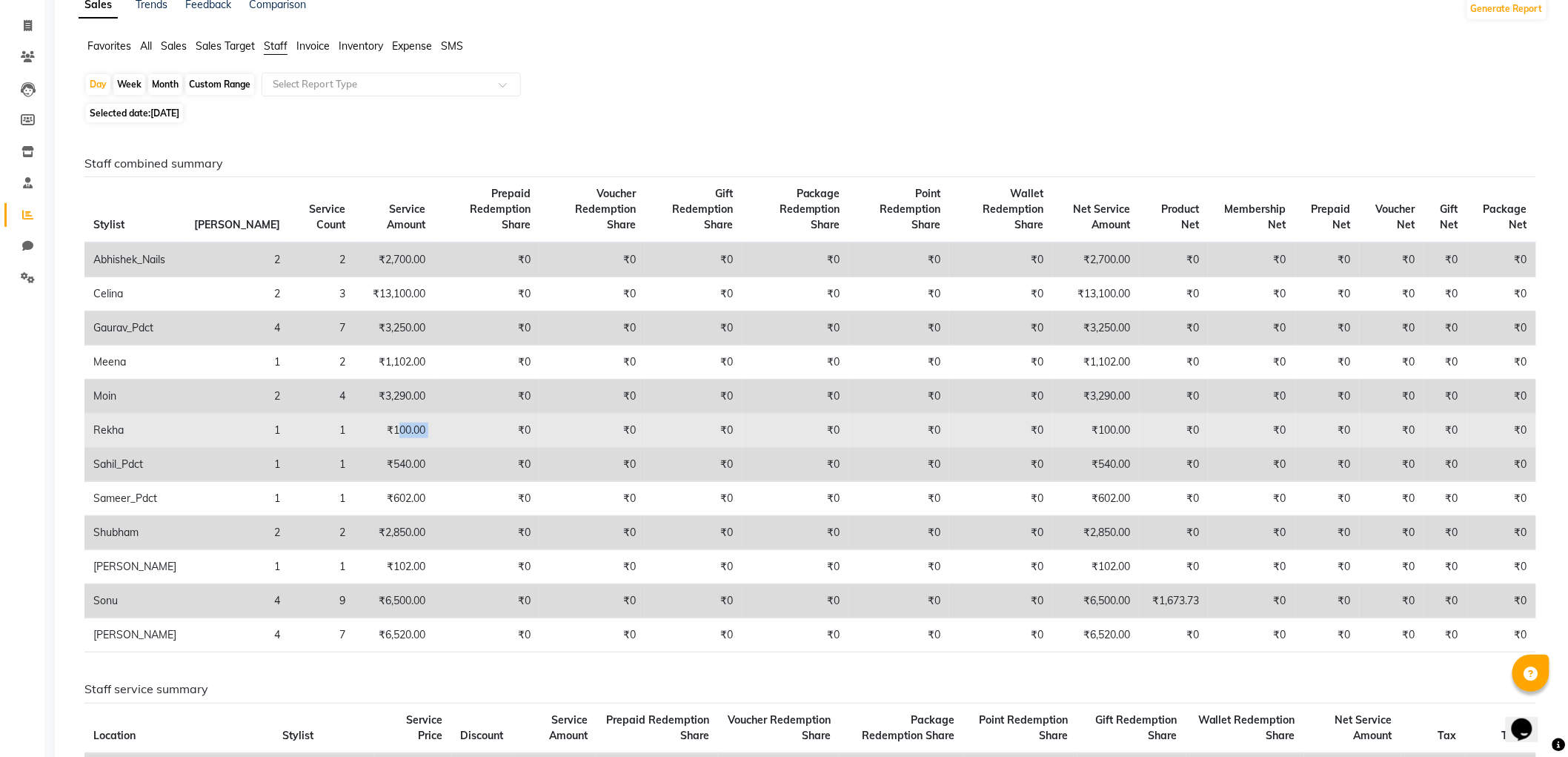
drag, startPoint x: 347, startPoint y: 433, endPoint x: 403, endPoint y: 441, distance: 56.6
click at [403, 441] on tr "Rekha 1 1 ₹100.00 ₹0 ₹0 ₹0 ₹0 ₹0 ₹0 ₹100.00 ₹0 ₹0 ₹0 ₹0 ₹0 ₹0" at bounding box center [810, 430] width 1452 height 34
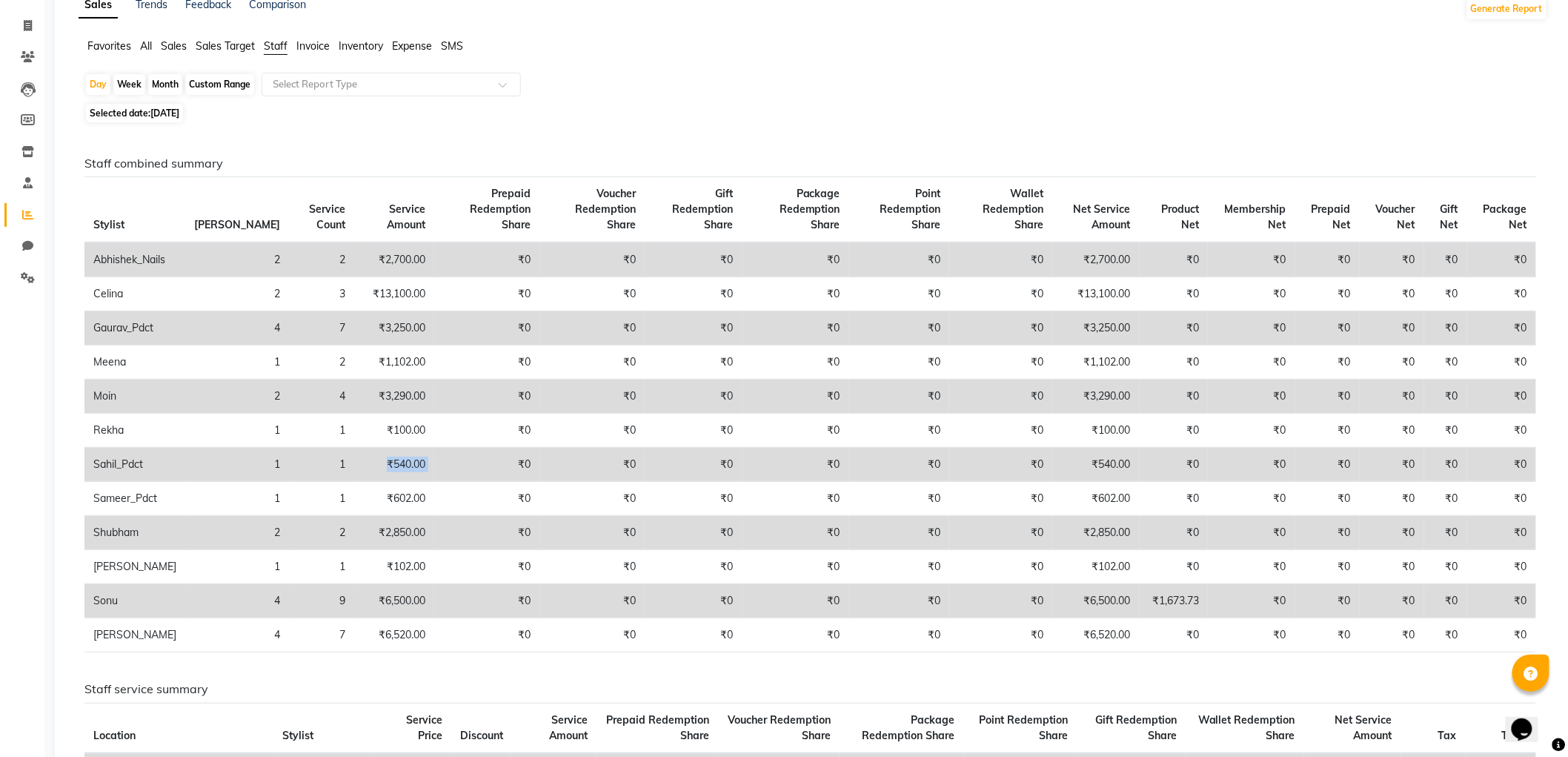
drag, startPoint x: 335, startPoint y: 467, endPoint x: 410, endPoint y: 467, distance: 75.0
click at [410, 467] on tr "Sahil_Pdct 1 1 ₹540.00 ₹0 ₹0 ₹0 ₹0 ₹0 ₹0 ₹540.00 ₹0 ₹0 ₹0 ₹0 ₹0 ₹0" at bounding box center [810, 465] width 1452 height 34
drag, startPoint x: 328, startPoint y: 534, endPoint x: 378, endPoint y: 534, distance: 50.0
click at [378, 534] on td "₹2,850.00" at bounding box center [394, 533] width 79 height 34
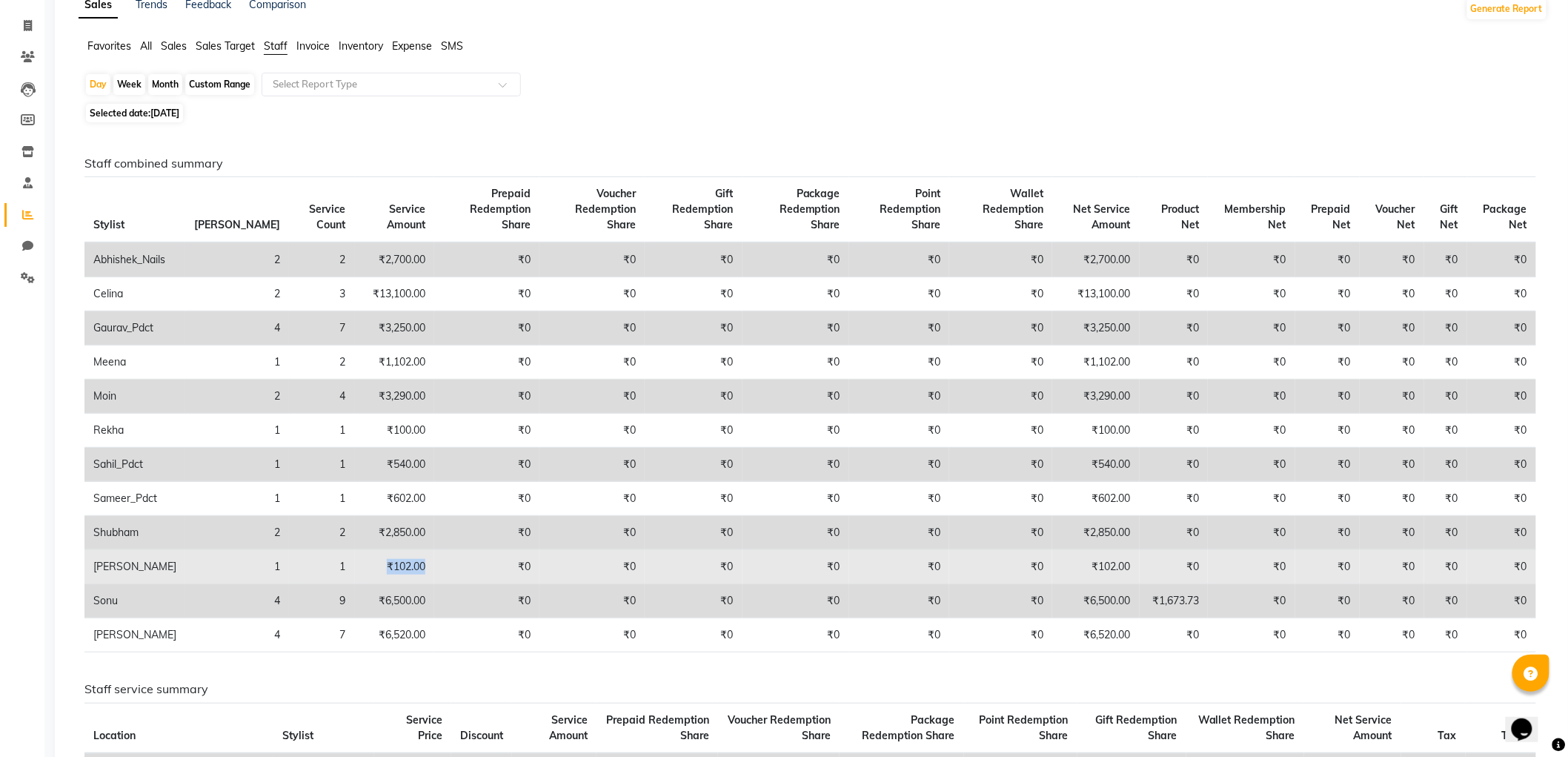
drag, startPoint x: 324, startPoint y: 567, endPoint x: 382, endPoint y: 570, distance: 58.1
click at [382, 570] on td "₹102.00" at bounding box center [394, 567] width 79 height 34
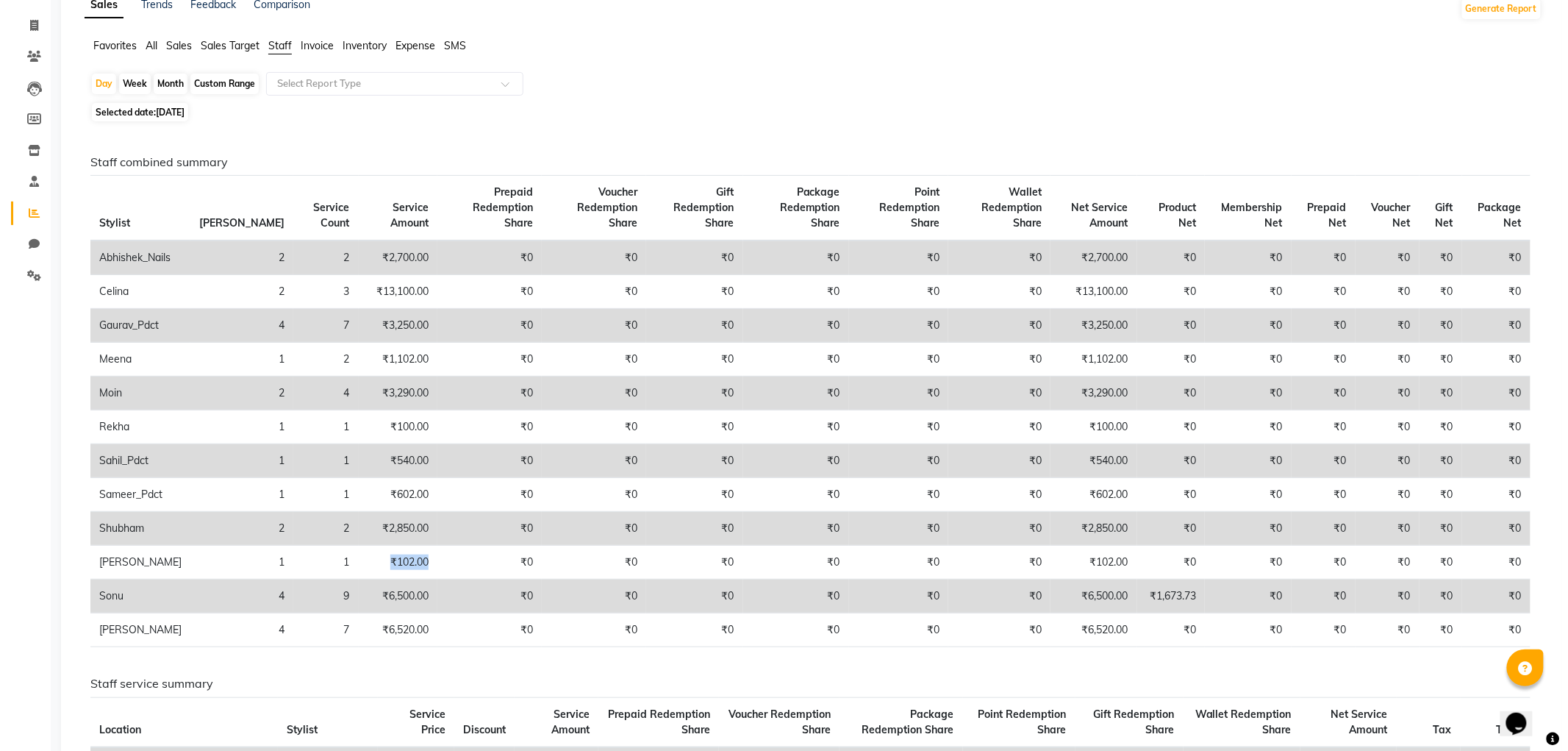
scroll to position [0, 0]
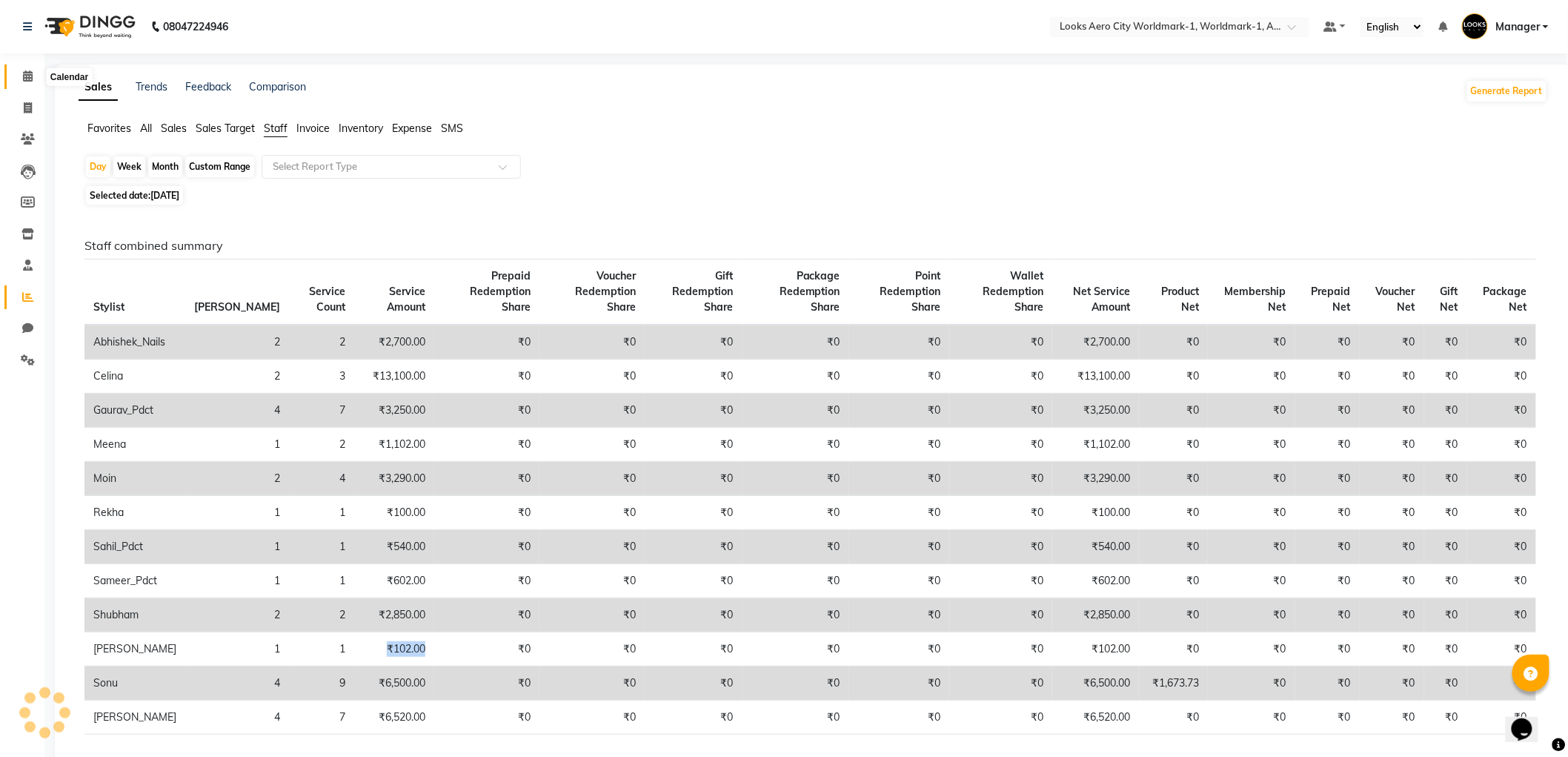
click at [35, 70] on span at bounding box center [28, 76] width 26 height 17
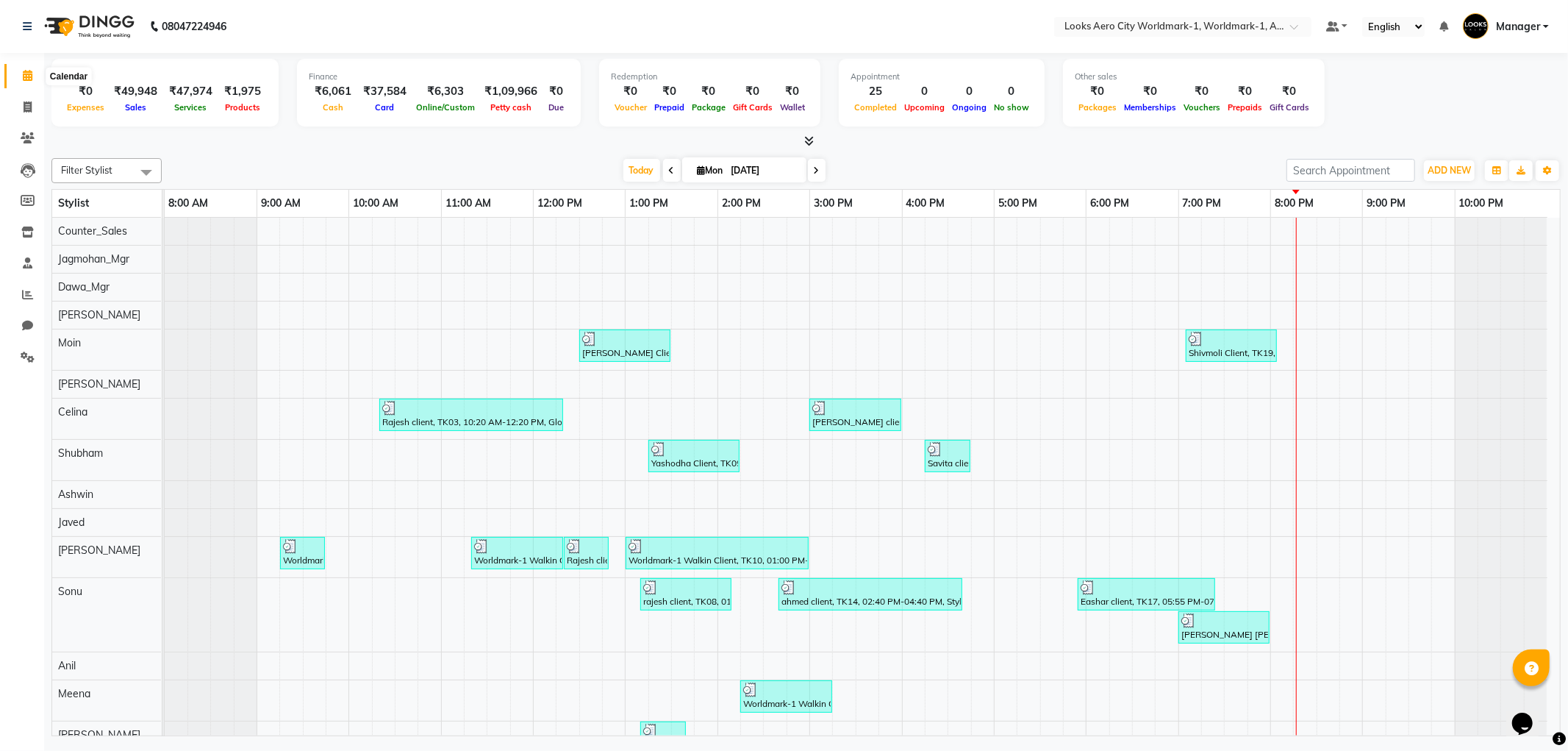
click at [26, 75] on icon at bounding box center [28, 75] width 10 height 11
click at [17, 291] on span at bounding box center [28, 295] width 25 height 17
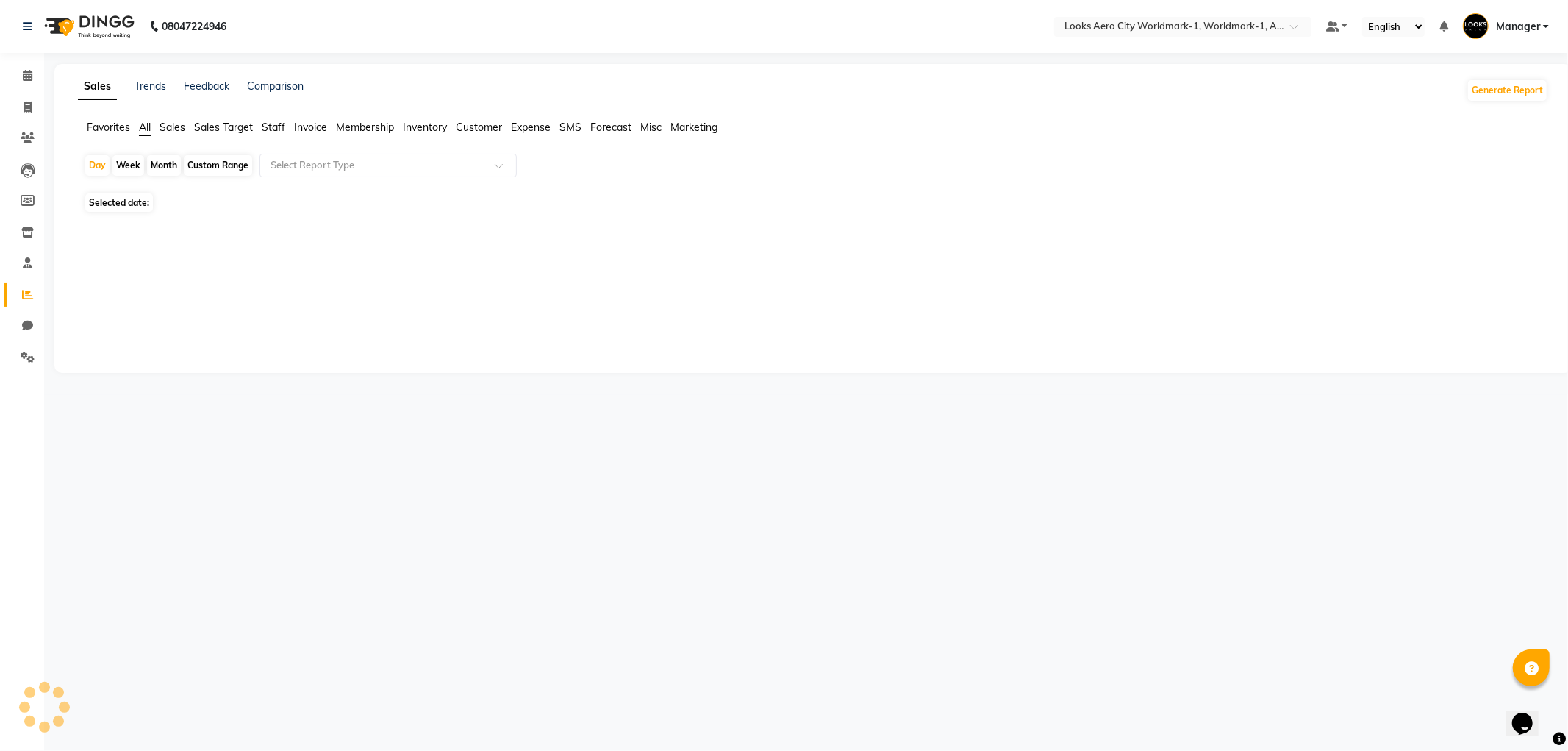
click at [263, 123] on span "Staff" at bounding box center [273, 127] width 24 height 14
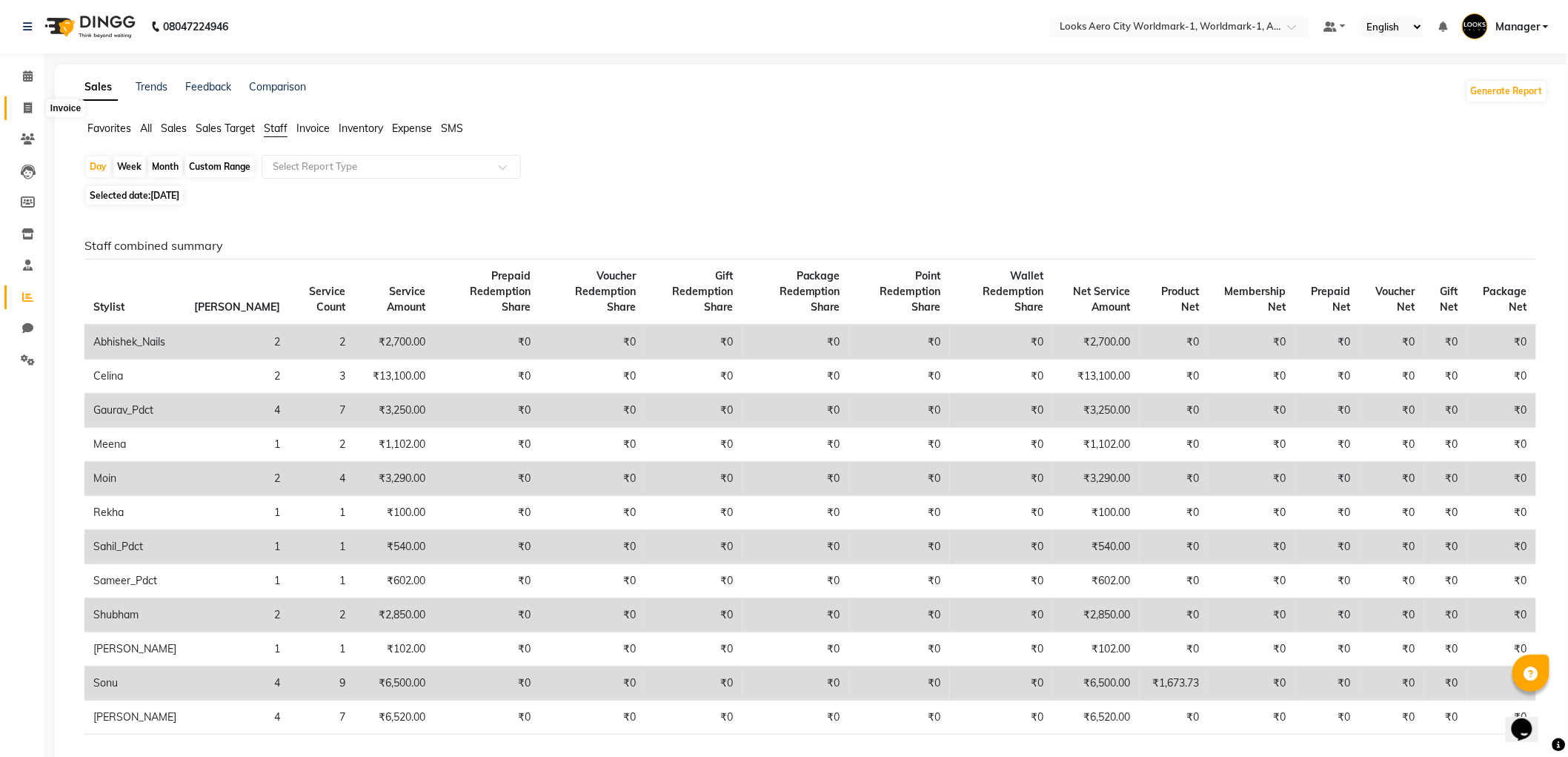
click at [19, 107] on span at bounding box center [28, 108] width 26 height 17
select select "service"
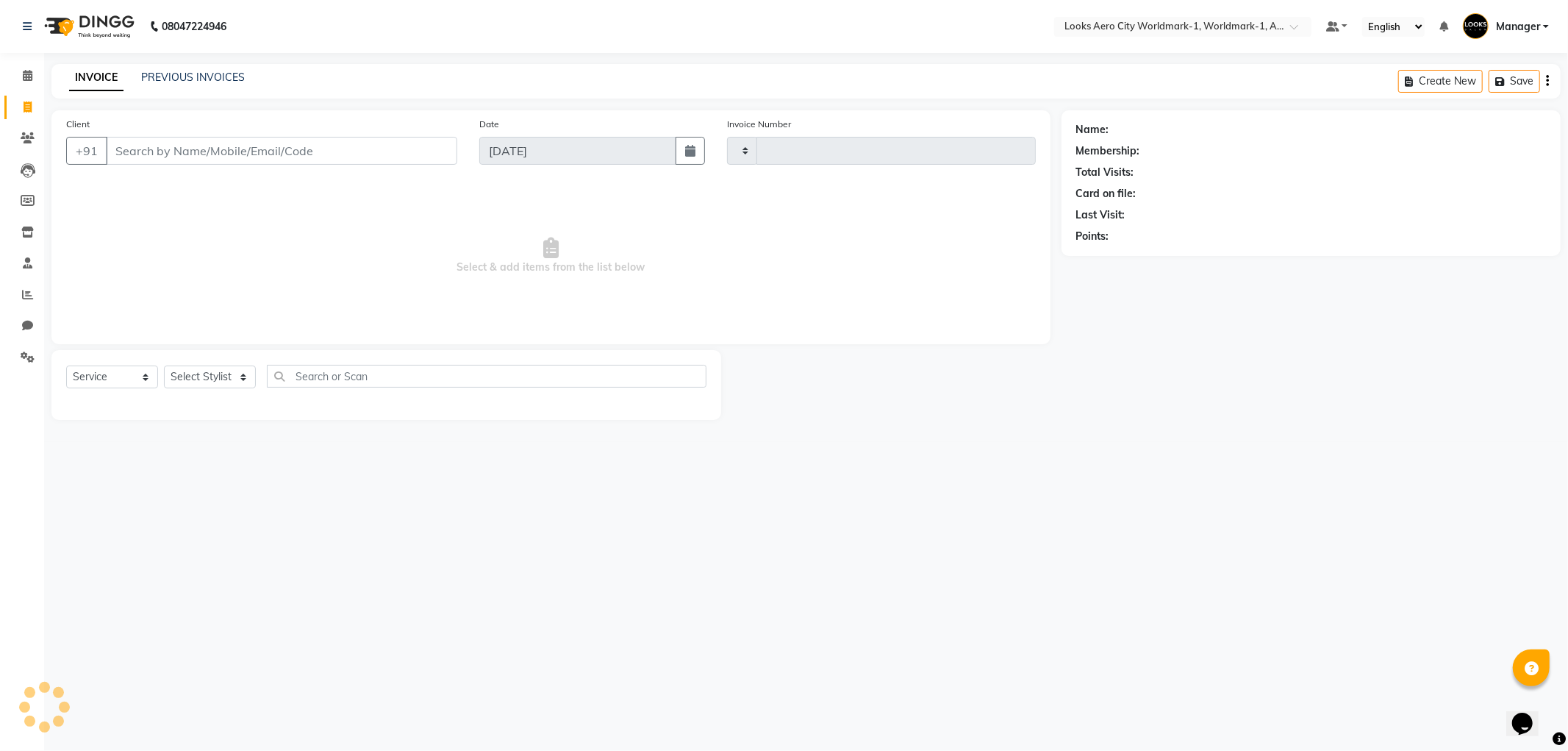
click at [206, 66] on div "INVOICE PREVIOUS INVOICES Create New Save" at bounding box center [806, 81] width 1509 height 34
click at [204, 71] on link "PREVIOUS INVOICES" at bounding box center [193, 77] width 103 height 14
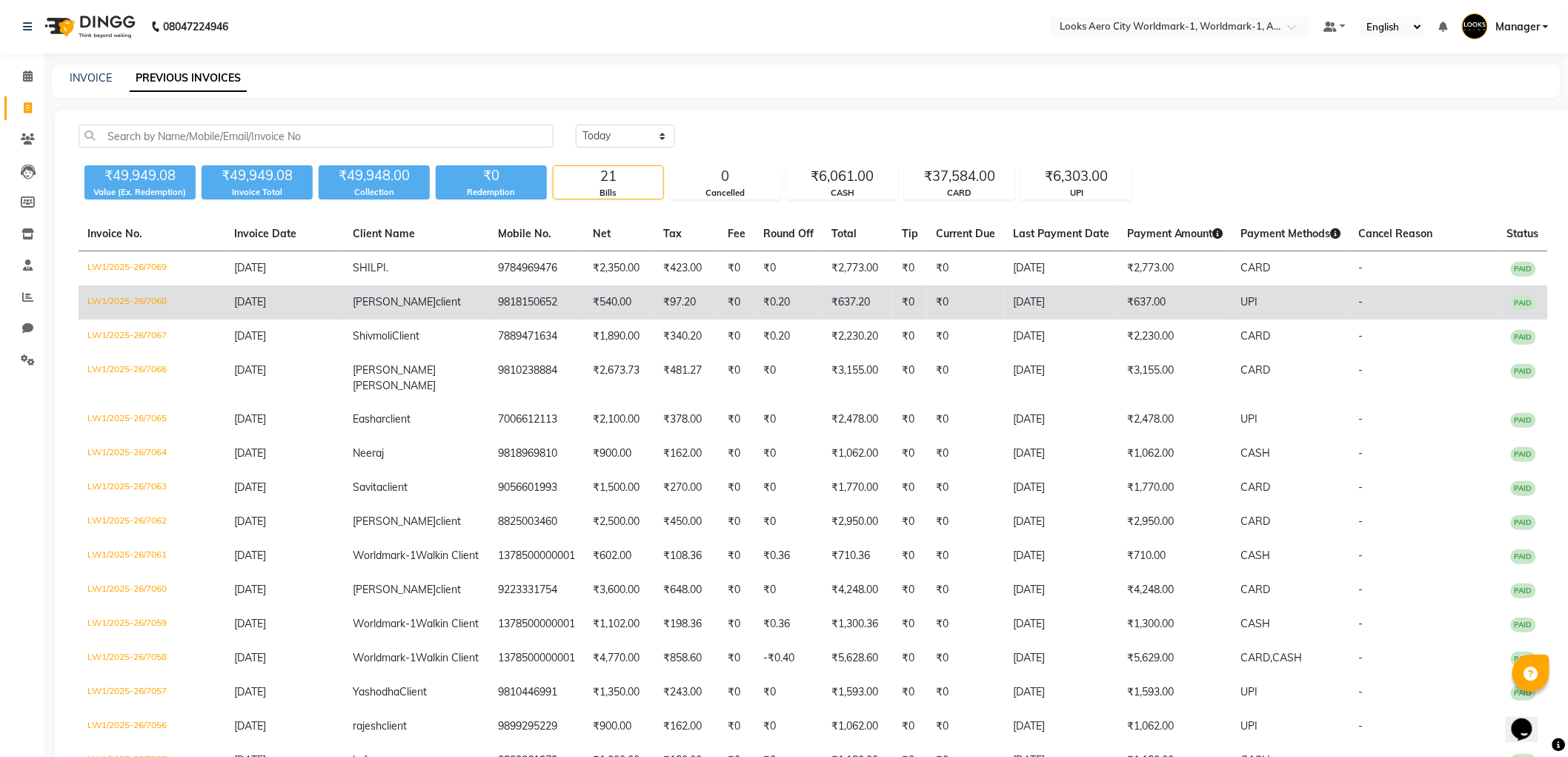
click at [141, 304] on td "LW1/2025-26/7068" at bounding box center [151, 302] width 147 height 34
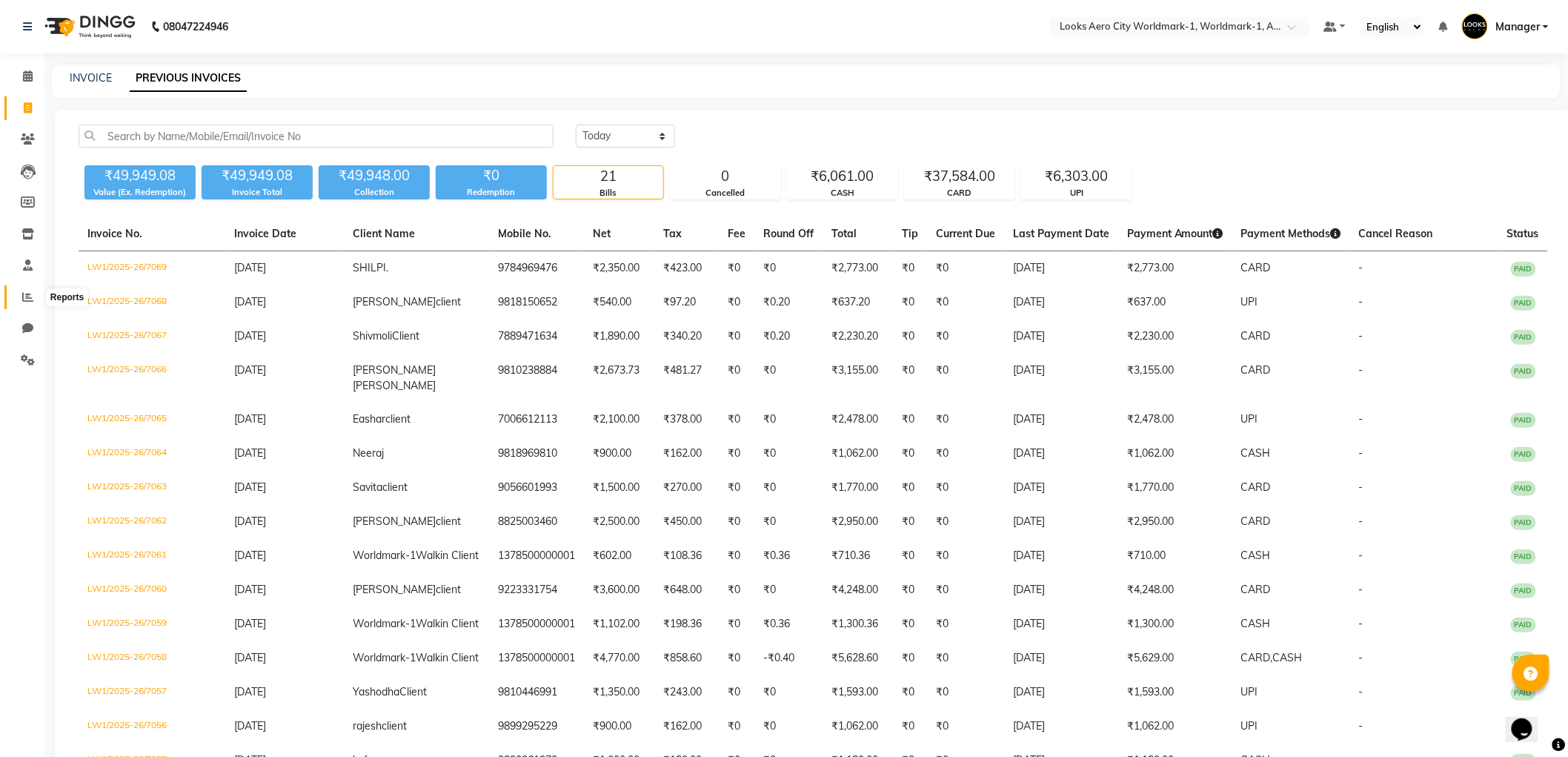
click at [30, 292] on icon at bounding box center [28, 297] width 11 height 11
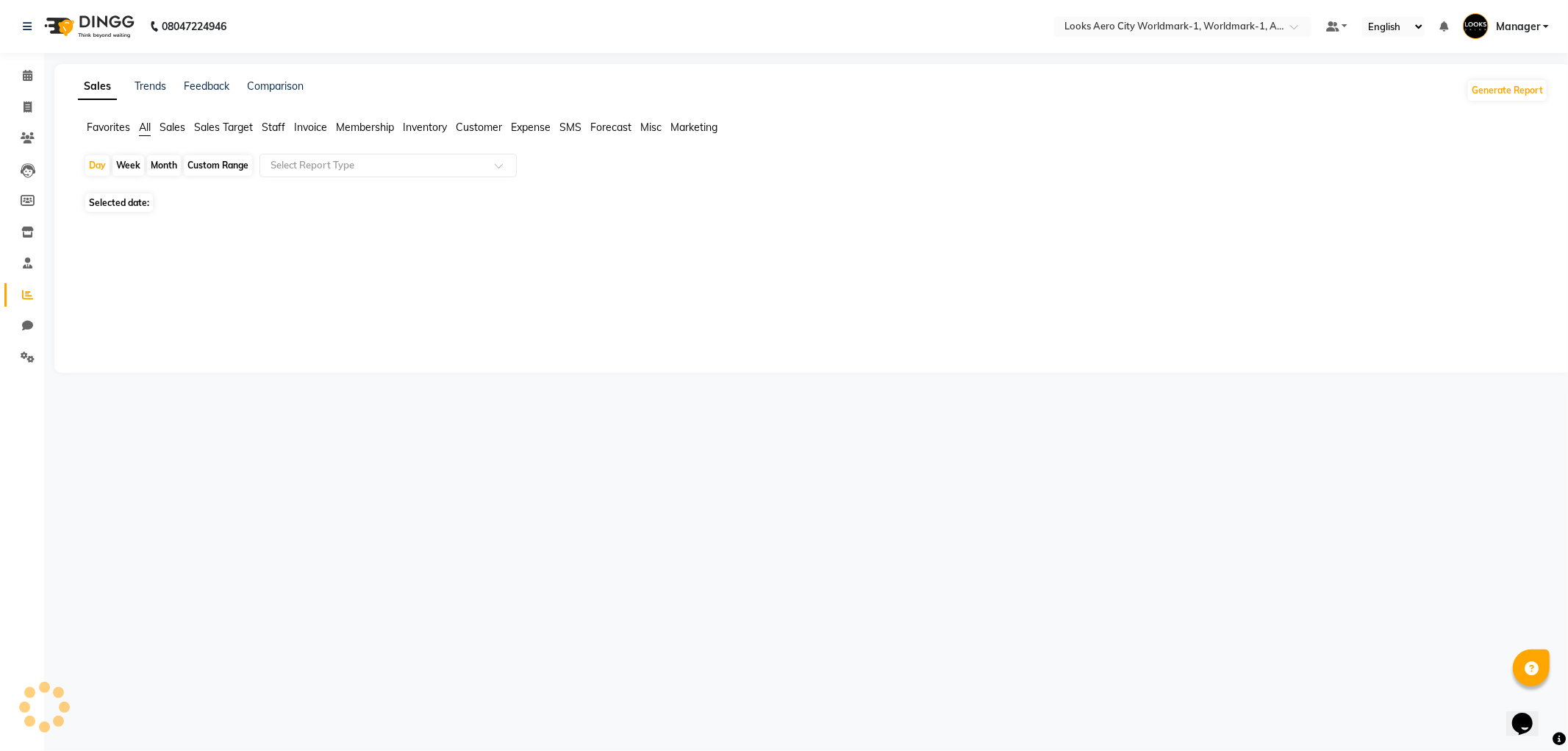
click at [268, 130] on span "Staff" at bounding box center [273, 127] width 24 height 14
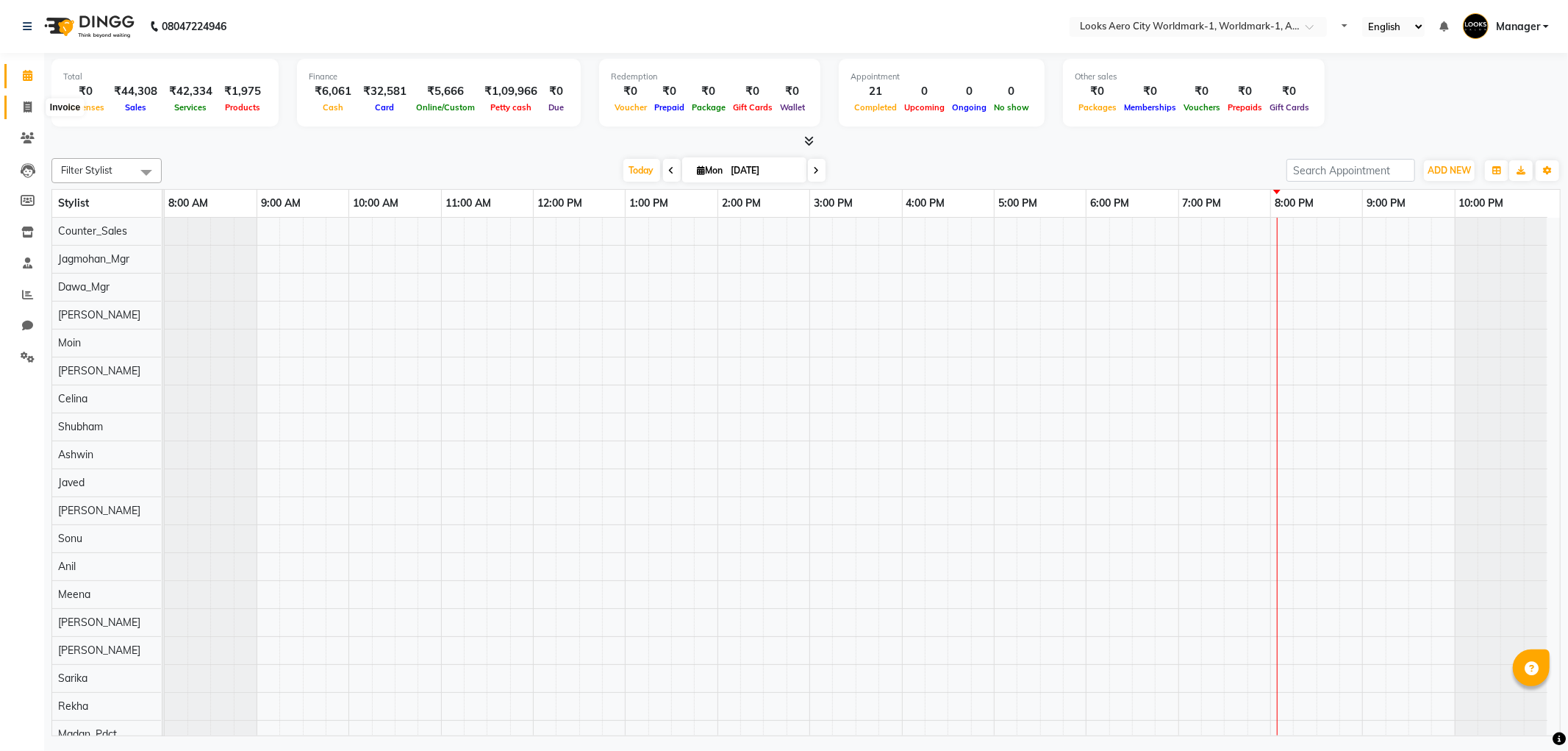
click at [26, 102] on icon at bounding box center [28, 107] width 8 height 11
select select "service"
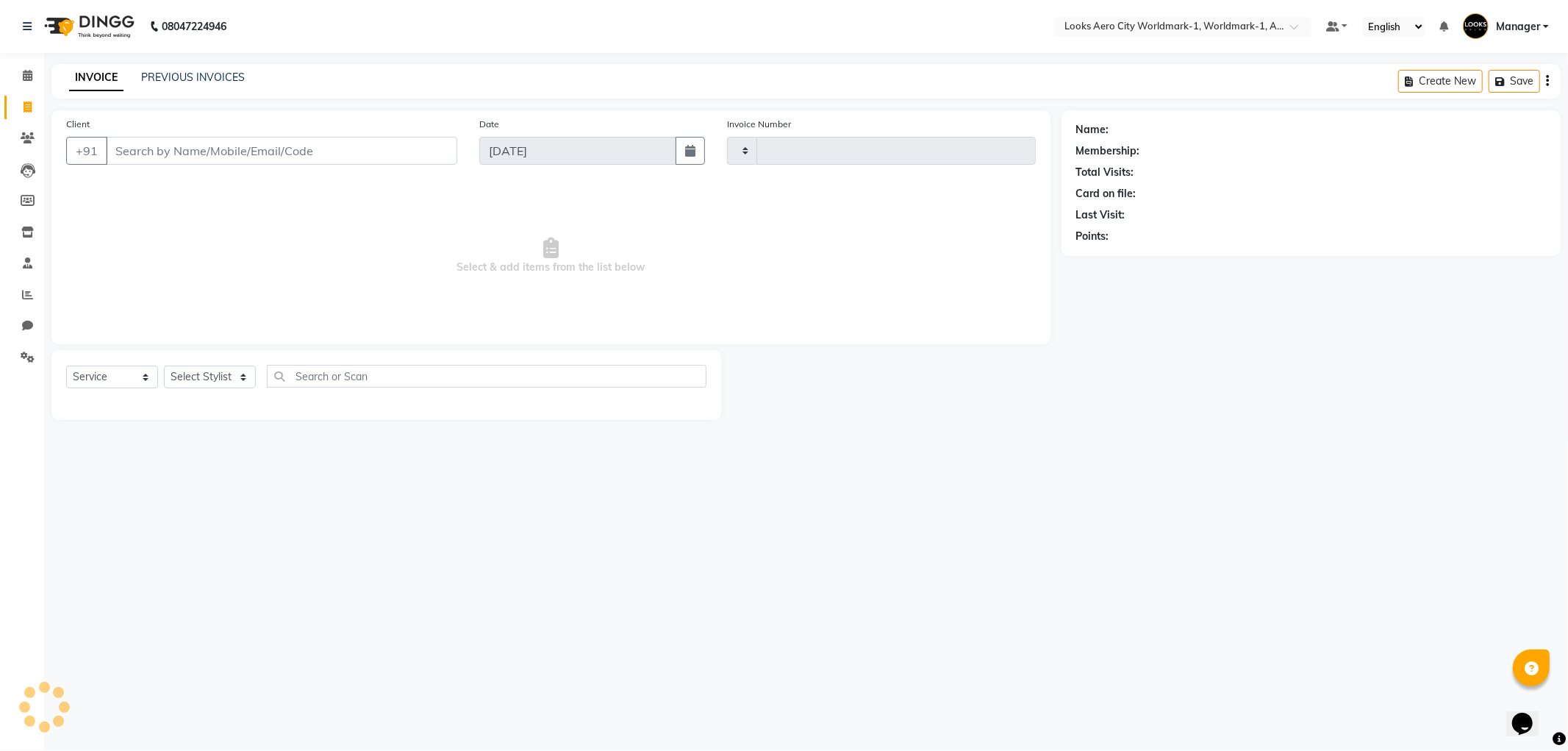
type input "9"
type input "7067"
select select "8573"
type input "9818150652"
click at [204, 384] on select "Select Stylist" at bounding box center [210, 381] width 92 height 23
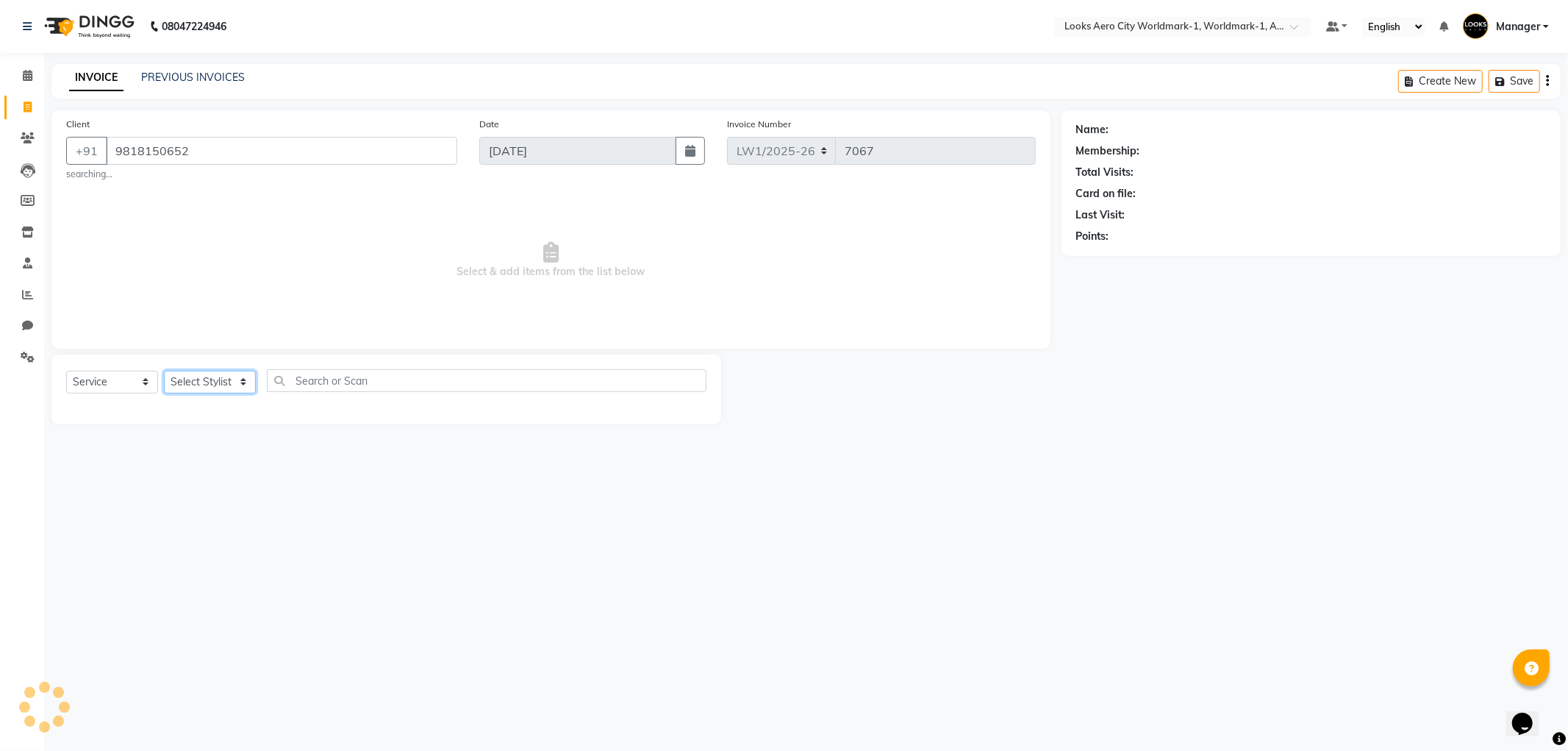
click at [204, 384] on select "Select Stylist" at bounding box center [210, 381] width 92 height 23
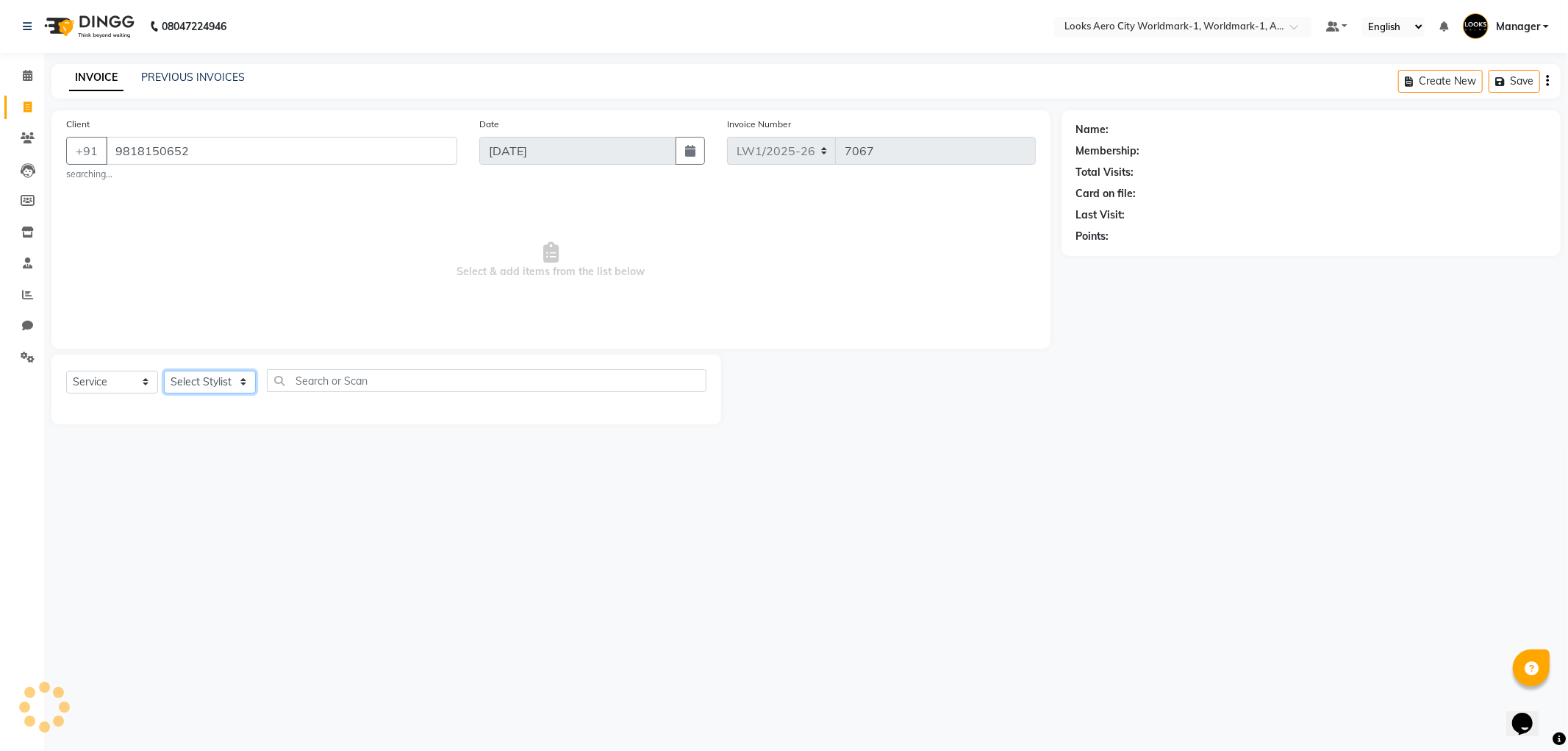
click at [204, 384] on select "Select Stylist" at bounding box center [210, 381] width 92 height 23
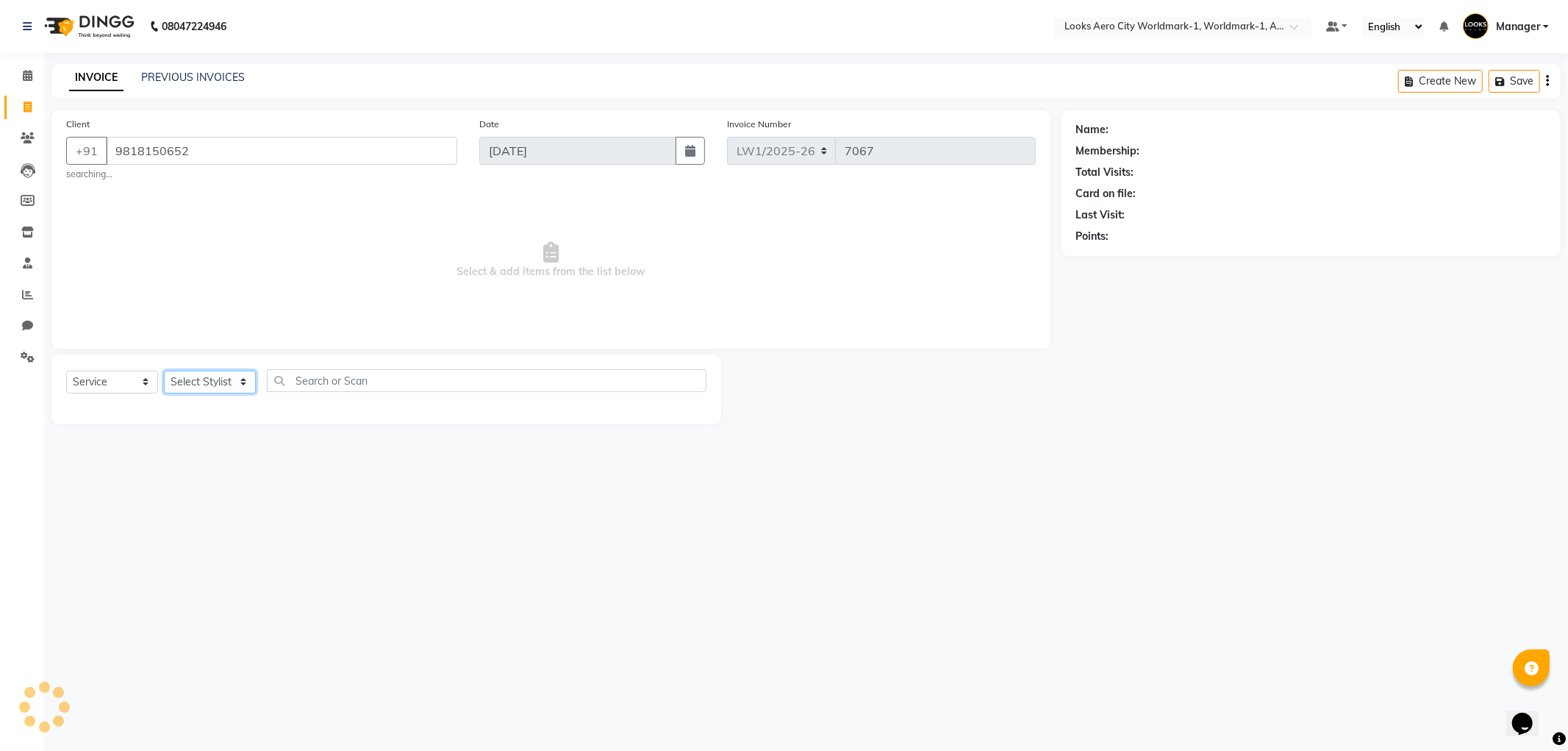
click at [204, 384] on select "Select Stylist" at bounding box center [210, 381] width 92 height 23
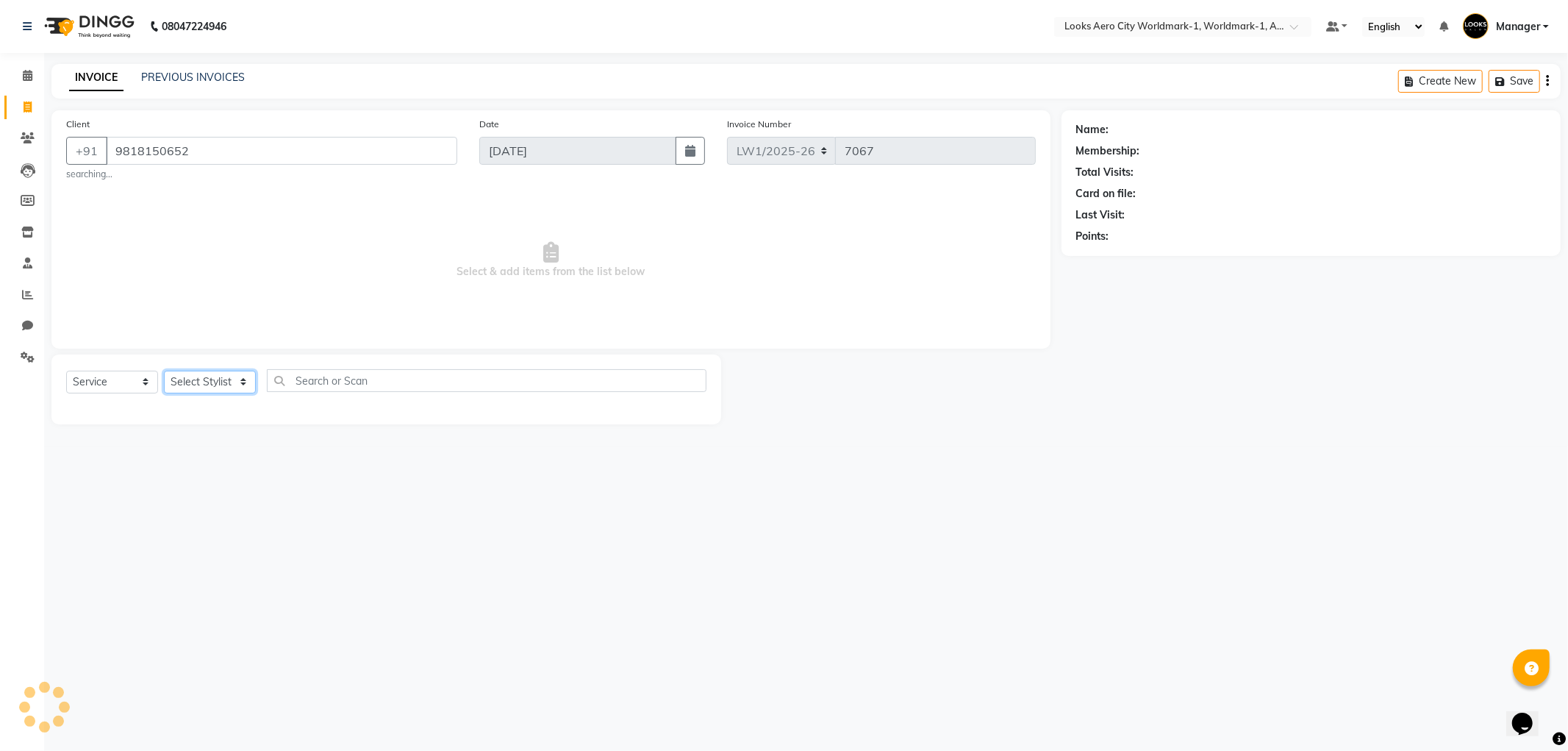
click at [204, 384] on select "Select Stylist" at bounding box center [210, 381] width 92 height 23
click at [203, 384] on select "Select Stylist" at bounding box center [210, 381] width 92 height 23
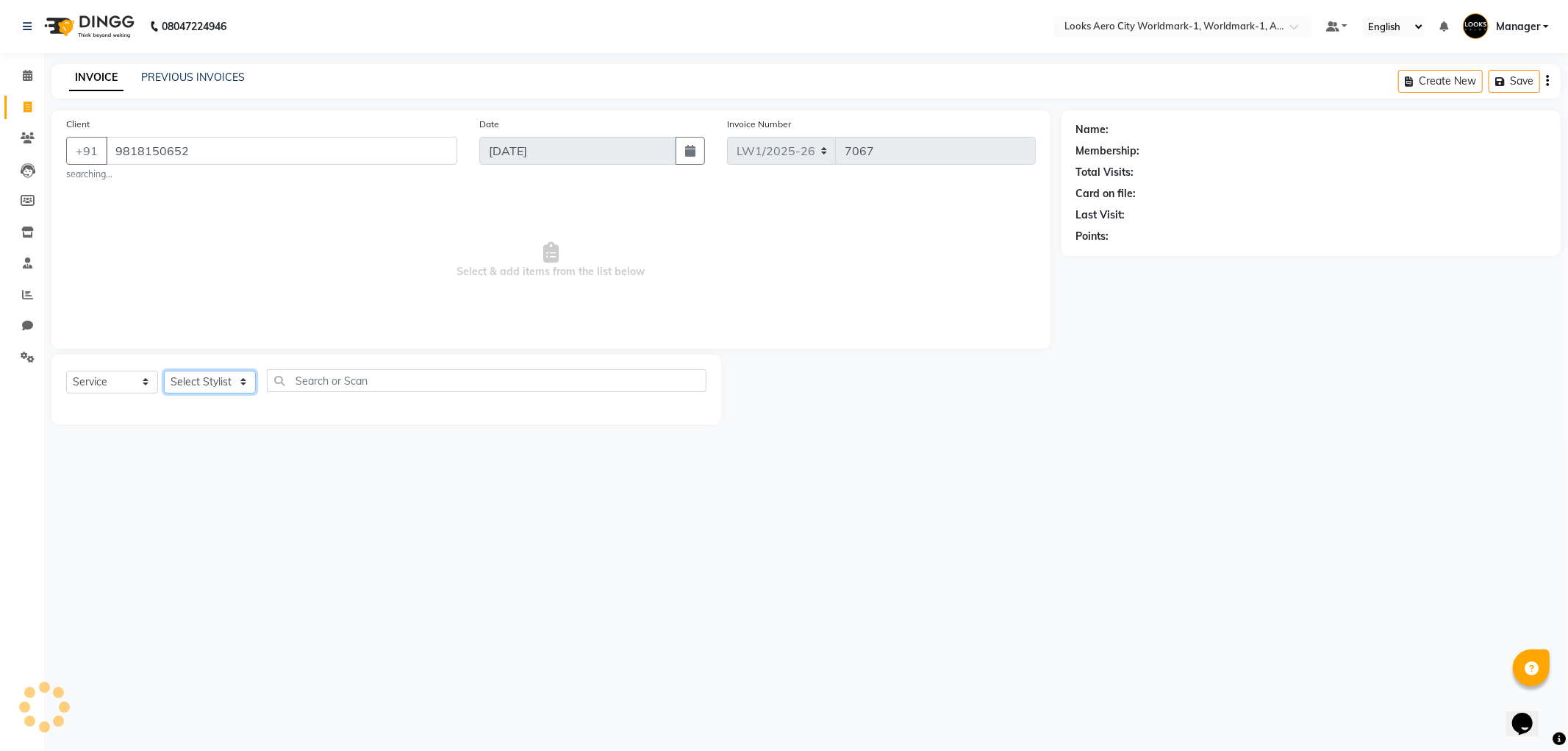
click at [203, 384] on select "Select Stylist" at bounding box center [210, 381] width 92 height 23
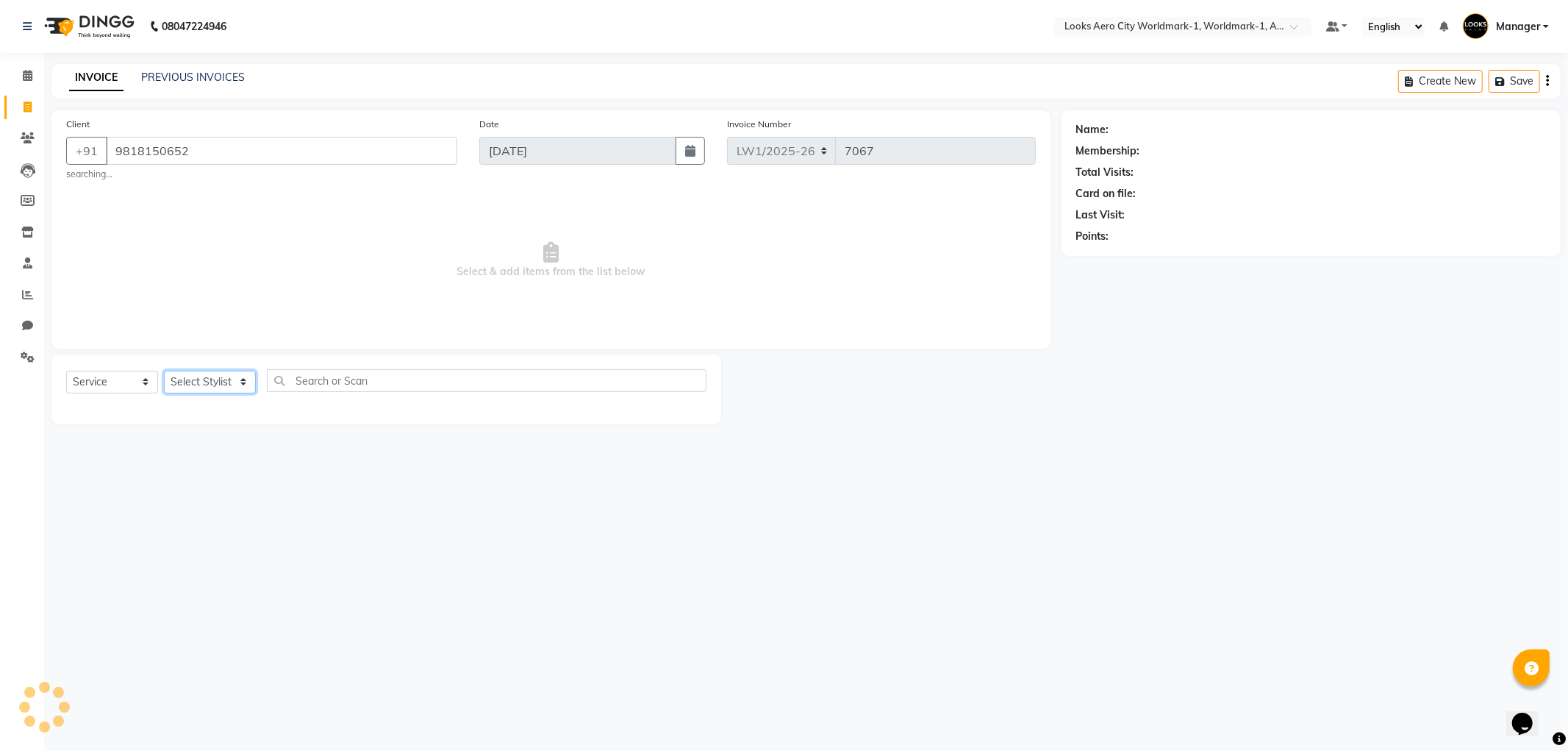
click at [203, 384] on select "Select Stylist" at bounding box center [210, 381] width 92 height 23
click at [196, 377] on select "Select Stylist" at bounding box center [210, 381] width 92 height 23
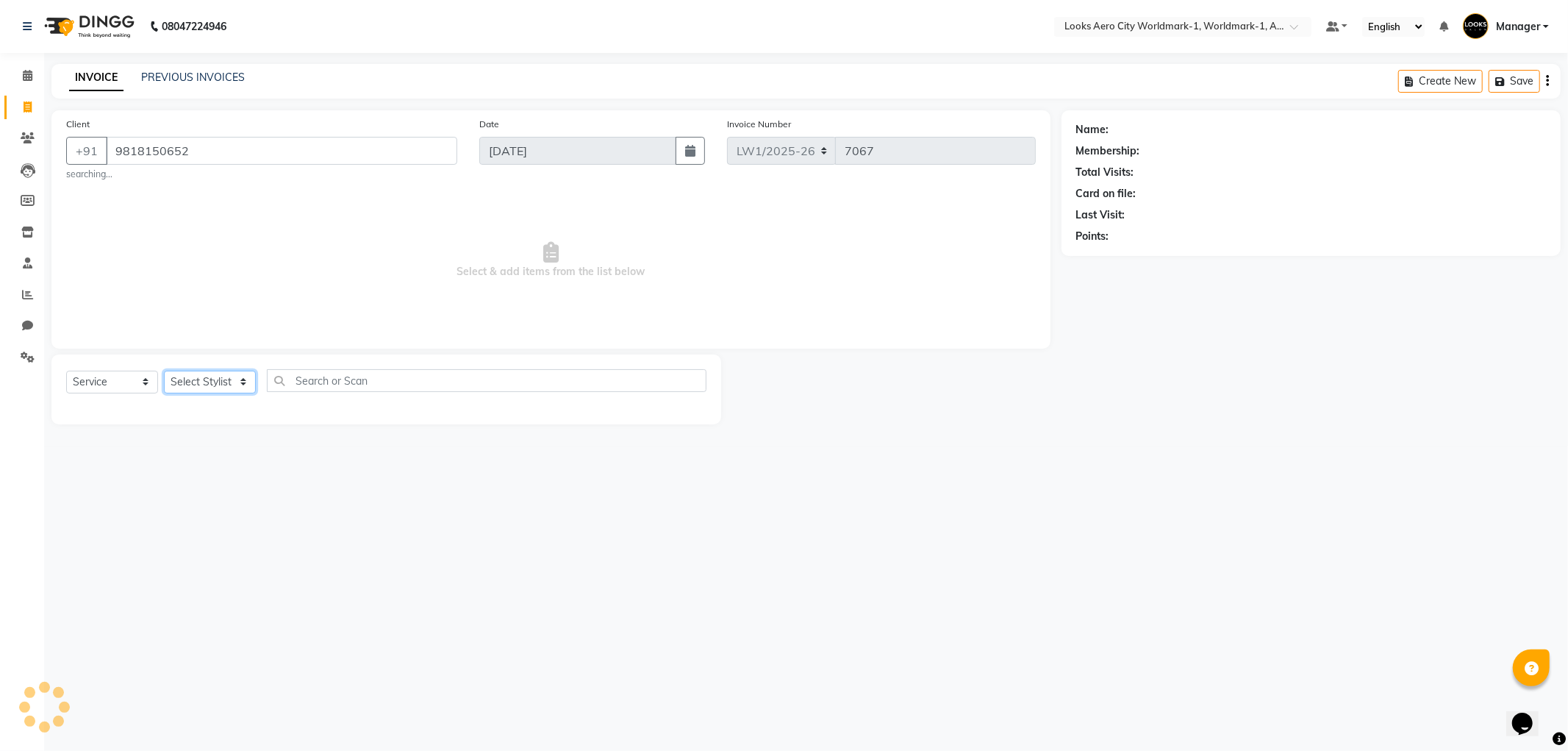
click at [196, 377] on select "Select Stylist" at bounding box center [210, 381] width 92 height 23
click at [195, 377] on select "Select Stylist" at bounding box center [210, 381] width 92 height 23
click at [216, 380] on select "Select Stylist" at bounding box center [210, 381] width 92 height 23
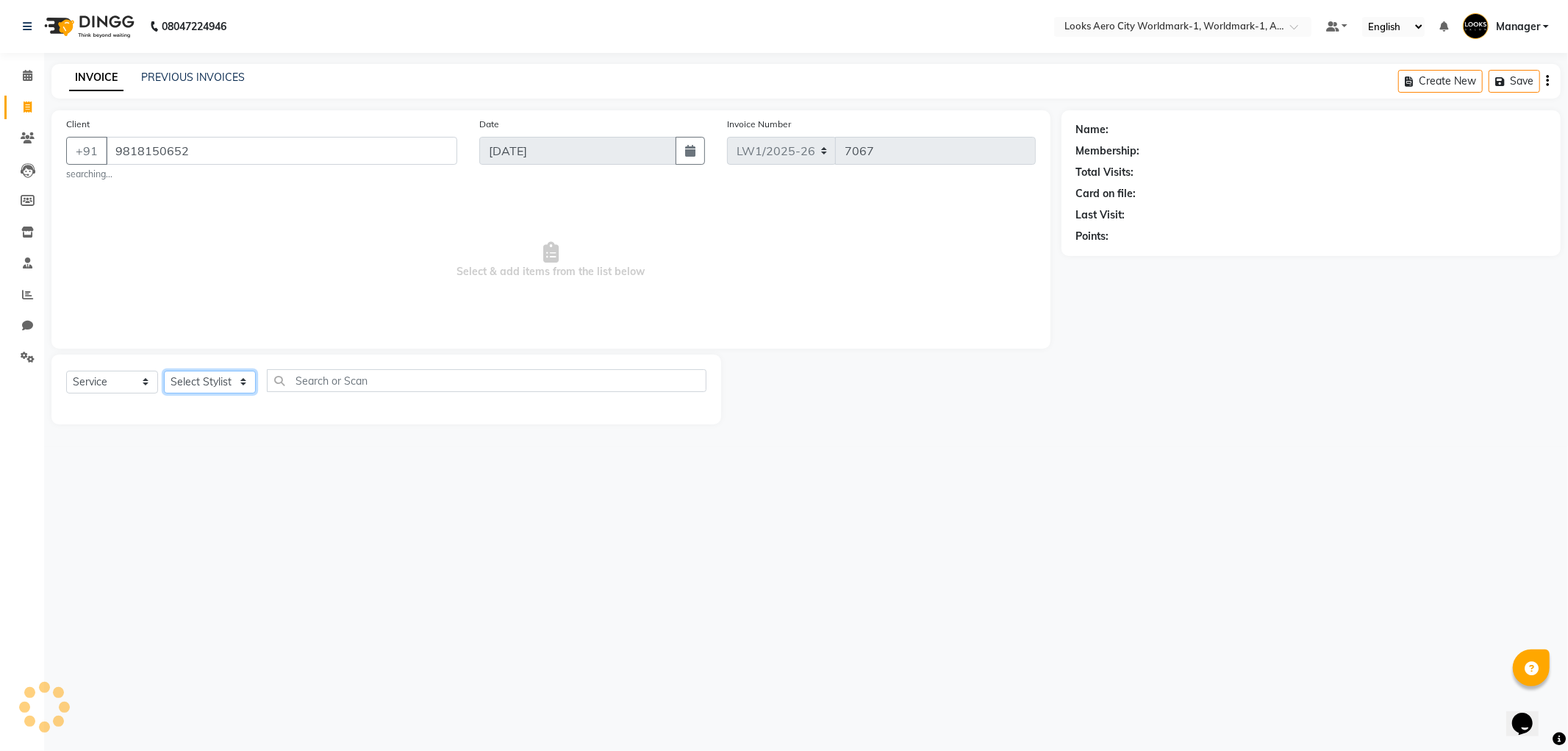
click at [216, 380] on select "Select Stylist" at bounding box center [210, 381] width 92 height 23
click at [208, 384] on select "Select Stylist [PERSON_NAME] [PERSON_NAME] [PERSON_NAME] [PERSON_NAME] Counter_…" at bounding box center [210, 381] width 92 height 23
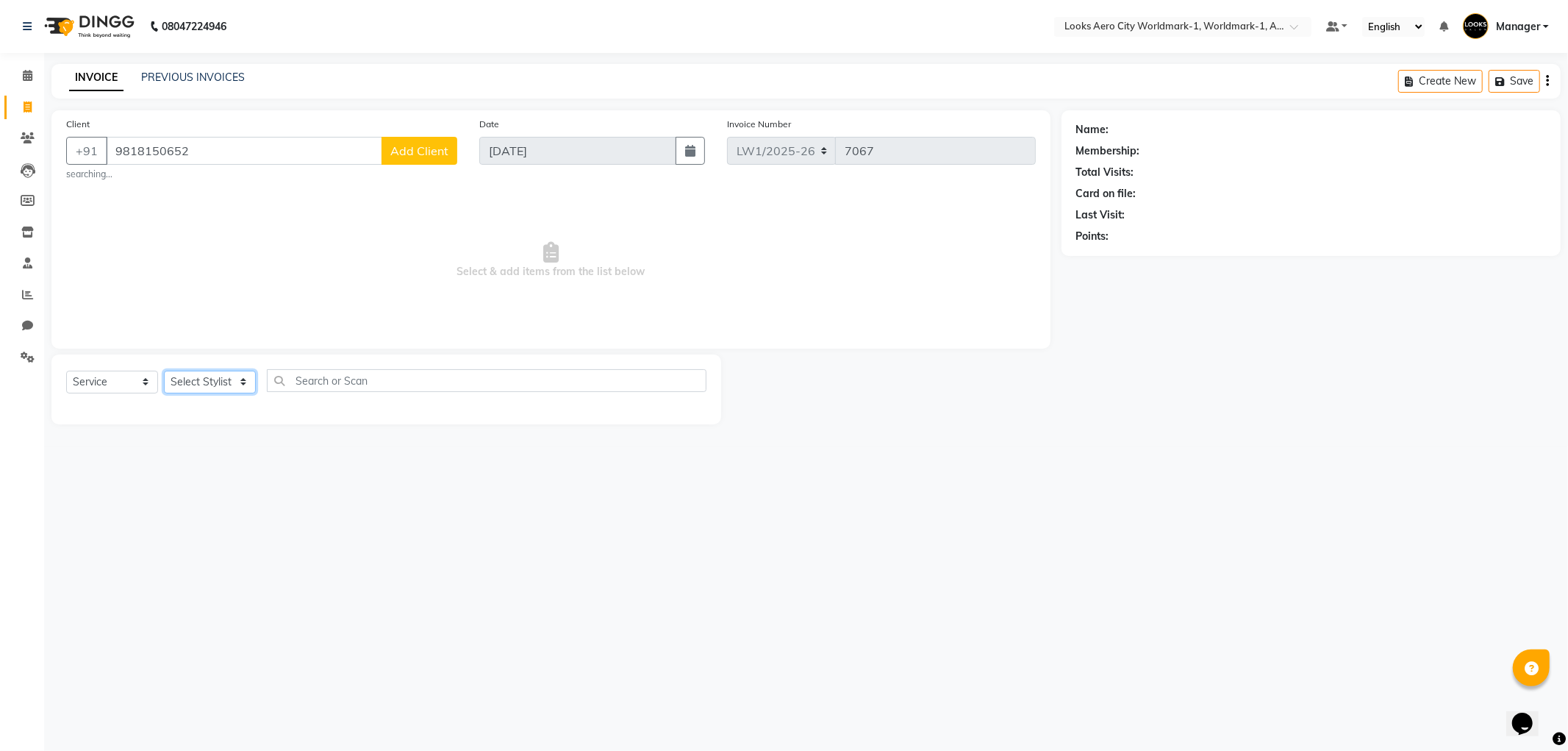
select select "84552"
click at [164, 370] on select "Select Stylist [PERSON_NAME] [PERSON_NAME] [PERSON_NAME] [PERSON_NAME] Counter_…" at bounding box center [210, 381] width 92 height 23
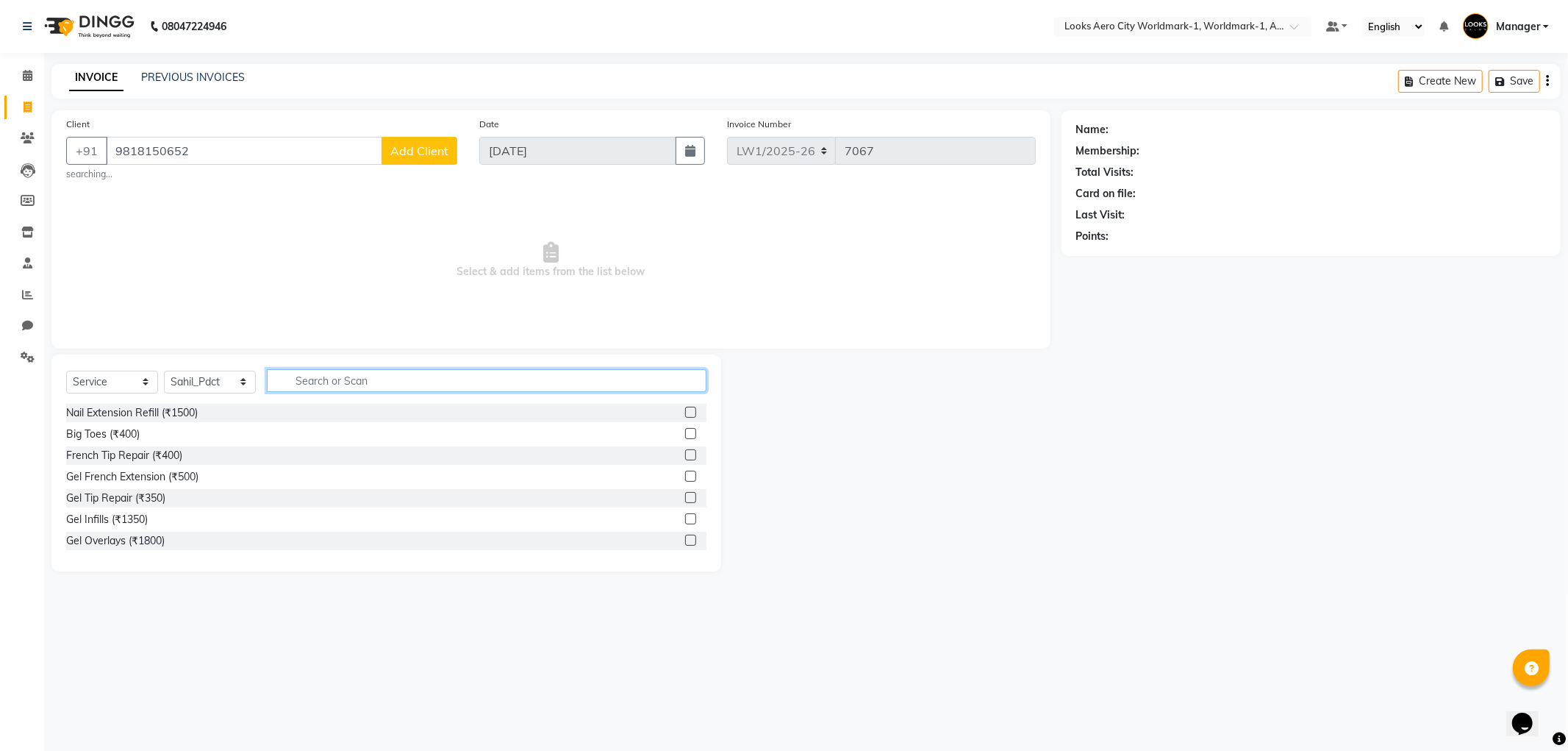
click at [307, 374] on input "text" at bounding box center [486, 381] width 439 height 23
type input "wash"
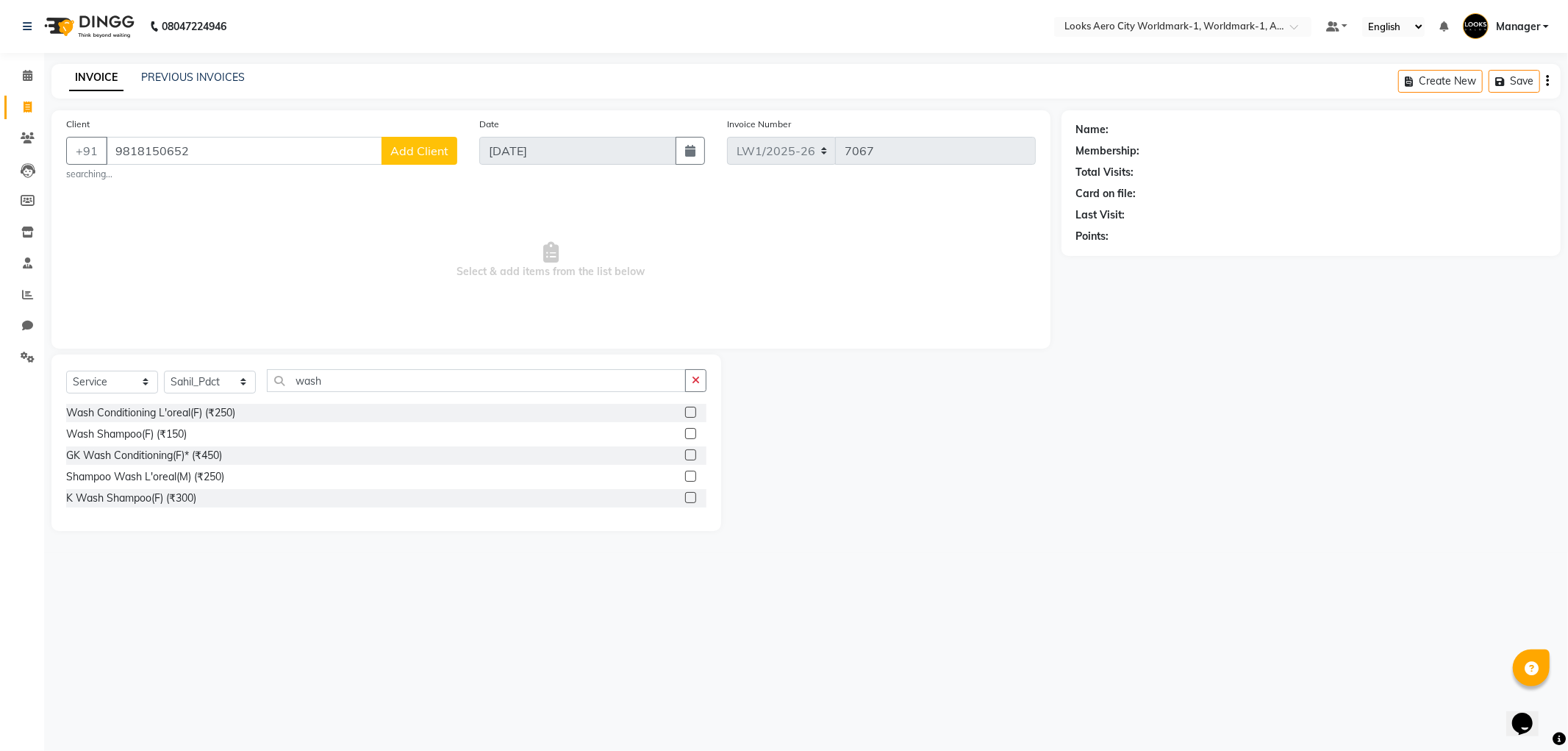
click at [689, 436] on label at bounding box center [691, 434] width 11 height 11
click at [689, 436] on input "checkbox" at bounding box center [690, 434] width 10 height 10
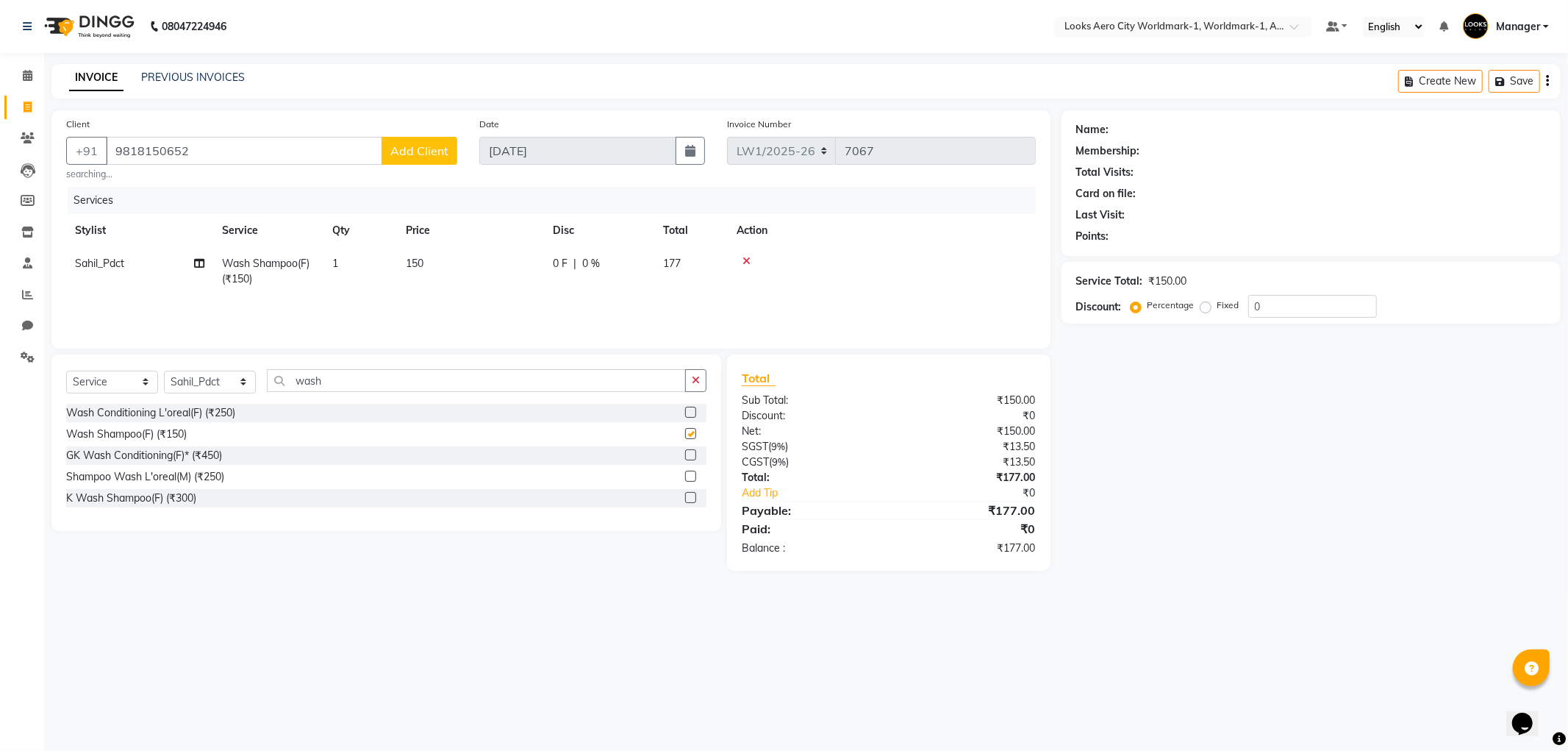
checkbox input "false"
click at [484, 266] on td "150" at bounding box center [470, 271] width 147 height 48
select select "84552"
drag, startPoint x: 517, startPoint y: 269, endPoint x: 449, endPoint y: 273, distance: 68.1
click at [449, 273] on tr "Abhishek_Nails [PERSON_NAME] [PERSON_NAME] [PERSON_NAME] [PERSON_NAME] Counter_…" at bounding box center [550, 278] width 970 height 63
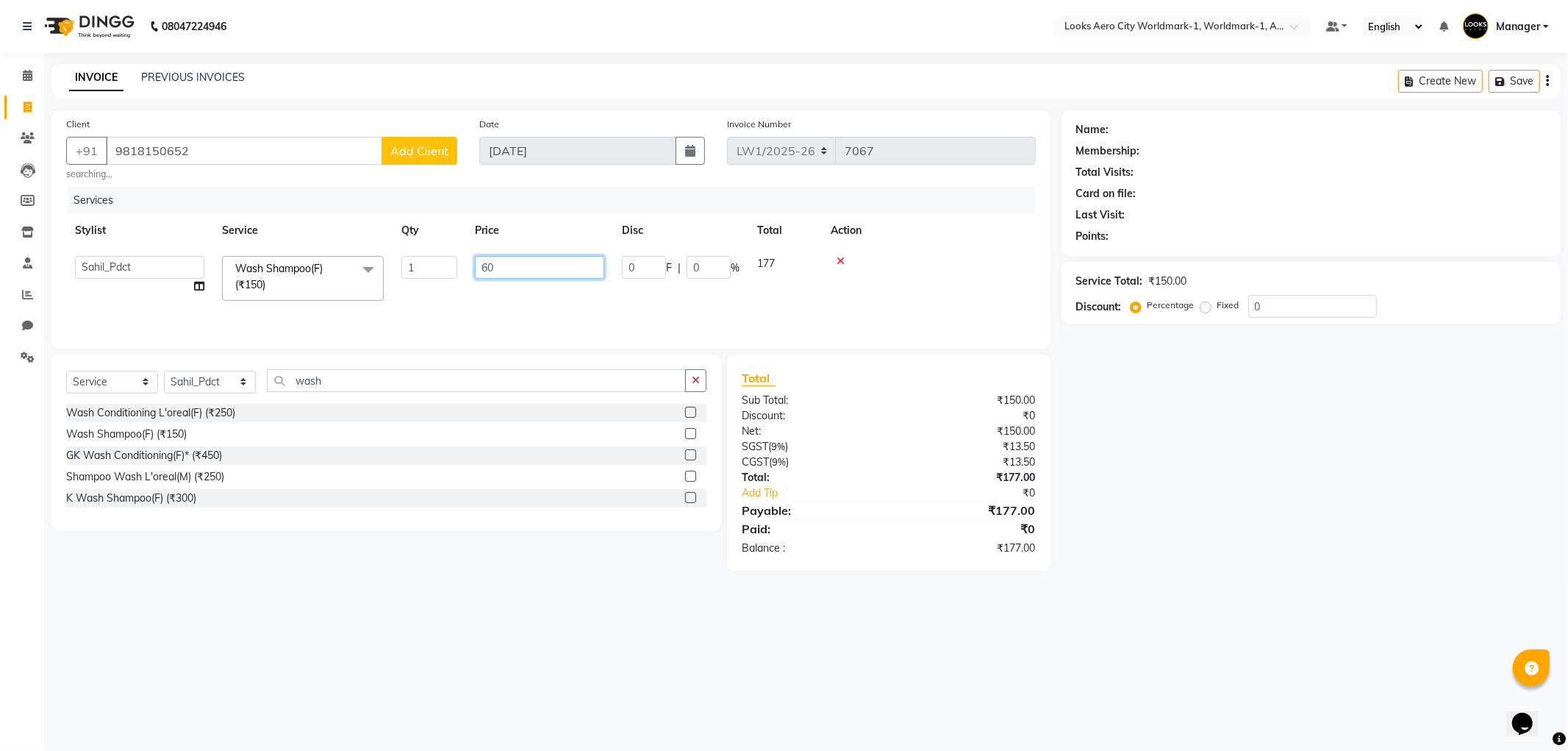
type input "600"
click at [581, 590] on main "INVOICE PREVIOUS INVOICES Create New Save Client [PHONE_NUMBER] Add Client sear…" at bounding box center [806, 328] width 1524 height 528
click at [592, 270] on span "0 %" at bounding box center [591, 263] width 17 height 15
select select "84552"
drag, startPoint x: 703, startPoint y: 267, endPoint x: 676, endPoint y: 267, distance: 27.0
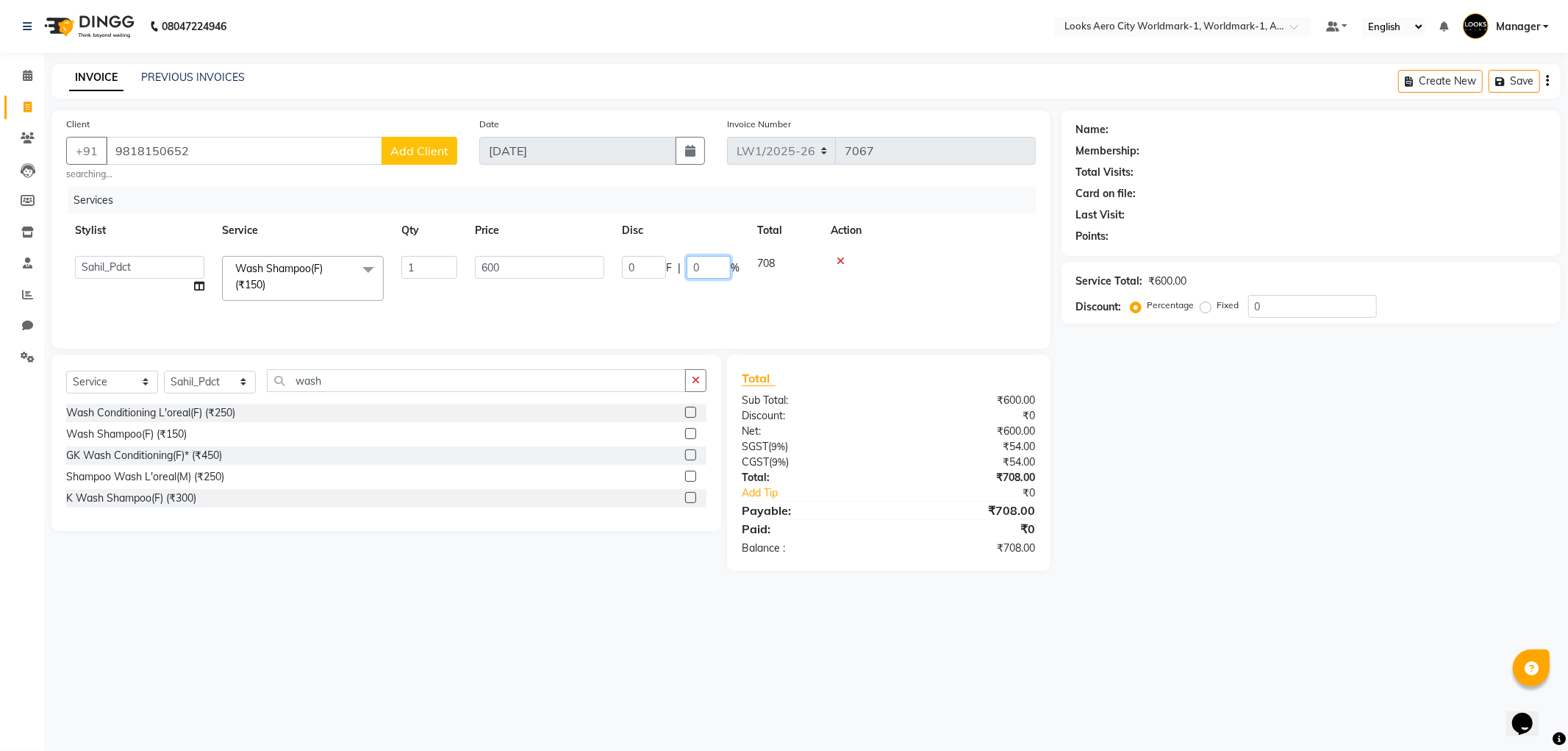
click at [676, 267] on div "0 F | 0 %" at bounding box center [681, 267] width 118 height 23
type input "10"
click at [715, 614] on div "08047224946 Select Location × Looks Aero City Worldmark-1, Worldmark-1, Aerocit…" at bounding box center [784, 375] width 1568 height 751
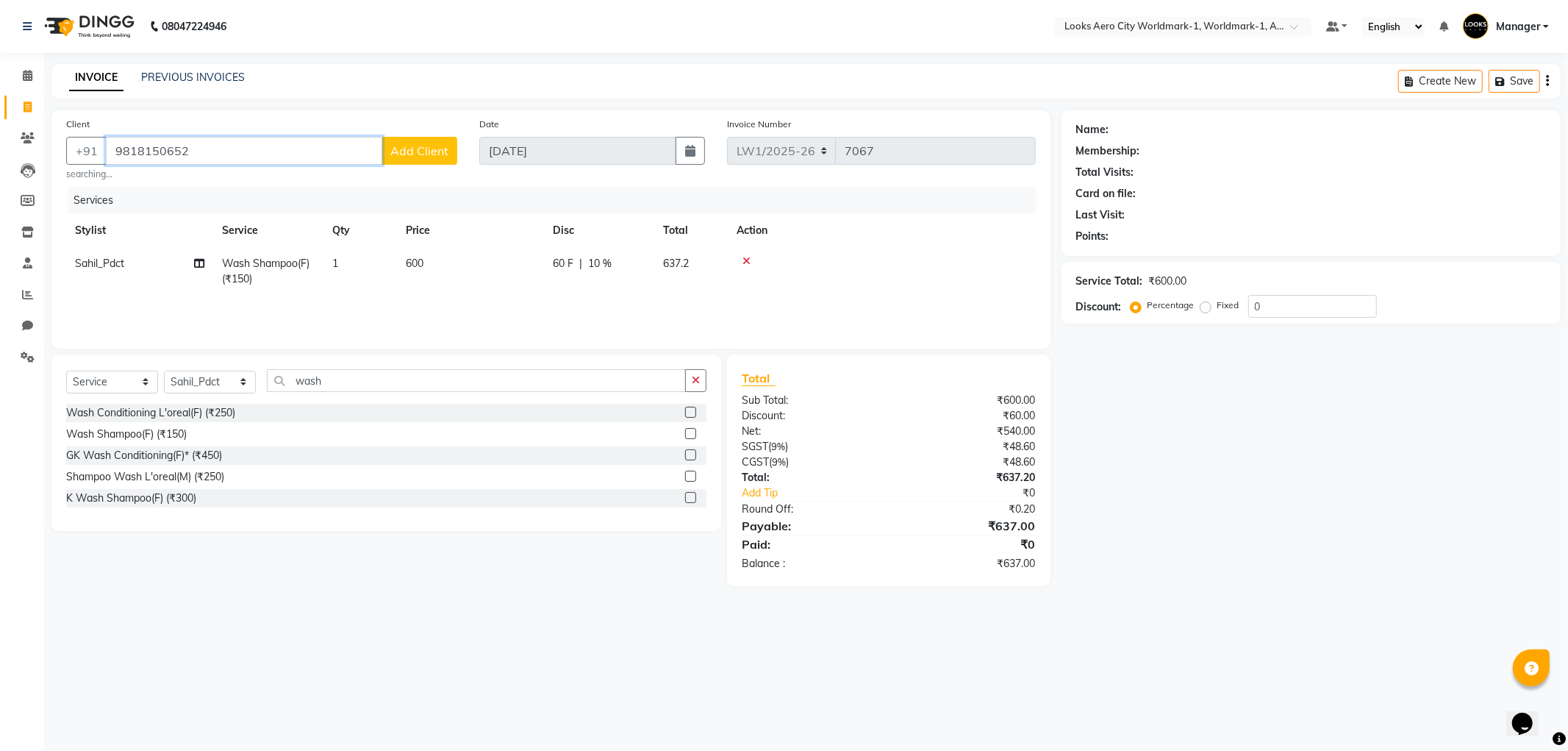
click at [199, 144] on input "9818150652" at bounding box center [244, 150] width 276 height 28
click at [434, 153] on span "Add Client" at bounding box center [419, 150] width 58 height 15
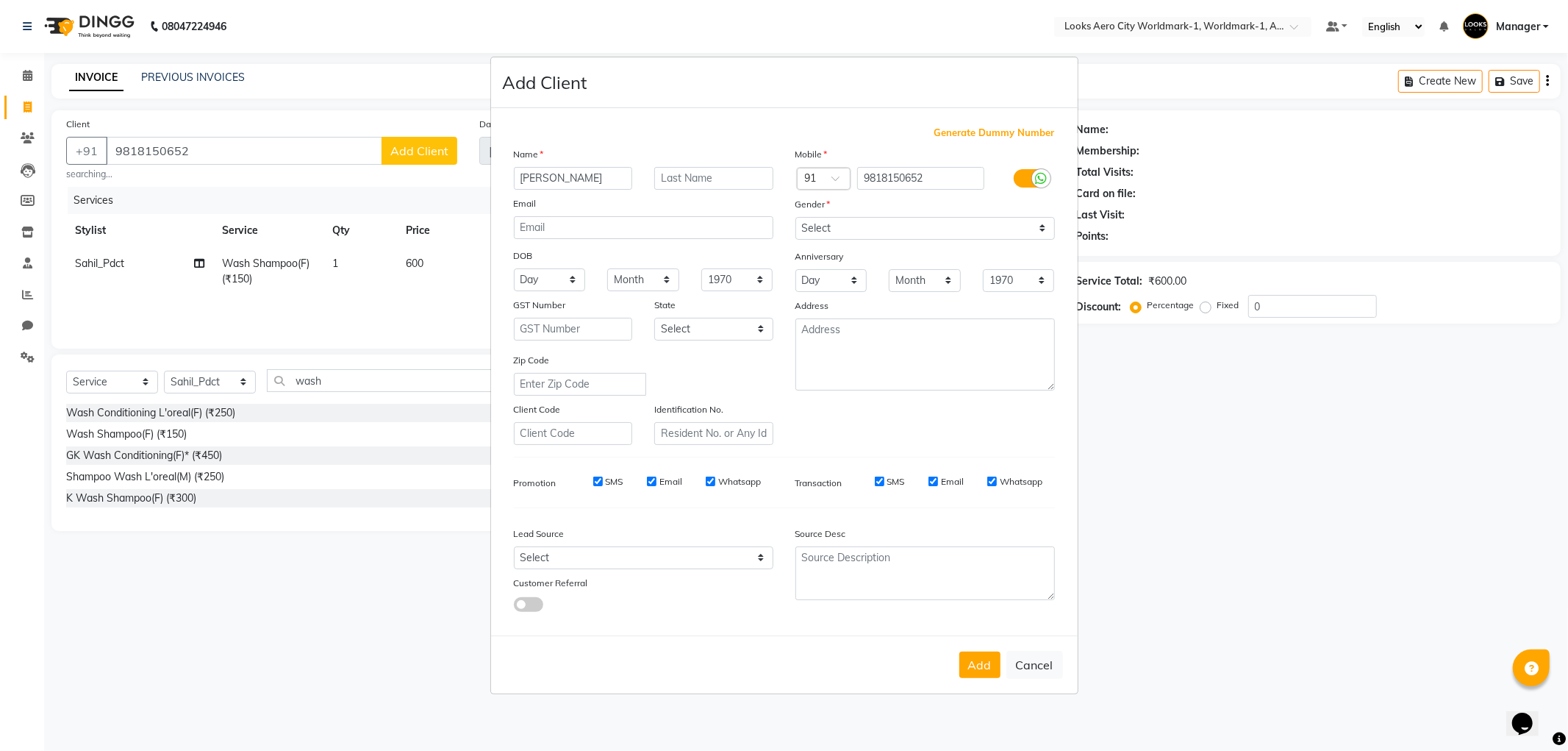
type input "[PERSON_NAME]"
click at [677, 175] on input "text" at bounding box center [714, 178] width 119 height 23
type input "client"
click at [869, 235] on select "Select [DEMOGRAPHIC_DATA] [DEMOGRAPHIC_DATA] Other Prefer Not To Say" at bounding box center [925, 228] width 260 height 23
select select "[DEMOGRAPHIC_DATA]"
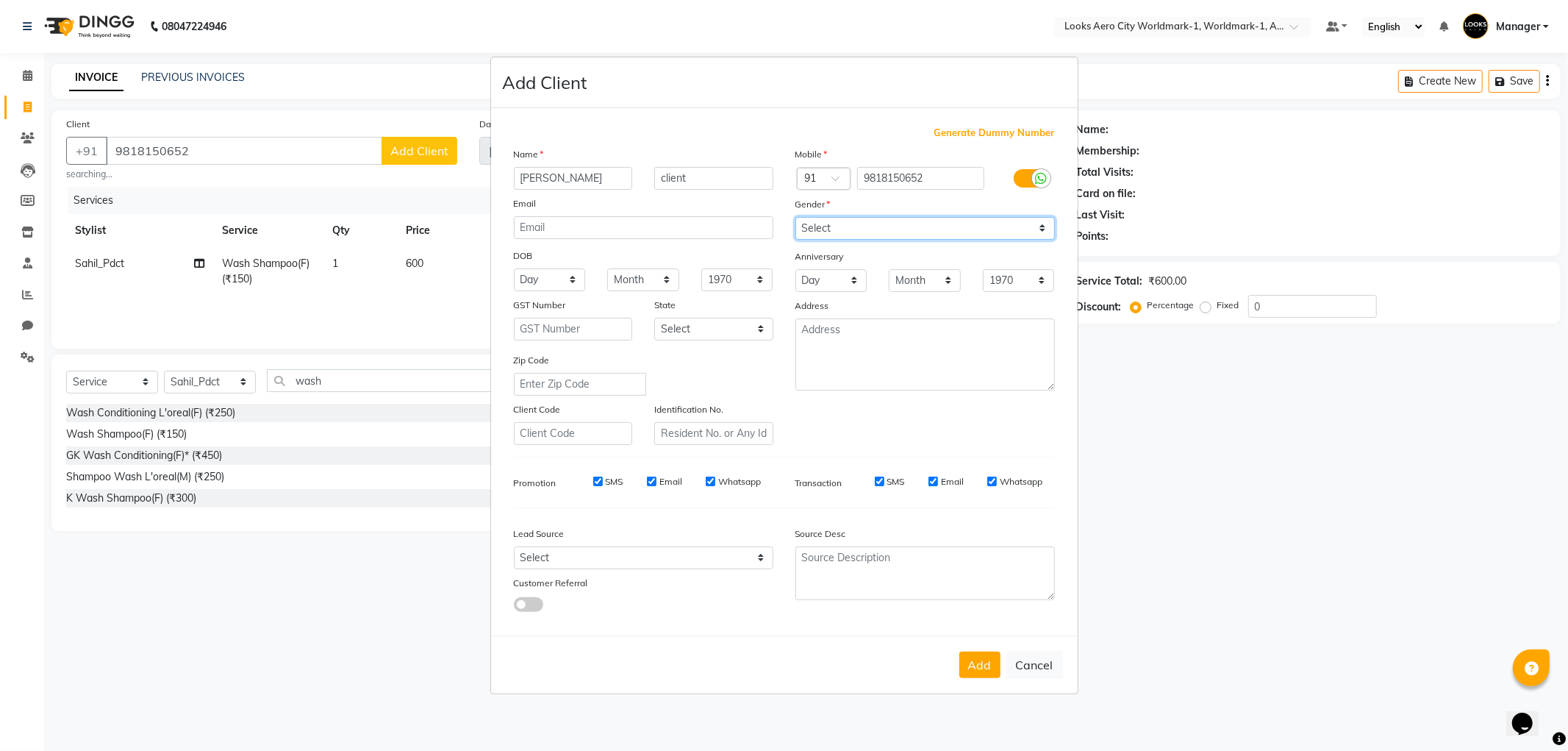
click at [795, 217] on select "Select [DEMOGRAPHIC_DATA] [DEMOGRAPHIC_DATA] Other Prefer Not To Say" at bounding box center [925, 228] width 260 height 23
click at [980, 671] on button "Add" at bounding box center [980, 664] width 41 height 26
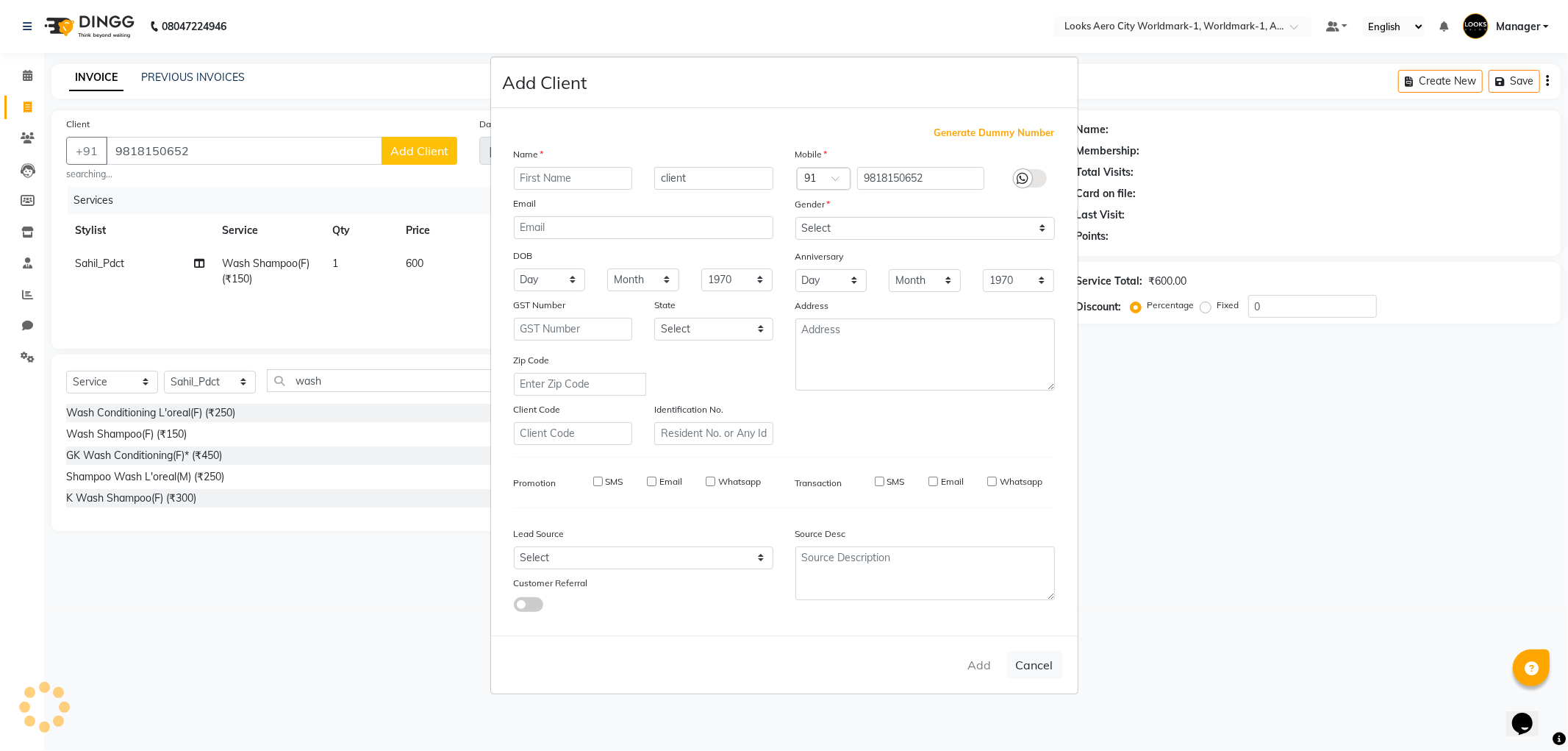
select select
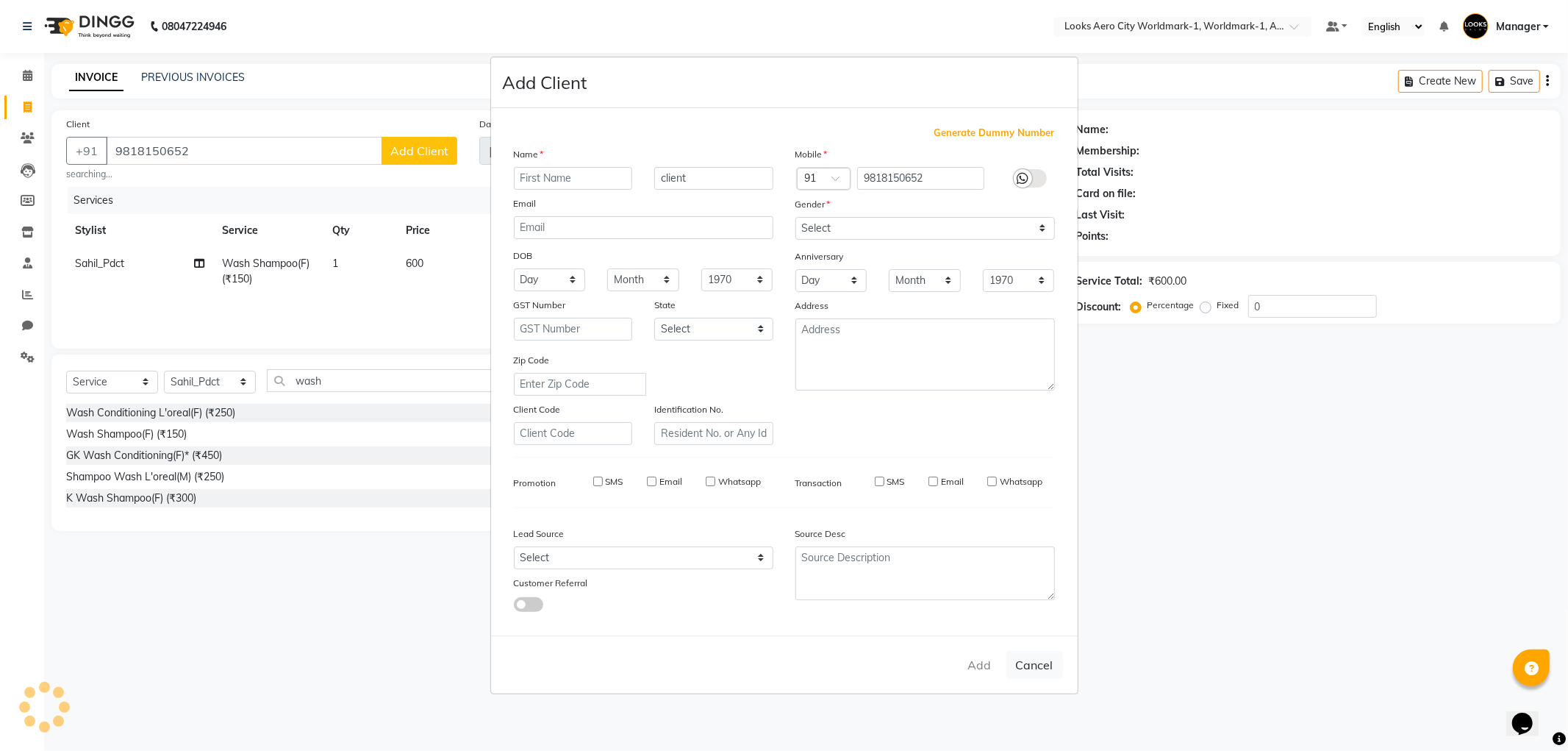
select select
checkbox input "false"
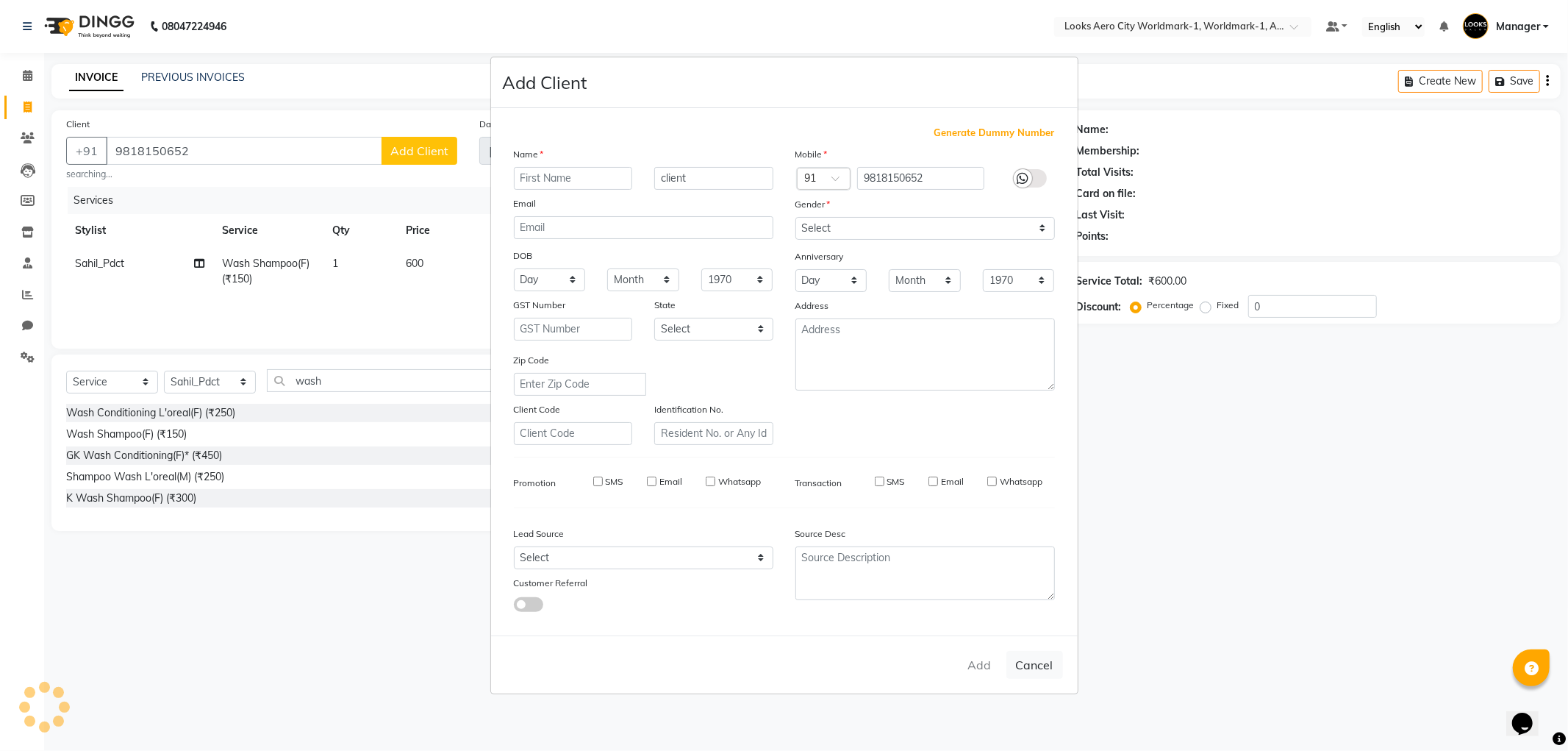
checkbox input "false"
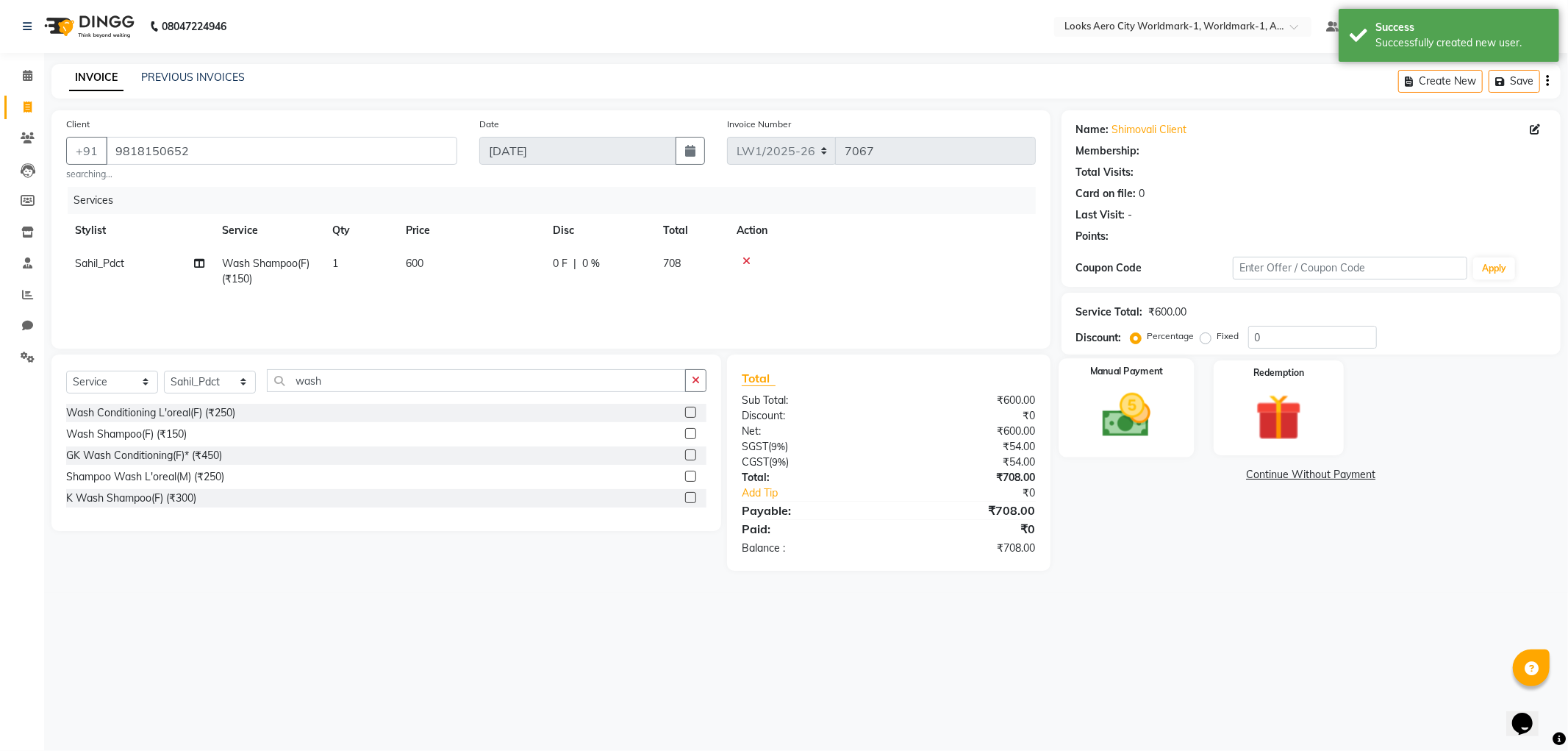
click at [1165, 415] on img at bounding box center [1126, 416] width 79 height 56
select select "1: Object"
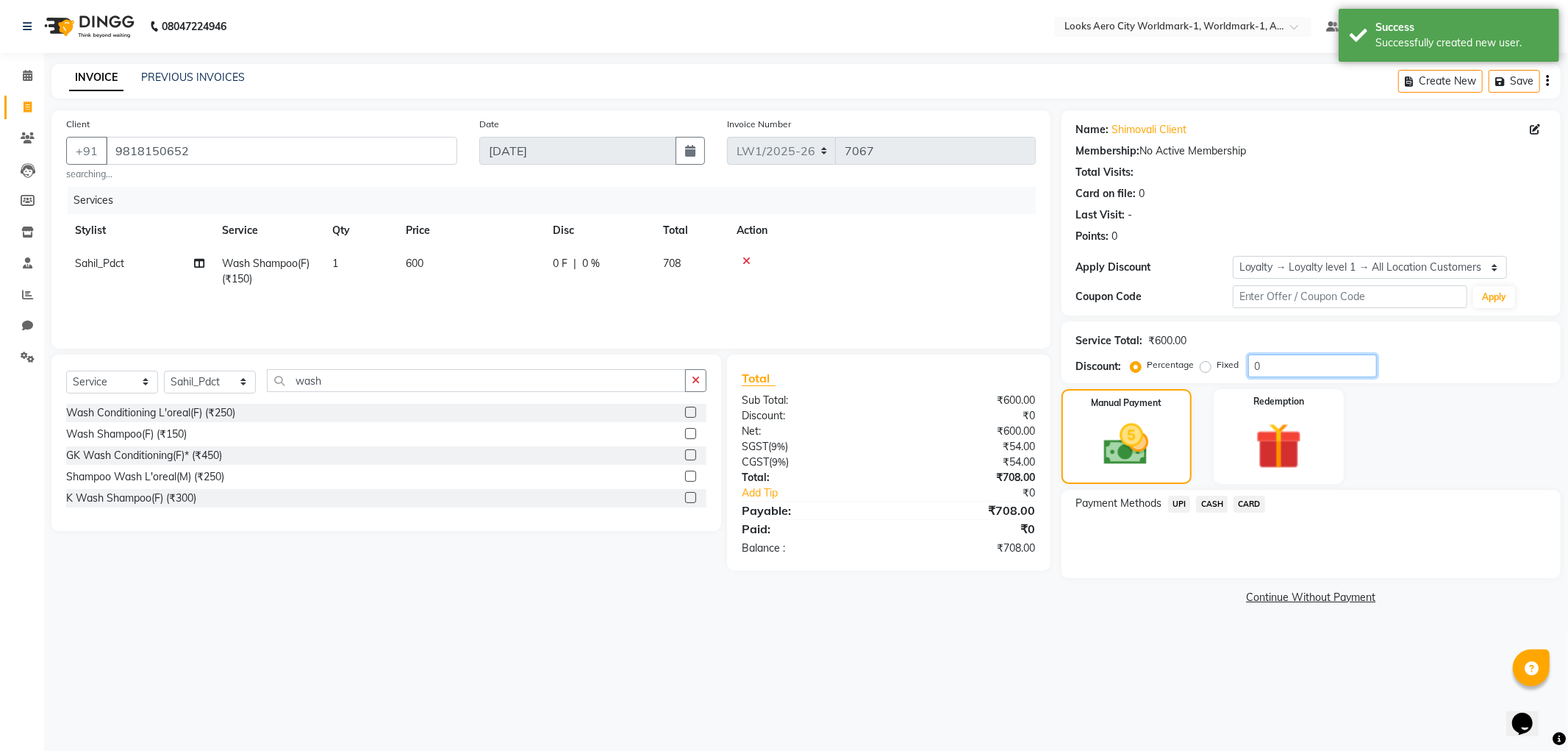
drag, startPoint x: 1266, startPoint y: 362, endPoint x: 1230, endPoint y: 362, distance: 36.0
click at [1231, 362] on div "Percentage Fixed 0" at bounding box center [1255, 366] width 243 height 23
type input "10"
click at [1130, 648] on div "08047224946 Select Location × Looks Aero City Worldmark-1, Worldmark-1, Aerocit…" at bounding box center [784, 375] width 1568 height 751
click at [1180, 500] on span "UPI" at bounding box center [1180, 504] width 23 height 17
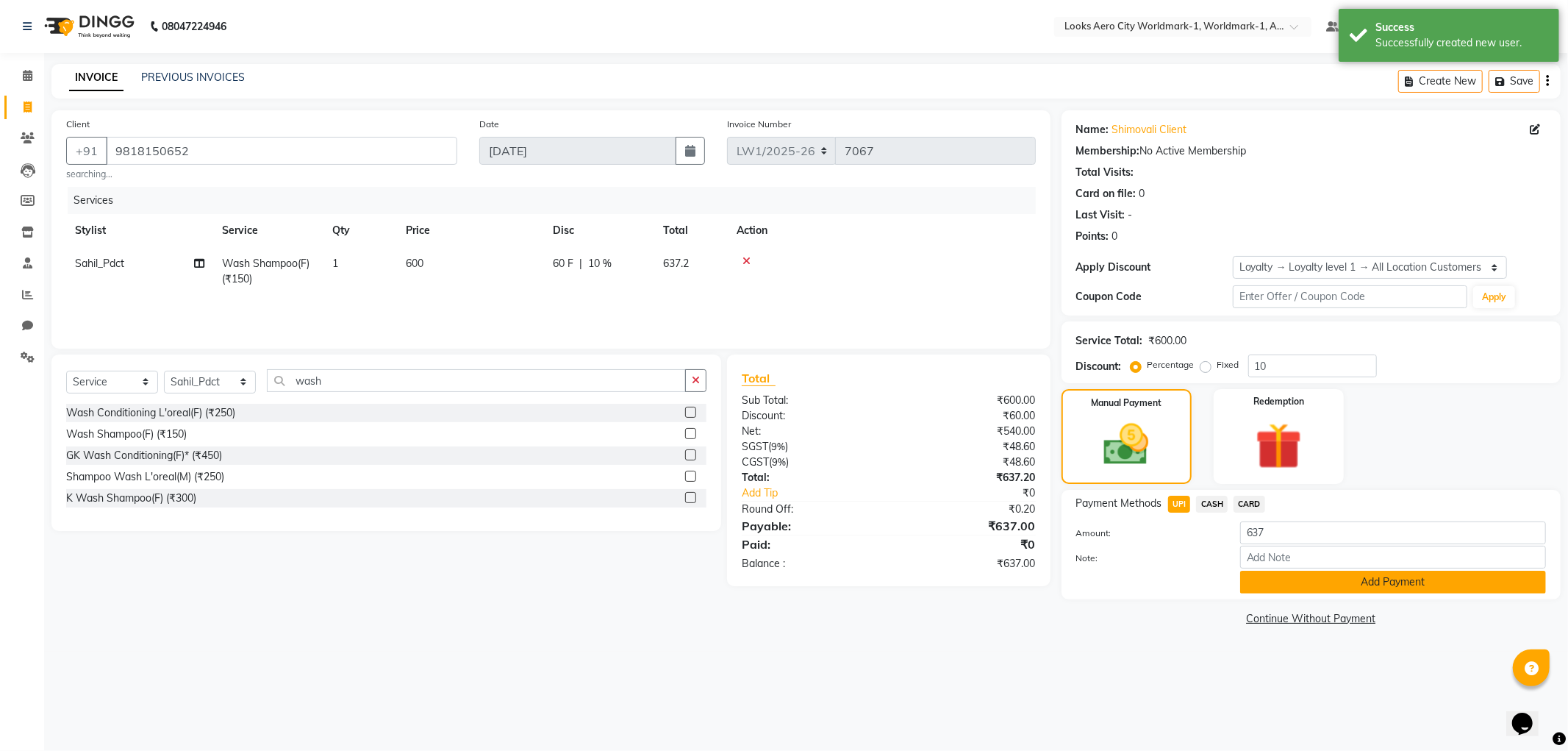
click at [1298, 583] on button "Add Payment" at bounding box center [1392, 582] width 306 height 23
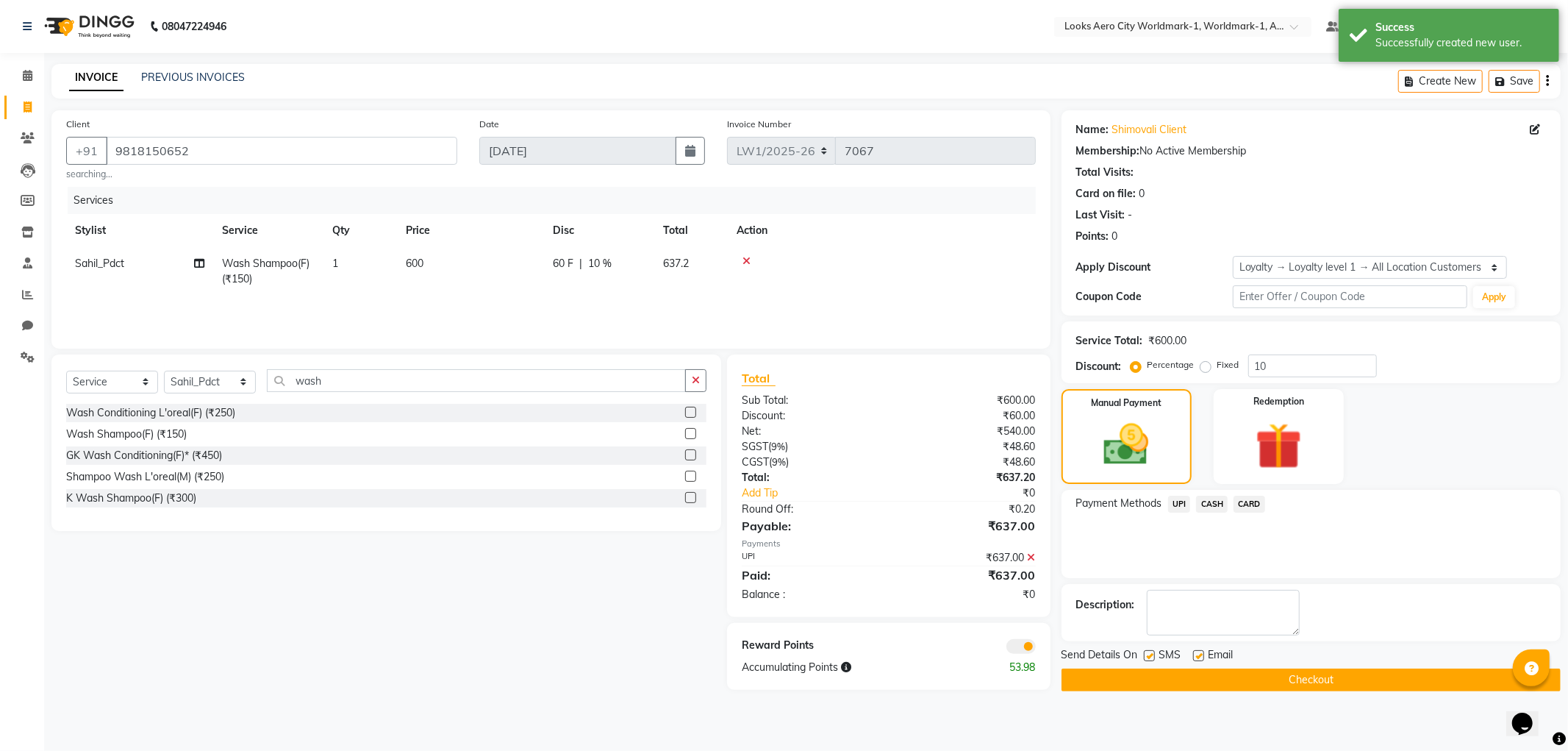
drag, startPoint x: 1194, startPoint y: 652, endPoint x: 1218, endPoint y: 660, distance: 25.3
click at [1196, 652] on label at bounding box center [1199, 656] width 11 height 11
click at [1196, 652] on input "checkbox" at bounding box center [1198, 656] width 10 height 10
checkbox input "false"
click at [1211, 678] on button "Checkout" at bounding box center [1311, 679] width 499 height 23
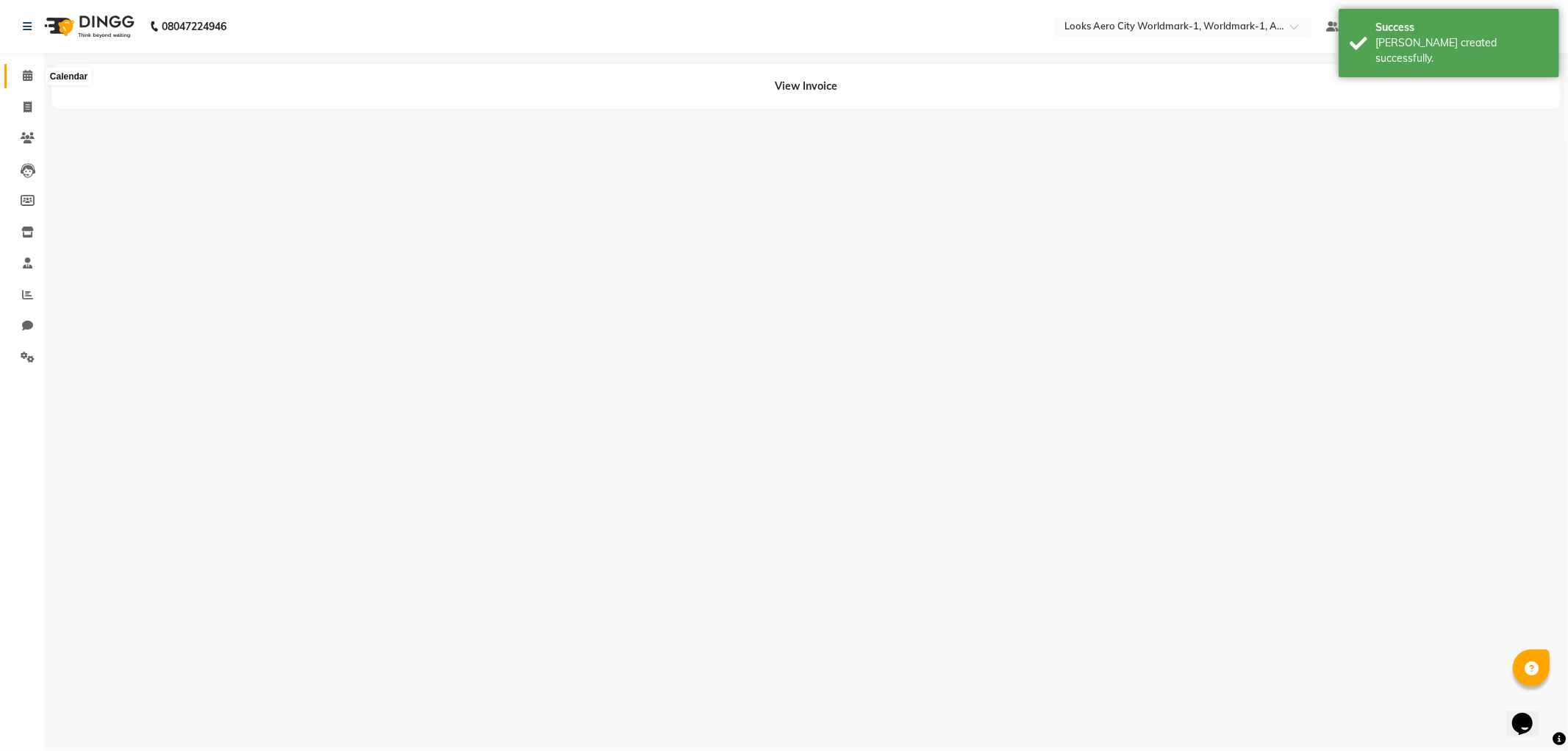
click at [24, 75] on icon at bounding box center [28, 75] width 10 height 11
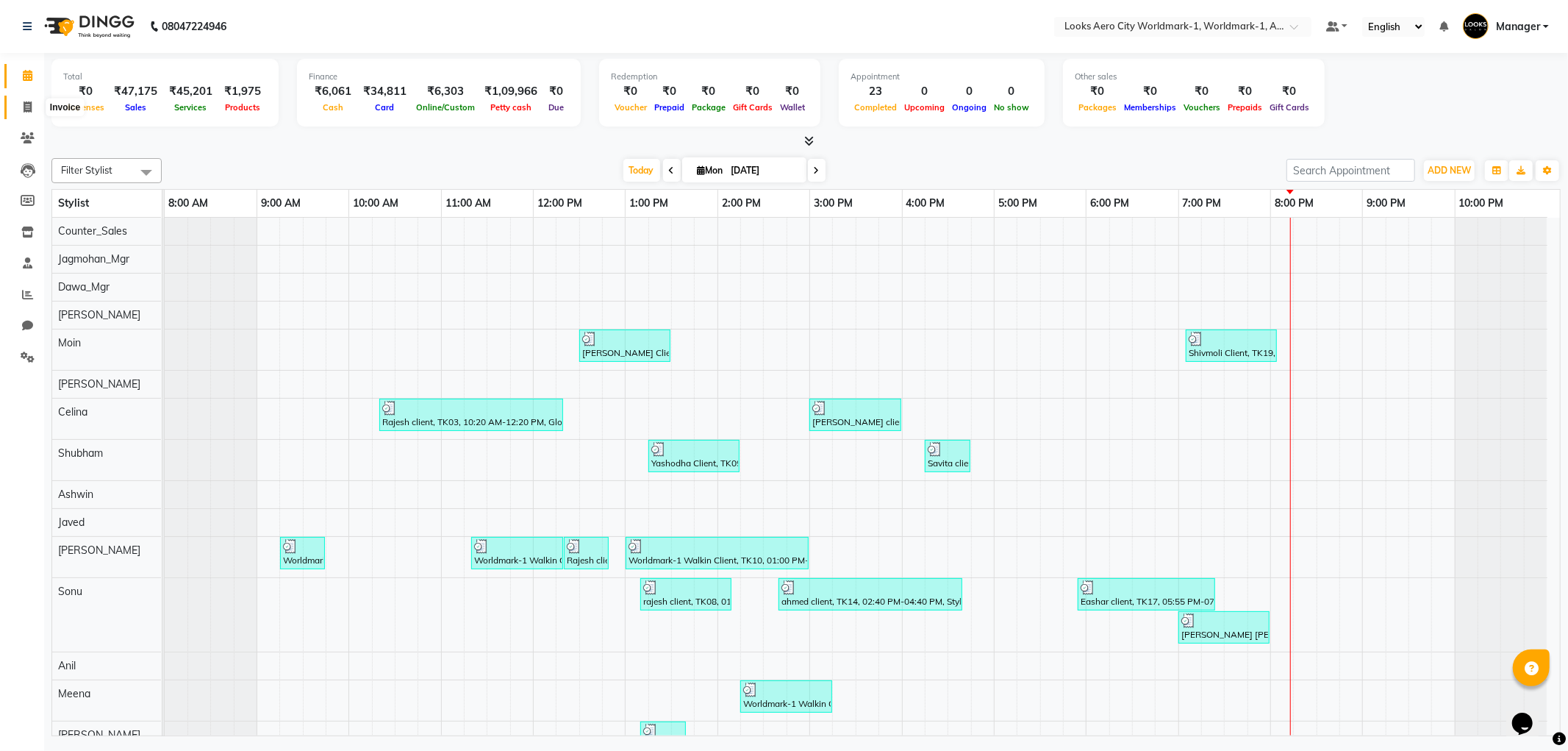
click at [28, 113] on icon at bounding box center [28, 107] width 8 height 11
select select "service"
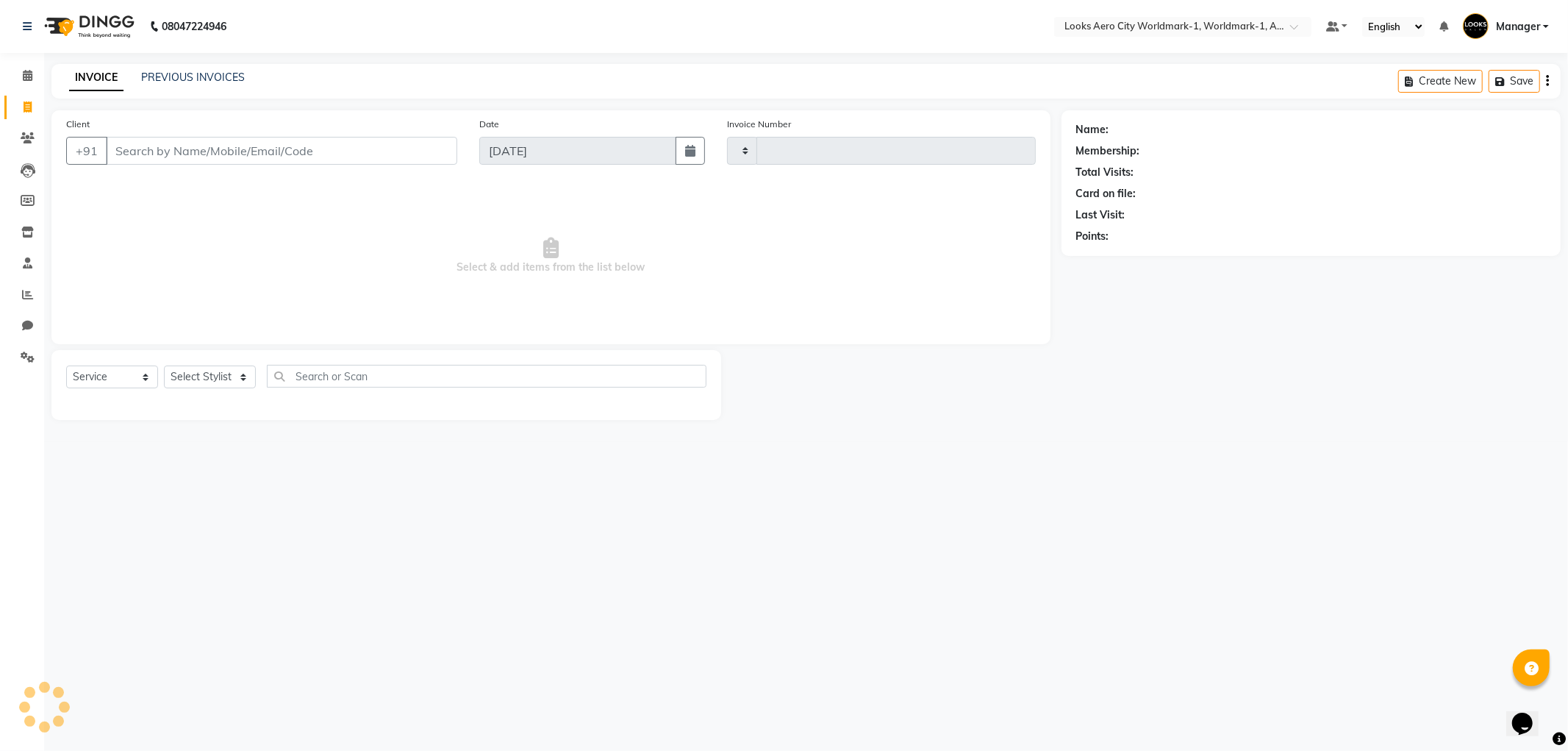
type input "7069"
select select "8573"
click at [203, 382] on select "Select Stylist" at bounding box center [210, 377] width 92 height 23
click at [202, 381] on select "Select Stylist" at bounding box center [210, 377] width 92 height 23
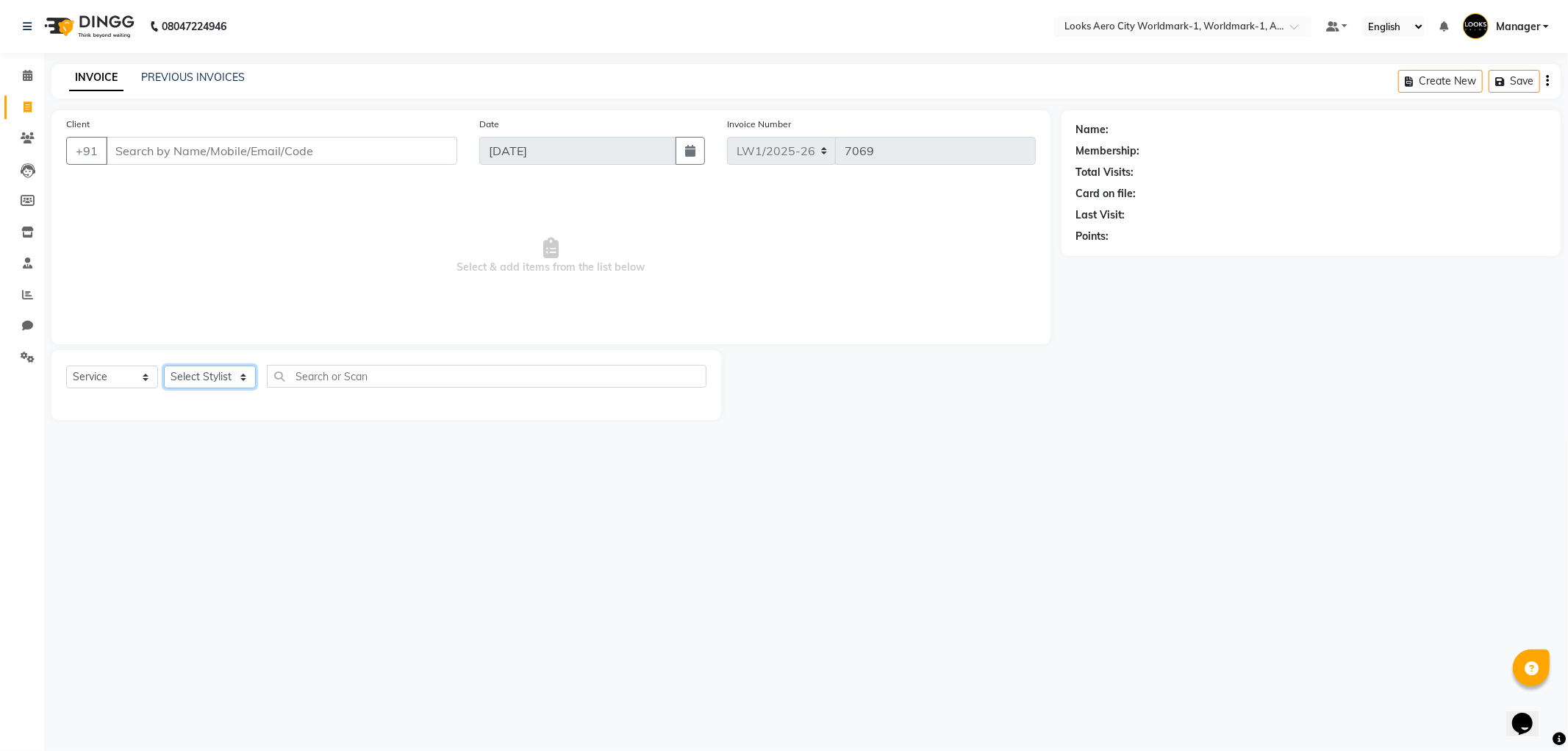
click at [202, 380] on select "Select Stylist" at bounding box center [210, 377] width 92 height 23
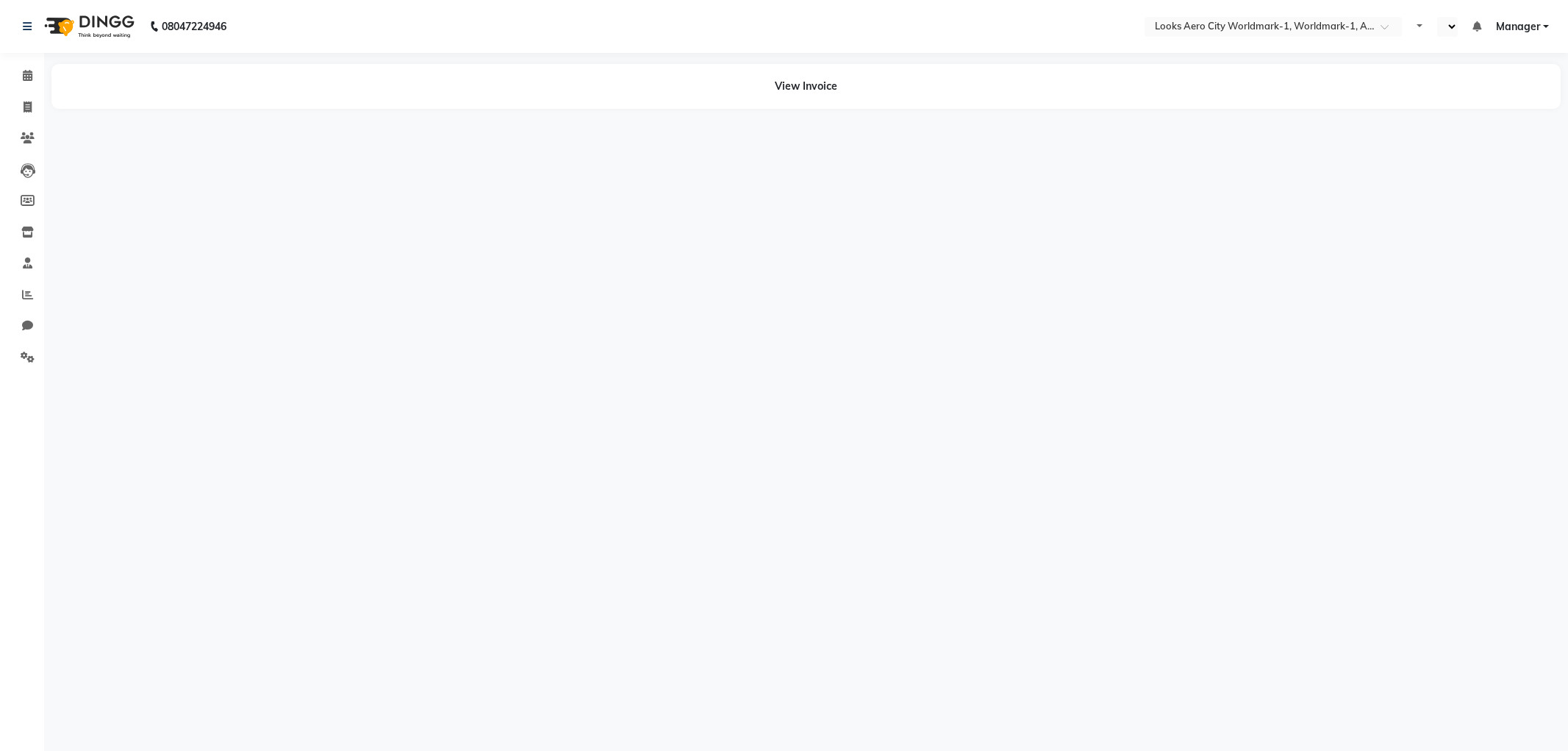
select select "en"
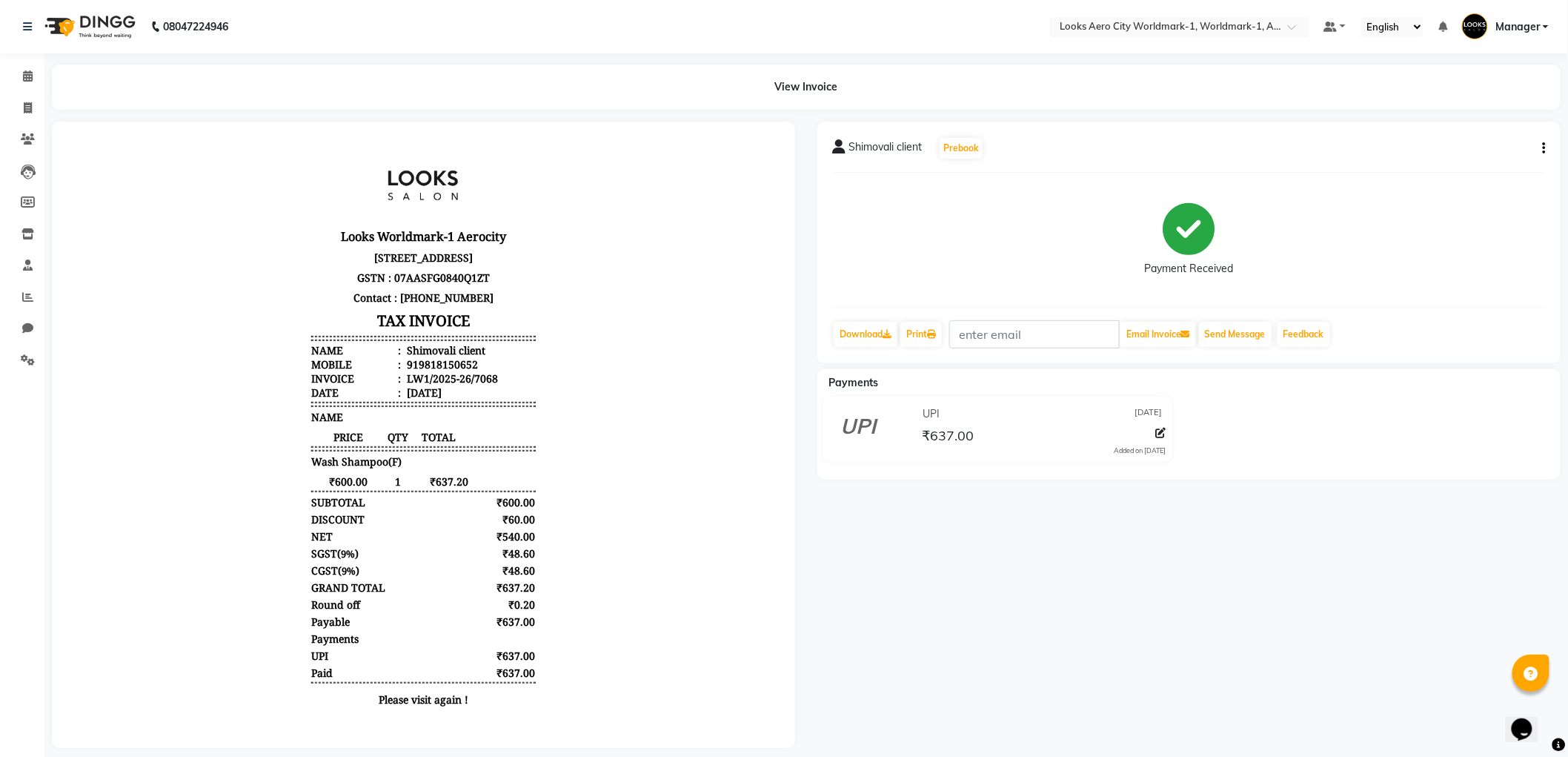
click at [1546, 148] on div "Shimovali client Prebook Payment Received Download Print Email Invoice Send Mes…" at bounding box center [1189, 243] width 743 height 242
click at [1540, 146] on button "button" at bounding box center [1541, 148] width 9 height 15
click at [1495, 154] on div "Edit Item Staff" at bounding box center [1470, 157] width 102 height 18
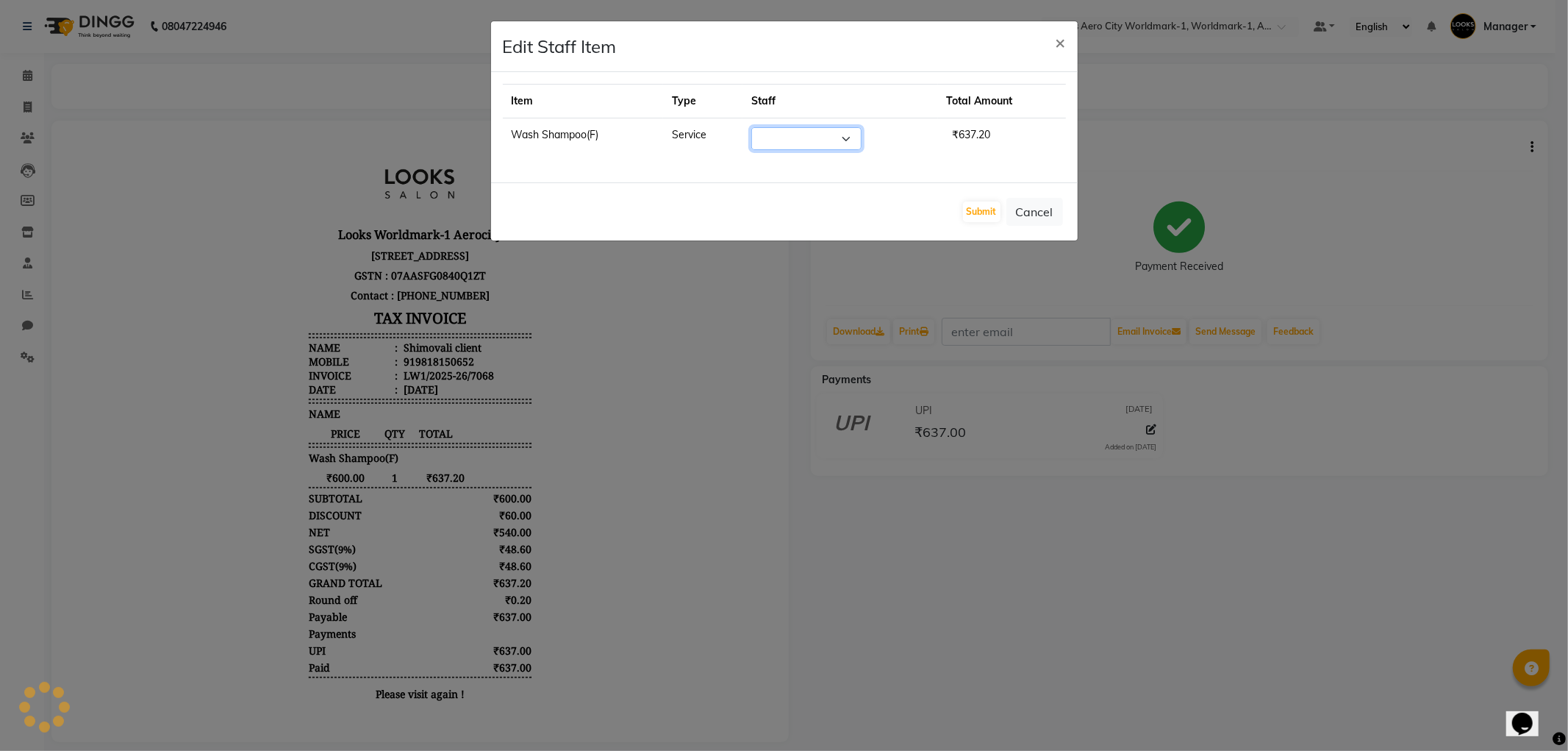
click at [798, 141] on select "Select" at bounding box center [806, 138] width 110 height 23
select select "84552"
click at [798, 141] on select "Select Abhishek_Nails Amita Chauhan Anil Ashwin Celina Counter_Sales Dawa_Mgr G…" at bounding box center [806, 138] width 110 height 23
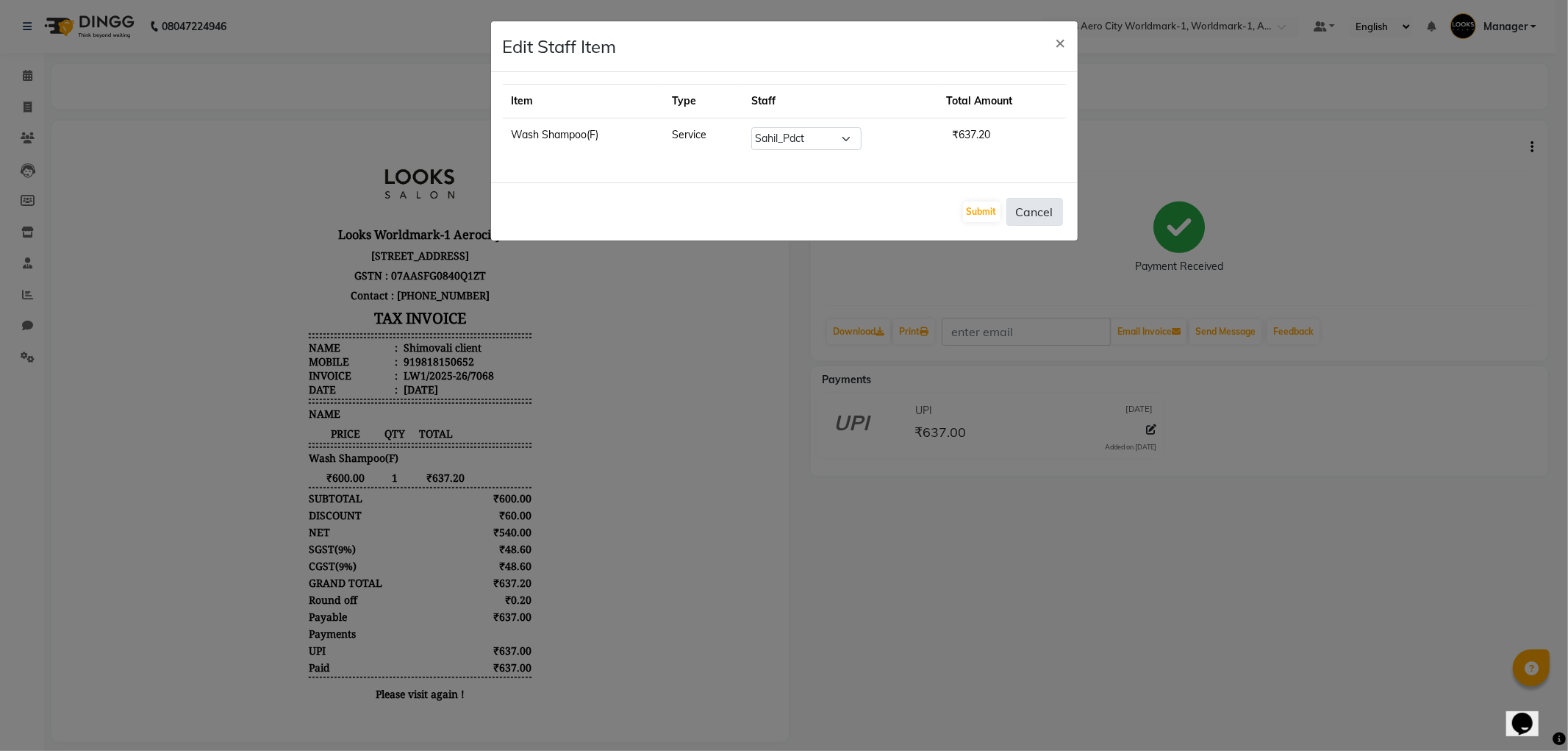
click at [1022, 213] on button "Cancel" at bounding box center [1034, 211] width 56 height 28
